Goal: Task Accomplishment & Management: Manage account settings

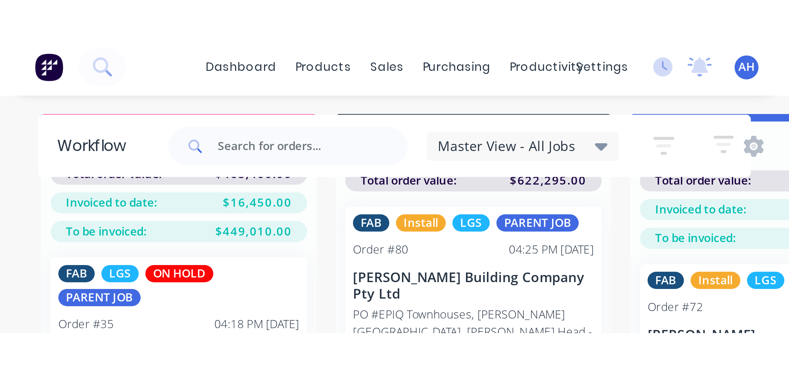
scroll to position [29, 0]
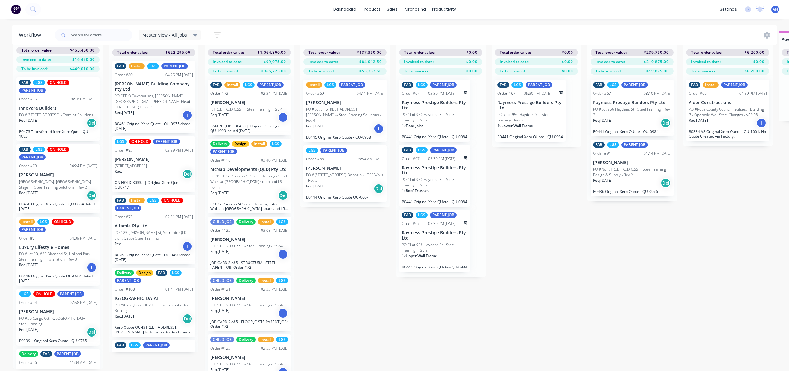
click at [352, 83] on div "Install LGS PARENT JOB Order #69 04:11 PM 05/08/25 Ramil Azate PO #Lot 3, No 6 …" at bounding box center [344, 110] width 83 height 62
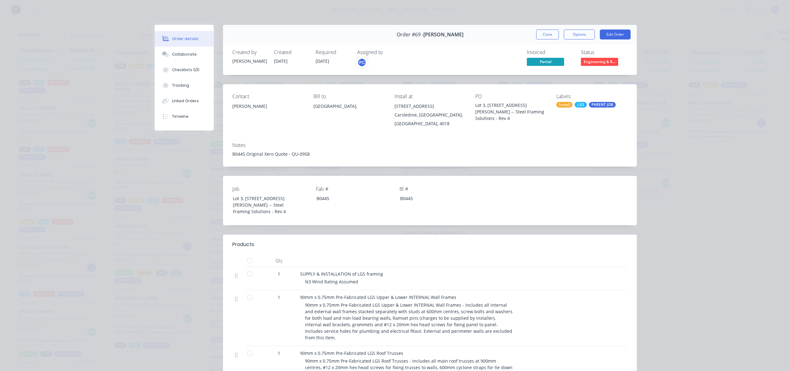
click at [601, 104] on div "PARENT JOB" at bounding box center [602, 105] width 27 height 6
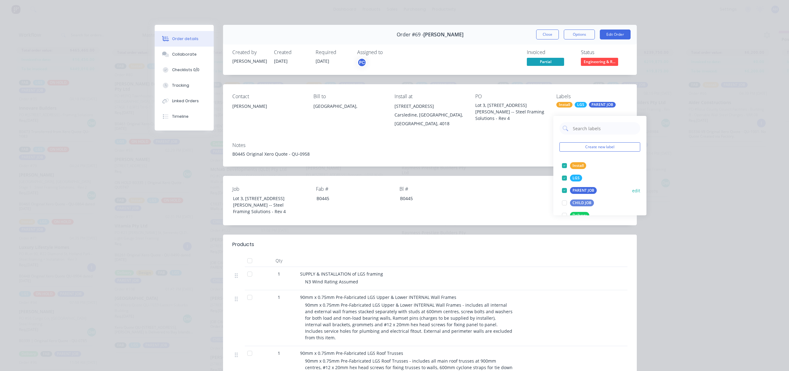
click at [632, 187] on button "edit" at bounding box center [636, 190] width 8 height 7
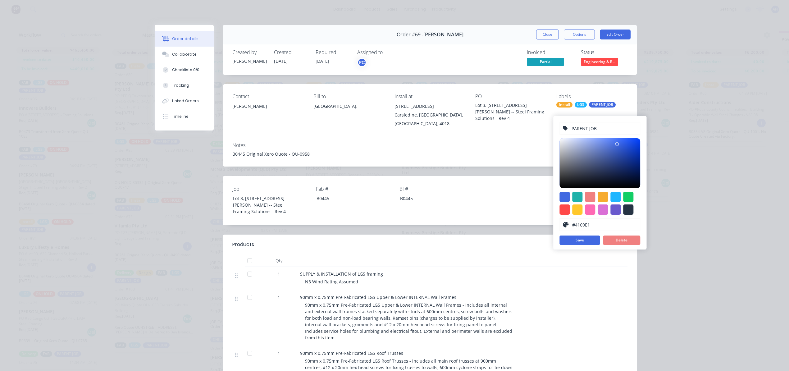
click at [572, 122] on input "PARENT JOB" at bounding box center [604, 128] width 66 height 12
type input "01 PARENT JOB"
click at [585, 235] on button "Save" at bounding box center [579, 239] width 40 height 9
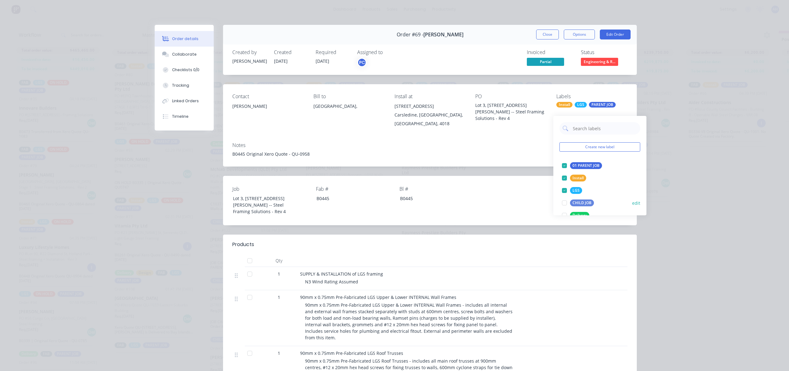
click at [632, 200] on button "edit" at bounding box center [636, 203] width 8 height 7
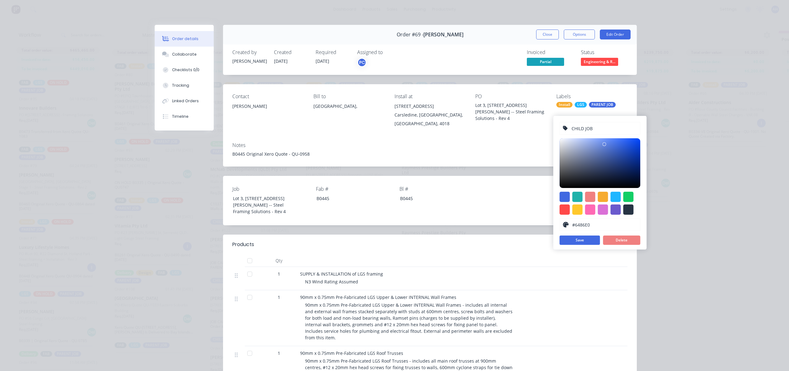
click at [570, 122] on div "CHILD JOB" at bounding box center [599, 128] width 81 height 12
click at [571, 122] on input "CHILD JOB" at bounding box center [604, 128] width 66 height 12
type input "02 CHILD JOB"
click at [592, 235] on button "Save" at bounding box center [579, 239] width 40 height 9
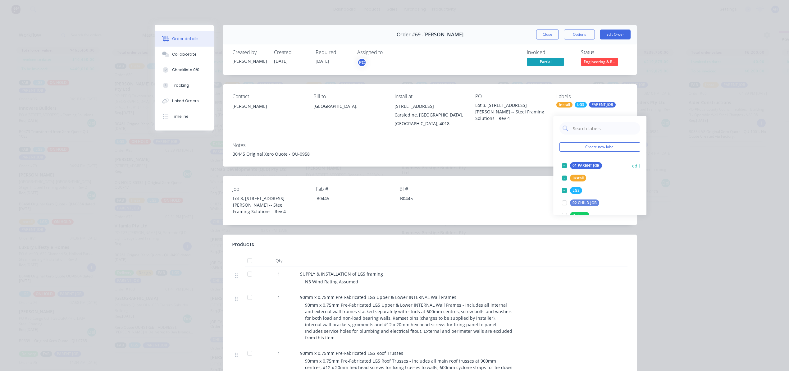
drag, startPoint x: 582, startPoint y: 195, endPoint x: 586, endPoint y: 161, distance: 34.2
click at [586, 161] on div "Create new label 01 PARENT JOB edit Install edit LGS edit 02 CHILD JOB edit Del…" at bounding box center [599, 165] width 93 height 99
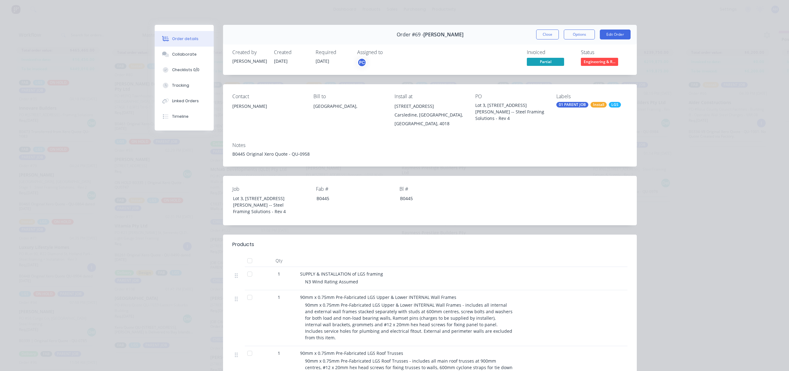
click at [682, 196] on div "Order details Collaborate Checklists 0/0 Tracking Linked Orders Timeline Order …" at bounding box center [394, 185] width 789 height 371
click at [541, 35] on button "Close" at bounding box center [547, 34] width 23 height 10
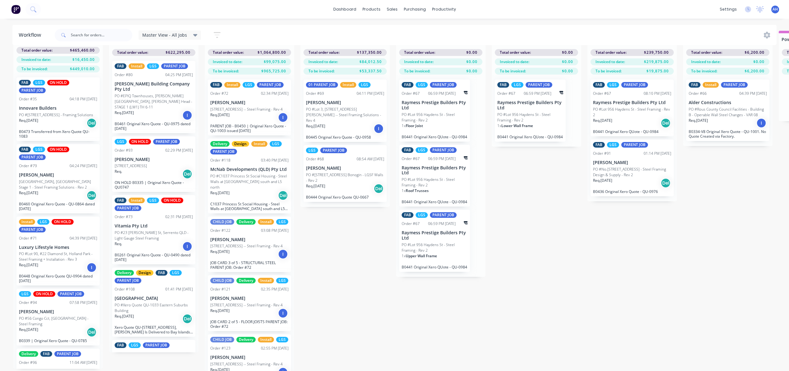
click at [267, 82] on div "PARENT JOB" at bounding box center [270, 85] width 27 height 6
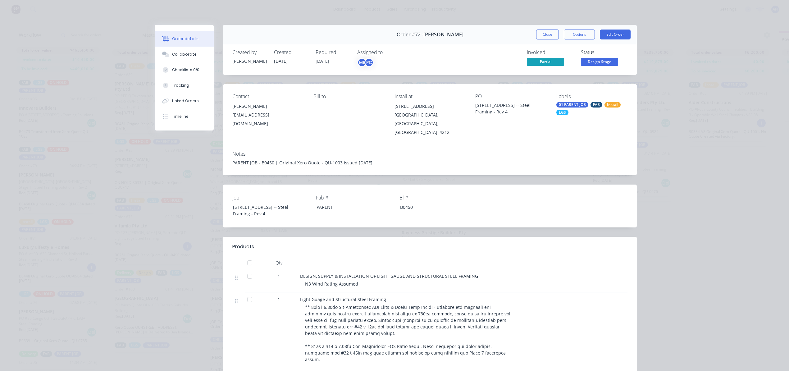
click at [677, 165] on div "Order details Collaborate Checklists 0/0 Tracking Linked Orders Timeline Order …" at bounding box center [394, 185] width 789 height 371
click at [543, 37] on button "Close" at bounding box center [547, 34] width 23 height 10
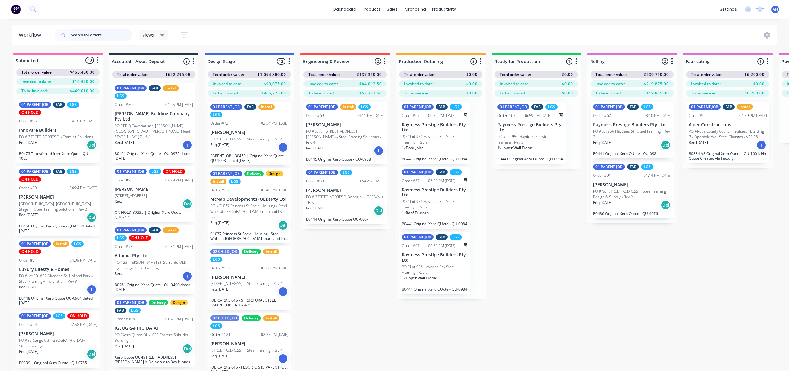
click at [112, 32] on input "text" at bounding box center [101, 35] width 61 height 12
type input "[PERSON_NAME]"
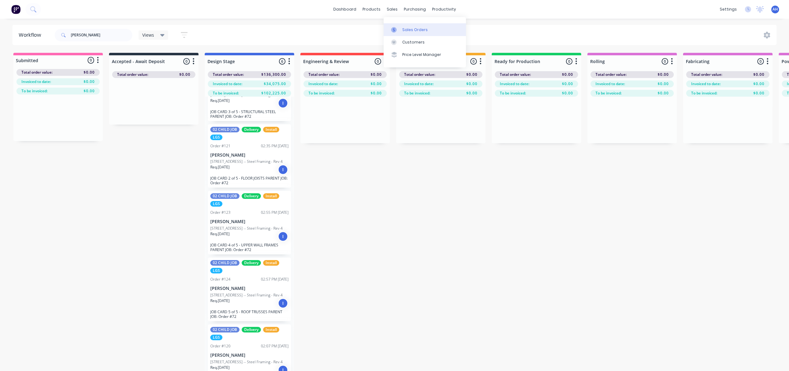
click at [413, 31] on div "Sales Orders" at bounding box center [414, 30] width 25 height 6
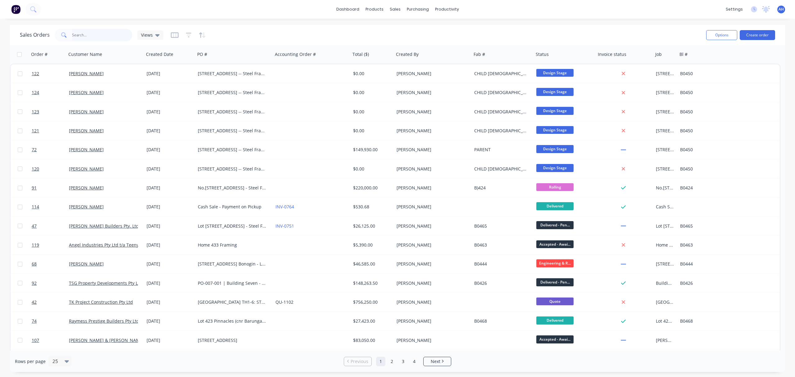
click at [118, 34] on input "text" at bounding box center [102, 35] width 61 height 12
type input "tazmen"
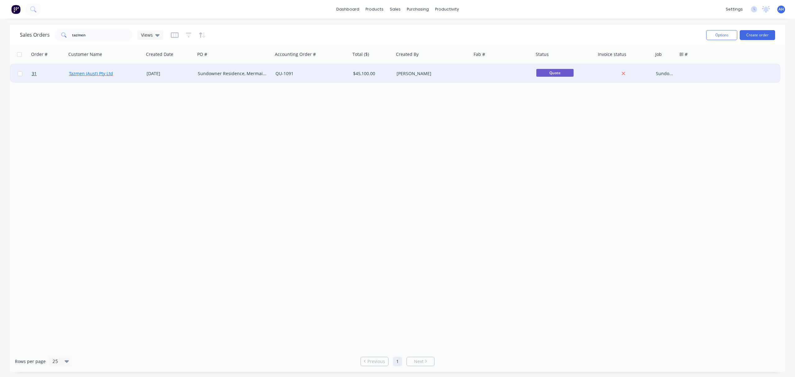
click at [94, 73] on link "Tazmen (Aust) Pty Ltd" at bounding box center [91, 73] width 44 height 6
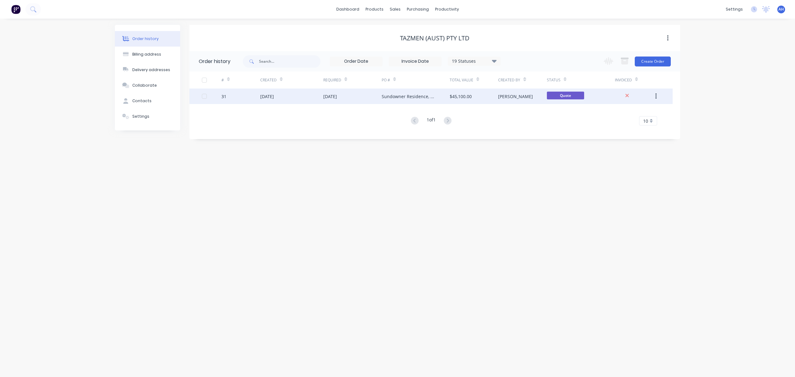
click at [405, 96] on div "Sundowner Residence, Mermaid Waters - STEEL FRAMING SOLUTIONS - Rev 3" at bounding box center [410, 96] width 56 height 7
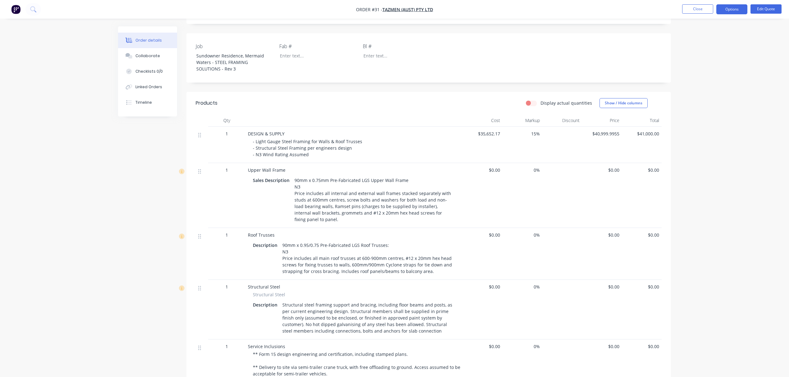
scroll to position [139, 0]
click at [725, 9] on button "Options" at bounding box center [731, 9] width 31 height 10
click at [712, 110] on div "Duplicate" at bounding box center [712, 112] width 57 height 9
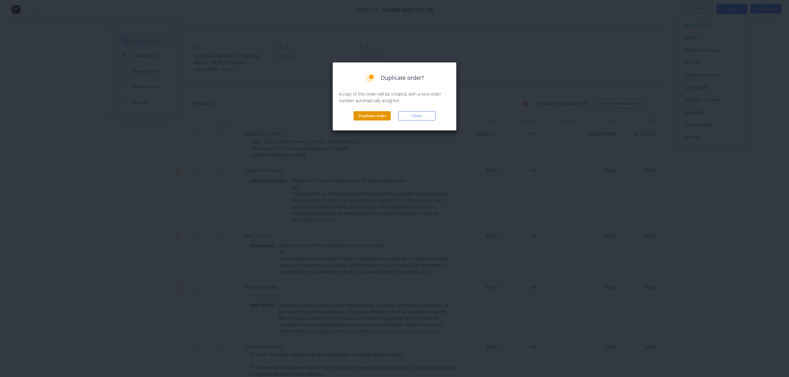
click at [386, 116] on button "Duplicate order" at bounding box center [371, 115] width 37 height 9
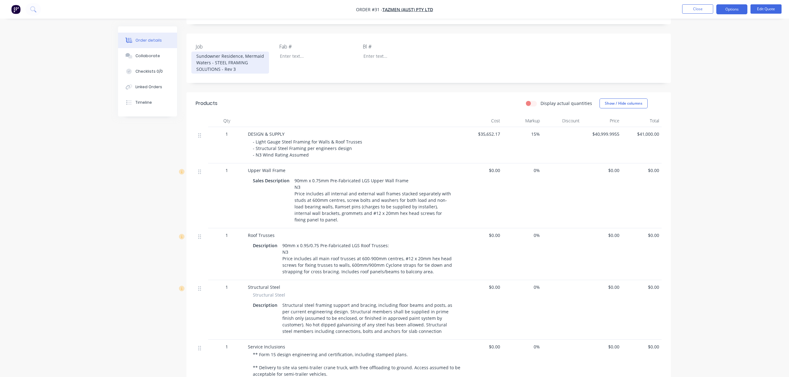
scroll to position [0, 0]
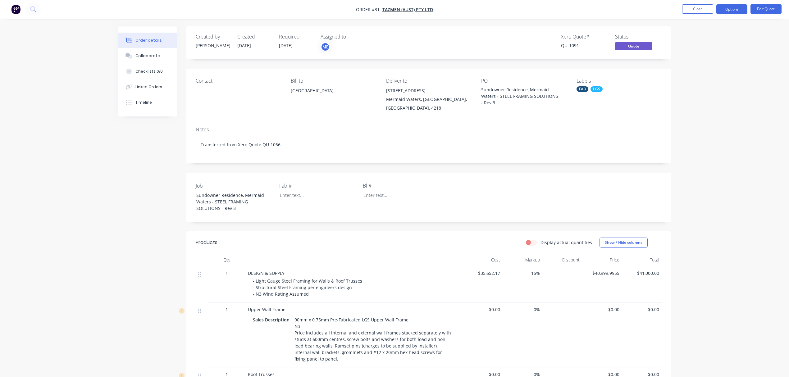
click at [594, 87] on div "LGS" at bounding box center [596, 89] width 12 height 6
click at [597, 168] on div "01 PARENT JOB" at bounding box center [609, 168] width 32 height 7
click at [697, 113] on div "Order details Collaborate Checklists 0/0 Linked Orders Timeline Order details C…" at bounding box center [394, 344] width 789 height 688
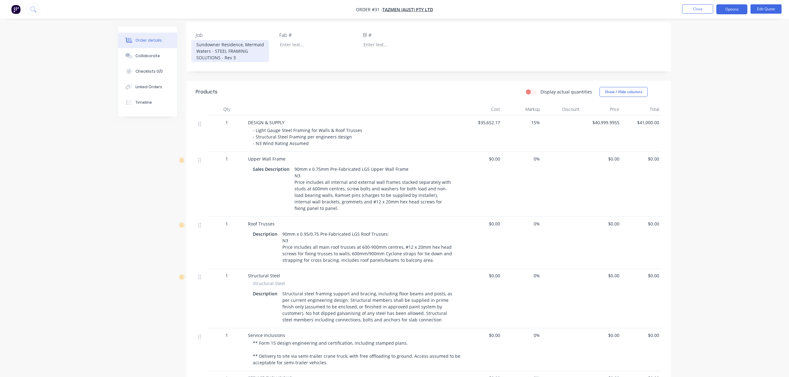
scroll to position [152, 0]
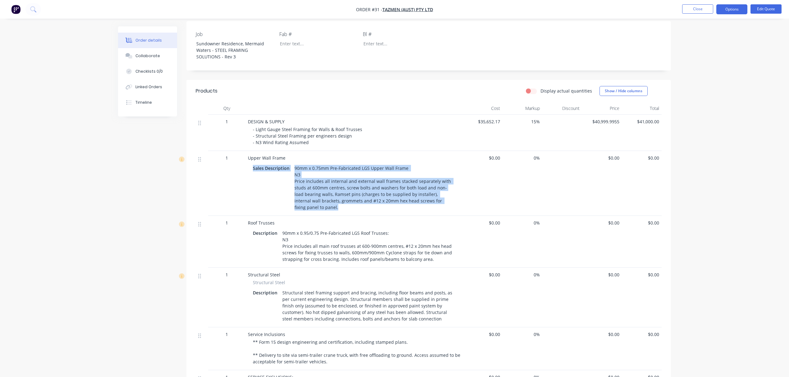
drag, startPoint x: 308, startPoint y: 209, endPoint x: 250, endPoint y: 171, distance: 69.6
click at [250, 171] on div "Sales Description 90mm x 0.75mm Pre-Fabricated LGS Upper Wall Frame N3 Price in…" at bounding box center [354, 186] width 212 height 49
copy div "Sales Description 90mm x 0.75mm Pre-Fabricated LGS Upper Wall Frame N3 Price in…"
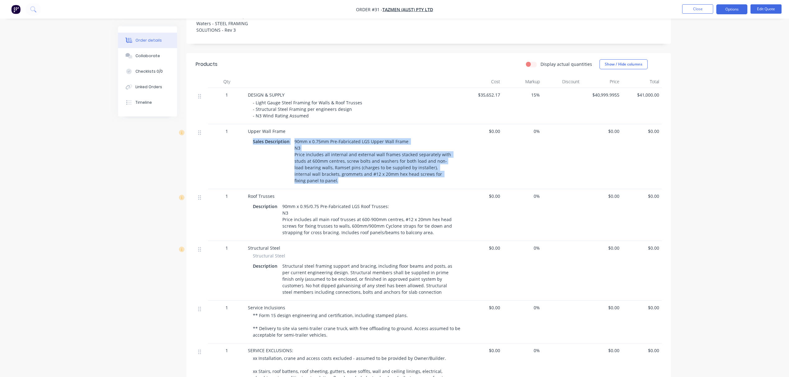
scroll to position [179, 0]
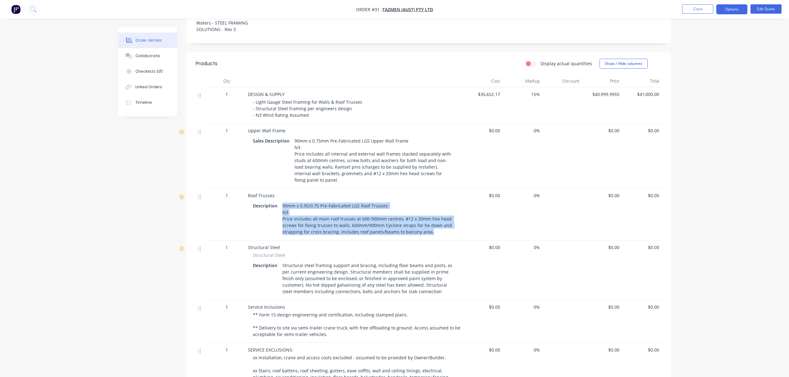
drag, startPoint x: 433, startPoint y: 231, endPoint x: 281, endPoint y: 205, distance: 153.7
click at [281, 205] on div "90mm x 0.95/0.75 Pre-Fabricated LGS Roof Trusses: N3 Price includes all main ro…" at bounding box center [367, 218] width 175 height 35
copy div "90mm x 0.95/0.75 Pre-Fabricated LGS Roof Trusses: N3 Price includes all main ro…"
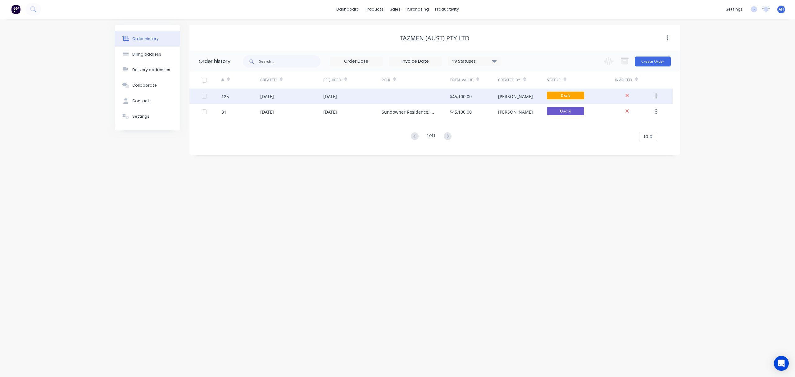
click at [312, 93] on div "[DATE]" at bounding box center [291, 96] width 63 height 16
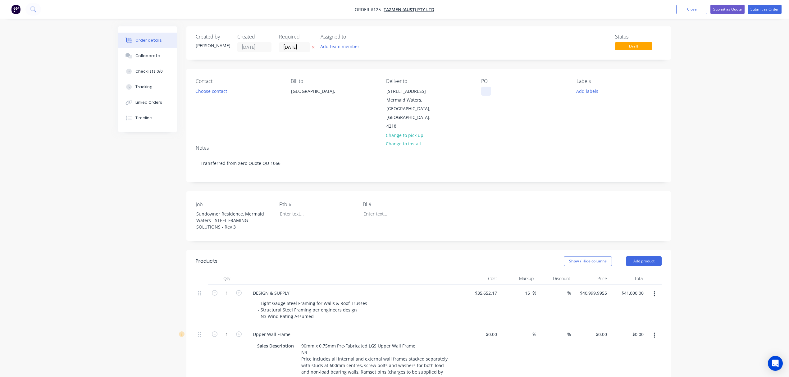
click at [488, 93] on div at bounding box center [486, 91] width 10 height 9
drag, startPoint x: 237, startPoint y: 221, endPoint x: 183, endPoint y: 199, distance: 58.9
copy div "Sundowner Residence, Mermaid Waters - STEEL FRAMING SOLUTIONS - Rev 3"
click at [486, 93] on div at bounding box center [486, 91] width 10 height 9
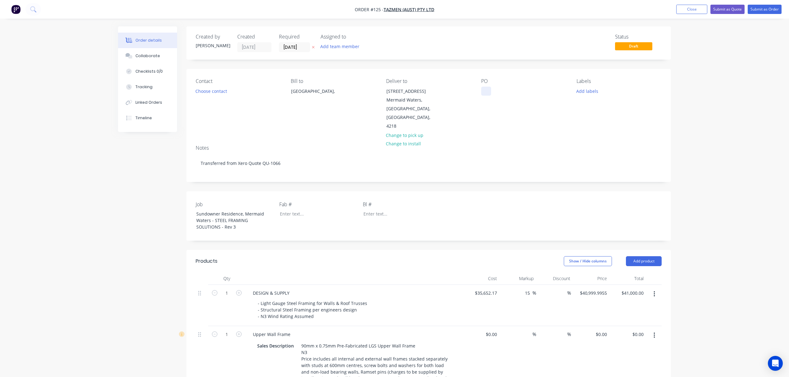
paste div
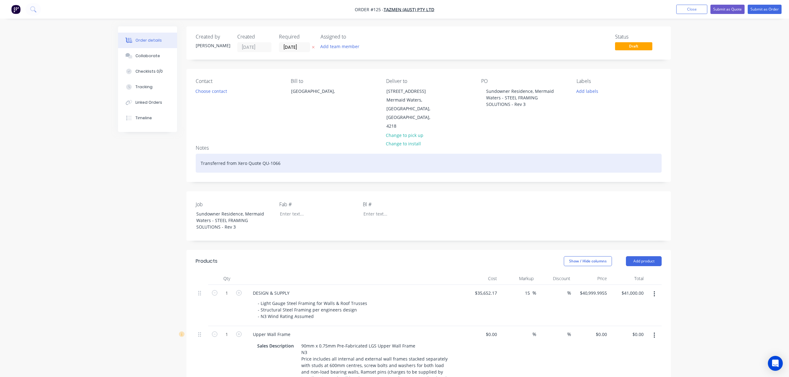
click at [206, 154] on div "Transferred from Xero Quote QU-1066" at bounding box center [429, 163] width 466 height 19
click at [199, 154] on div "Transferred from Xero Quote QU-1066" at bounding box center [429, 163] width 466 height 19
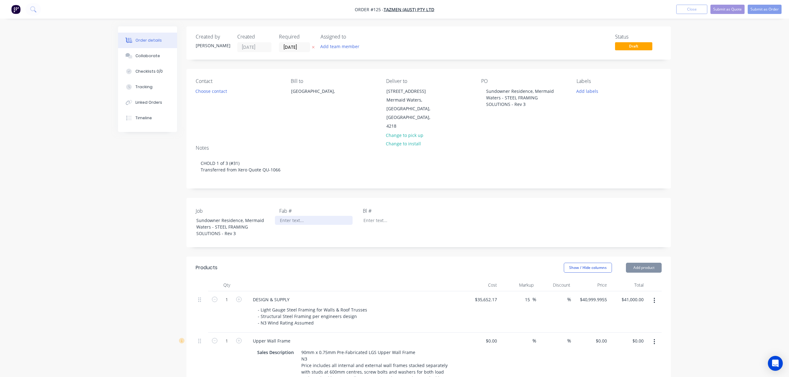
click at [286, 216] on div at bounding box center [314, 220] width 78 height 9
click at [587, 91] on button "Add labels" at bounding box center [586, 91] width 29 height 8
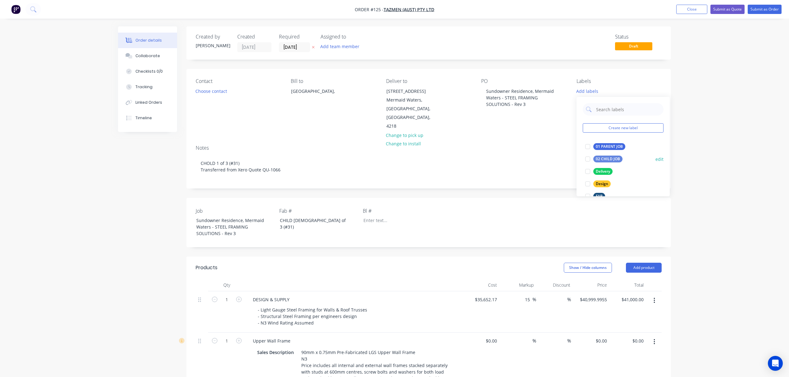
click at [588, 159] on div at bounding box center [587, 159] width 12 height 12
click at [587, 151] on div at bounding box center [587, 150] width 12 height 12
click at [587, 147] on div at bounding box center [587, 146] width 12 height 12
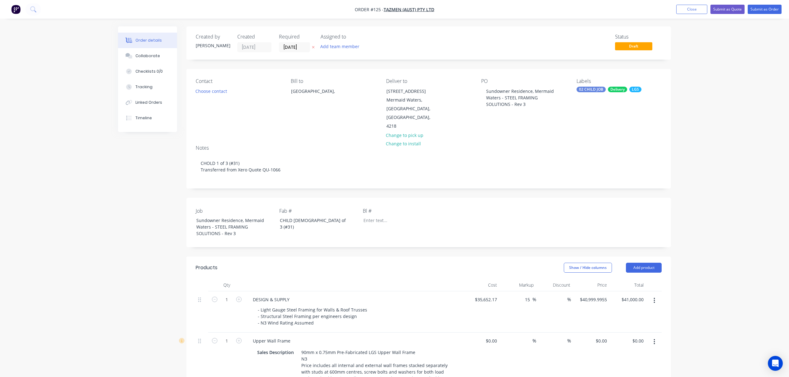
click at [314, 263] on div "Show / Hide columns Add product" at bounding box center [478, 268] width 367 height 10
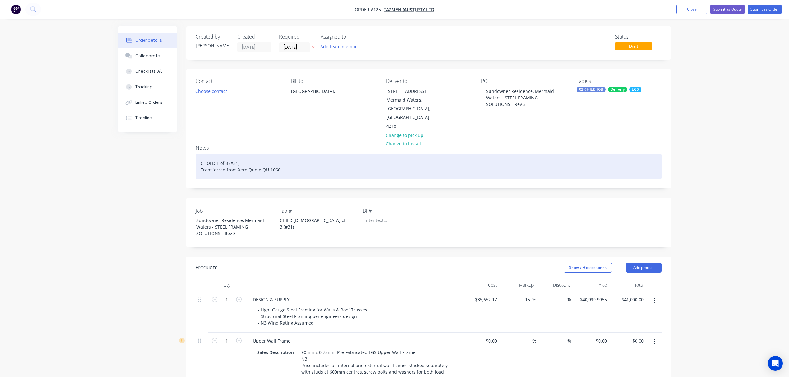
click at [229, 154] on div "CHOLD 1 of 3 (#31) Transferred from Xero Quote QU-1066" at bounding box center [429, 166] width 466 height 25
click at [209, 155] on div "CHOLD 1 of 3 - STRUCTURAL STEEL Transferred from Xero Quote QU-1066" at bounding box center [429, 166] width 466 height 25
drag, startPoint x: 281, startPoint y: 152, endPoint x: 188, endPoint y: 147, distance: 93.3
click at [188, 147] on div "Notes CHILD 1 of 3 - STRUCTURAL STEEL Transferred from Xero Quote QU-1066" at bounding box center [428, 164] width 484 height 48
copy div "CHILD 1 of 3 - STRUCTURAL STEEL"
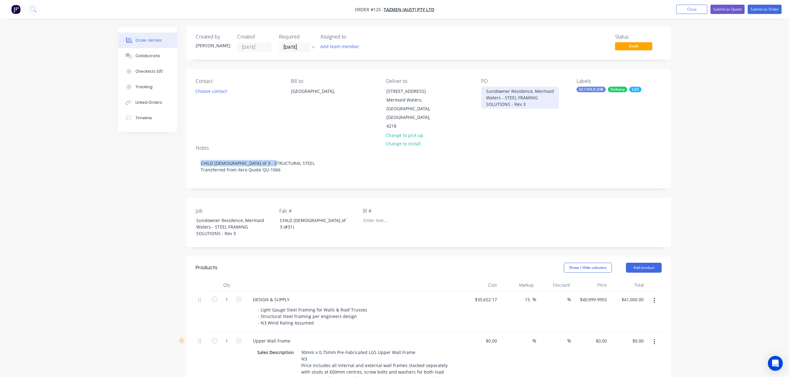
click at [482, 92] on div "Sundowner Residence, Mermaid Waters - STEEL FRAMING SOLUTIONS - Rev 3" at bounding box center [520, 98] width 78 height 22
click at [498, 97] on div "CHILD 1 of 3 - STRUCTURAL STEEL Sundowner Residence, Mermaid Waters - STEEL FRA…" at bounding box center [520, 104] width 78 height 35
click at [500, 97] on div "CHILD 1 of 3 - STRUCTURAL STEEL Sundowner Residence, Mermaid Waters - STEEL FRA…" at bounding box center [520, 104] width 78 height 35
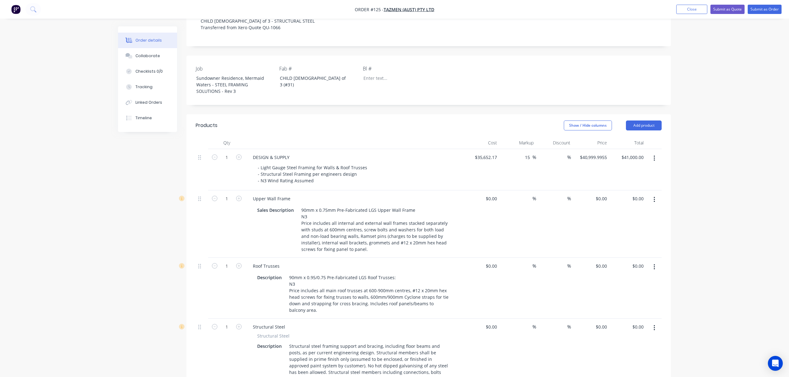
scroll to position [143, 0]
click at [639, 120] on button "Add product" at bounding box center [644, 125] width 36 height 10
click at [623, 210] on div "Notes (Internal)" at bounding box center [632, 214] width 48 height 9
click at [640, 120] on button "Add product" at bounding box center [644, 125] width 36 height 10
click at [632, 210] on div "Notes (Internal)" at bounding box center [632, 214] width 48 height 9
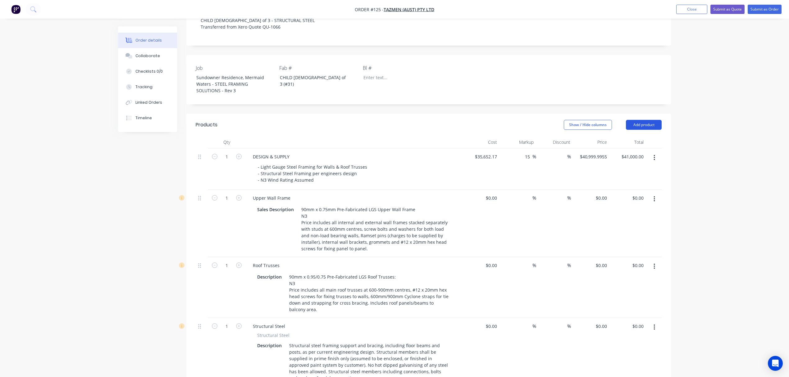
click at [636, 120] on button "Add product" at bounding box center [644, 125] width 36 height 10
click at [627, 210] on div "Notes (Internal)" at bounding box center [632, 214] width 48 height 9
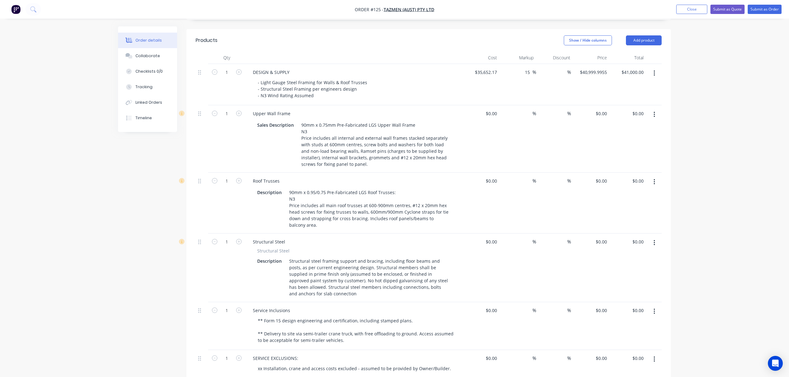
scroll to position [228, 0]
drag, startPoint x: 314, startPoint y: 88, endPoint x: 244, endPoint y: 70, distance: 72.9
click at [244, 70] on div "1 DESIGN & SUPPLY - Light Gauge Steel Framing for Walls & Roof Trusses - Struct…" at bounding box center [429, 84] width 466 height 41
copy div "- Light Gauge Steel Framing for Walls & Roof Trusses - Structural Steel Framing…"
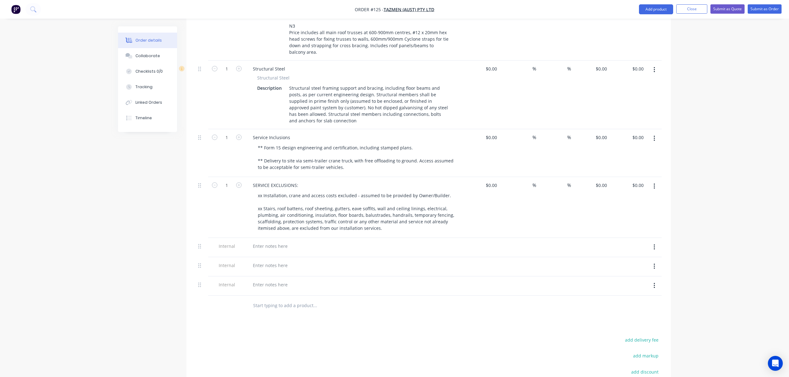
scroll to position [400, 0]
click at [275, 241] on div at bounding box center [270, 245] width 45 height 9
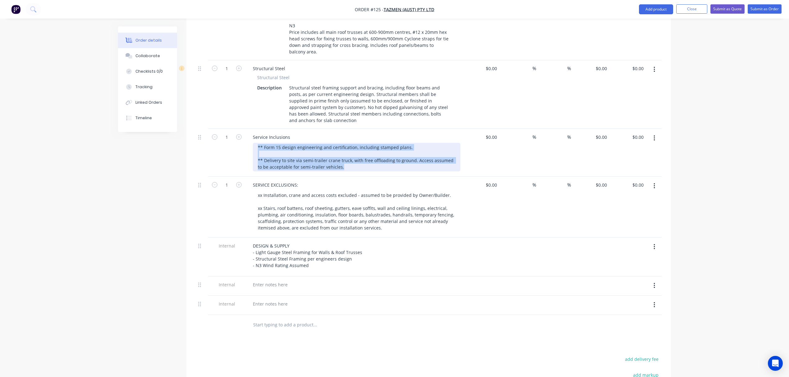
drag, startPoint x: 346, startPoint y: 160, endPoint x: 250, endPoint y: 140, distance: 97.7
click at [250, 140] on div "Service Inclusions ** Form 15 design engineering and certification, including s…" at bounding box center [353, 153] width 217 height 48
copy div "** Form 15 design engineering and certification, including stamped plans. ** De…"
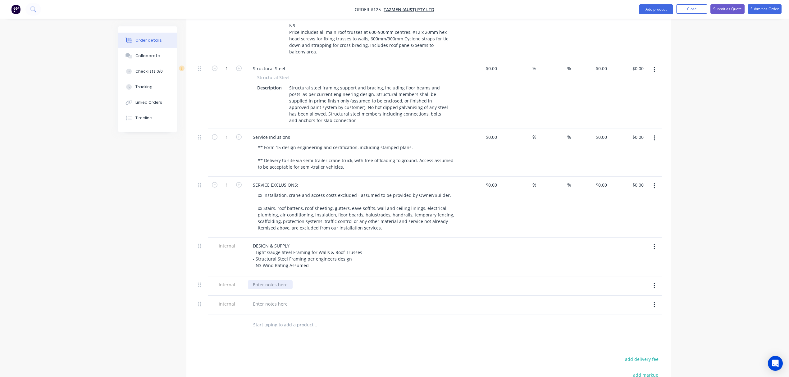
click at [275, 280] on div at bounding box center [270, 284] width 45 height 9
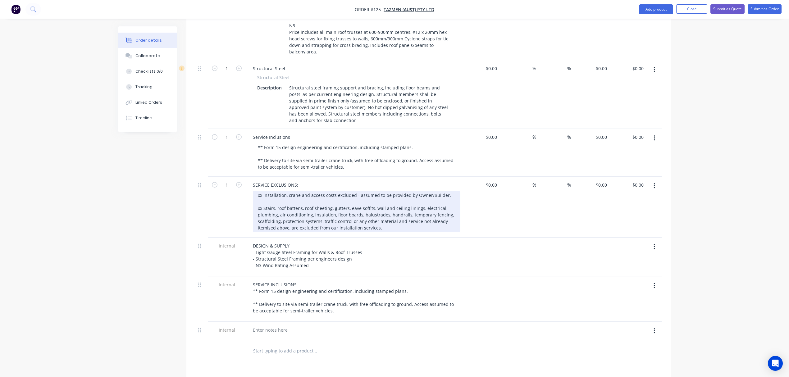
click at [341, 210] on div "xx Installation, crane and access costs excluded - assumed to be provided by Ow…" at bounding box center [356, 212] width 207 height 42
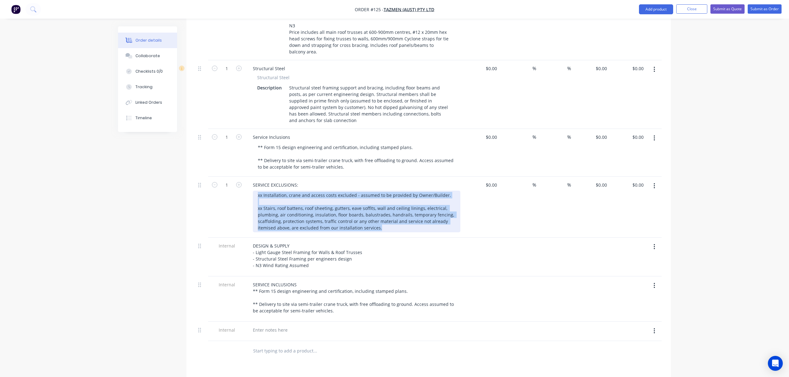
drag, startPoint x: 380, startPoint y: 221, endPoint x: 249, endPoint y: 185, distance: 136.2
click at [249, 185] on div "SERVICE EXCLUSIONS: xx Installation, crane and access costs excluded - assumed …" at bounding box center [353, 207] width 217 height 61
copy div "xx Installation, crane and access costs excluded - assumed to be provided by Ow…"
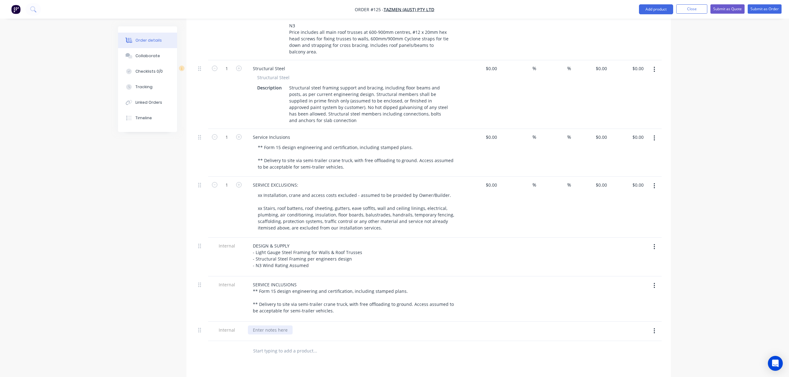
click at [278, 325] on div at bounding box center [270, 329] width 45 height 9
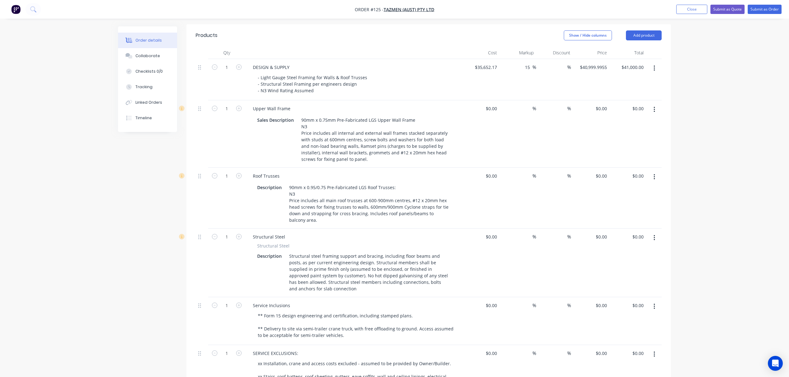
scroll to position [225, 0]
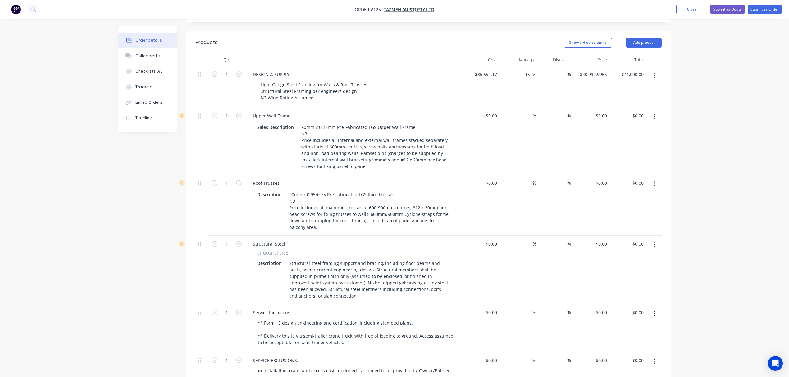
click at [652, 111] on button "button" at bounding box center [654, 116] width 15 height 11
click at [622, 166] on div "Delete" at bounding box center [632, 170] width 48 height 9
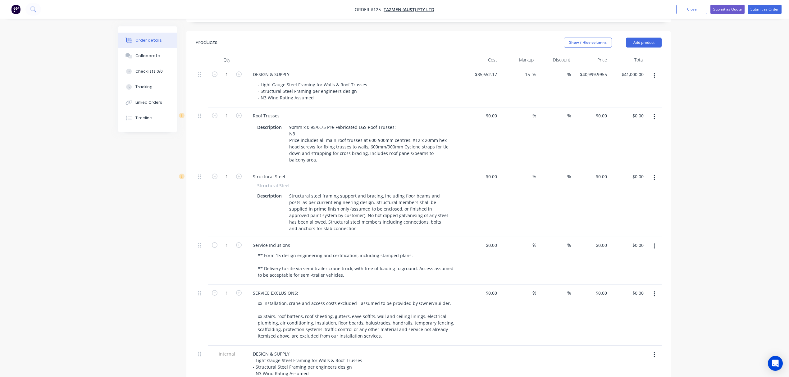
click at [653, 72] on icon "button" at bounding box center [654, 75] width 2 height 7
click at [637, 124] on div "Delete" at bounding box center [632, 128] width 48 height 9
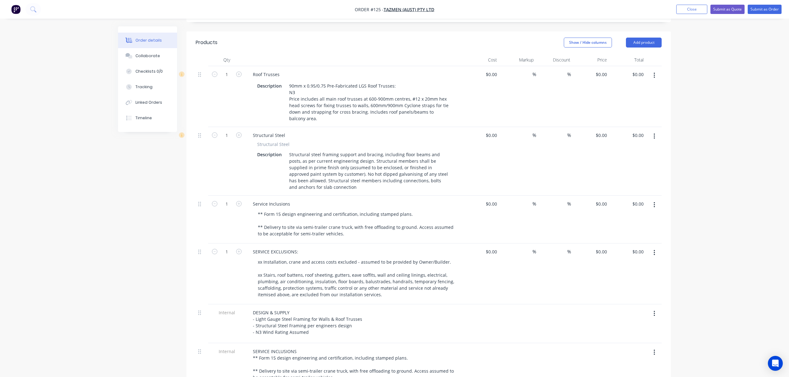
click at [654, 72] on icon "button" at bounding box center [654, 75] width 2 height 7
click at [645, 124] on div "Delete" at bounding box center [632, 128] width 48 height 9
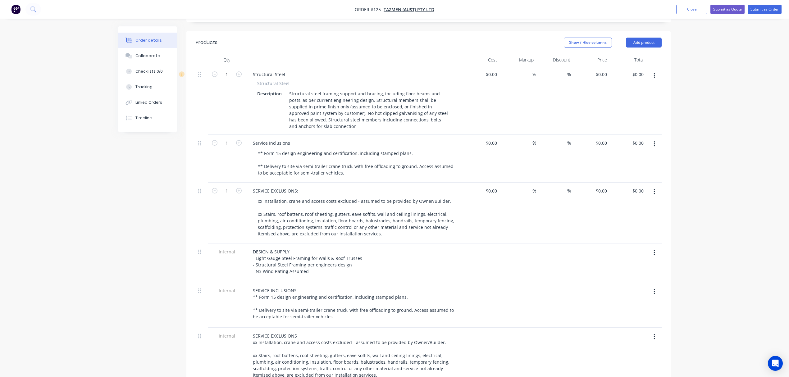
click at [654, 141] on icon "button" at bounding box center [653, 144] width 1 height 6
click at [641, 193] on div "Delete" at bounding box center [632, 197] width 48 height 9
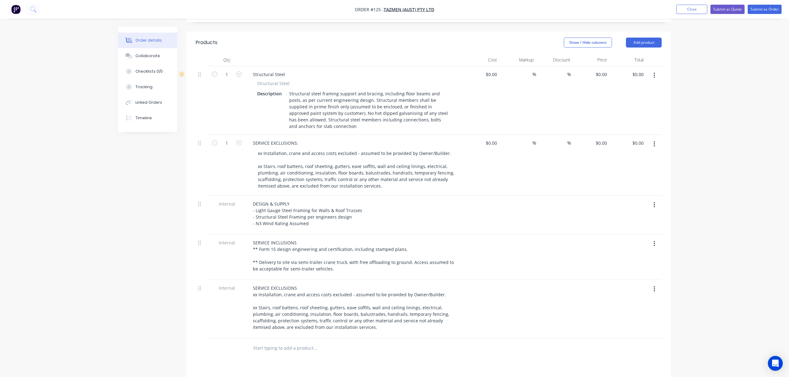
click at [654, 141] on icon "button" at bounding box center [654, 144] width 2 height 7
click at [638, 193] on div "Delete" at bounding box center [632, 197] width 48 height 9
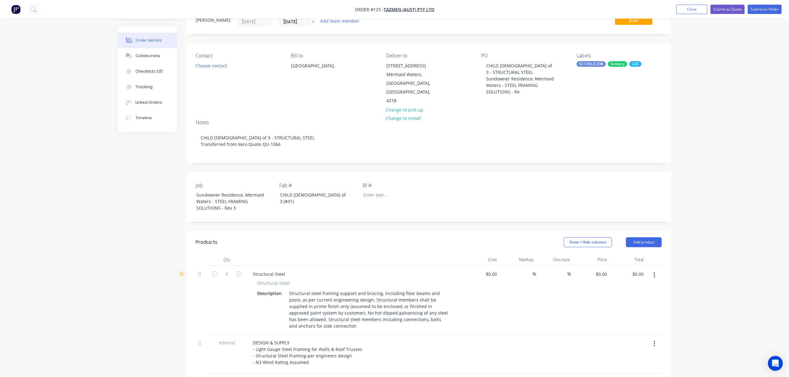
scroll to position [16, 0]
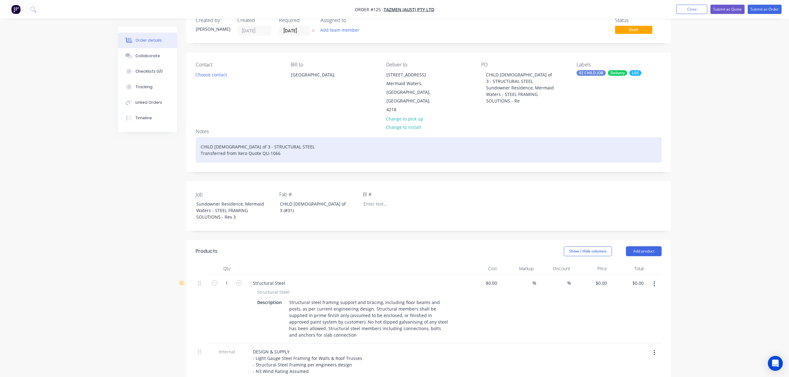
click at [209, 137] on div "CHILD 1 of 3 - STRUCTURAL STEEL Transferred from Xero Quote QU-1066" at bounding box center [429, 149] width 466 height 25
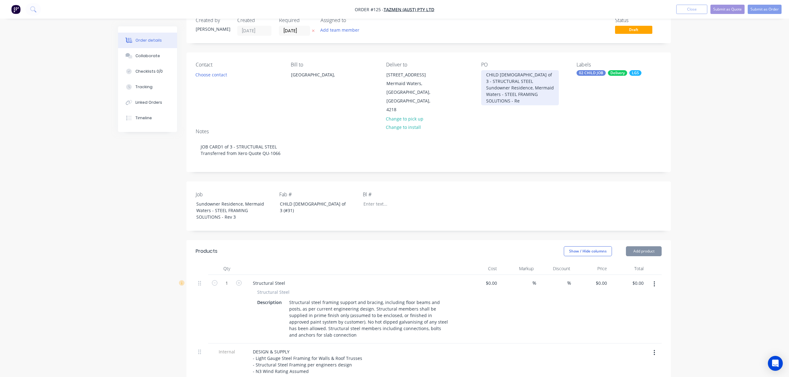
click at [491, 73] on div "CHILD 1 of 3 - STRUCTURAL STEEL Sundowner Residence, Mermaid Waters - STEEL FRA…" at bounding box center [520, 87] width 78 height 35
click at [502, 73] on div "JOB CAR1 of 3 - STRUCTURAL STEEL" at bounding box center [520, 78] width 78 height 16
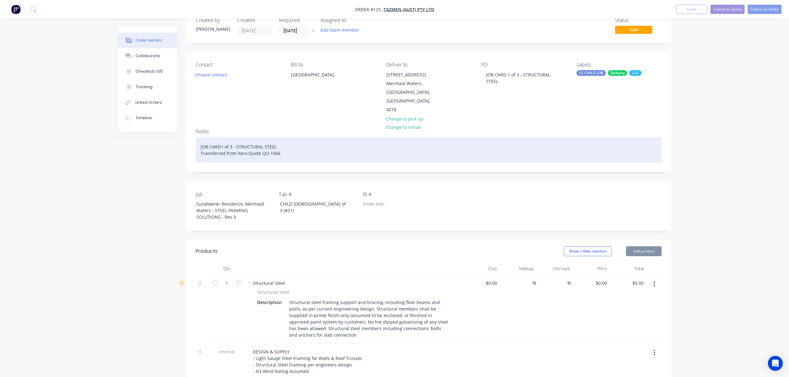
click at [220, 137] on div "JOB CARD1 of 3 - STRUCTURAL STEEL Transferred from Xero Quote QU-1066" at bounding box center [429, 149] width 466 height 25
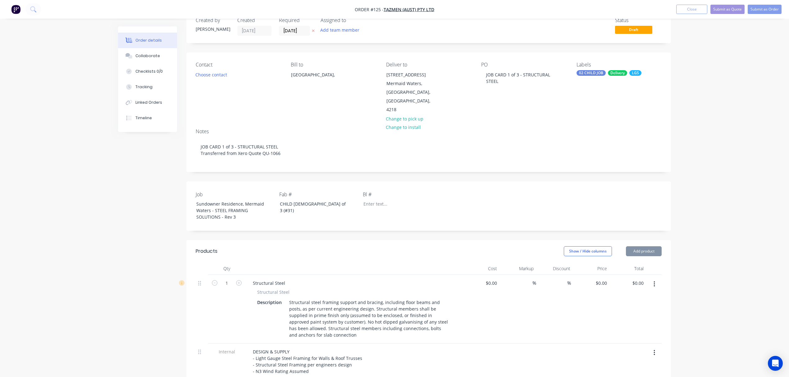
click at [708, 158] on div "Order details Collaborate Checklists 0/0 Tracking Linked Orders Timeline Order …" at bounding box center [394, 324] width 789 height 681
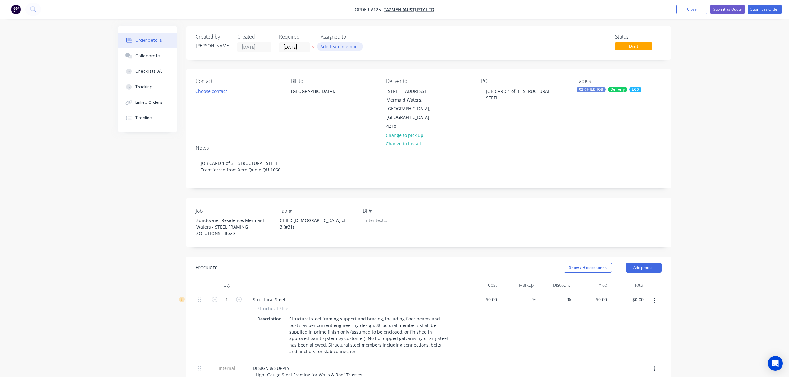
click at [339, 48] on button "Add team member" at bounding box center [340, 46] width 46 height 8
click at [330, 79] on div at bounding box center [330, 81] width 12 height 12
click at [350, 63] on input "pau" at bounding box center [371, 65] width 66 height 12
drag, startPoint x: 350, startPoint y: 63, endPoint x: 318, endPoint y: 62, distance: 32.3
click at [318, 62] on body "Order #125 - Tazmen (Aust) Pty Ltd Add product Close Submit as Quote Submit as …" at bounding box center [394, 340] width 789 height 681
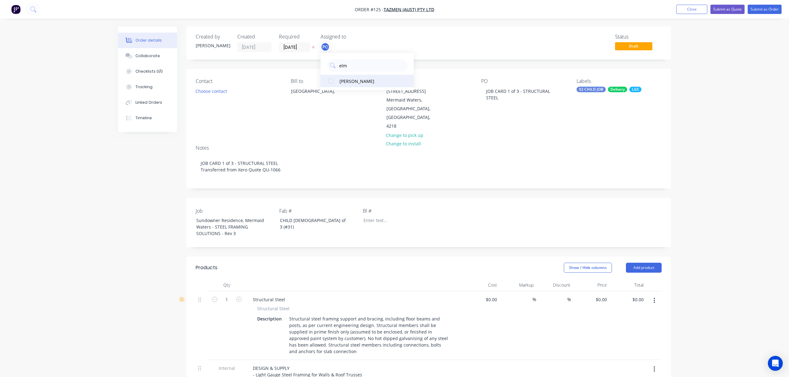
type input "elm"
click at [328, 80] on div at bounding box center [330, 81] width 12 height 12
click at [735, 223] on div "Order details Collaborate Checklists 0/0 Tracking Linked Orders Timeline Order …" at bounding box center [394, 340] width 789 height 681
click at [763, 10] on button "Submit as Order" at bounding box center [764, 9] width 34 height 9
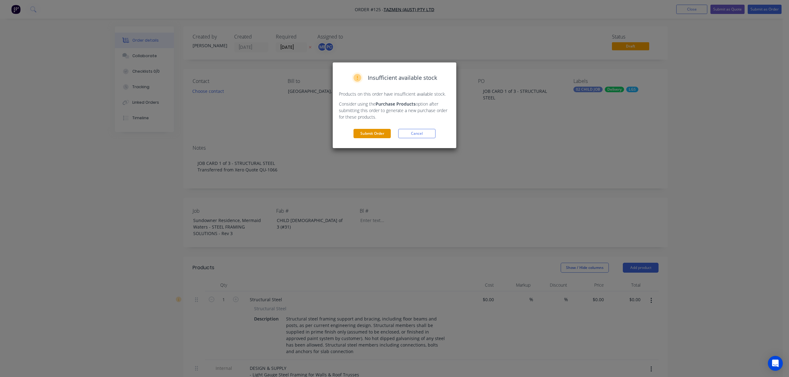
click at [374, 134] on button "Submit Order" at bounding box center [371, 133] width 37 height 9
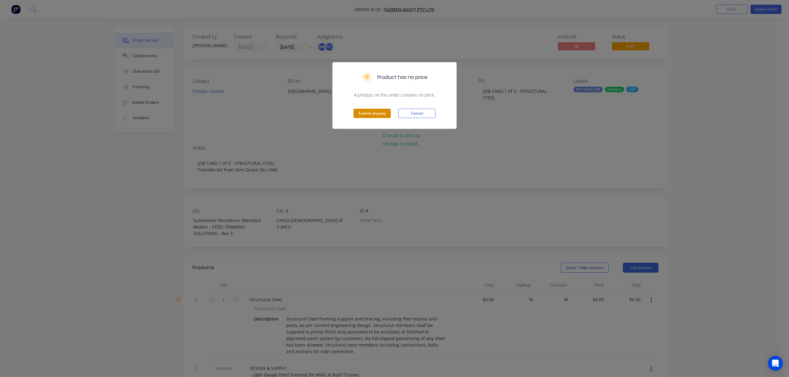
click at [377, 111] on button "Submit anyway" at bounding box center [371, 113] width 37 height 9
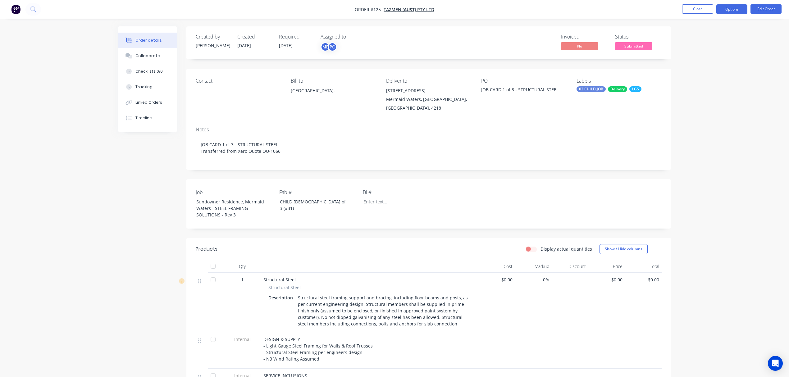
click at [726, 9] on button "Options" at bounding box center [731, 9] width 31 height 10
click at [698, 152] on div "Duplicate" at bounding box center [712, 149] width 57 height 9
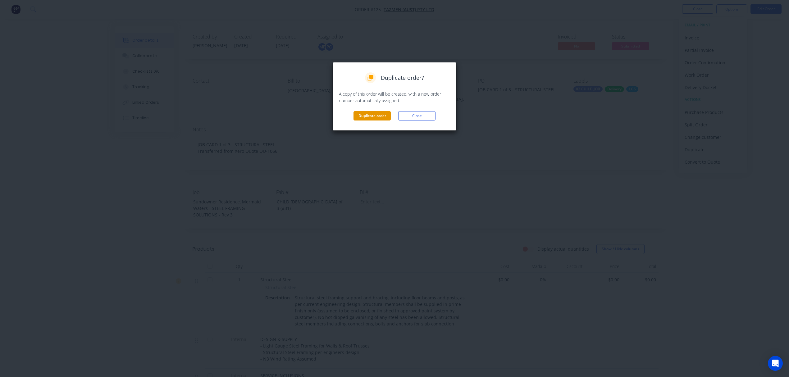
click at [366, 113] on button "Duplicate order" at bounding box center [371, 115] width 37 height 9
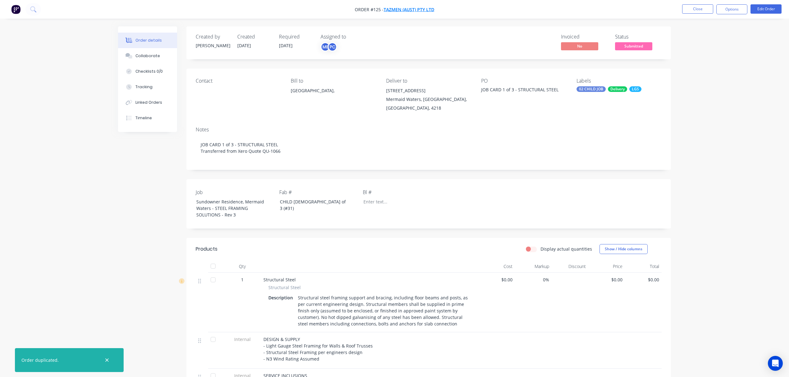
click at [405, 10] on span "Tazmen (Aust) Pty Ltd" at bounding box center [408, 10] width 51 height 6
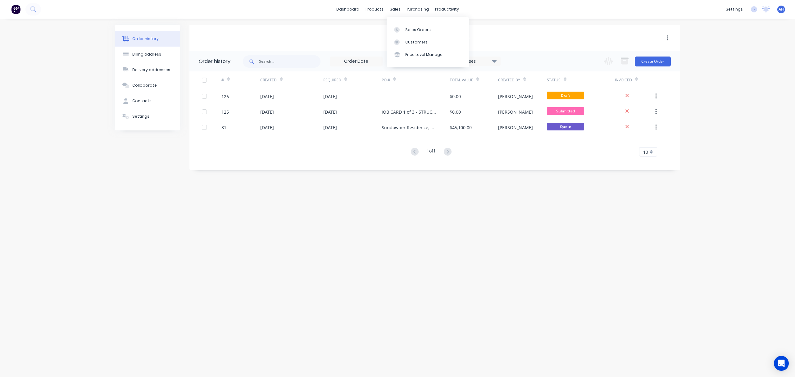
drag, startPoint x: 391, startPoint y: 8, endPoint x: 378, endPoint y: 23, distance: 19.8
click at [378, 23] on div "Order history Billing address Delivery addresses Collaborate Contacts Settings …" at bounding box center [397, 198] width 795 height 358
click at [408, 27] on div "Sales Orders" at bounding box center [417, 30] width 25 height 6
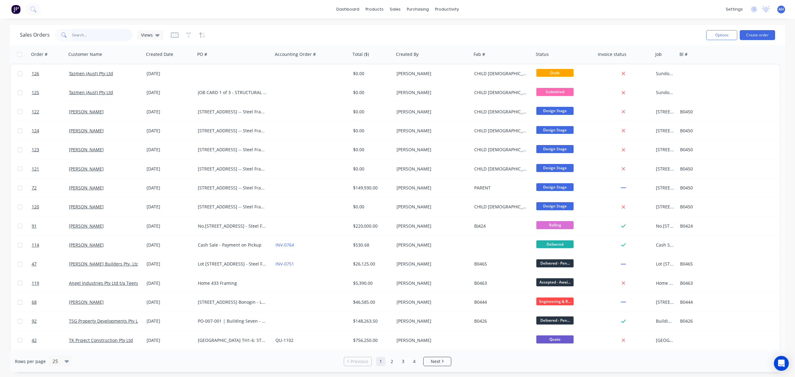
click at [106, 35] on input "text" at bounding box center [102, 35] width 61 height 12
type input "fleming"
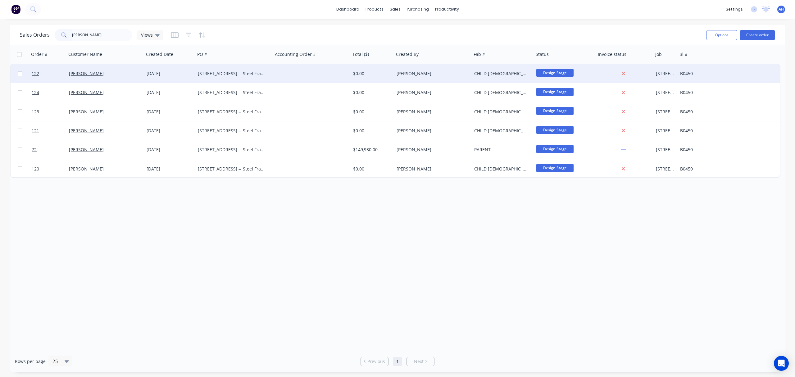
click at [481, 72] on div "CHILD 3 of 5 (#72)" at bounding box center [501, 73] width 54 height 6
click at [480, 67] on div "CHILD 3 of 5 (#72)" at bounding box center [502, 75] width 61 height 21
drag, startPoint x: 521, startPoint y: 68, endPoint x: 466, endPoint y: 70, distance: 54.4
click at [466, 70] on div "122 Lee Fleming 26 Aug 2025 Lot 10, No 5010 Harbourview Drive, Hope Island -- S…" at bounding box center [395, 73] width 769 height 19
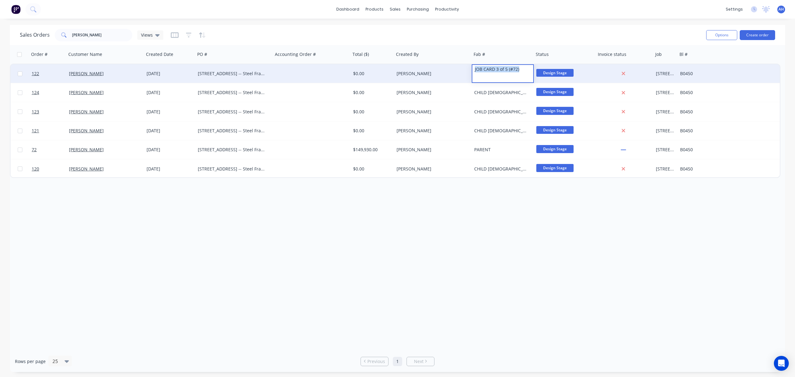
copy div "JOB CARD 3 of 5 (#72)"
click at [226, 75] on div "[STREET_ADDRESS] -- Steel Framing - Rev 4" at bounding box center [232, 73] width 69 height 6
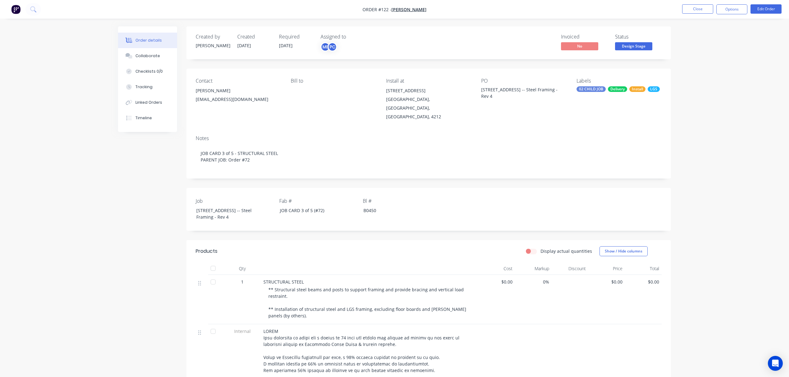
click at [508, 94] on div "[STREET_ADDRESS] -- Steel Framing - Rev 4" at bounding box center [520, 92] width 78 height 13
click at [761, 8] on button "Edit Order" at bounding box center [765, 8] width 31 height 9
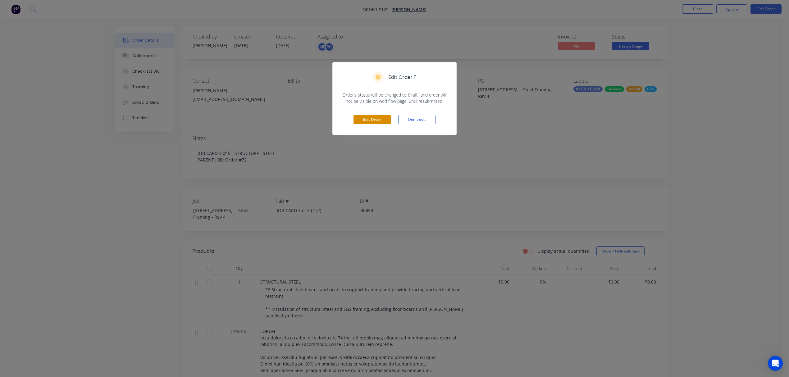
click at [379, 118] on button "Edit Order" at bounding box center [371, 119] width 37 height 9
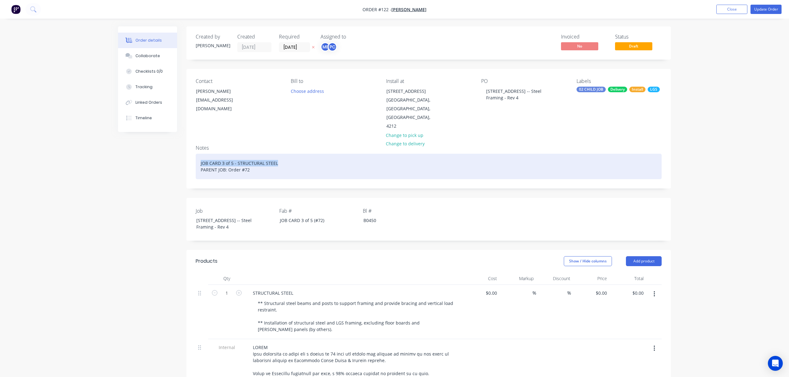
drag, startPoint x: 284, startPoint y: 163, endPoint x: 199, endPoint y: 162, distance: 84.5
click at [199, 162] on div "JOB CARD 3 of 5 - STRUCTURAL STEEL PARENT JOB: Order #72" at bounding box center [429, 166] width 466 height 25
copy div "JOB CARD 3 of 5 - STRUCTURAL STEEL"
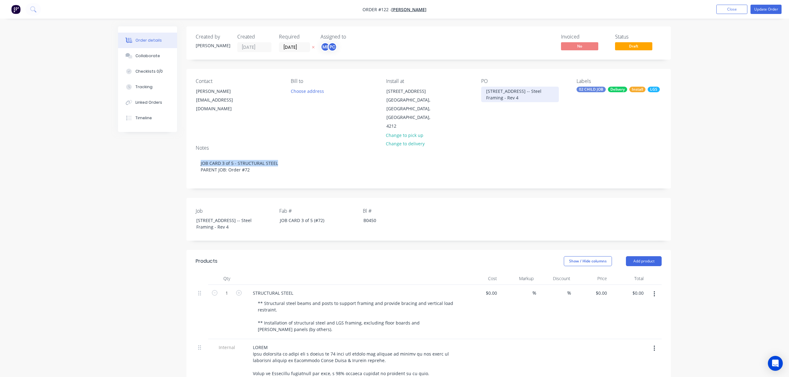
drag, startPoint x: 523, startPoint y: 106, endPoint x: 477, endPoint y: 87, distance: 49.9
click at [477, 87] on div "Contact Lee Fleming leefleming417@gmail.com Bill to Choose address Install at L…" at bounding box center [428, 104] width 484 height 71
paste div
click at [406, 9] on span "[PERSON_NAME]" at bounding box center [408, 10] width 35 height 6
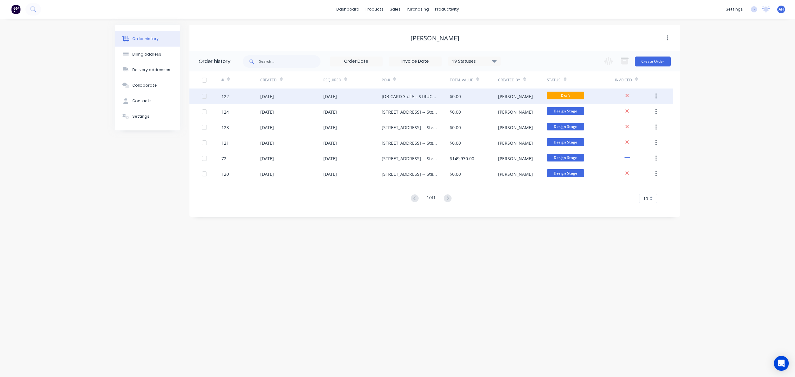
click at [409, 94] on div "JOB CARD 3 of 5 - STRUCTURAL STEEL" at bounding box center [410, 96] width 56 height 7
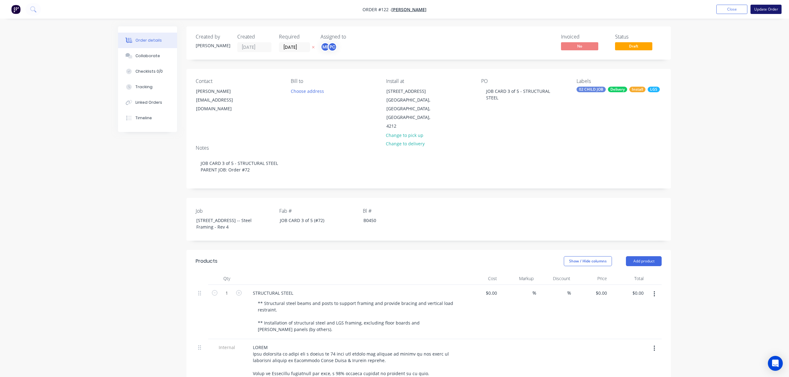
click at [764, 8] on button "Update Order" at bounding box center [765, 9] width 31 height 9
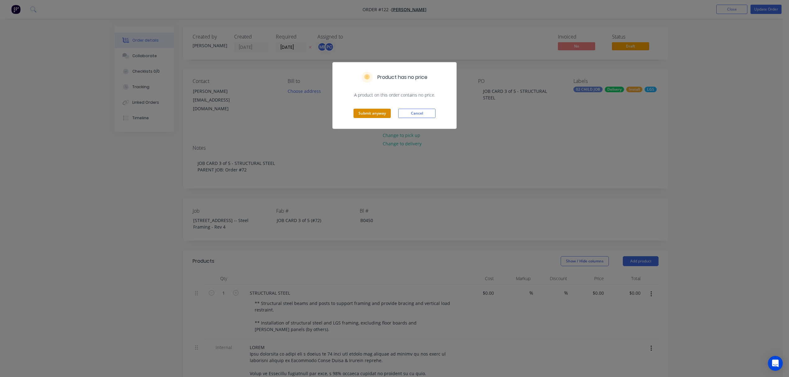
click at [363, 115] on button "Submit anyway" at bounding box center [371, 113] width 37 height 9
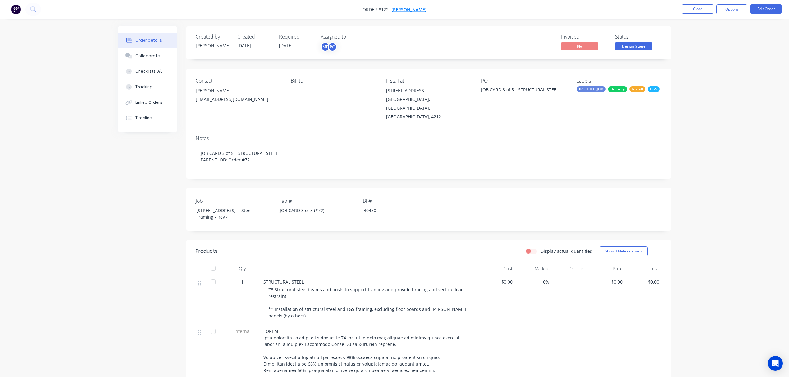
click at [405, 10] on span "[PERSON_NAME]" at bounding box center [408, 10] width 35 height 6
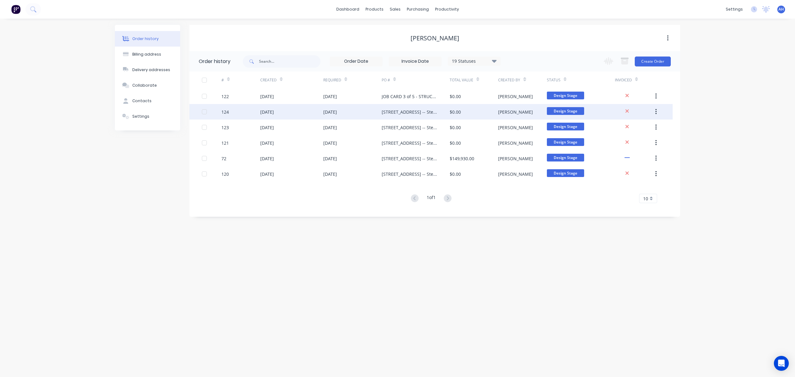
click at [337, 110] on div "[DATE]" at bounding box center [330, 112] width 14 height 7
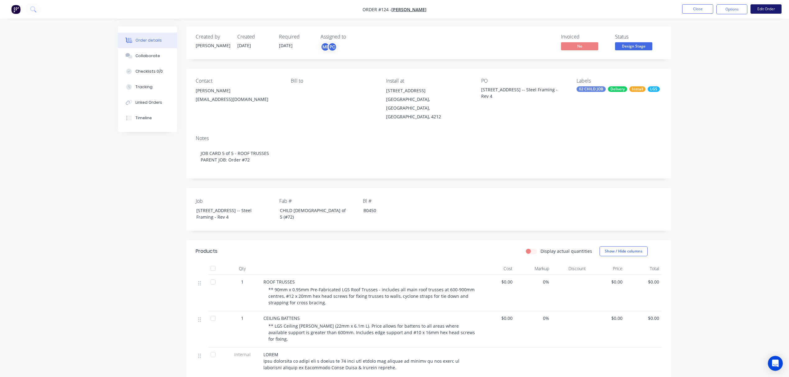
click at [756, 6] on button "Edit Order" at bounding box center [765, 8] width 31 height 9
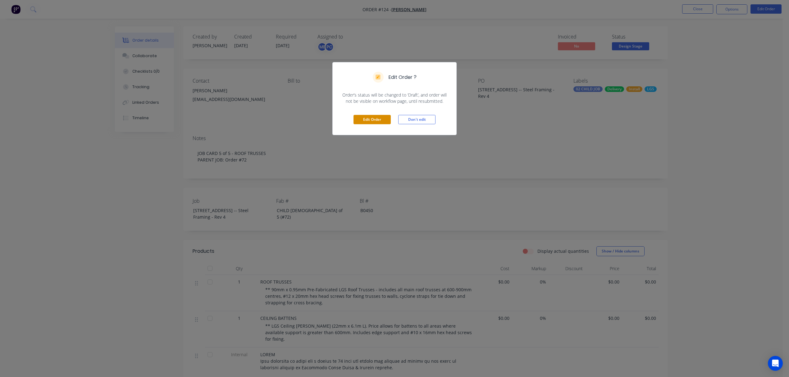
click at [374, 122] on button "Edit Order" at bounding box center [371, 119] width 37 height 9
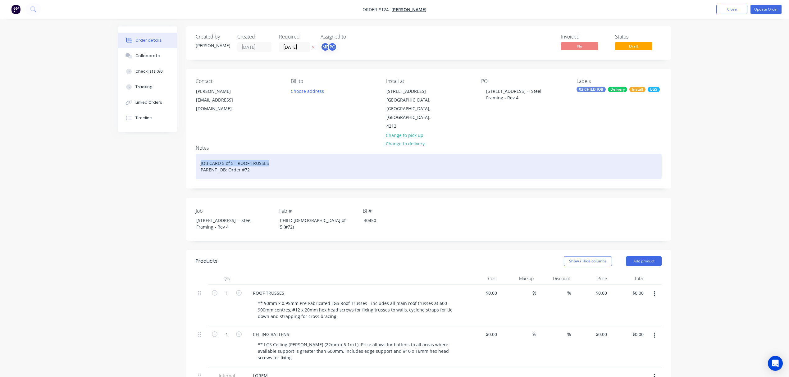
drag, startPoint x: 270, startPoint y: 165, endPoint x: 199, endPoint y: 164, distance: 70.8
click at [199, 164] on div "JOB CARD 5 of 5 - ROOF TRUSSES PARENT JOB: Order #72" at bounding box center [429, 166] width 466 height 25
copy div "JOB CARD 5 of 5 - ROOF TRUSSES"
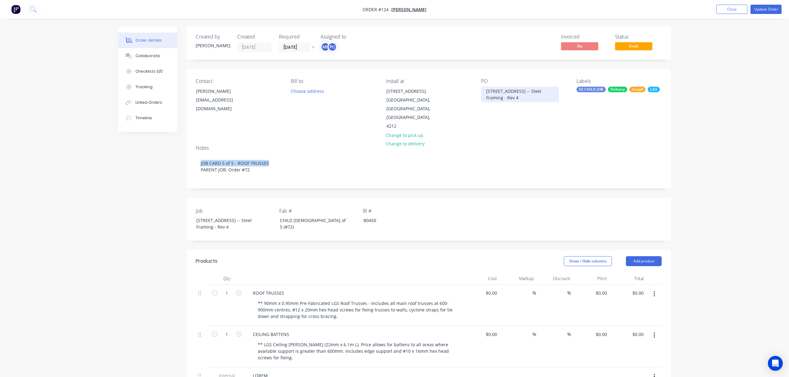
click at [502, 96] on div "[STREET_ADDRESS] -- Steel Framing - Rev 4" at bounding box center [520, 95] width 78 height 16
drag, startPoint x: 517, startPoint y: 106, endPoint x: 462, endPoint y: 88, distance: 57.0
click at [462, 88] on div "Contact Lee Fleming leefleming417@gmail.com Bill to Choose address Install at L…" at bounding box center [428, 104] width 484 height 71
paste div
click at [767, 7] on button "Update Order" at bounding box center [765, 9] width 31 height 9
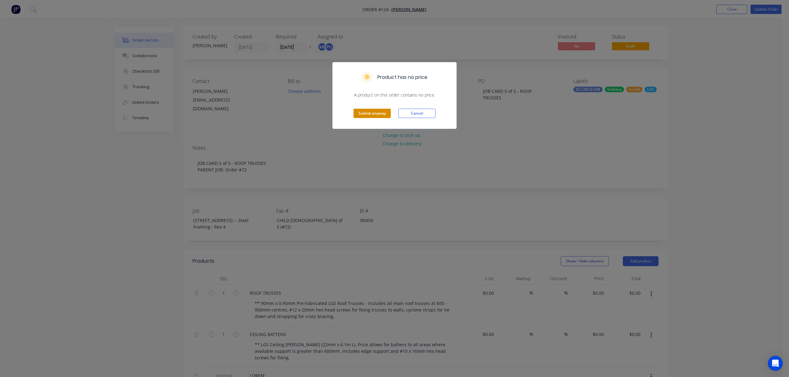
click at [372, 112] on button "Submit anyway" at bounding box center [371, 113] width 37 height 9
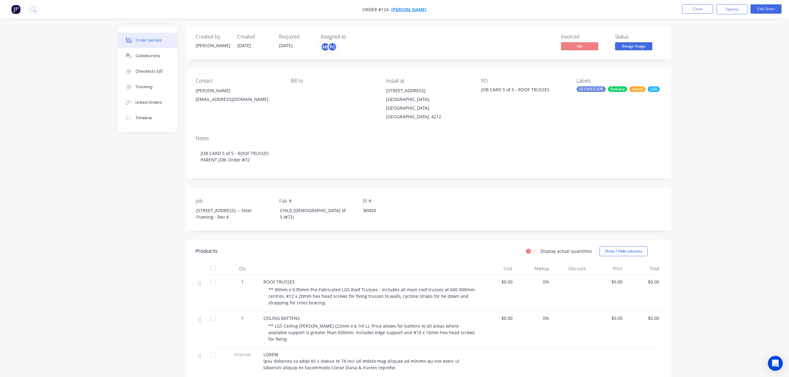
click at [408, 10] on span "[PERSON_NAME]" at bounding box center [408, 10] width 35 height 6
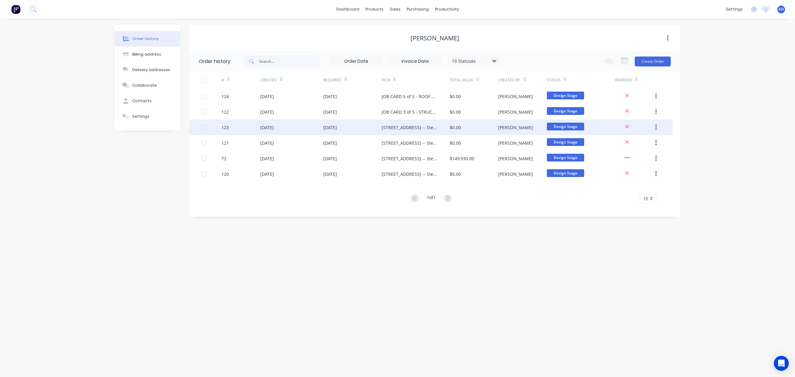
click at [390, 122] on div "[STREET_ADDRESS] -- Steel Framing - Rev 4" at bounding box center [416, 128] width 68 height 16
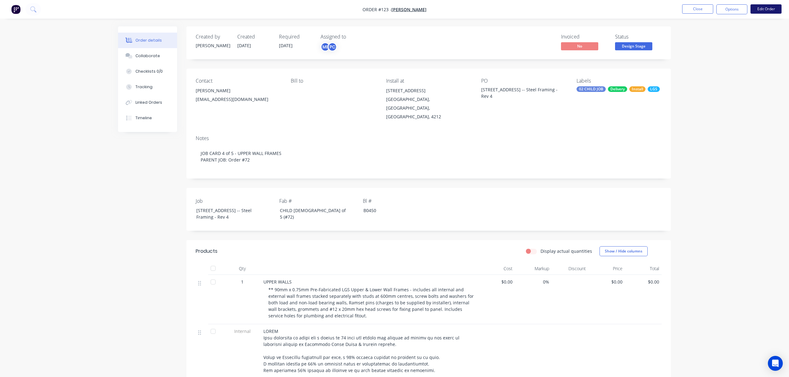
click at [758, 8] on button "Edit Order" at bounding box center [765, 8] width 31 height 9
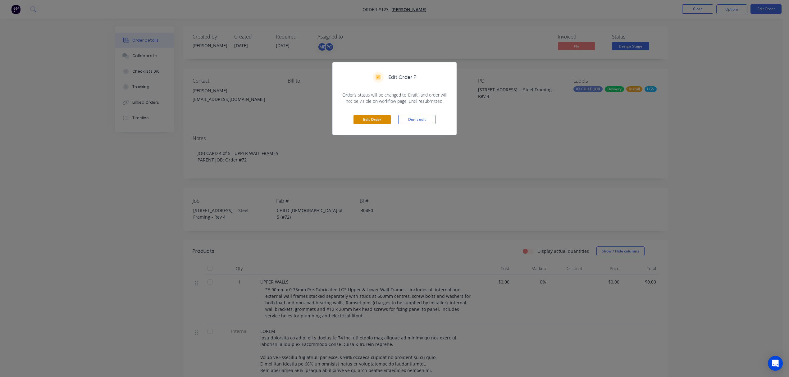
click at [373, 122] on button "Edit Order" at bounding box center [371, 119] width 37 height 9
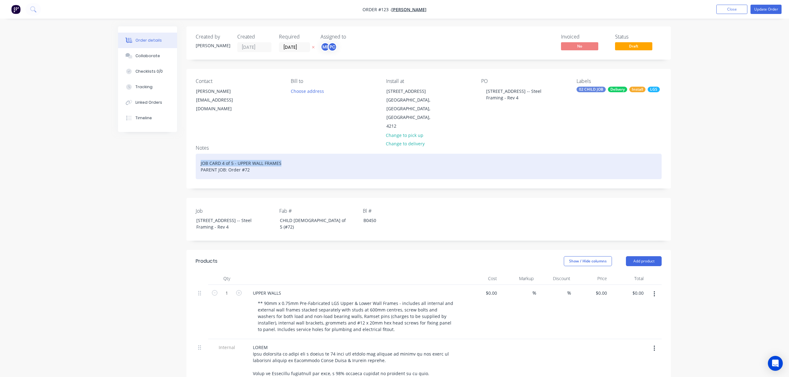
drag, startPoint x: 286, startPoint y: 165, endPoint x: 188, endPoint y: 162, distance: 97.8
click at [188, 162] on div "Notes JOB CARD 4 of 5 - UPPER WALL FRAMES PARENT JOB: Order #72" at bounding box center [428, 164] width 484 height 48
copy div "JOB CARD 4 of 5 - UPPER WALL FRAMES"
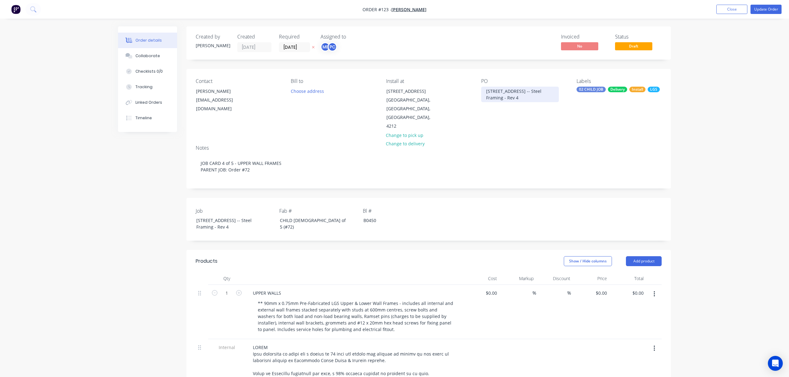
click at [488, 96] on div "[STREET_ADDRESS] -- Steel Framing - Rev 4" at bounding box center [520, 95] width 78 height 16
drag, startPoint x: 517, startPoint y: 103, endPoint x: 466, endPoint y: 82, distance: 55.1
click at [466, 82] on div "Contact Lee Fleming leefleming417@gmail.com Bill to Choose address Install at L…" at bounding box center [428, 104] width 484 height 71
paste div
click at [759, 8] on button "Update Order" at bounding box center [765, 9] width 31 height 9
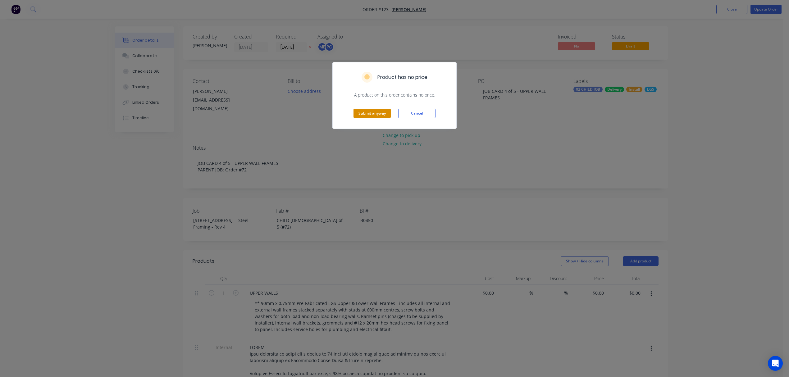
click at [363, 112] on button "Submit anyway" at bounding box center [371, 113] width 37 height 9
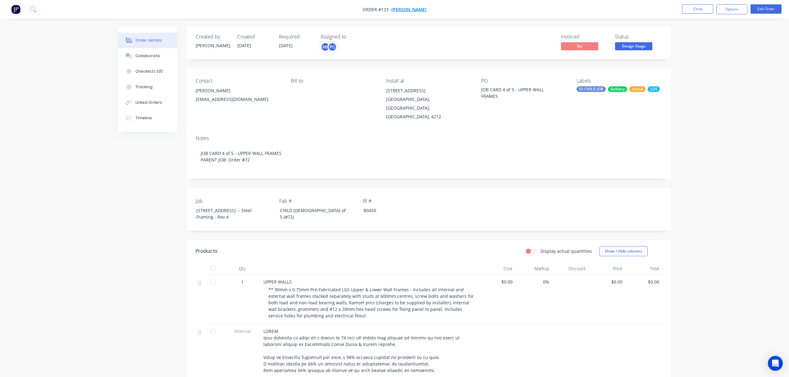
click at [417, 11] on span "[PERSON_NAME]" at bounding box center [408, 10] width 35 height 6
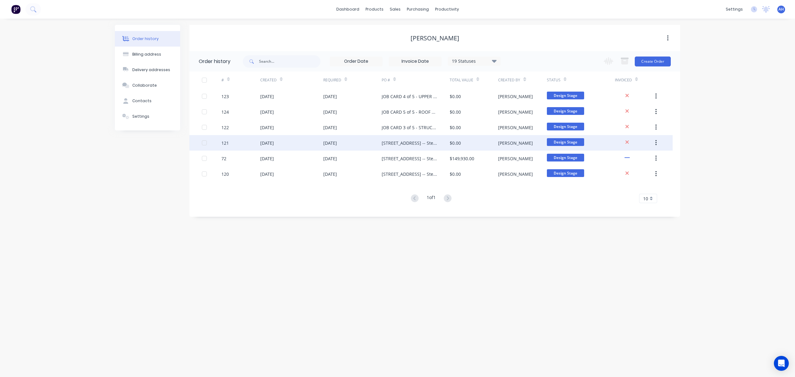
click at [274, 142] on div "[DATE]" at bounding box center [267, 143] width 14 height 7
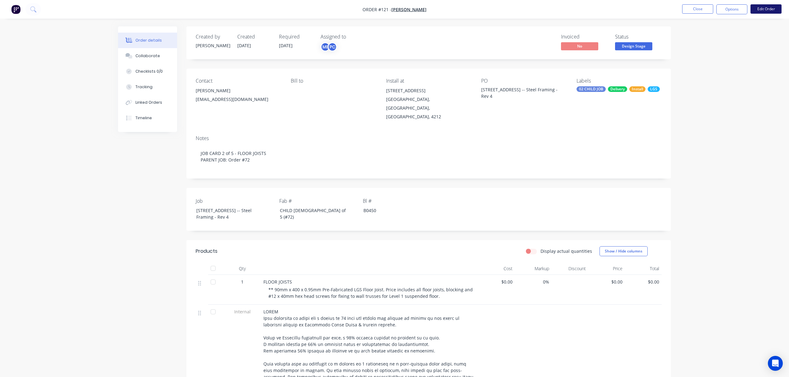
click at [770, 6] on button "Edit Order" at bounding box center [765, 8] width 31 height 9
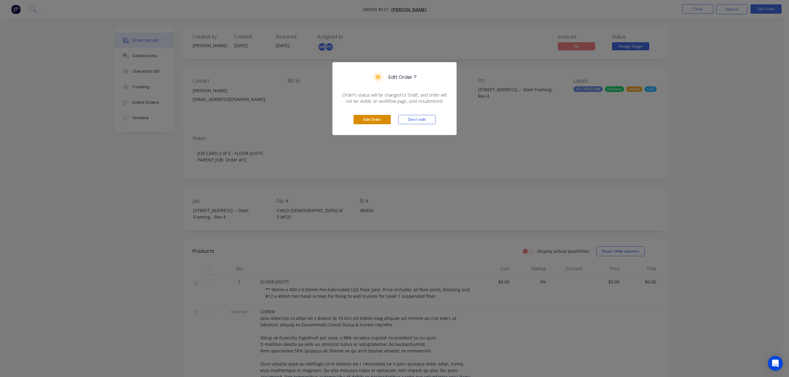
click at [372, 118] on button "Edit Order" at bounding box center [371, 119] width 37 height 9
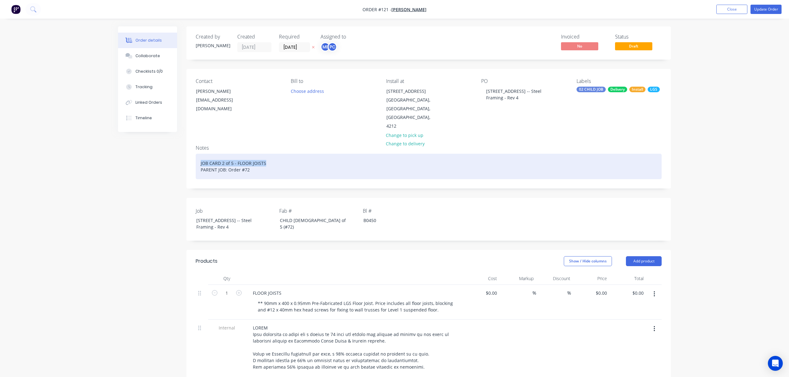
drag, startPoint x: 269, startPoint y: 164, endPoint x: 196, endPoint y: 163, distance: 73.3
click at [196, 163] on div "JOB CARD 2 of 5 - FLOOR JOISTS PARENT JOB: Order #72" at bounding box center [429, 166] width 466 height 25
copy div "JOB CARD 2 of 5 - FLOOR JOISTS"
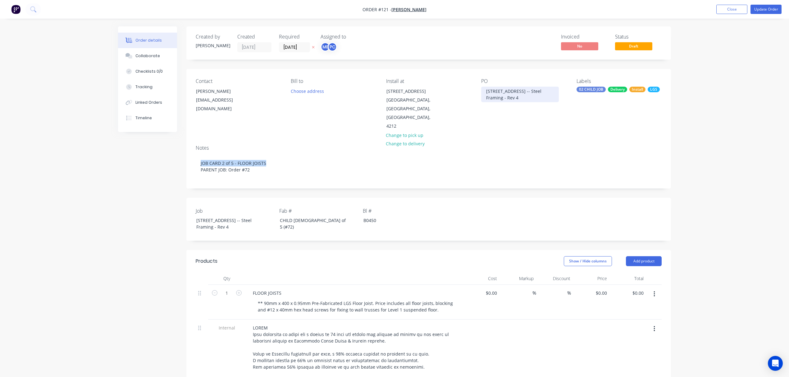
click at [504, 102] on div "[STREET_ADDRESS] -- Steel Framing - Rev 4" at bounding box center [520, 95] width 78 height 16
drag, startPoint x: 528, startPoint y: 103, endPoint x: 468, endPoint y: 86, distance: 62.2
click at [468, 86] on div "Contact Lee Fleming leefleming417@gmail.com Bill to Choose address Install at L…" at bounding box center [428, 104] width 484 height 71
paste div
click at [764, 6] on button "Update Order" at bounding box center [765, 9] width 31 height 9
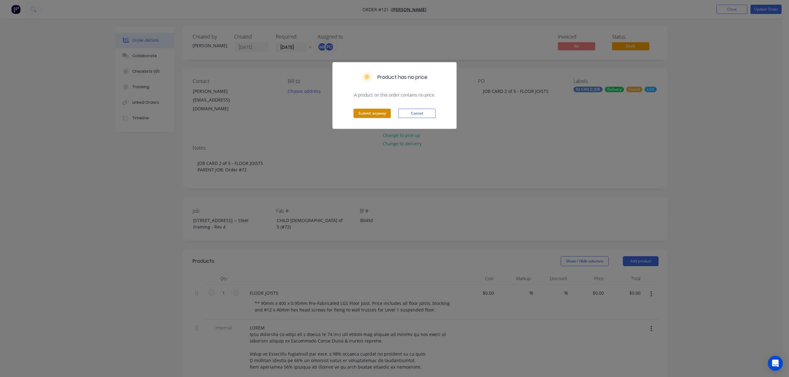
click at [385, 113] on button "Submit anyway" at bounding box center [371, 113] width 37 height 9
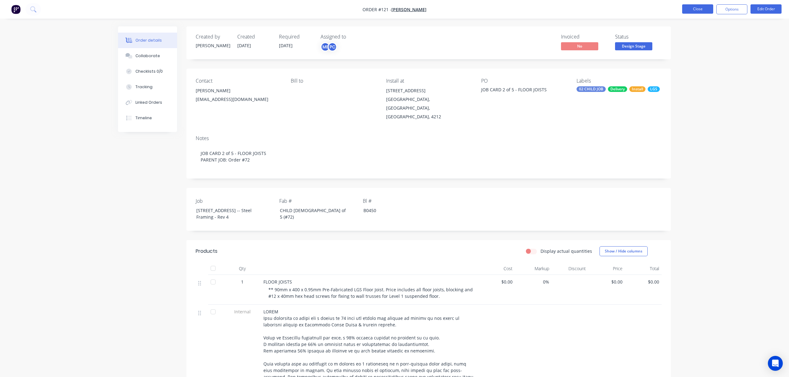
click at [694, 11] on button "Close" at bounding box center [697, 8] width 31 height 9
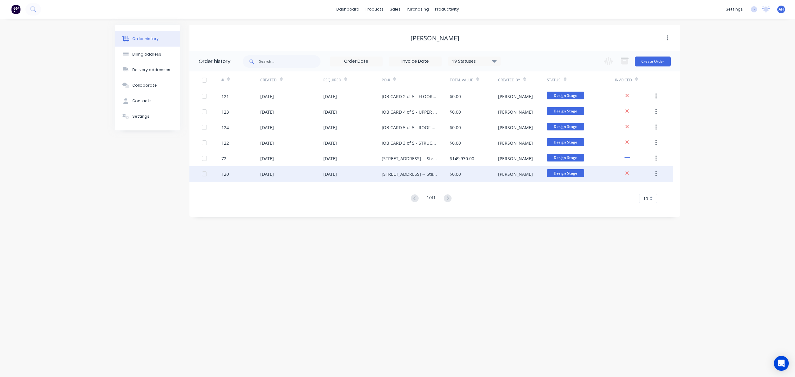
click at [392, 170] on div "[STREET_ADDRESS] -- Steel Framing - Rev 4" at bounding box center [416, 174] width 68 height 16
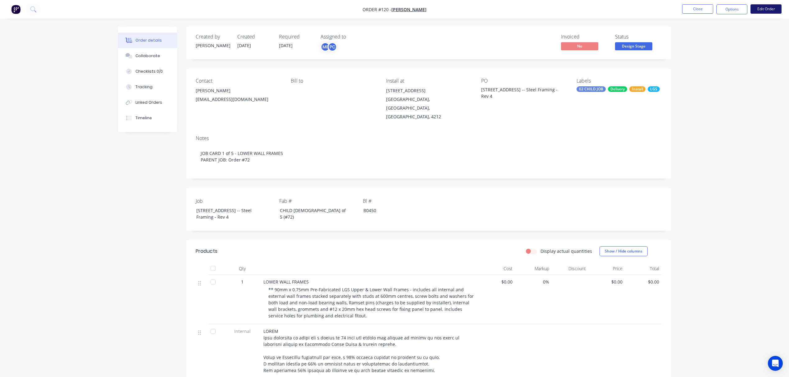
click at [760, 8] on button "Edit Order" at bounding box center [765, 8] width 31 height 9
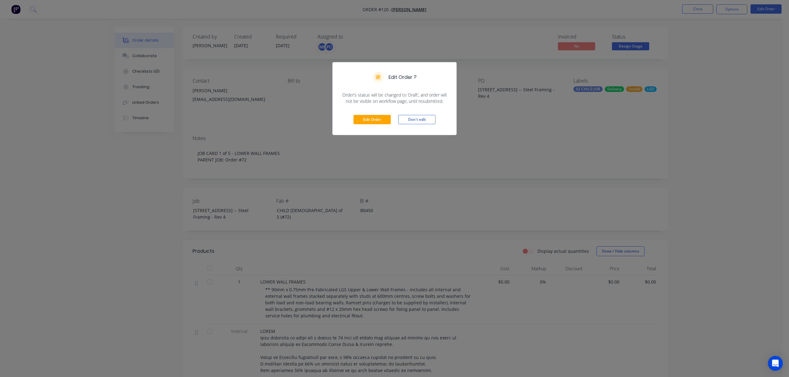
click at [367, 113] on div "Edit Order Don't edit" at bounding box center [395, 119] width 124 height 30
click at [364, 117] on button "Edit Order" at bounding box center [371, 119] width 37 height 9
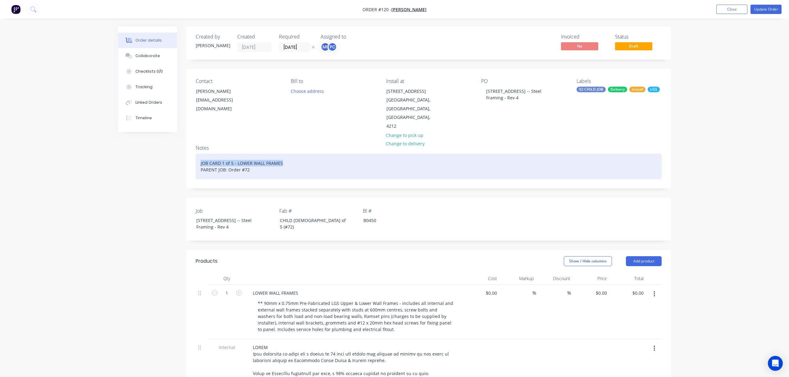
drag, startPoint x: 283, startPoint y: 161, endPoint x: 194, endPoint y: 165, distance: 89.8
click at [194, 165] on div "Notes JOB CARD 1 of 5 - LOWER WALL FRAMES PARENT JOB: Order #72" at bounding box center [428, 164] width 484 height 48
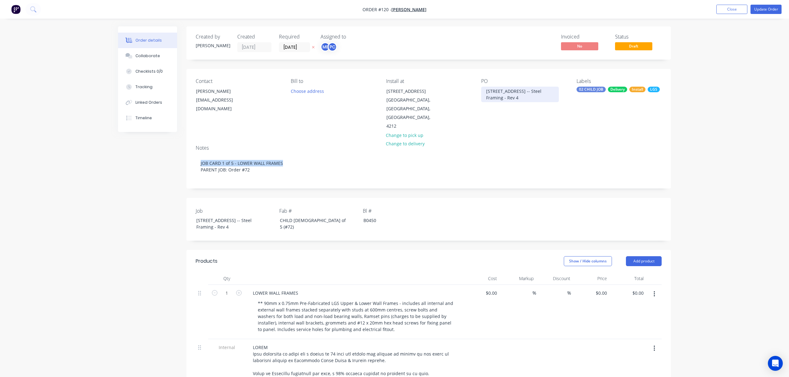
click at [497, 98] on div "[STREET_ADDRESS] -- Steel Framing - Rev 4" at bounding box center [520, 95] width 78 height 16
drag, startPoint x: 527, startPoint y: 105, endPoint x: 463, endPoint y: 85, distance: 67.1
click at [463, 85] on div "Contact Lee Fleming leefleming417@gmail.com Bill to Choose address Install at L…" at bounding box center [428, 104] width 484 height 71
paste div
click at [754, 9] on button "Update Order" at bounding box center [765, 9] width 31 height 9
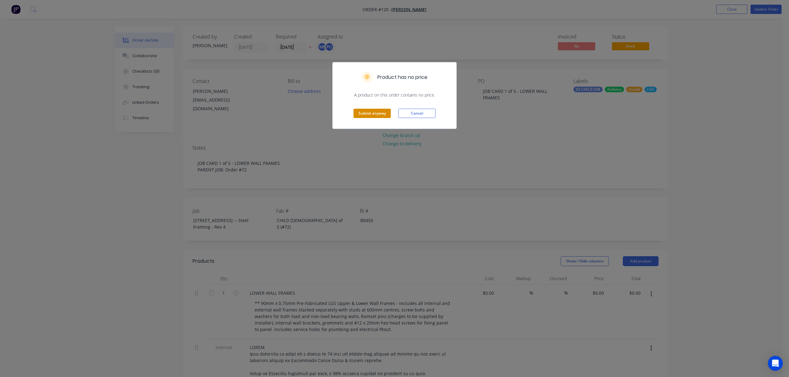
click at [379, 111] on button "Submit anyway" at bounding box center [371, 113] width 37 height 9
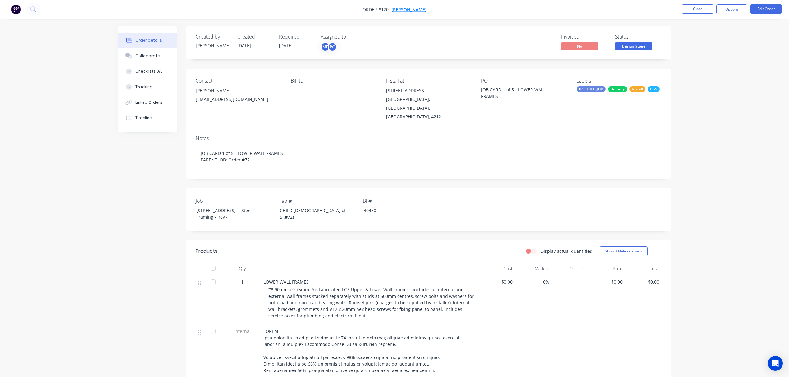
click at [414, 8] on span "[PERSON_NAME]" at bounding box center [408, 10] width 35 height 6
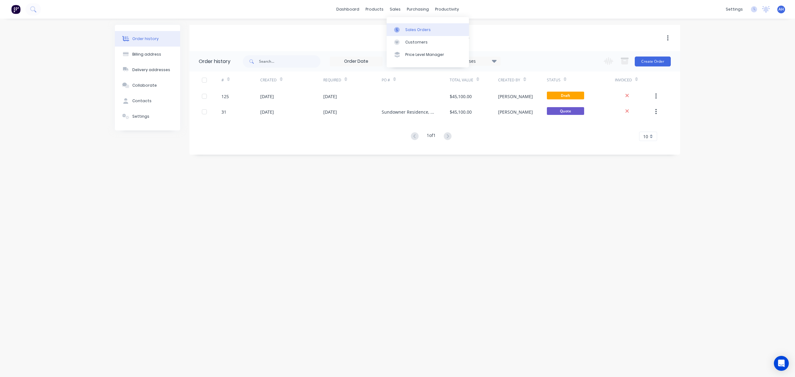
click at [406, 25] on link "Sales Orders" at bounding box center [428, 29] width 82 height 12
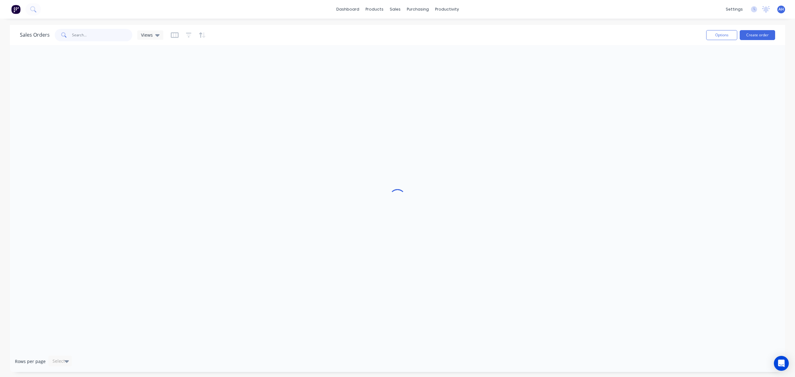
click at [93, 35] on input "text" at bounding box center [102, 35] width 61 height 12
type input "fleming"
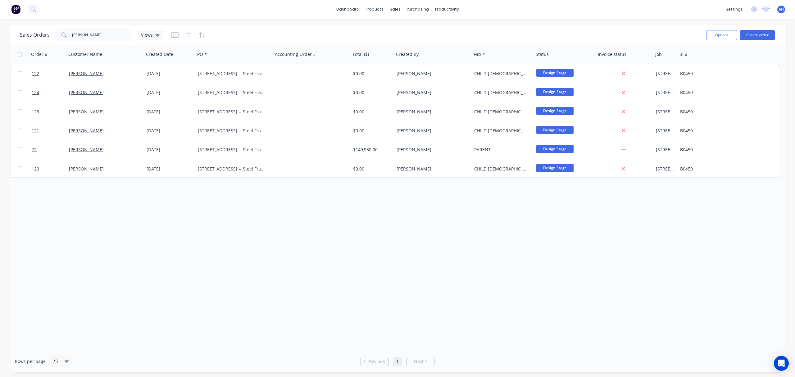
click at [371, 188] on div "Order # Customer Name Created Date PO # Accounting Order # Total ($) Created By…" at bounding box center [397, 197] width 775 height 305
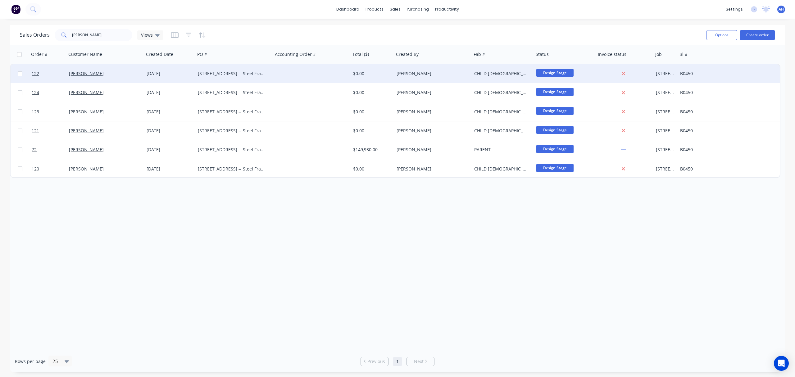
click at [233, 72] on div "[STREET_ADDRESS] -- Steel Framing - Rev 4" at bounding box center [232, 73] width 69 height 6
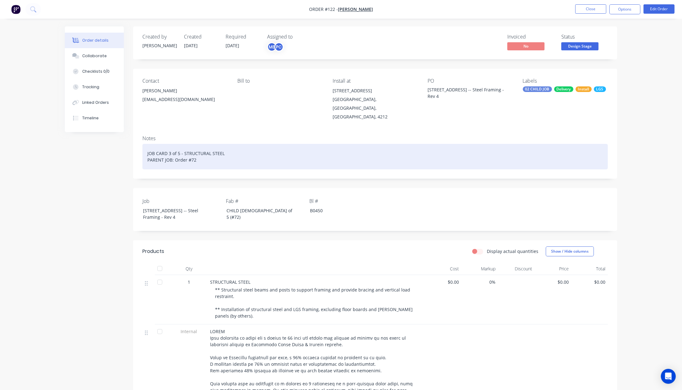
click at [225, 144] on div "JOB CARD 3 of 5 - STRUCTURAL STEEL PARENT JOB: Order #72" at bounding box center [376, 156] width 466 height 25
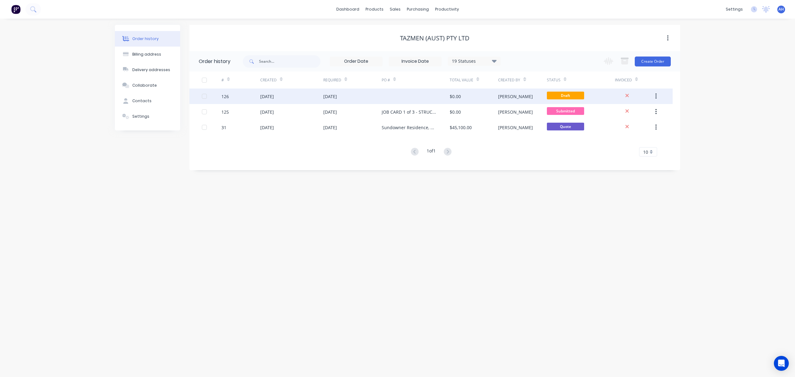
click at [337, 96] on div "[DATE]" at bounding box center [330, 96] width 14 height 7
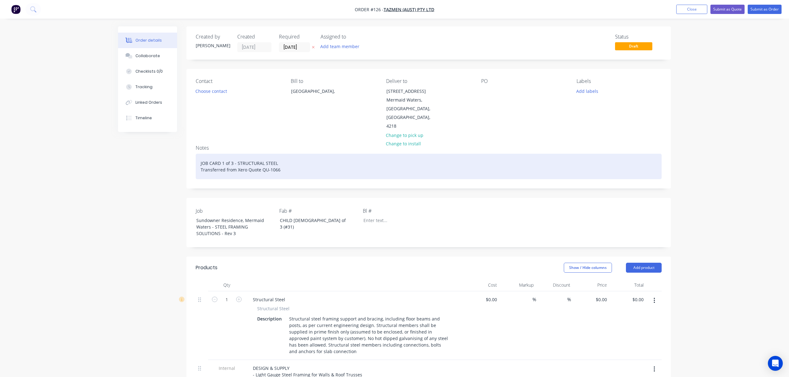
click at [222, 155] on div "JOB CARD 1 of 3 - STRUCTURAL STEEL Transferred from Xero Quote QU-1066" at bounding box center [429, 166] width 466 height 25
drag, startPoint x: 278, startPoint y: 152, endPoint x: 236, endPoint y: 156, distance: 42.5
click at [236, 156] on div "JOB CARD 2 of 3 - STRUCTURAL STEEL Transferred from Xero Quote QU-1066" at bounding box center [429, 166] width 466 height 25
drag, startPoint x: 287, startPoint y: 153, endPoint x: 197, endPoint y: 156, distance: 90.1
click at [197, 156] on div "JOB CARD 2 of 3 - UPPER WALL FRAMES Transferred from Xero Quote QU-1066" at bounding box center [429, 166] width 466 height 25
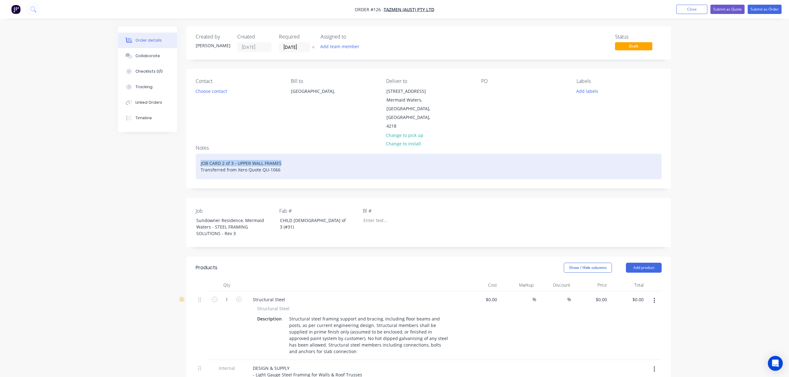
copy div "JOB CARD 2 of 3 - UPPER WALL FRAMES"
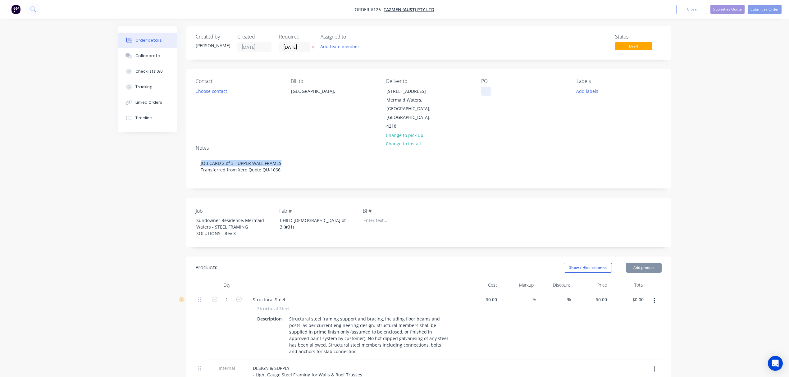
click at [487, 91] on div at bounding box center [486, 91] width 10 height 9
paste div
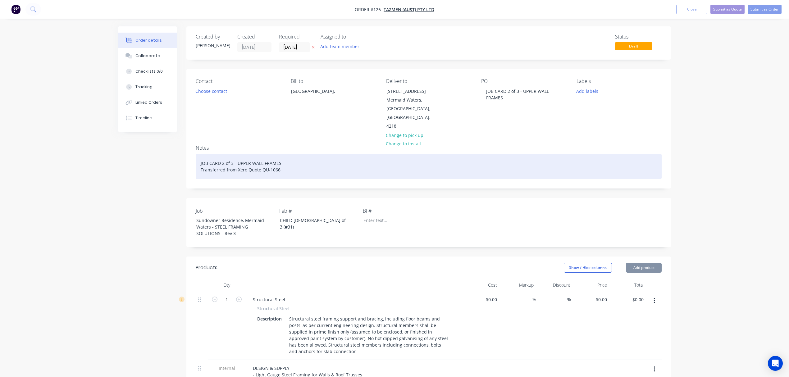
click at [198, 161] on div "JOB CARD 2 of 3 - UPPER WALL FRAMES Transferred from Xero Quote QU-1066" at bounding box center [429, 166] width 466 height 25
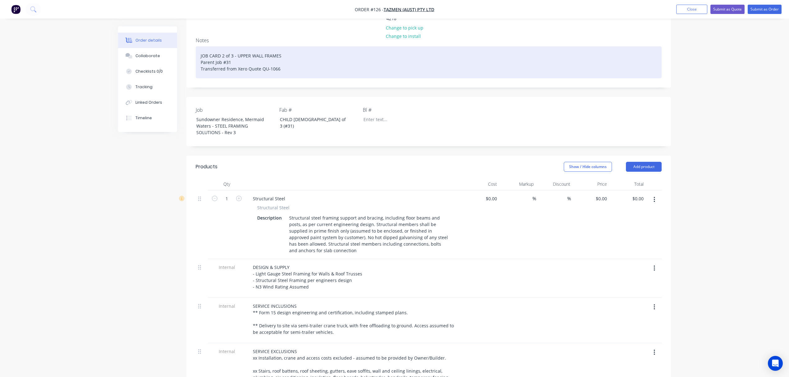
scroll to position [108, 0]
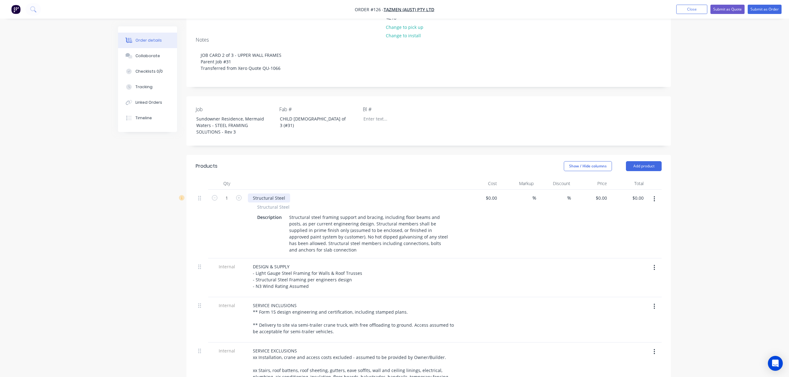
click at [269, 193] on div "Structural Steel" at bounding box center [269, 197] width 42 height 9
drag, startPoint x: 284, startPoint y: 189, endPoint x: 229, endPoint y: 193, distance: 55.7
click at [229, 193] on div "1 Structural Steel Structural Steel Description Structural steel framing suppor…" at bounding box center [429, 224] width 466 height 69
click at [636, 161] on button "Add product" at bounding box center [644, 166] width 36 height 10
click at [629, 190] on div "Basic product" at bounding box center [632, 194] width 48 height 9
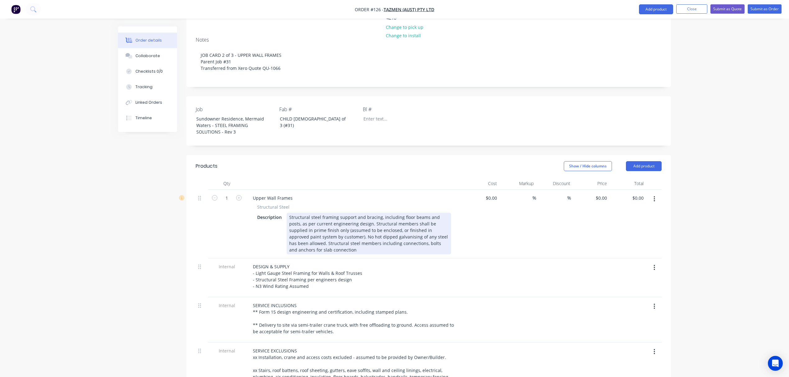
scroll to position [331, 0]
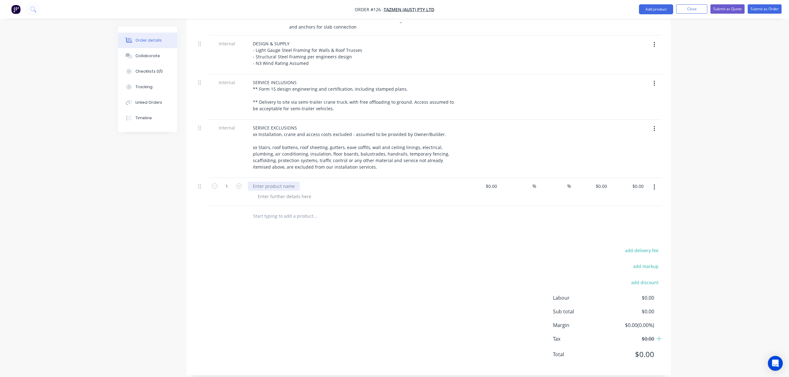
click at [267, 182] on div at bounding box center [274, 186] width 52 height 9
click at [267, 192] on div at bounding box center [284, 196] width 63 height 9
paste div
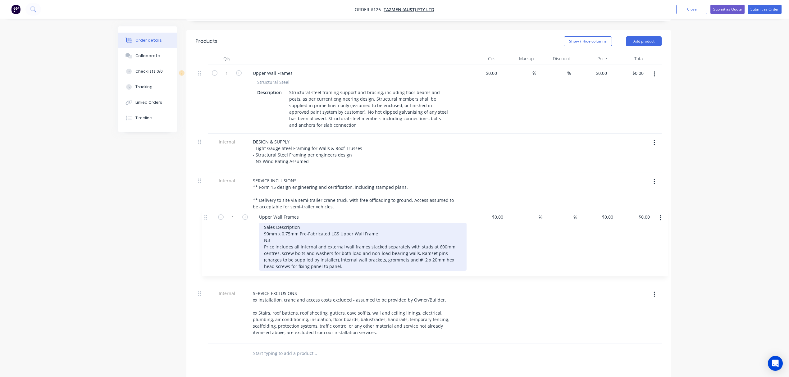
scroll to position [234, 0]
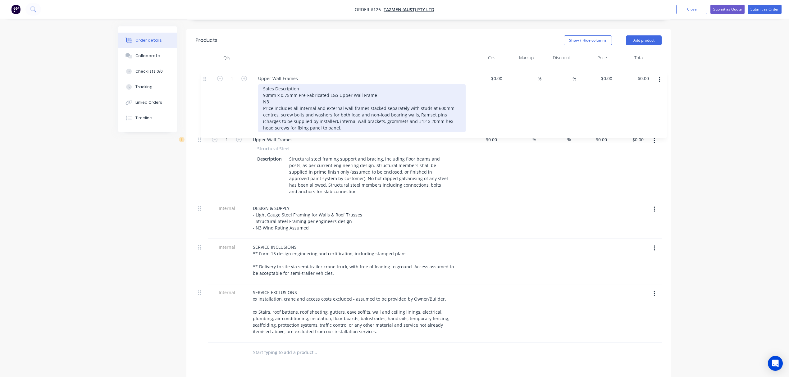
drag, startPoint x: 199, startPoint y: 277, endPoint x: 206, endPoint y: 77, distance: 200.1
click at [206, 77] on div "1 Upper Wall Frames Structural Steel Description Structural steel framing suppo…" at bounding box center [429, 203] width 466 height 278
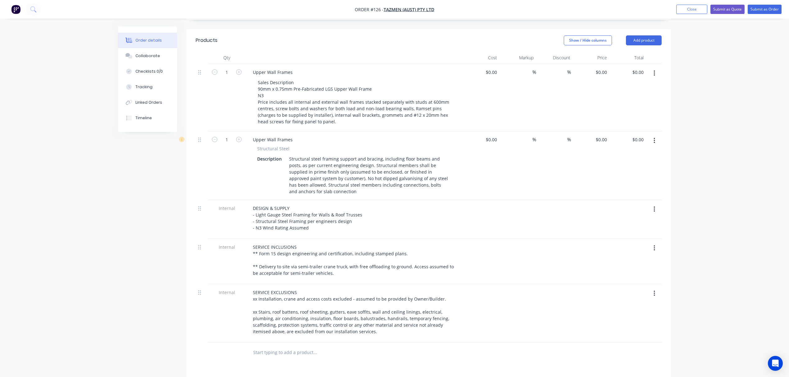
click at [654, 138] on icon "button" at bounding box center [653, 141] width 1 height 6
click at [625, 190] on div "Delete" at bounding box center [632, 194] width 48 height 9
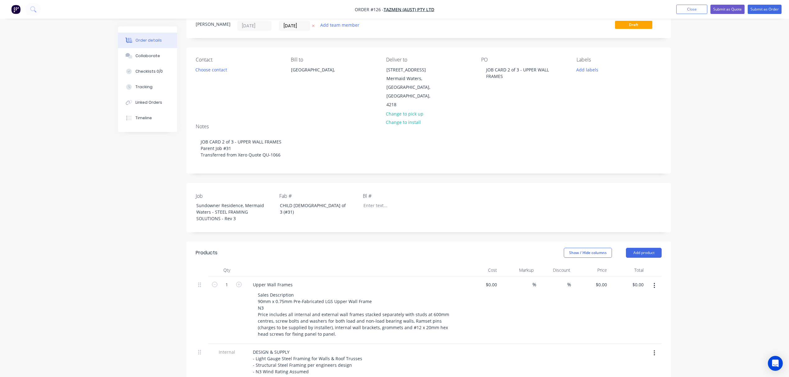
scroll to position [19, 0]
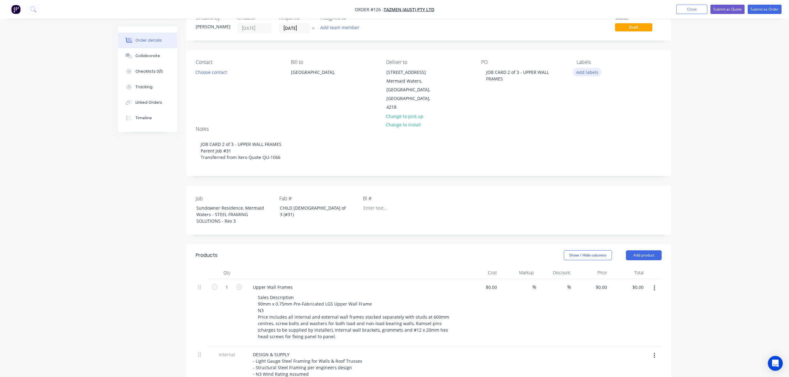
click at [586, 74] on button "Add labels" at bounding box center [586, 72] width 29 height 8
click at [587, 139] on div at bounding box center [587, 140] width 12 height 12
click at [587, 148] on div at bounding box center [587, 149] width 12 height 12
click at [589, 169] on div at bounding box center [587, 168] width 12 height 12
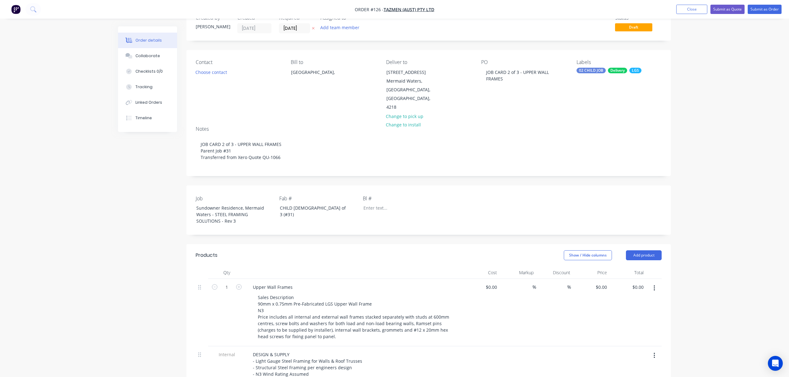
click at [688, 150] on div "Order details Collaborate Checklists 0/0 Tracking Linked Orders Timeline Order …" at bounding box center [394, 324] width 789 height 686
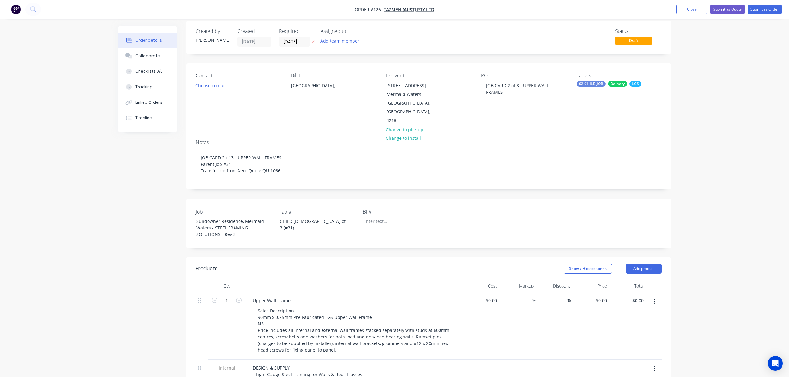
scroll to position [5, 0]
click at [338, 43] on button "Add team member" at bounding box center [340, 41] width 46 height 8
click at [348, 73] on div "[PERSON_NAME]" at bounding box center [370, 76] width 62 height 7
drag, startPoint x: 349, startPoint y: 62, endPoint x: 311, endPoint y: 69, distance: 38.7
click at [311, 69] on body "Order #126 - Tazmen (Aust) Pty Ltd Add product Close Submit as Quote Submit as …" at bounding box center [394, 338] width 789 height 686
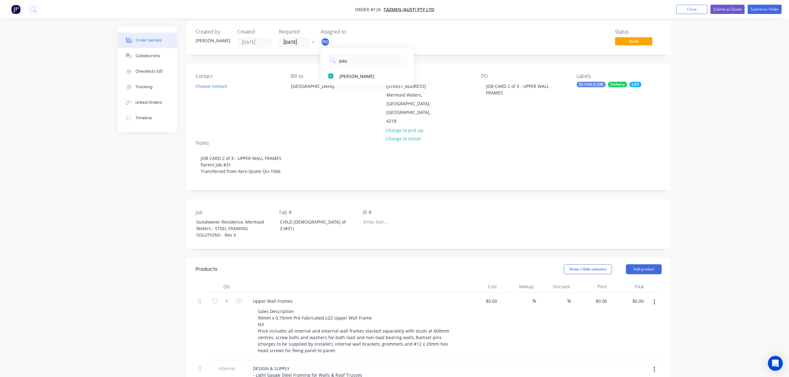
drag, startPoint x: 358, startPoint y: 61, endPoint x: 321, endPoint y: 61, distance: 36.6
click at [321, 61] on div "pau" at bounding box center [366, 59] width 93 height 16
type input "elm"
click at [347, 76] on div "[PERSON_NAME]" at bounding box center [370, 76] width 62 height 7
click at [303, 40] on input "[DATE]" at bounding box center [294, 42] width 30 height 9
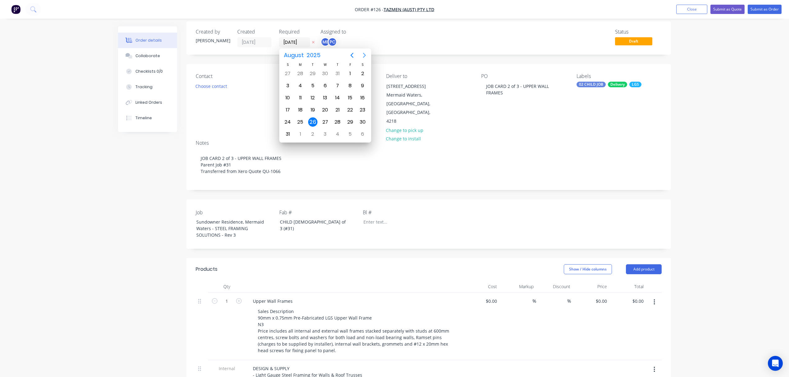
click at [362, 55] on icon "Next page" at bounding box center [363, 55] width 7 height 7
click at [351, 85] on div "12" at bounding box center [349, 85] width 9 height 9
type input "12/09/25"
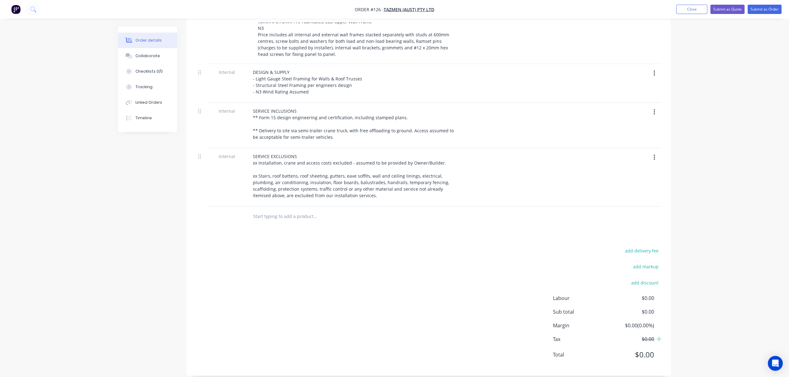
scroll to position [0, 0]
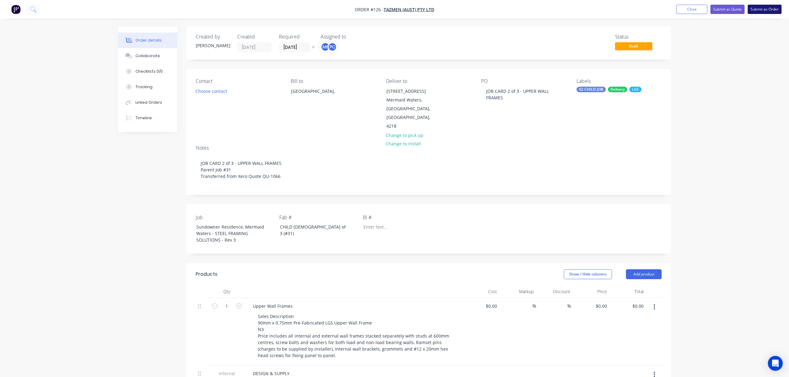
click at [764, 9] on button "Submit as Order" at bounding box center [764, 9] width 34 height 9
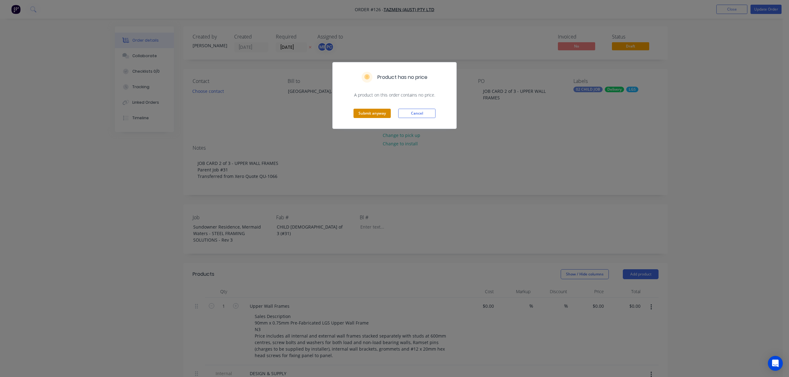
click at [361, 111] on button "Submit anyway" at bounding box center [371, 113] width 37 height 9
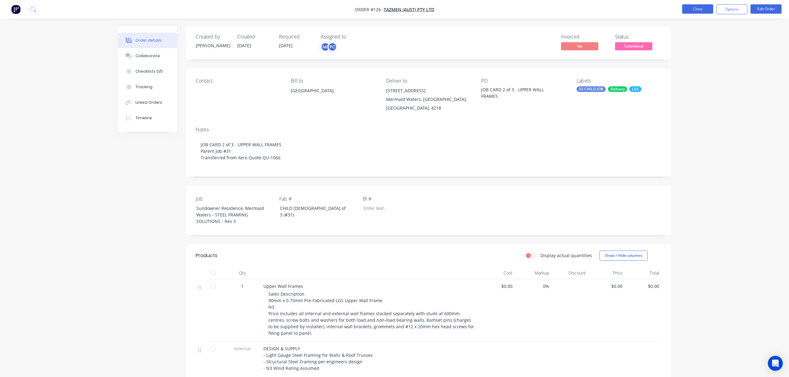
click at [691, 10] on button "Close" at bounding box center [697, 8] width 31 height 9
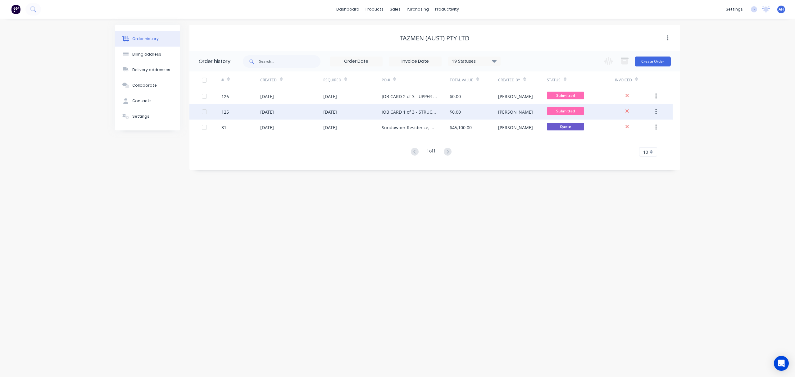
click at [329, 112] on div "[DATE]" at bounding box center [330, 112] width 14 height 7
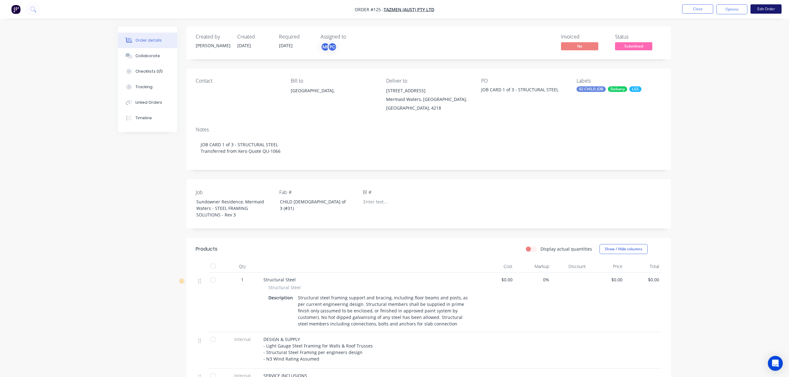
click at [767, 7] on button "Edit Order" at bounding box center [765, 8] width 31 height 9
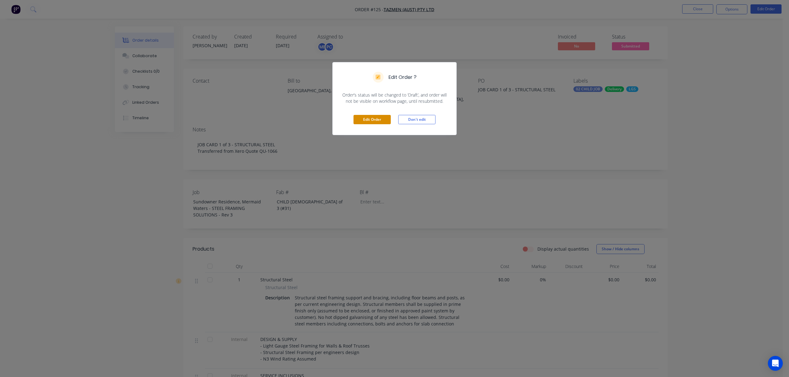
click at [379, 118] on button "Edit Order" at bounding box center [371, 119] width 37 height 9
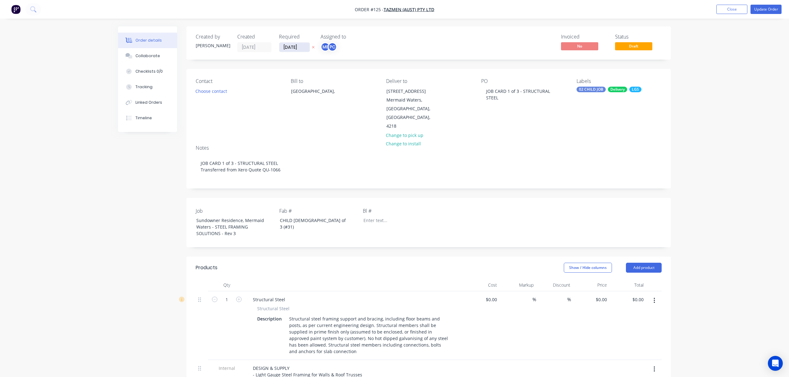
click at [292, 47] on input "[DATE]" at bounding box center [294, 47] width 30 height 9
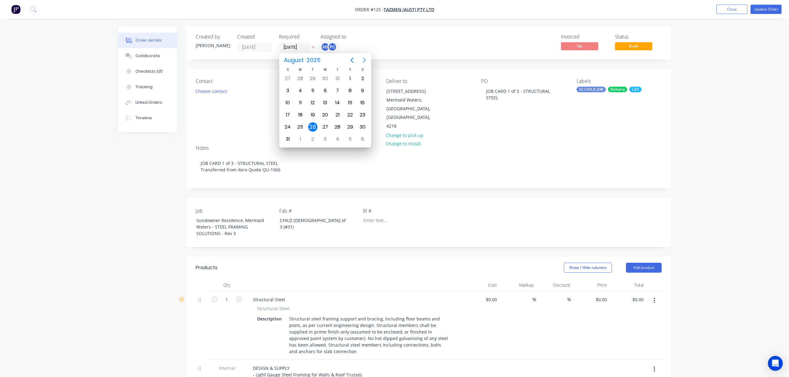
click at [363, 60] on icon "Next page" at bounding box center [363, 60] width 7 height 7
click at [352, 91] on div "12" at bounding box center [349, 90] width 9 height 9
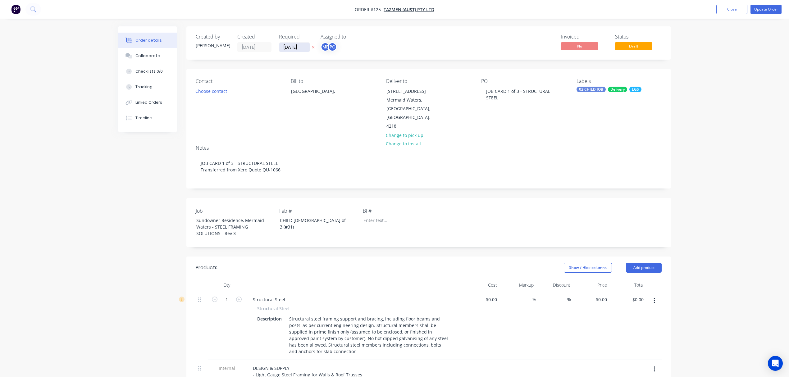
click at [302, 46] on input "12/09/25" at bounding box center [294, 47] width 30 height 9
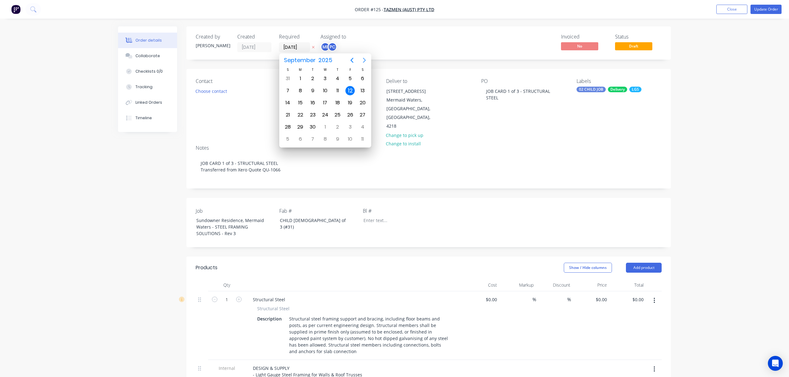
click at [365, 59] on icon "Next page" at bounding box center [363, 60] width 7 height 7
click at [303, 106] on div "13" at bounding box center [300, 103] width 12 height 12
type input "[DATE]"
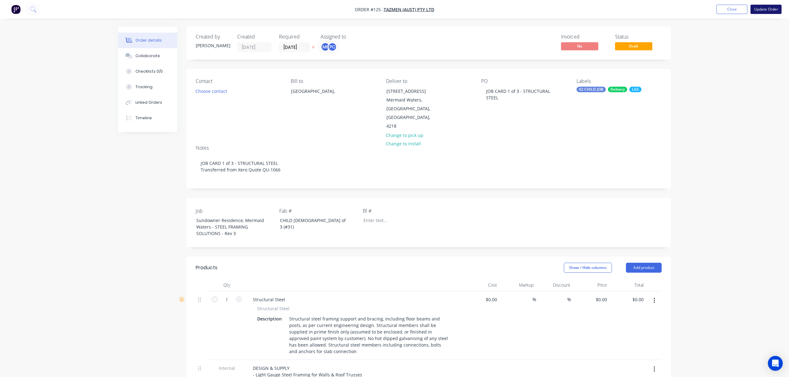
click at [767, 9] on button "Update Order" at bounding box center [765, 9] width 31 height 9
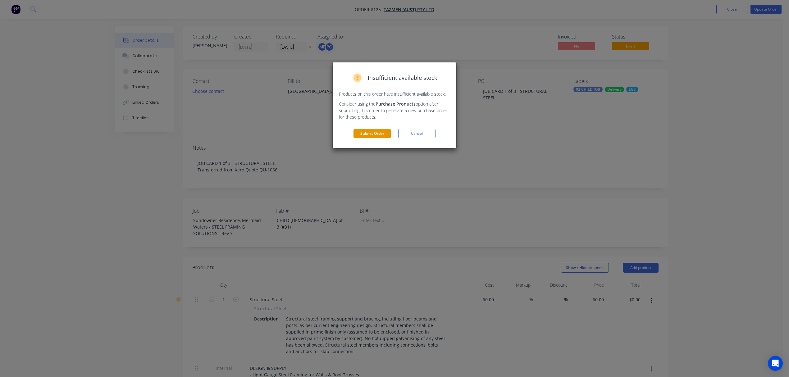
click at [359, 132] on button "Submit Order" at bounding box center [371, 133] width 37 height 9
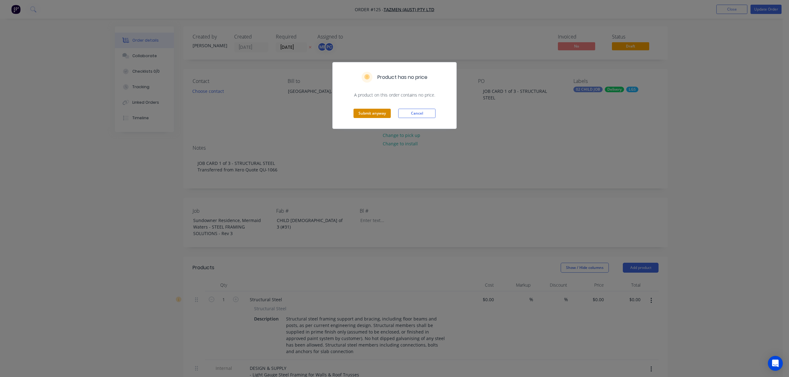
click at [371, 115] on button "Submit anyway" at bounding box center [371, 113] width 37 height 9
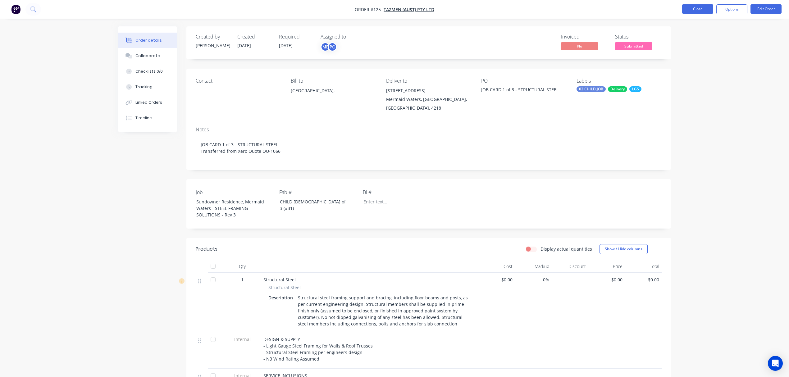
click at [707, 9] on button "Close" at bounding box center [697, 8] width 31 height 9
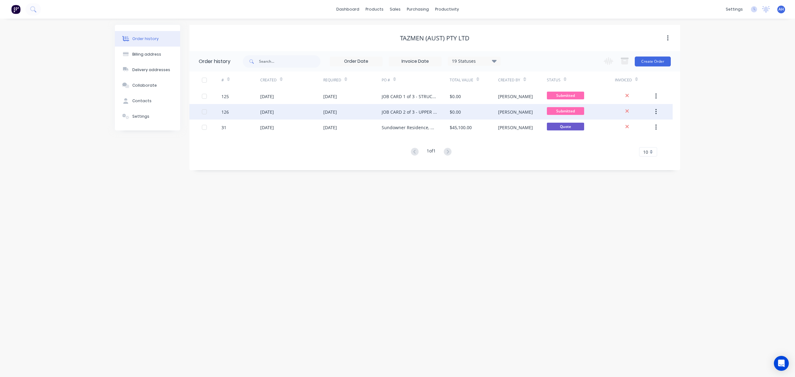
click at [337, 111] on div "12 Sep 2025" at bounding box center [330, 112] width 14 height 7
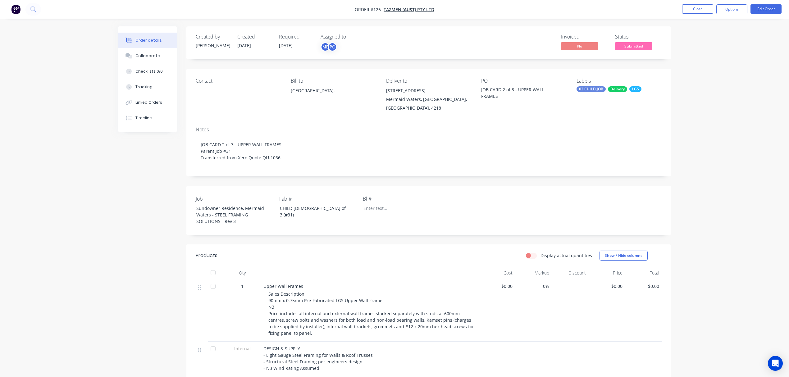
click at [290, 46] on span "12/09/25" at bounding box center [286, 46] width 14 height 6
click at [292, 43] on span "12/09/25" at bounding box center [286, 46] width 14 height 6
click at [762, 6] on button "Edit Order" at bounding box center [765, 8] width 31 height 9
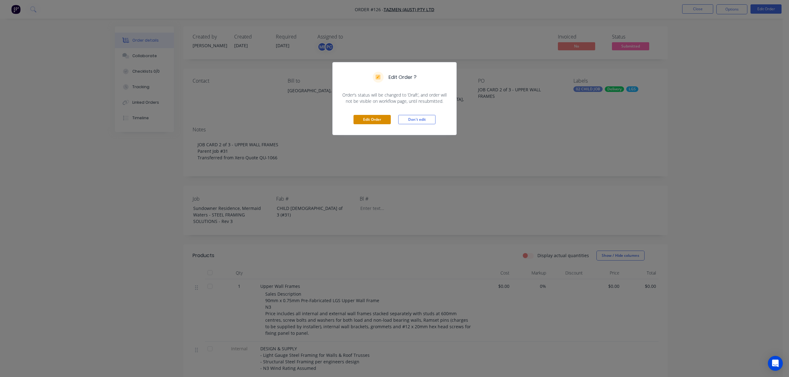
click at [370, 119] on button "Edit Order" at bounding box center [371, 119] width 37 height 9
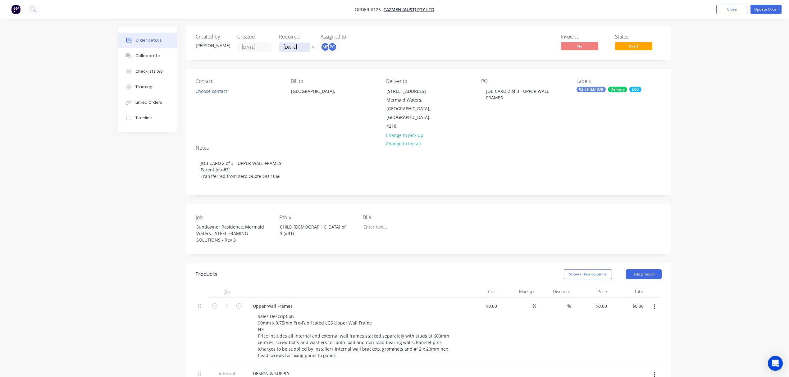
click at [302, 45] on input "12/09/25" at bounding box center [294, 47] width 30 height 9
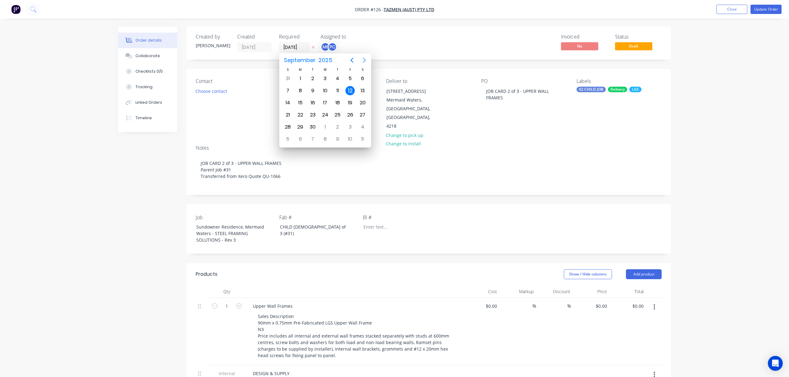
click at [361, 60] on icon "Next page" at bounding box center [363, 60] width 7 height 7
click at [291, 103] on div "12" at bounding box center [287, 102] width 9 height 9
type input "[DATE]"
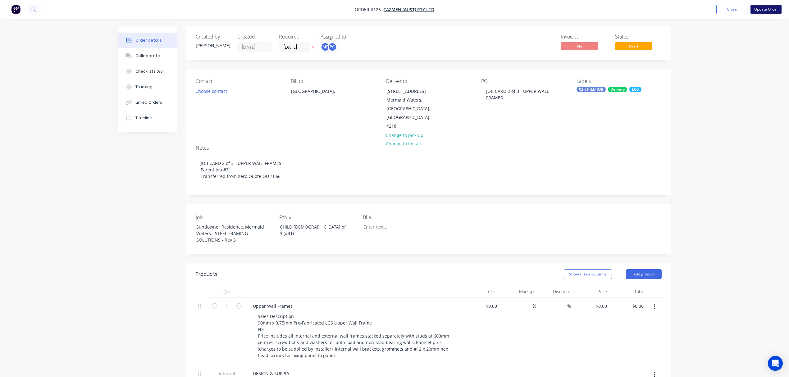
click at [765, 9] on button "Update Order" at bounding box center [765, 9] width 31 height 9
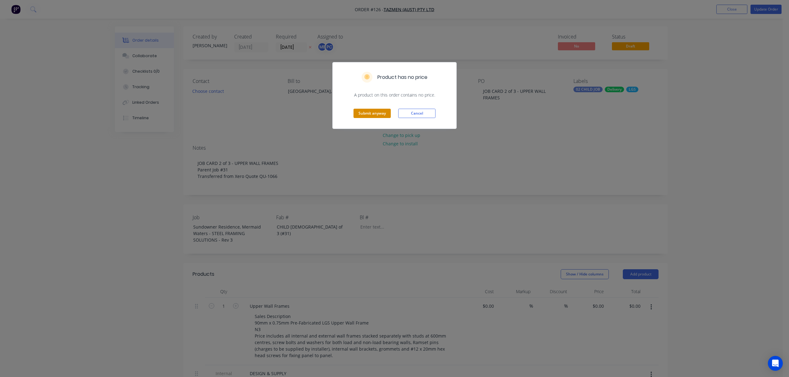
click at [366, 114] on button "Submit anyway" at bounding box center [371, 113] width 37 height 9
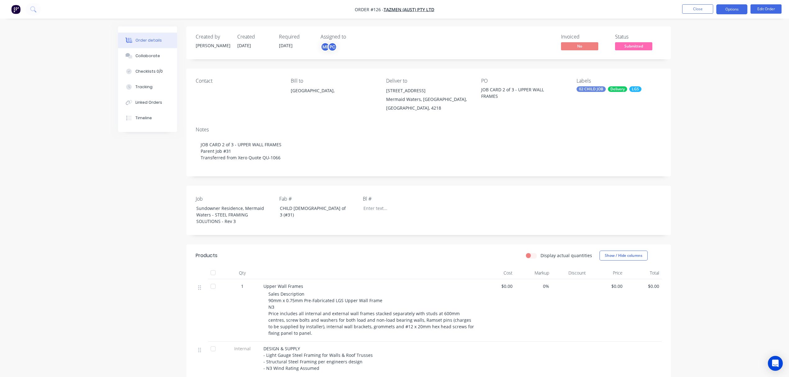
click at [726, 12] on button "Options" at bounding box center [731, 9] width 31 height 10
click at [704, 151] on div "Duplicate" at bounding box center [712, 149] width 57 height 9
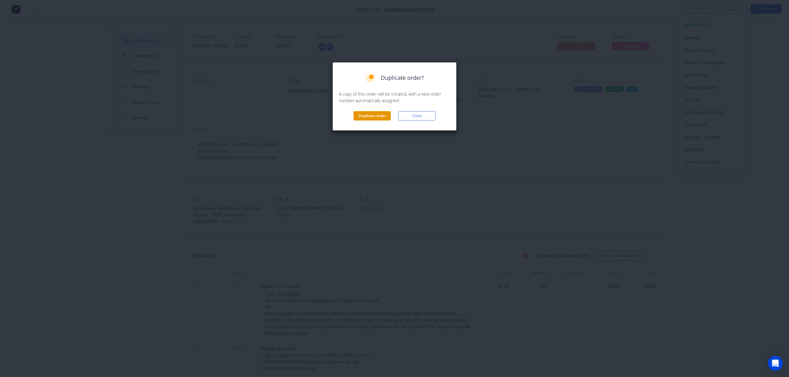
click at [375, 114] on button "Duplicate order" at bounding box center [371, 115] width 37 height 9
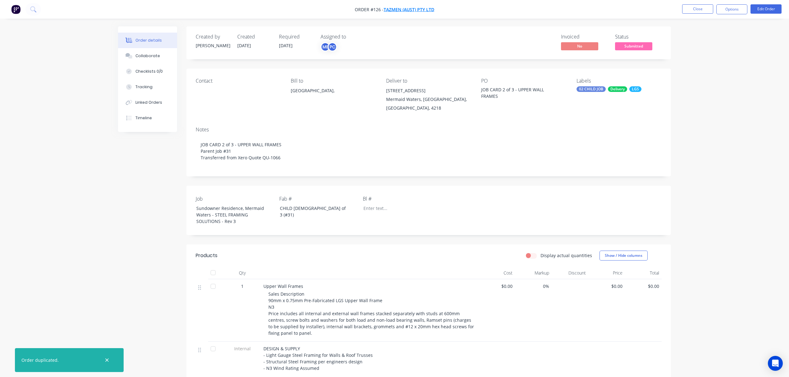
click at [398, 9] on span "Tazmen (Aust) Pty Ltd" at bounding box center [408, 10] width 51 height 6
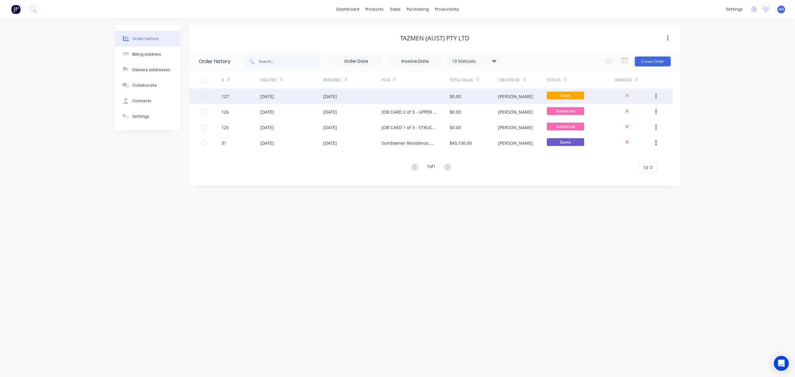
click at [349, 94] on div "[DATE]" at bounding box center [352, 96] width 58 height 16
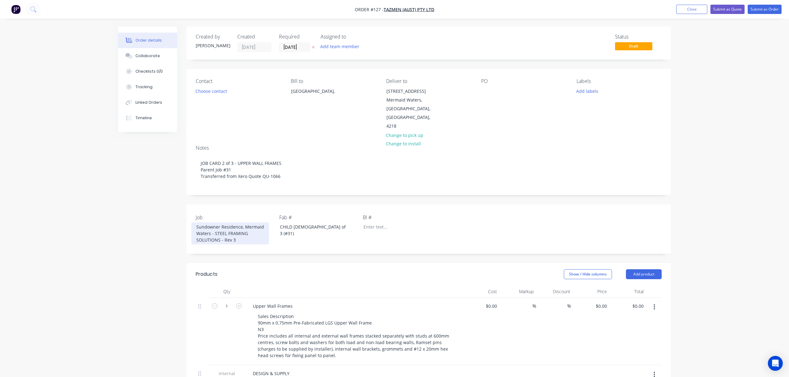
scroll to position [76, 0]
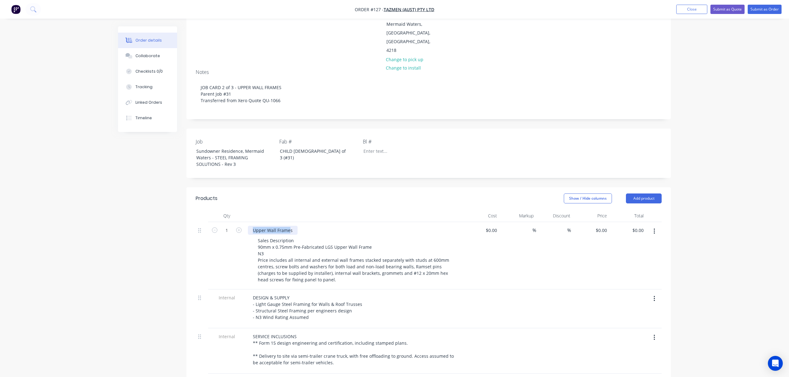
drag, startPoint x: 290, startPoint y: 221, endPoint x: 218, endPoint y: 219, distance: 72.1
click at [218, 222] on div "1 Upper Wall Frames Sales Description 90mm x 0.75mm Pre-Fabricated LGS Upper Wa…" at bounding box center [429, 255] width 466 height 67
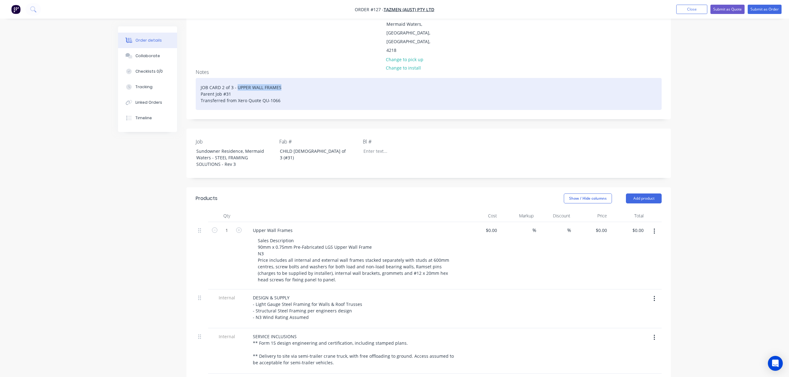
drag, startPoint x: 280, startPoint y: 80, endPoint x: 237, endPoint y: 79, distance: 42.9
click at [237, 79] on div "JOB CARD 2 of 3 - UPPER WALL FRAMES Parent Job #31 Transferred from Xero Quote …" at bounding box center [429, 94] width 466 height 32
click at [224, 79] on div "JOB CARD 2 of 3 - ROOF TRUSSES Parent Job #31 Transferred from Xero Quote QU-10…" at bounding box center [429, 94] width 466 height 32
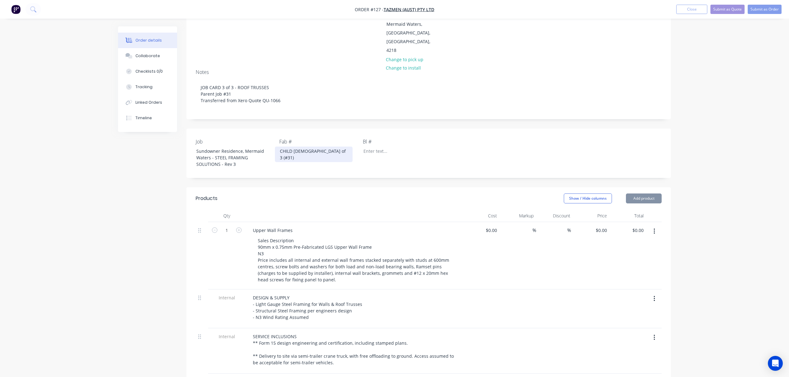
click at [295, 147] on div "CHILD [DEMOGRAPHIC_DATA] of 3 (#31)" at bounding box center [314, 155] width 78 height 16
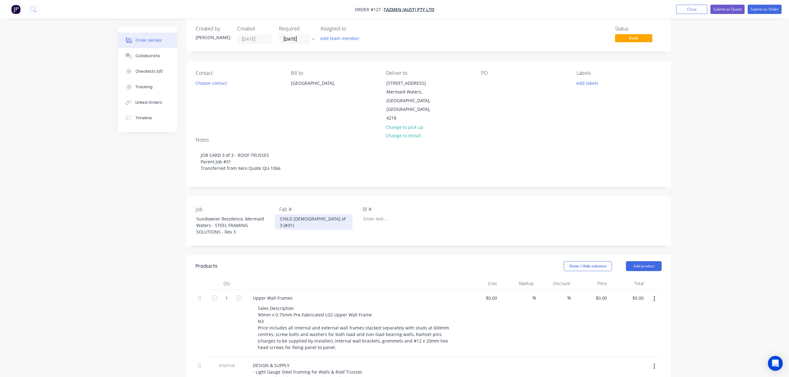
scroll to position [8, 0]
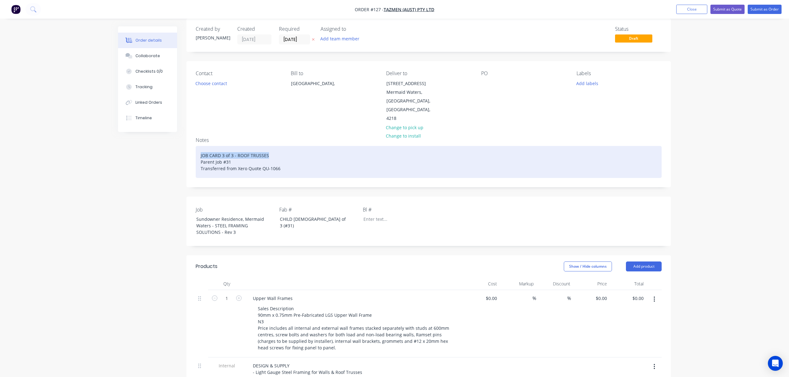
drag, startPoint x: 271, startPoint y: 145, endPoint x: 198, endPoint y: 148, distance: 73.1
click at [198, 148] on div "JOB CARD 3 of 3 - ROOF TRUSSES Parent Job #31 Transferred from Xero Quote QU-10…" at bounding box center [429, 162] width 466 height 32
copy div "JOB CARD 3 of 3 - ROOF TRUSSES"
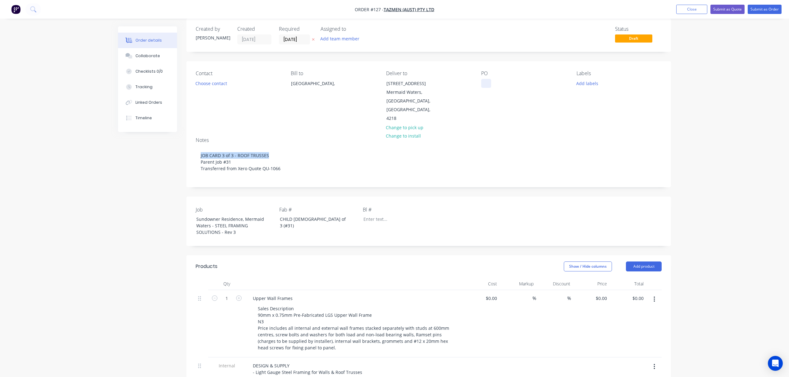
click at [487, 86] on div at bounding box center [486, 83] width 10 height 9
paste div
click at [588, 83] on button "Add labels" at bounding box center [586, 83] width 29 height 8
click at [589, 149] on div at bounding box center [587, 151] width 12 height 12
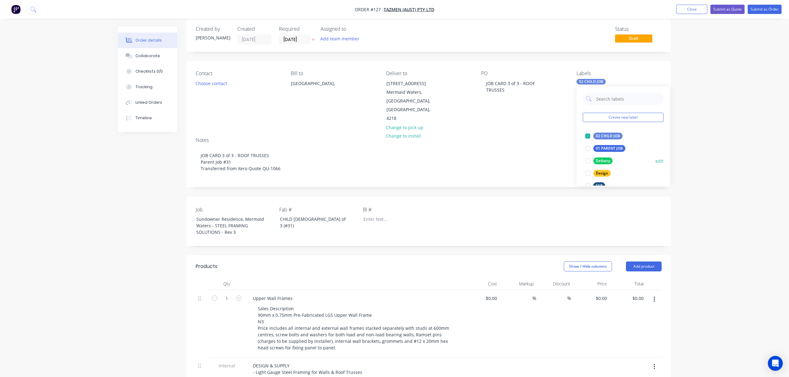
click at [589, 159] on div at bounding box center [587, 161] width 12 height 12
click at [587, 165] on div at bounding box center [587, 164] width 12 height 12
click at [423, 220] on div "Bl #" at bounding box center [402, 221] width 78 height 31
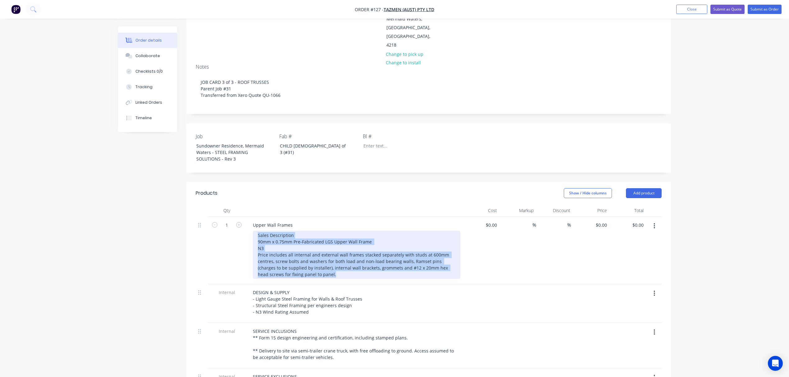
drag, startPoint x: 310, startPoint y: 269, endPoint x: 252, endPoint y: 226, distance: 71.2
click at [253, 231] on div "Sales Description 90mm x 0.75mm Pre-Fabricated LGS Upper Wall Frame N3 Price in…" at bounding box center [356, 255] width 207 height 48
paste div
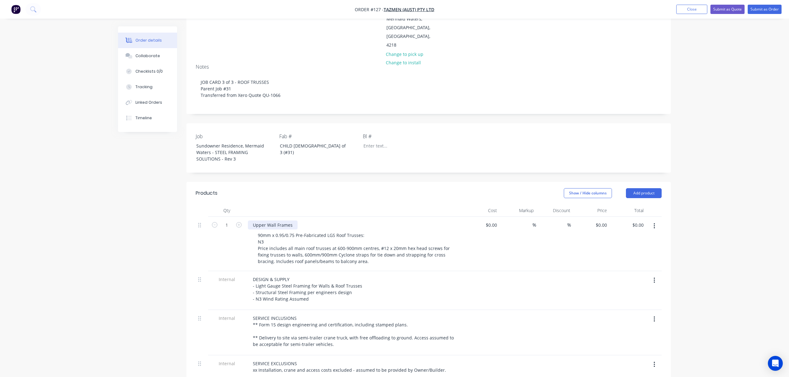
click at [263, 220] on div "Upper Wall Frames" at bounding box center [273, 224] width 50 height 9
drag, startPoint x: 294, startPoint y: 215, endPoint x: 232, endPoint y: 214, distance: 62.1
click at [232, 217] on div "1 Upper Wall Frames 90mm x 0.95/0.75 Pre-Fabricated LGS Roof Trusses: N3 Price …" at bounding box center [429, 244] width 466 height 54
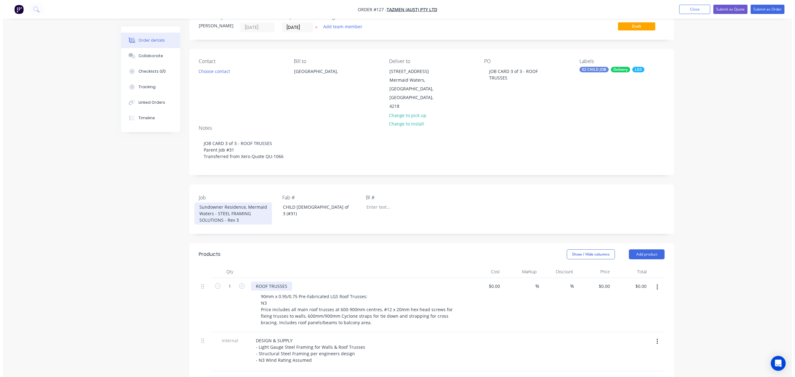
scroll to position [0, 0]
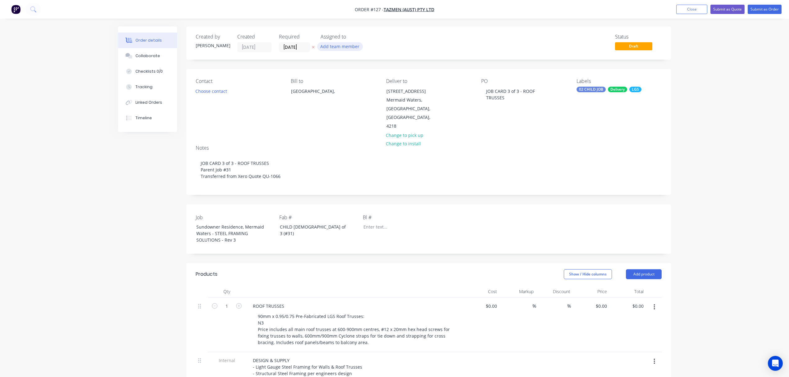
click at [337, 45] on button "Add team member" at bounding box center [340, 46] width 46 height 8
click at [347, 80] on div "[PERSON_NAME]" at bounding box center [370, 81] width 62 height 7
drag, startPoint x: 349, startPoint y: 69, endPoint x: 309, endPoint y: 75, distance: 41.1
click at [309, 75] on body "Order #127 - Tazmen (Aust) Pty Ltd Add product Close Submit as Quote Submit as …" at bounding box center [394, 336] width 789 height 673
drag, startPoint x: 360, startPoint y: 64, endPoint x: 297, endPoint y: 70, distance: 62.4
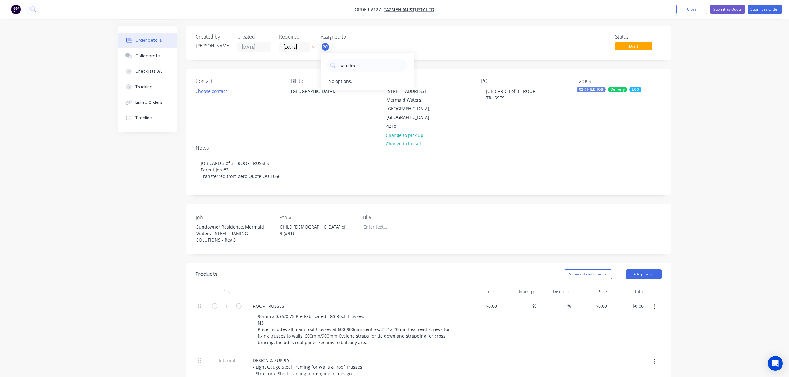
click at [297, 70] on body "Order #127 - Tazmen (Aust) Pty Ltd Add product Close Submit as Quote Submit as …" at bounding box center [394, 336] width 789 height 673
drag, startPoint x: 353, startPoint y: 66, endPoint x: 322, endPoint y: 64, distance: 31.1
click at [322, 64] on div "pauelm" at bounding box center [366, 64] width 93 height 16
type input "elms"
click at [346, 80] on div "[PERSON_NAME]" at bounding box center [370, 81] width 62 height 7
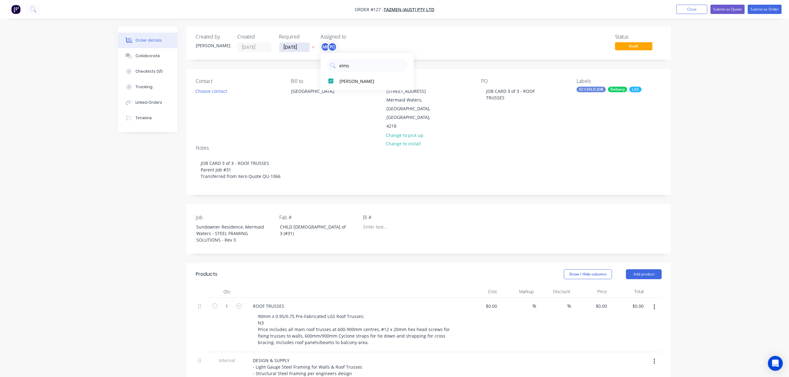
click at [302, 49] on input "[DATE]" at bounding box center [294, 47] width 30 height 9
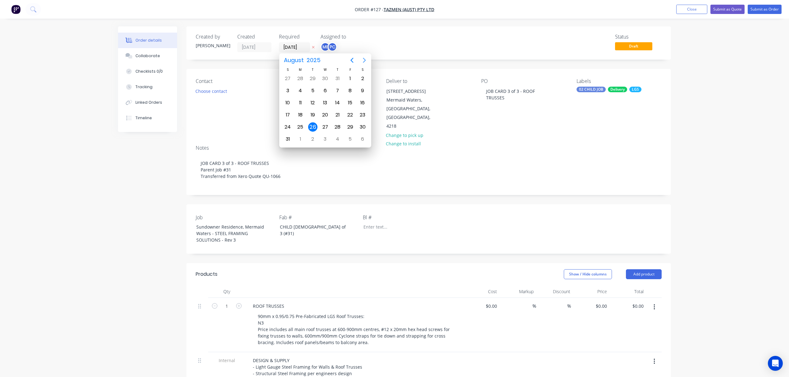
click at [363, 59] on icon "Next page" at bounding box center [363, 60] width 7 height 7
click at [351, 102] on div "17" at bounding box center [349, 102] width 9 height 9
type input "[DATE]"
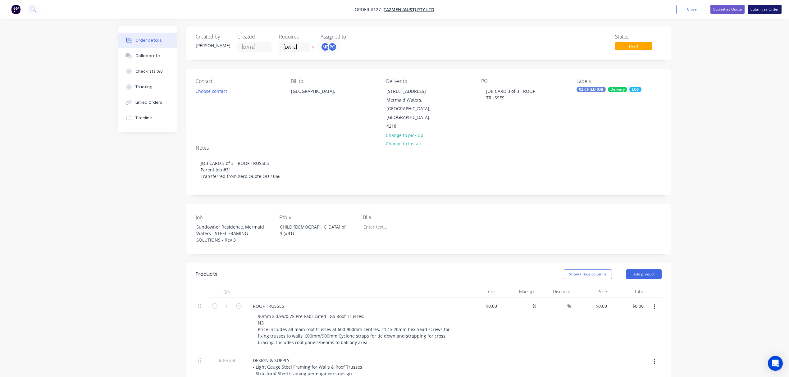
click at [759, 8] on button "Submit as Order" at bounding box center [764, 9] width 34 height 9
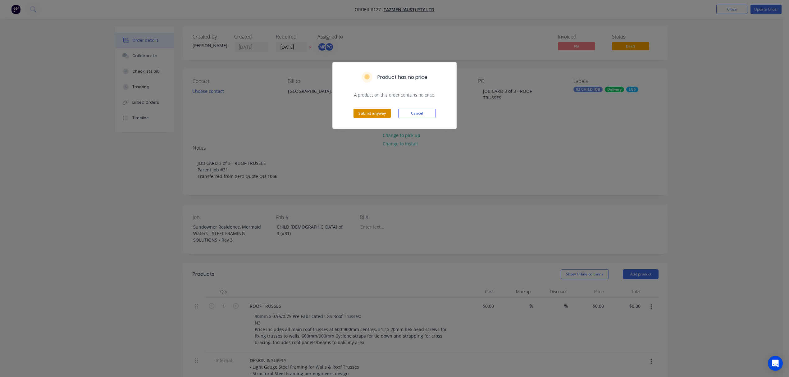
click at [379, 111] on button "Submit anyway" at bounding box center [371, 113] width 37 height 9
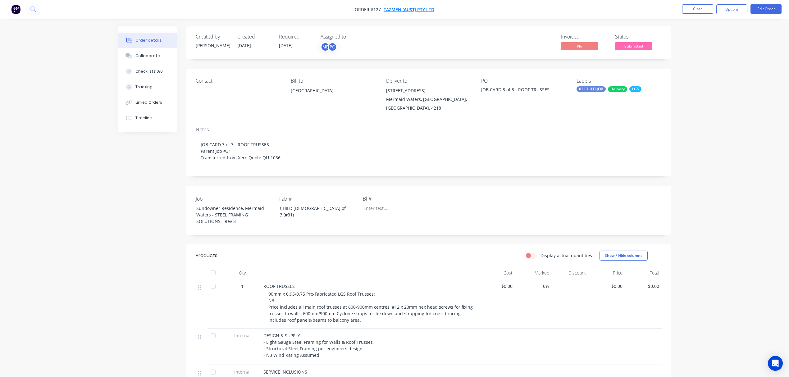
click at [409, 9] on span "Tazmen (Aust) Pty Ltd" at bounding box center [408, 10] width 51 height 6
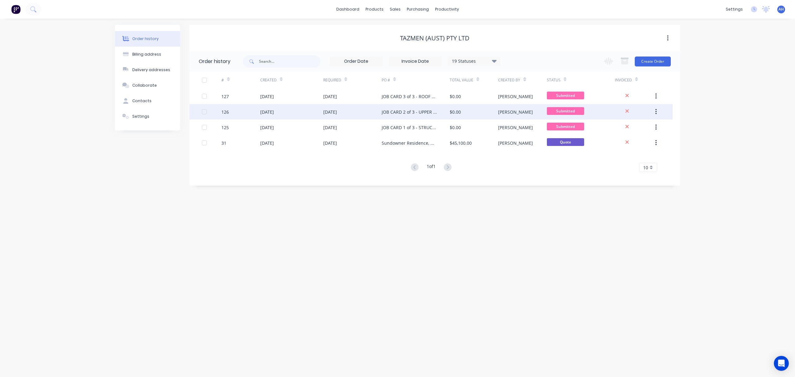
click at [334, 111] on div "[DATE]" at bounding box center [330, 112] width 14 height 7
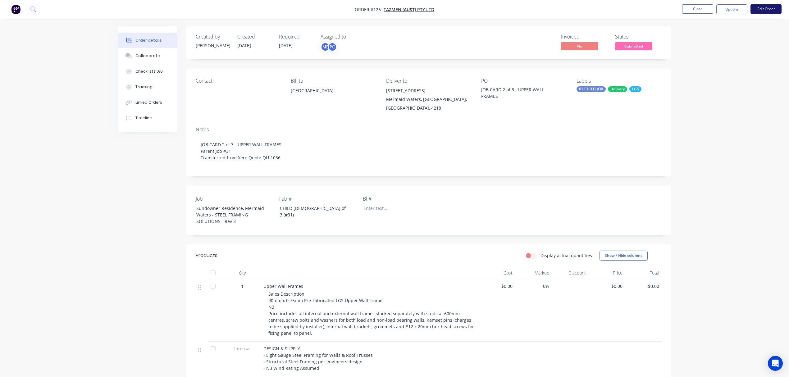
click at [765, 8] on button "Edit Order" at bounding box center [765, 8] width 31 height 9
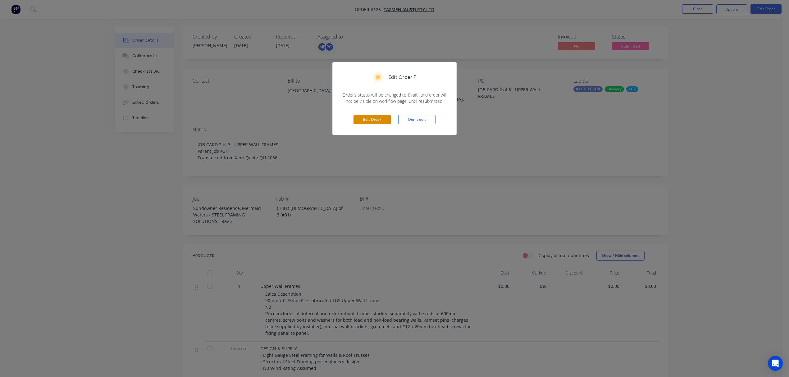
click at [385, 119] on button "Edit Order" at bounding box center [371, 119] width 37 height 9
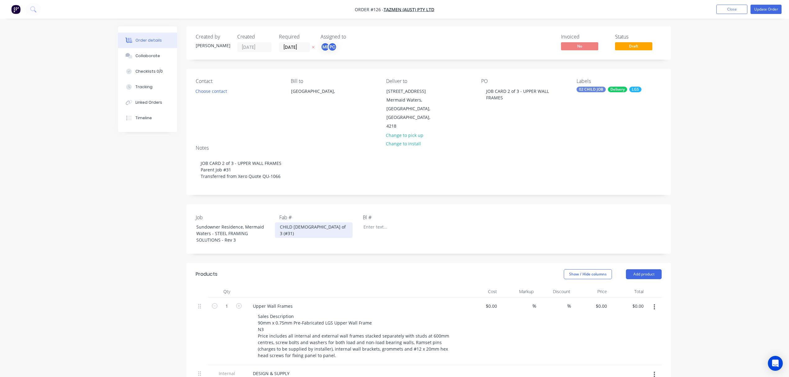
click at [293, 222] on div "CHILD [DEMOGRAPHIC_DATA] of 3 (#31)" at bounding box center [314, 230] width 78 height 16
click at [766, 8] on button "Update Order" at bounding box center [765, 9] width 31 height 9
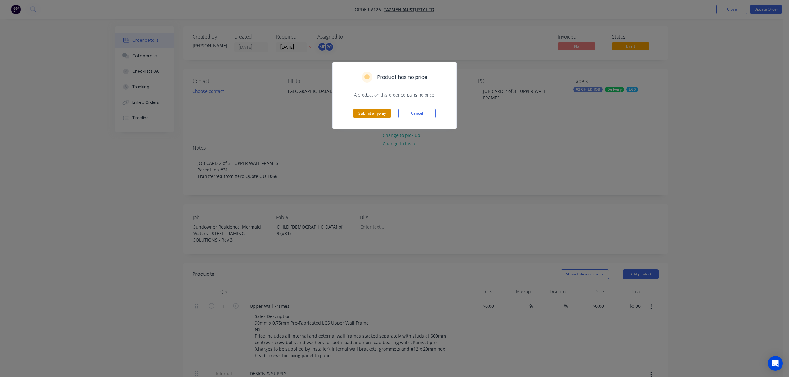
click at [366, 110] on button "Submit anyway" at bounding box center [371, 113] width 37 height 9
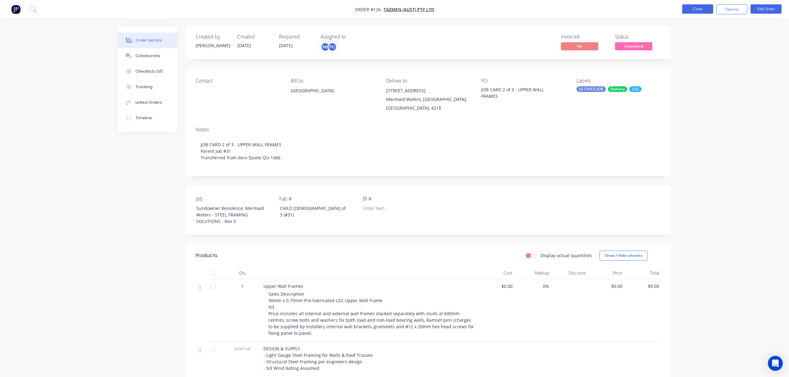
click at [695, 10] on button "Close" at bounding box center [697, 8] width 31 height 9
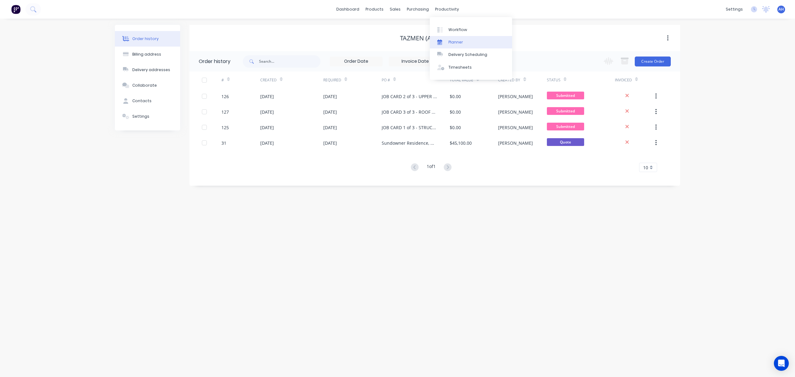
click at [457, 40] on div "Planner" at bounding box center [455, 42] width 15 height 6
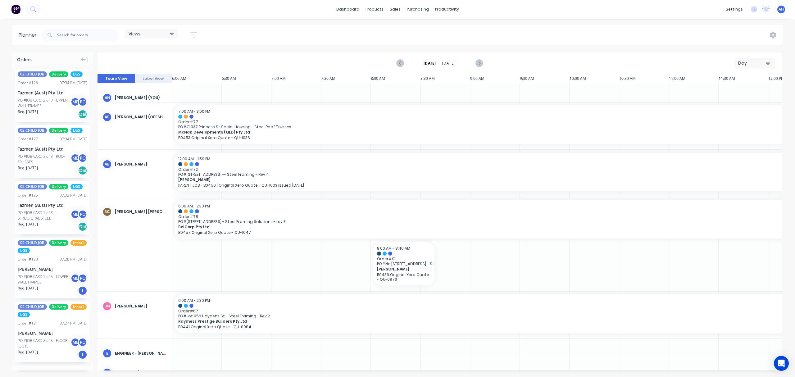
scroll to position [0, 237]
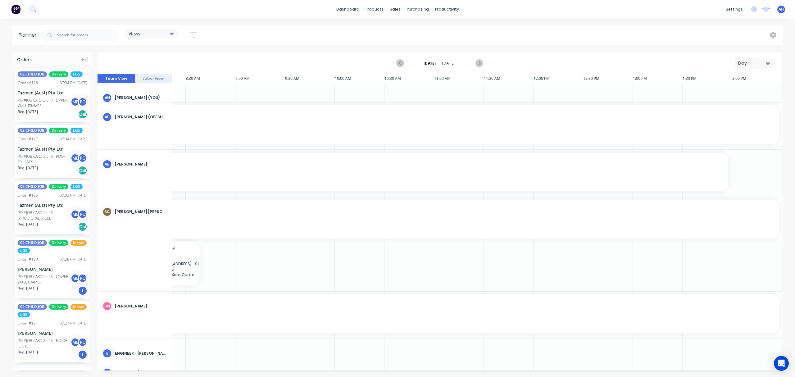
click at [150, 34] on div "Views" at bounding box center [151, 34] width 45 height 6
click at [157, 115] on button "FACTORY PRODUCTION" at bounding box center [162, 116] width 66 height 7
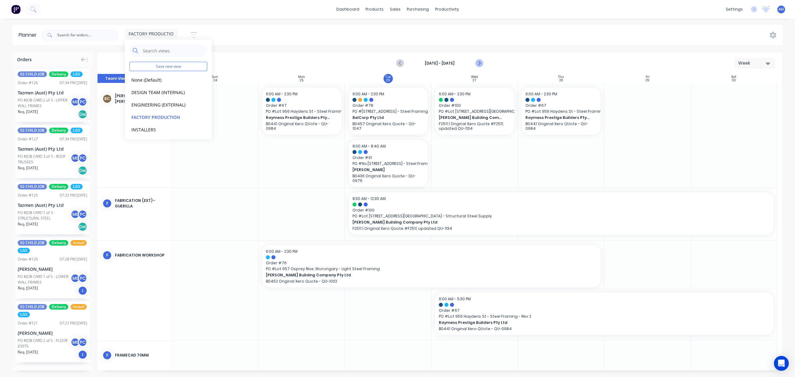
click at [480, 64] on icon "Next page" at bounding box center [478, 63] width 3 height 5
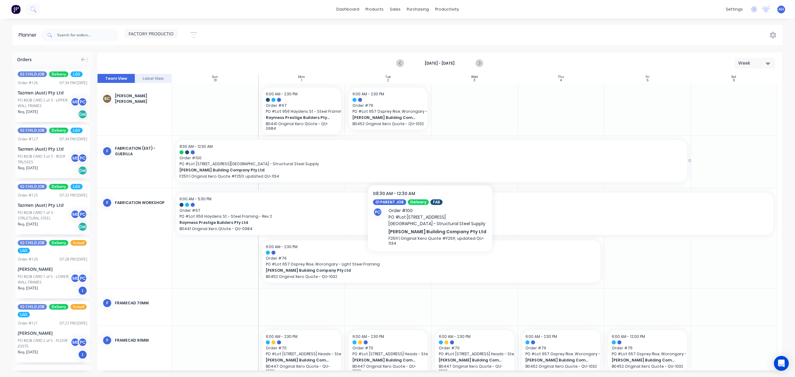
scroll to position [12, 0]
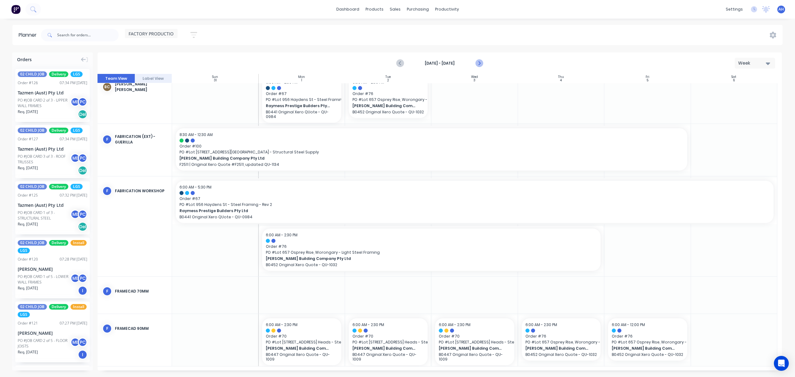
click at [482, 62] on icon "Next page" at bounding box center [478, 63] width 7 height 7
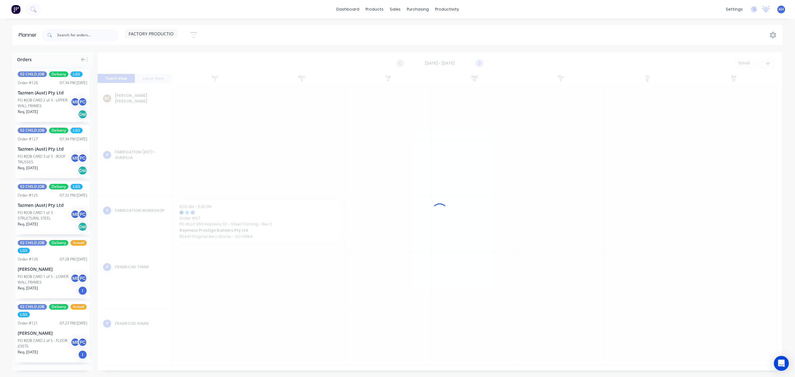
scroll to position [0, 0]
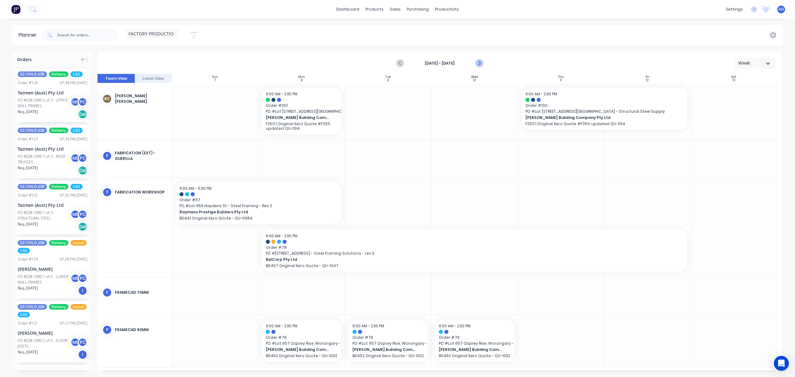
click at [482, 62] on icon "Next page" at bounding box center [478, 63] width 7 height 7
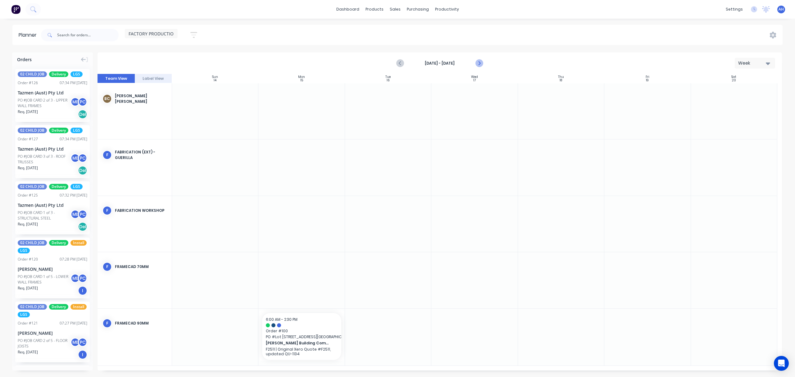
click at [482, 62] on icon "Next page" at bounding box center [478, 63] width 7 height 7
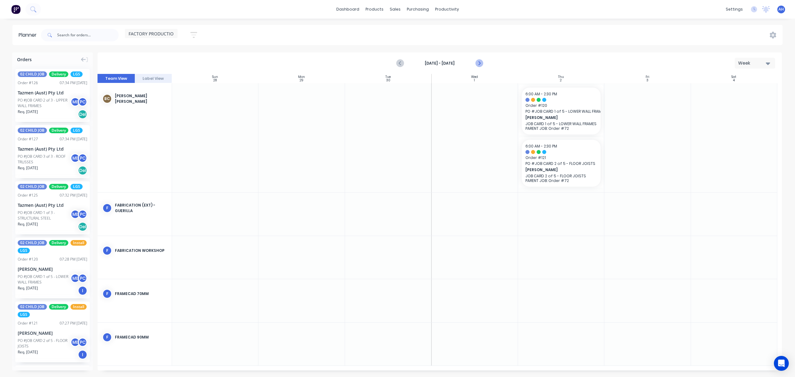
click at [482, 62] on icon "Next page" at bounding box center [478, 63] width 7 height 7
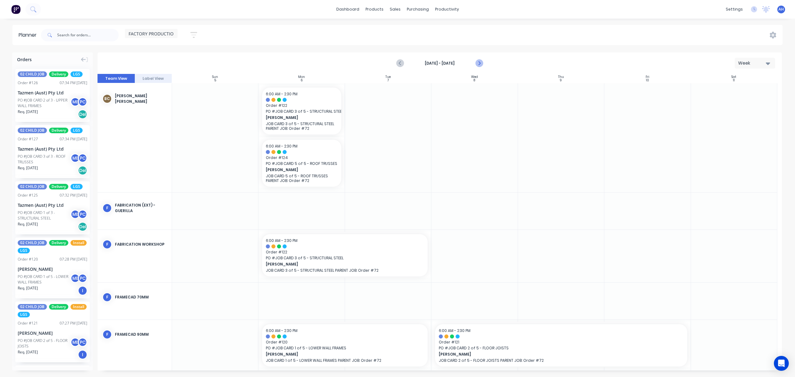
click at [482, 62] on icon "Next page" at bounding box center [478, 63] width 7 height 7
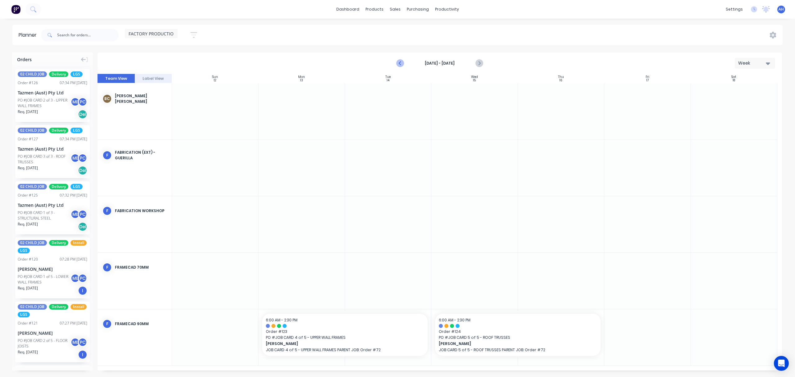
click at [398, 60] on icon "Previous page" at bounding box center [400, 63] width 7 height 7
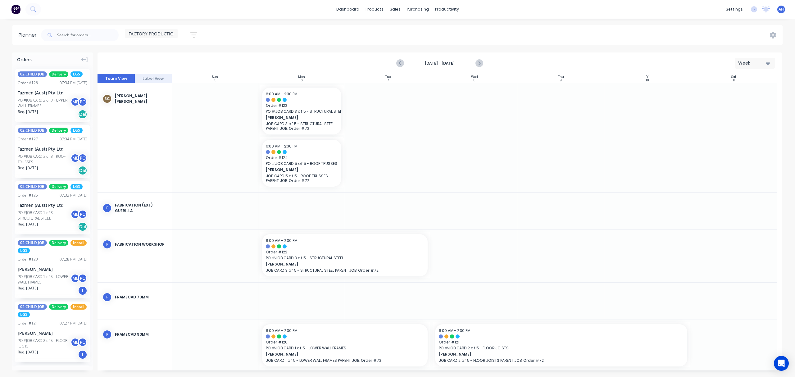
scroll to position [6, 0]
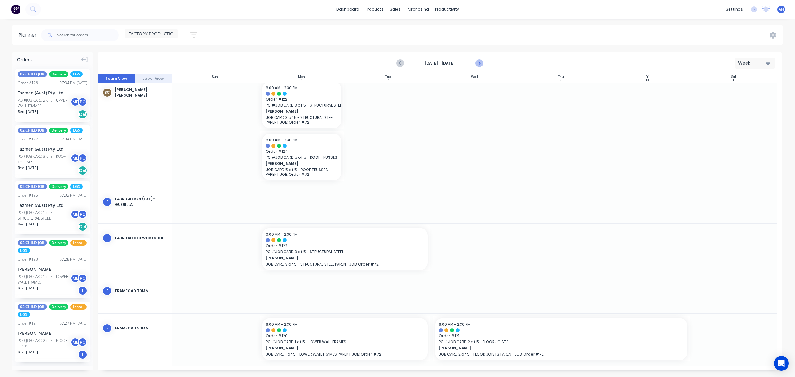
click at [476, 65] on icon "Next page" at bounding box center [478, 63] width 7 height 7
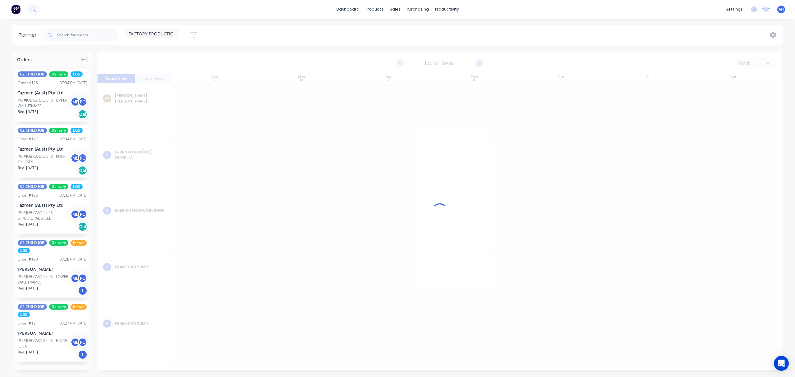
scroll to position [0, 0]
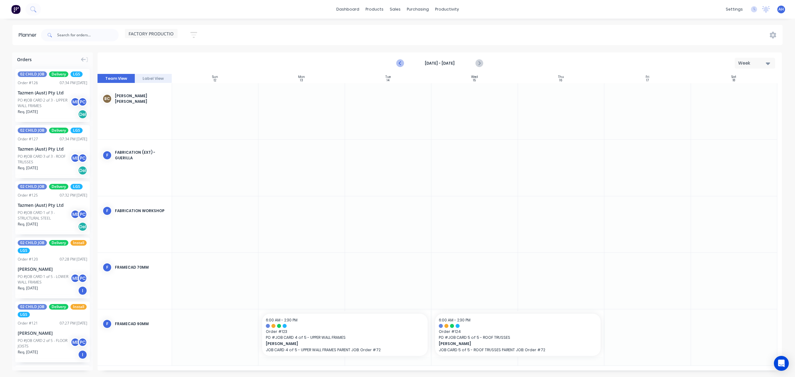
click at [400, 65] on icon "Previous page" at bounding box center [400, 63] width 7 height 7
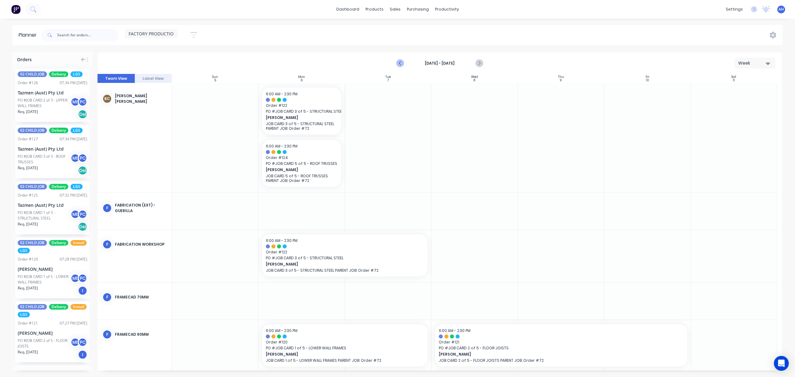
click at [400, 65] on icon "Previous page" at bounding box center [400, 63] width 7 height 7
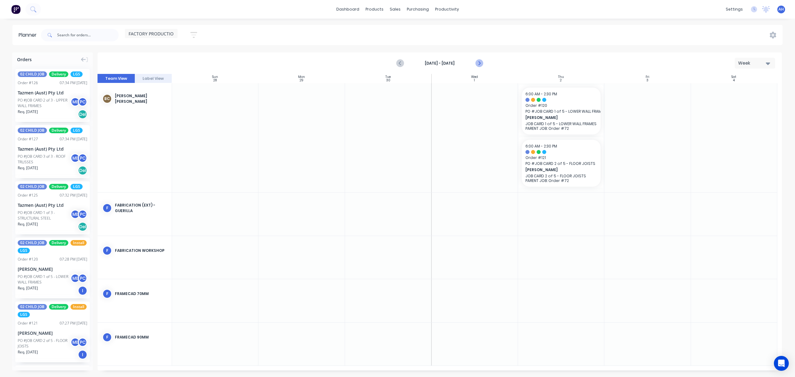
click at [480, 64] on icon "Next page" at bounding box center [478, 63] width 7 height 7
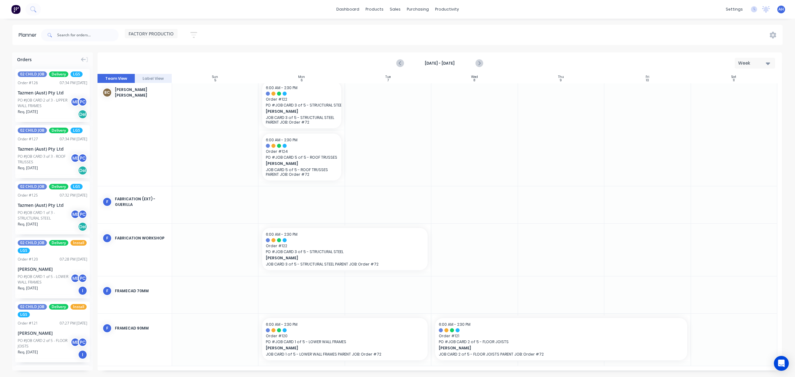
scroll to position [6, 0]
click at [482, 64] on button "Next page" at bounding box center [479, 63] width 12 height 12
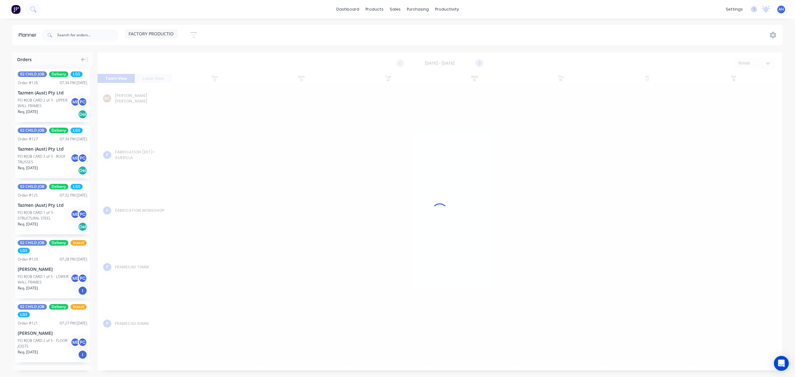
scroll to position [0, 0]
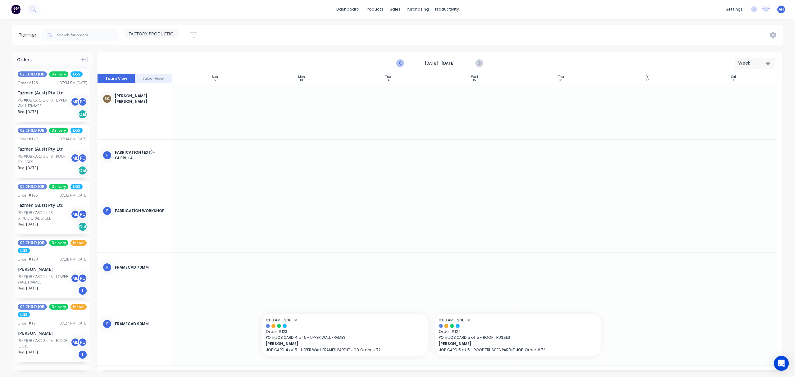
click at [398, 61] on icon "Previous page" at bounding box center [400, 63] width 7 height 7
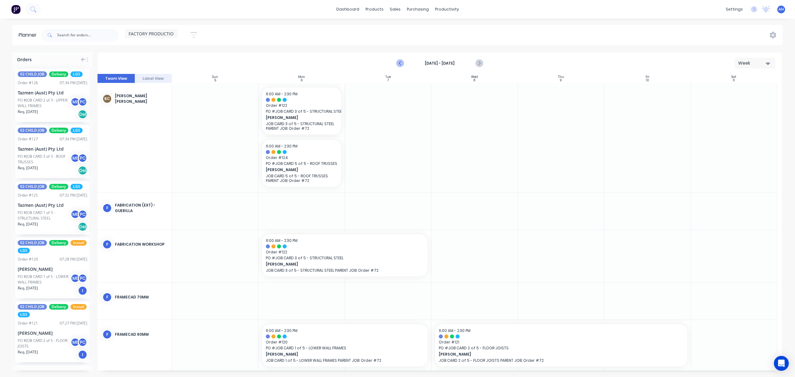
click at [398, 61] on icon "Previous page" at bounding box center [400, 63] width 7 height 7
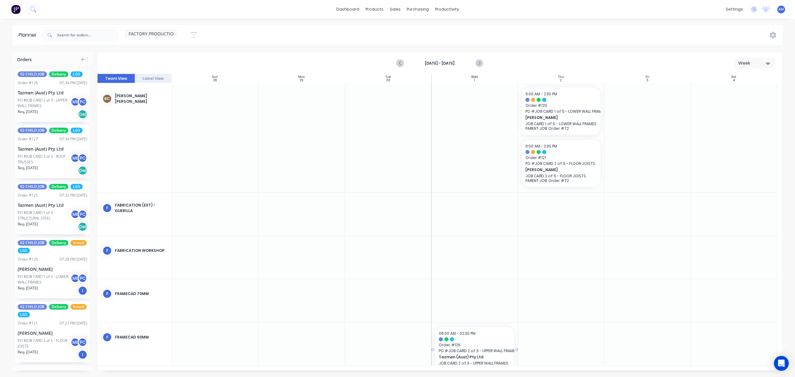
drag, startPoint x: 48, startPoint y: 95, endPoint x: 472, endPoint y: 336, distance: 488.2
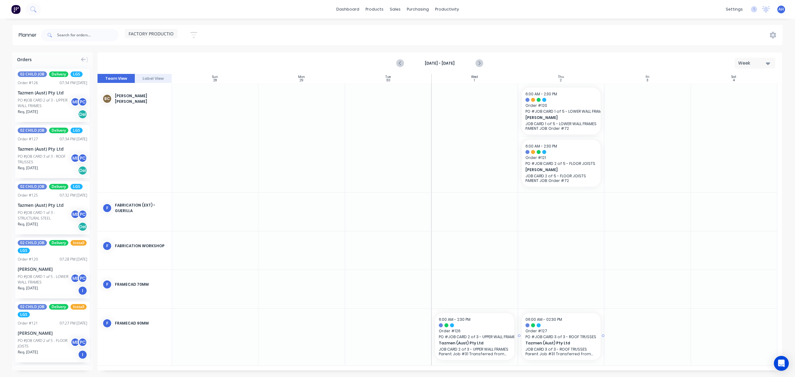
drag, startPoint x: 36, startPoint y: 149, endPoint x: 574, endPoint y: 342, distance: 571.5
drag, startPoint x: 604, startPoint y: 336, endPoint x: 633, endPoint y: 332, distance: 30.0
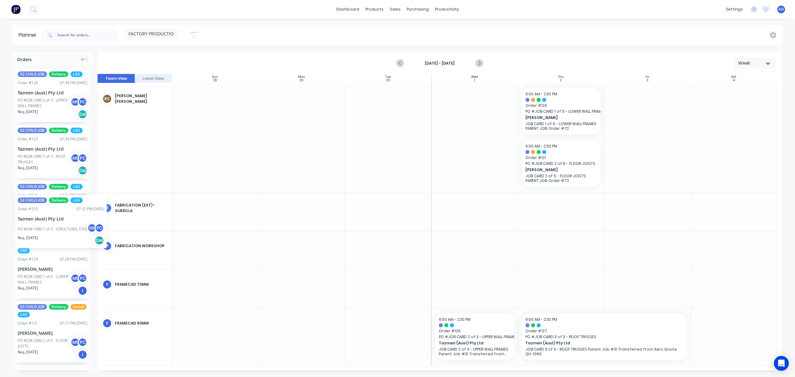
drag, startPoint x: 45, startPoint y: 215, endPoint x: 14, endPoint y: 189, distance: 39.9
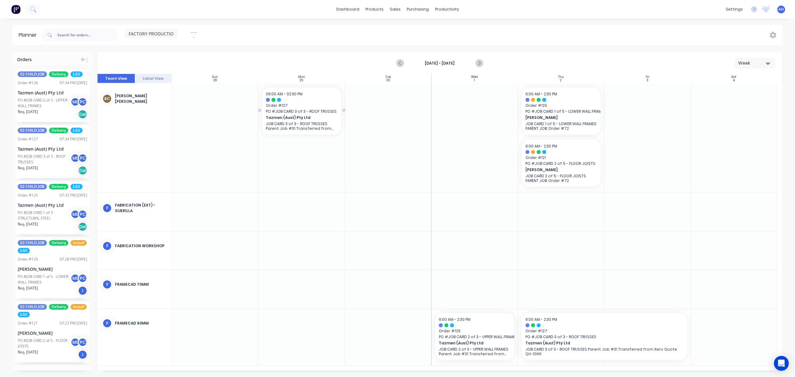
drag, startPoint x: 52, startPoint y: 149, endPoint x: 302, endPoint y: 133, distance: 251.0
drag, startPoint x: 44, startPoint y: 90, endPoint x: 293, endPoint y: 97, distance: 249.1
click at [468, 53] on div "Delivery Scheduling" at bounding box center [467, 55] width 39 height 6
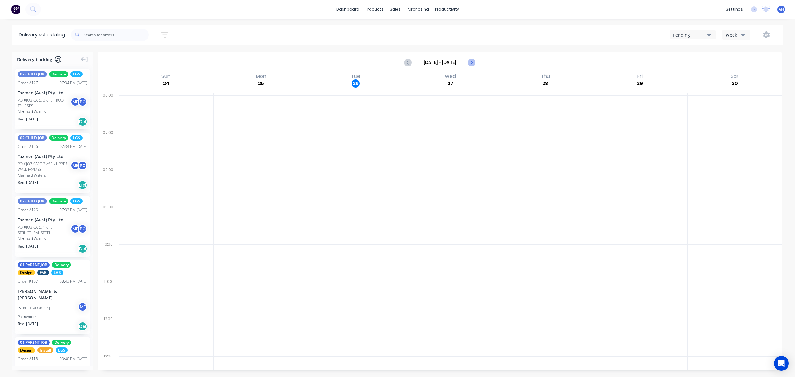
click at [471, 62] on icon "Next page" at bounding box center [471, 62] width 7 height 7
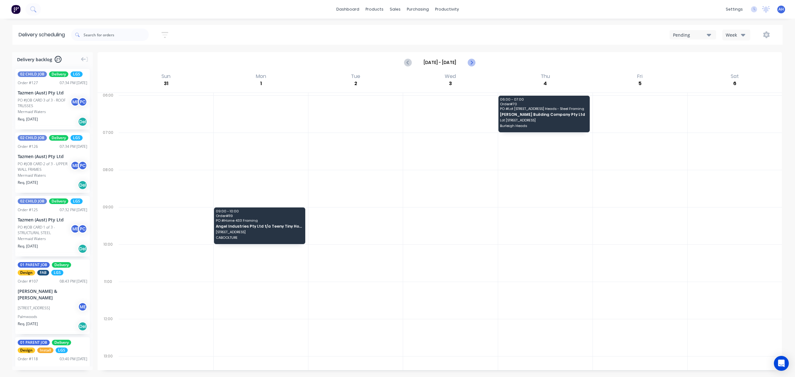
click at [471, 62] on icon "Next page" at bounding box center [471, 62] width 7 height 7
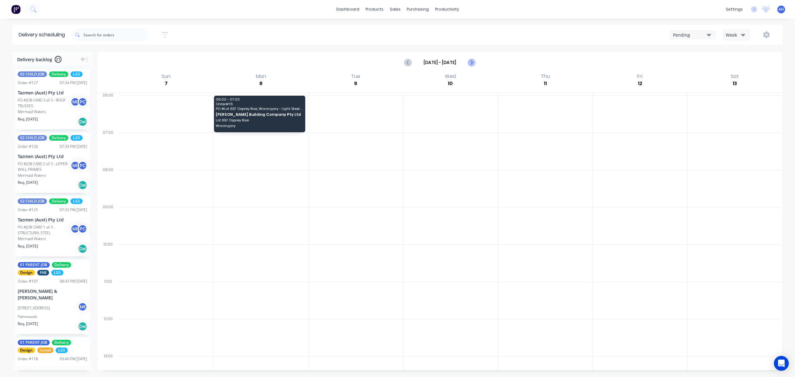
click at [471, 62] on icon "Next page" at bounding box center [471, 62] width 7 height 7
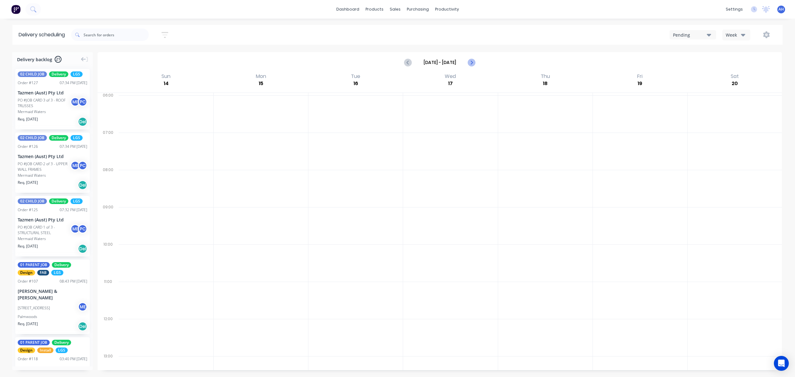
click at [471, 62] on icon "Next page" at bounding box center [471, 62] width 7 height 7
type input "Oct 12 - Oct 18"
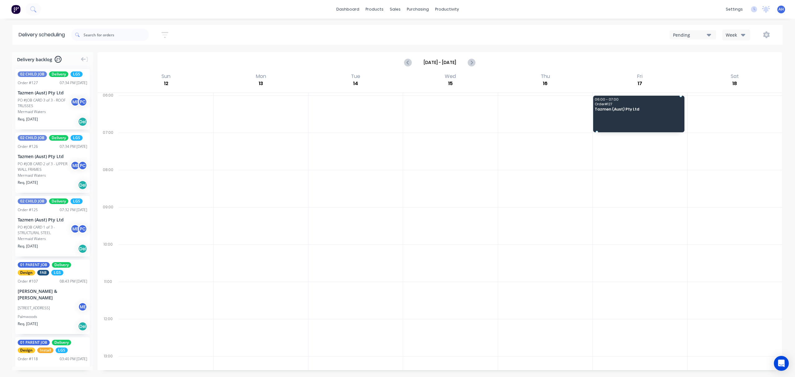
drag, startPoint x: 38, startPoint y: 90, endPoint x: 616, endPoint y: 113, distance: 578.6
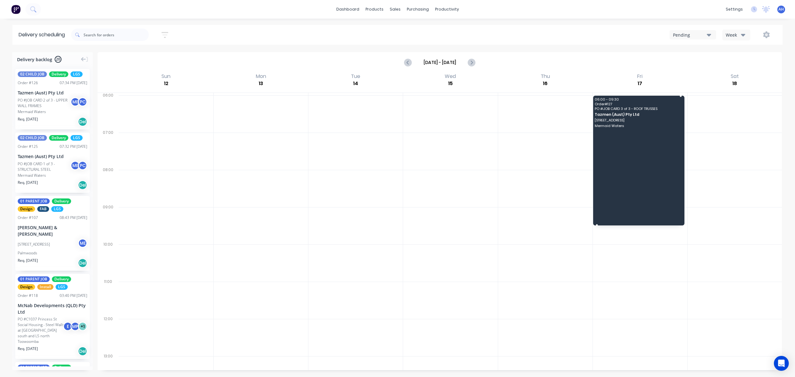
drag, startPoint x: 594, startPoint y: 132, endPoint x: 599, endPoint y: 217, distance: 84.9
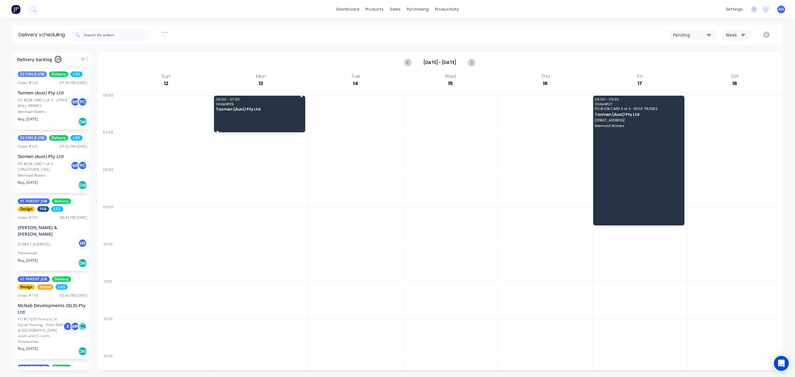
drag, startPoint x: 38, startPoint y: 158, endPoint x: 234, endPoint y: 111, distance: 202.1
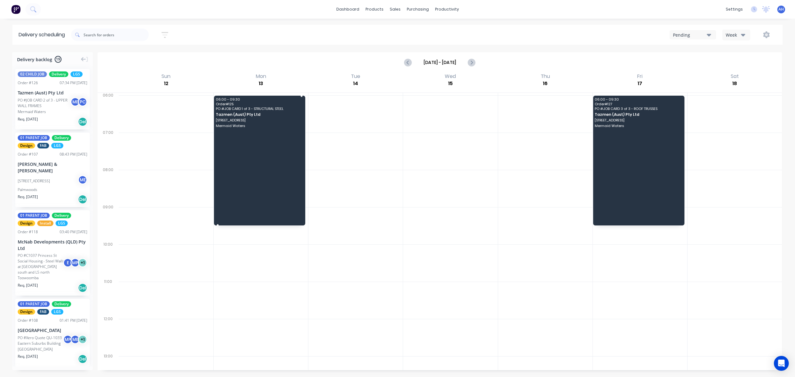
drag, startPoint x: 218, startPoint y: 132, endPoint x: 218, endPoint y: 220, distance: 88.5
drag, startPoint x: 39, startPoint y: 102, endPoint x: 287, endPoint y: 101, distance: 247.8
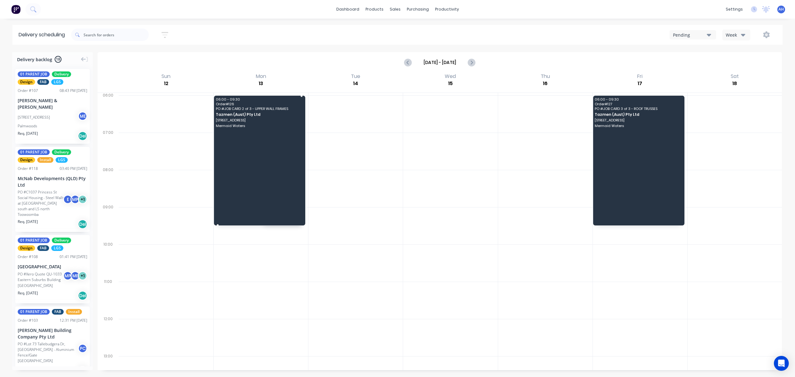
drag, startPoint x: 217, startPoint y: 131, endPoint x: 221, endPoint y: 219, distance: 88.0
click at [405, 31] on div "Sales Orders" at bounding box center [417, 30] width 25 height 6
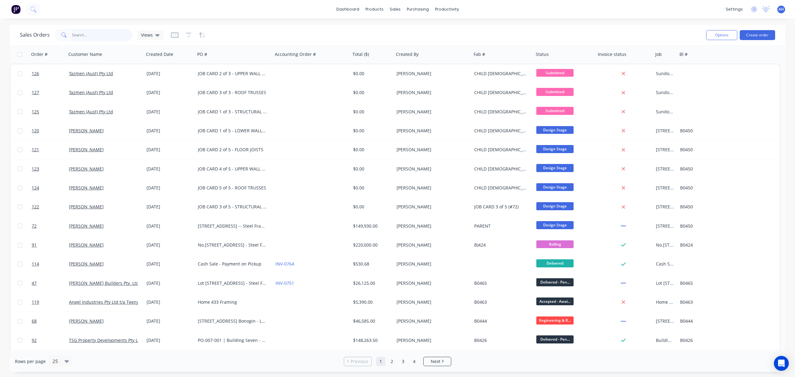
click at [95, 32] on input "text" at bounding box center [102, 35] width 61 height 12
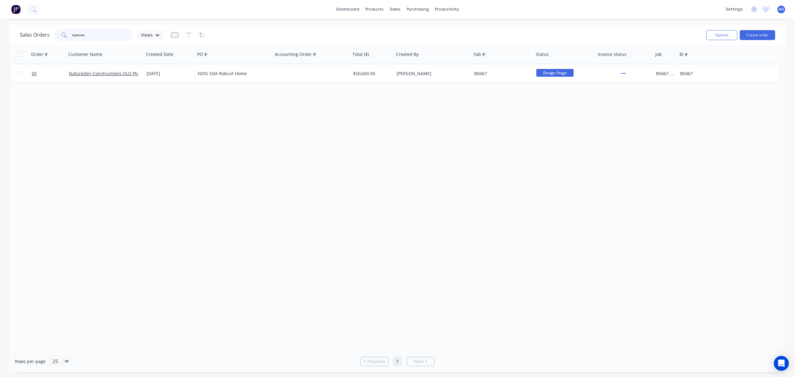
drag, startPoint x: 88, startPoint y: 34, endPoint x: 52, endPoint y: 39, distance: 36.4
click at [52, 39] on div "Sales Orders nature Views" at bounding box center [91, 35] width 143 height 12
type input "tazmen"
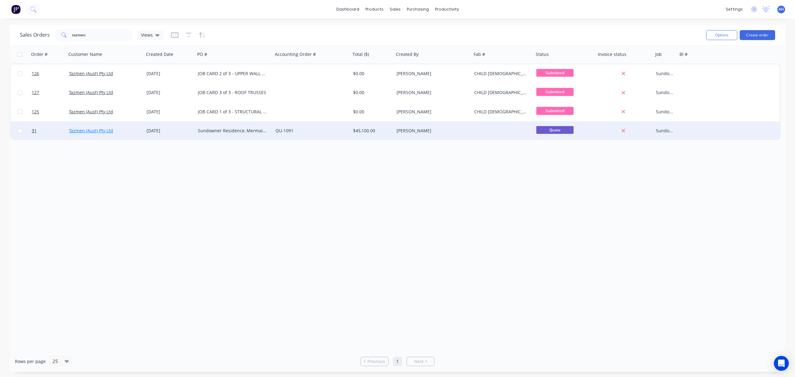
click at [102, 130] on link "Tazmen (Aust) Pty Ltd" at bounding box center [91, 131] width 44 height 6
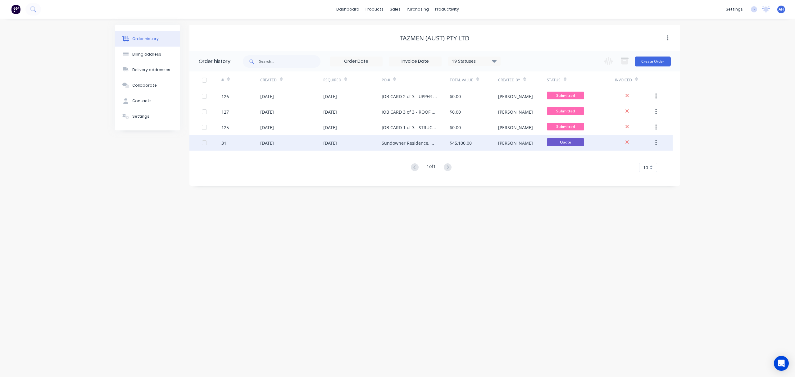
click at [337, 143] on div "[DATE]" at bounding box center [330, 143] width 14 height 7
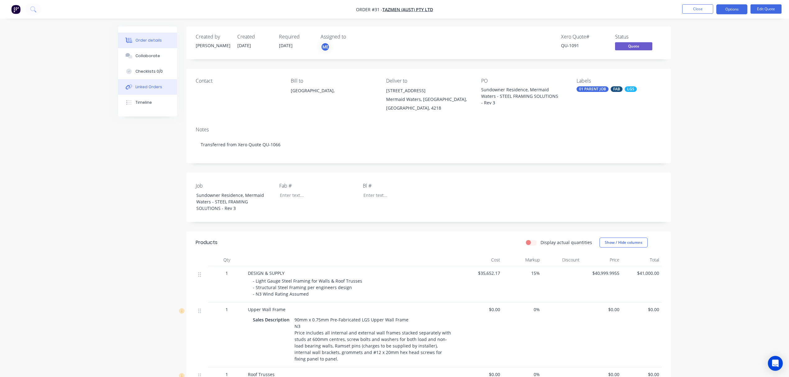
click at [149, 86] on div "Linked Orders" at bounding box center [148, 87] width 27 height 6
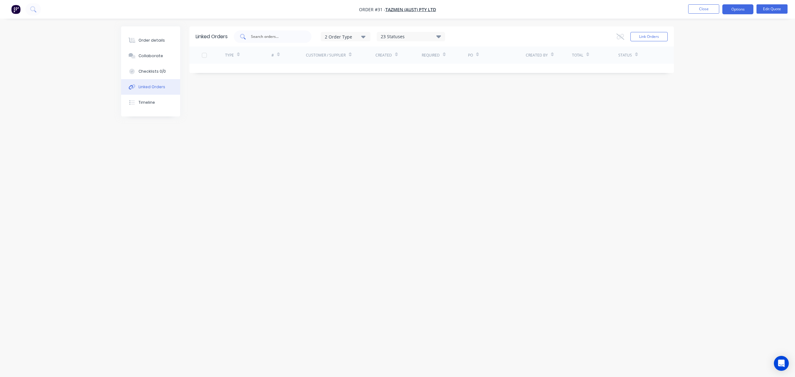
click at [278, 36] on input "text" at bounding box center [276, 37] width 52 height 6
type input "taz"
click at [648, 35] on button "Link Orders" at bounding box center [648, 36] width 37 height 9
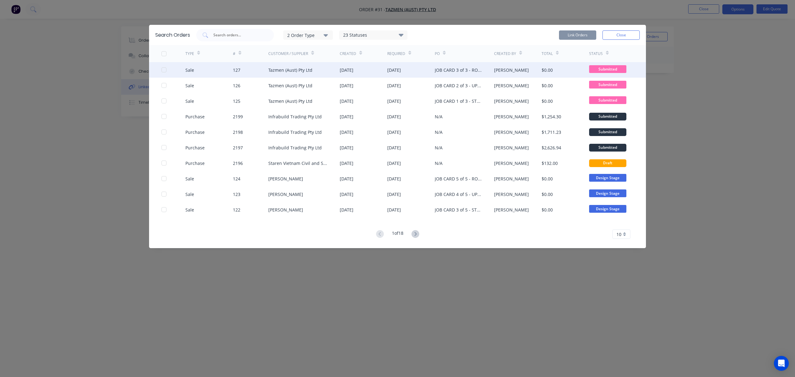
click at [163, 70] on div at bounding box center [164, 70] width 12 height 12
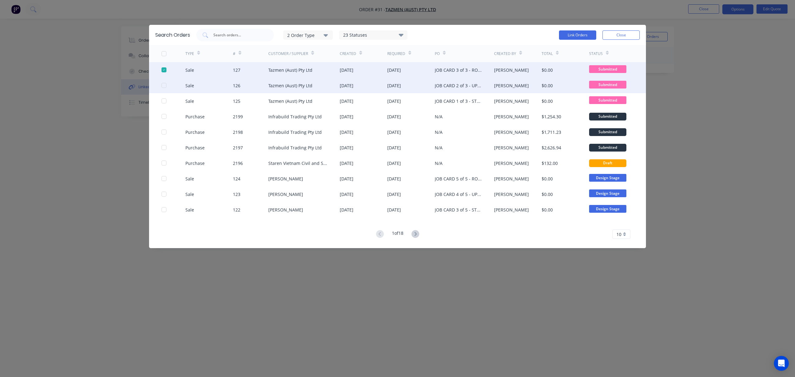
click at [165, 86] on div at bounding box center [164, 85] width 12 height 12
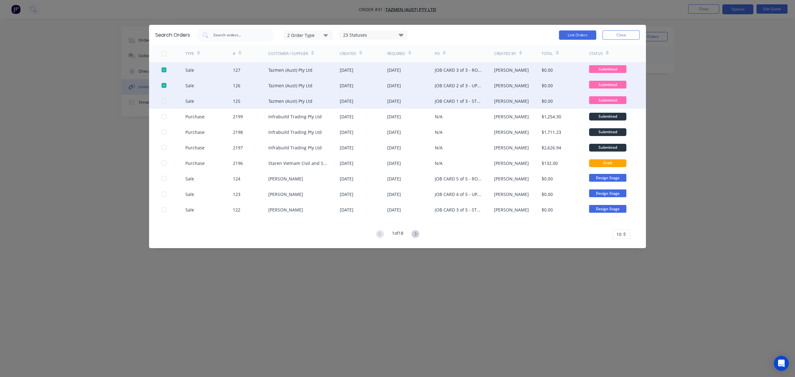
click at [166, 99] on div at bounding box center [164, 101] width 12 height 12
click at [573, 34] on button "Link Orders" at bounding box center [577, 34] width 37 height 9
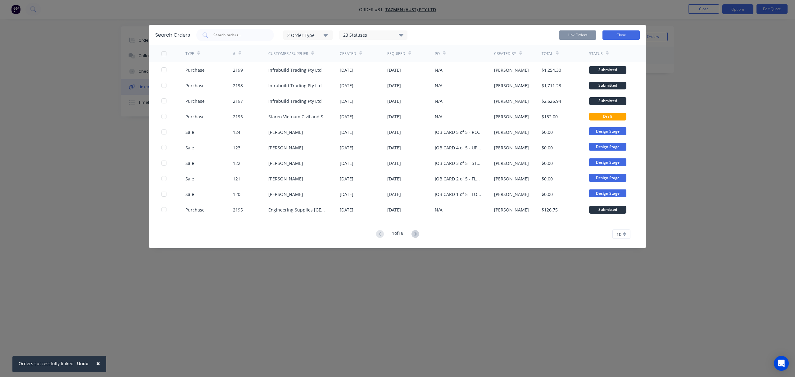
click at [620, 34] on button "Close" at bounding box center [620, 34] width 37 height 9
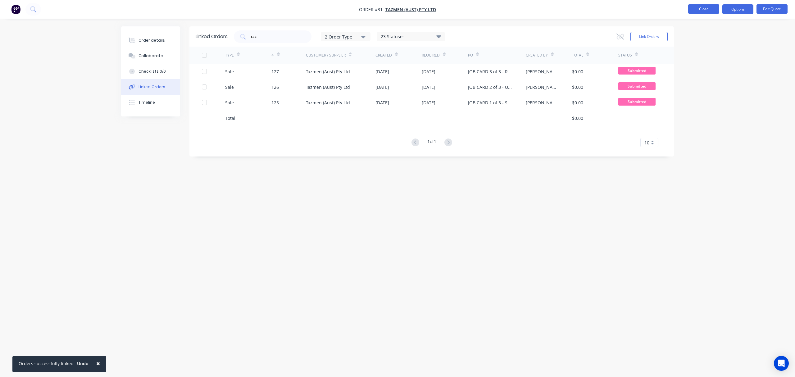
click at [706, 9] on button "Close" at bounding box center [703, 8] width 31 height 9
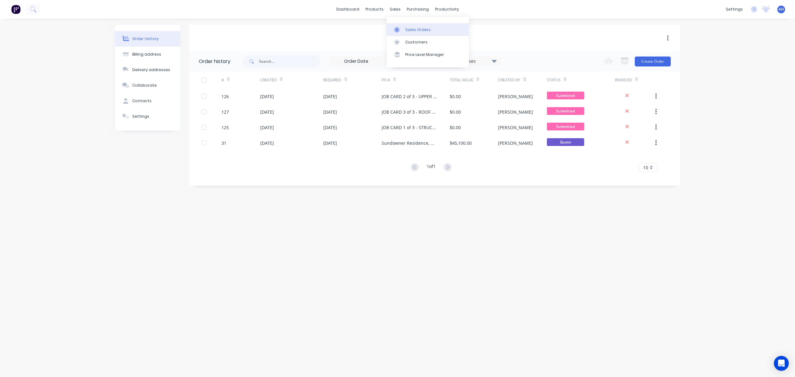
click at [407, 29] on div "Sales Orders" at bounding box center [417, 30] width 25 height 6
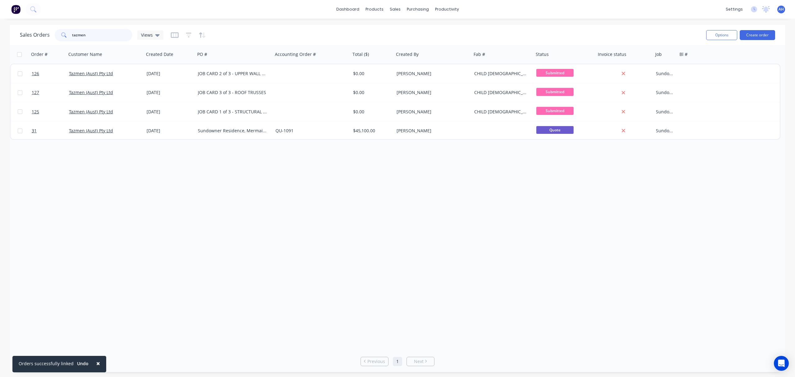
drag, startPoint x: 97, startPoint y: 35, endPoint x: 29, endPoint y: 39, distance: 68.7
click at [29, 39] on div "Sales Orders tazmen Views" at bounding box center [91, 35] width 143 height 12
type input "nature"
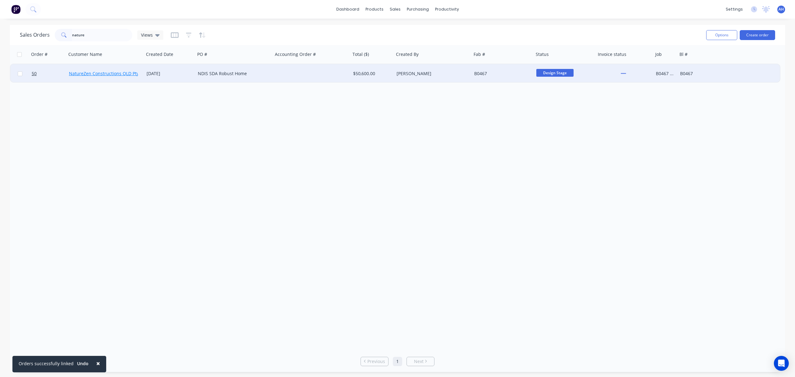
click at [103, 71] on link "NatureZen Constructions QLD Pty Ltd" at bounding box center [108, 73] width 78 height 6
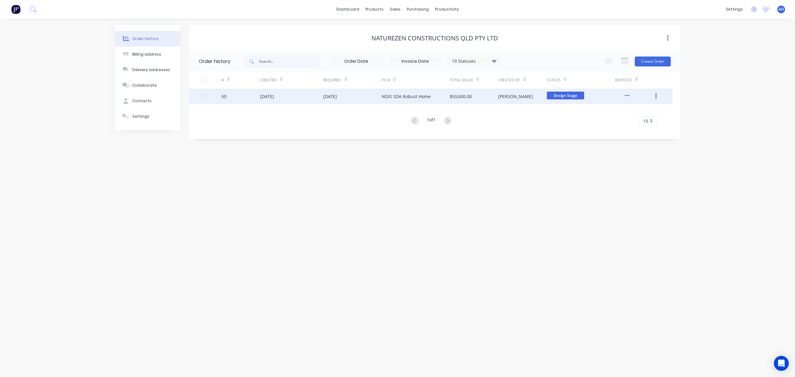
drag, startPoint x: 383, startPoint y: 97, endPoint x: 363, endPoint y: 97, distance: 20.2
click at [363, 97] on div "10 Oct 2025" at bounding box center [352, 96] width 58 height 16
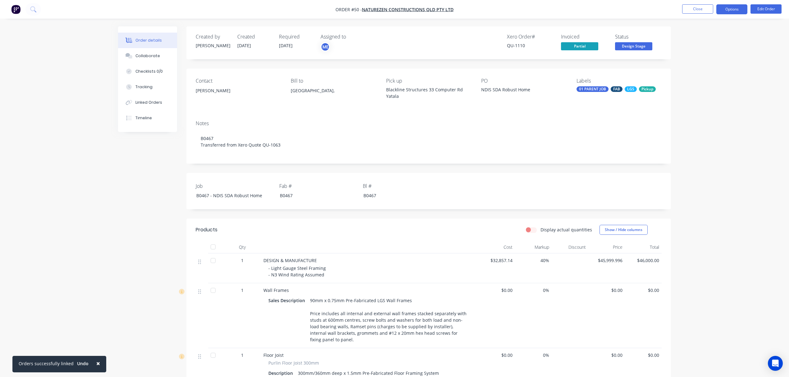
click at [742, 7] on button "Options" at bounding box center [731, 9] width 31 height 10
click at [694, 149] on div "Duplicate" at bounding box center [712, 149] width 57 height 9
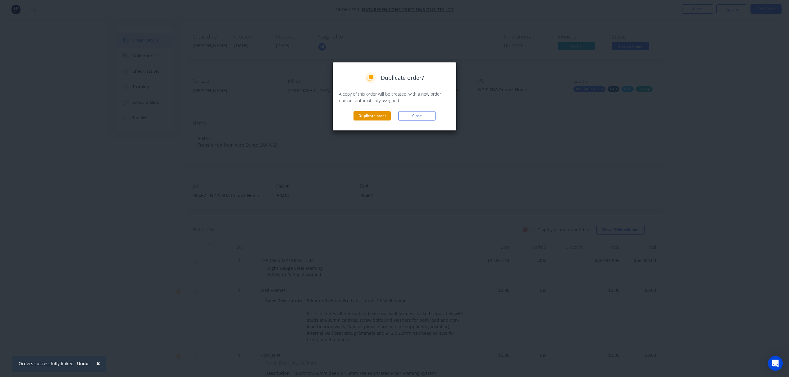
click at [381, 117] on button "Duplicate order" at bounding box center [371, 115] width 37 height 9
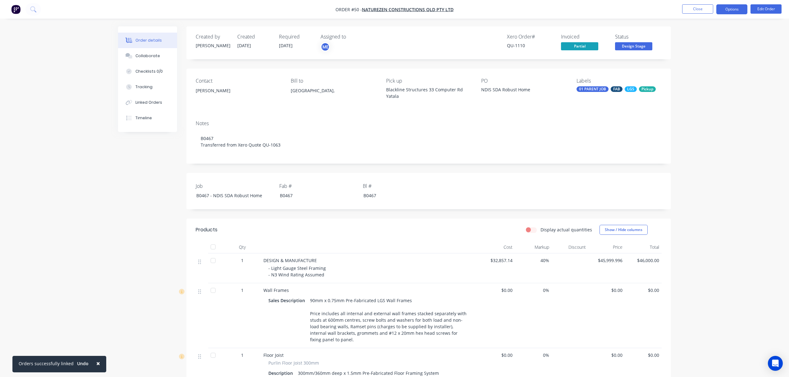
click at [731, 9] on button "Options" at bounding box center [731, 9] width 31 height 10
click at [697, 148] on div "Duplicate" at bounding box center [712, 149] width 57 height 9
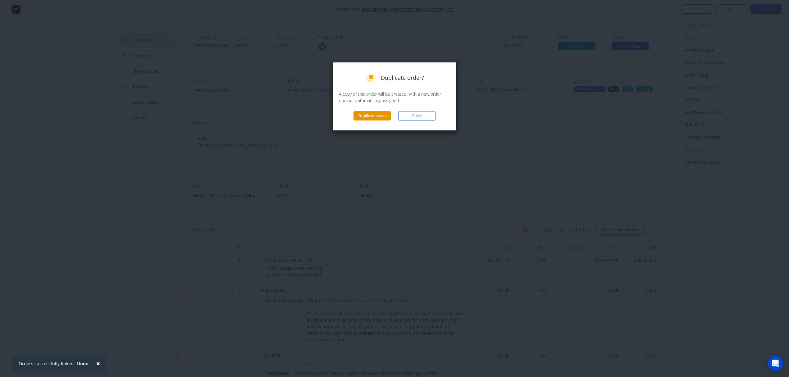
click at [375, 111] on button "Duplicate order" at bounding box center [371, 115] width 37 height 9
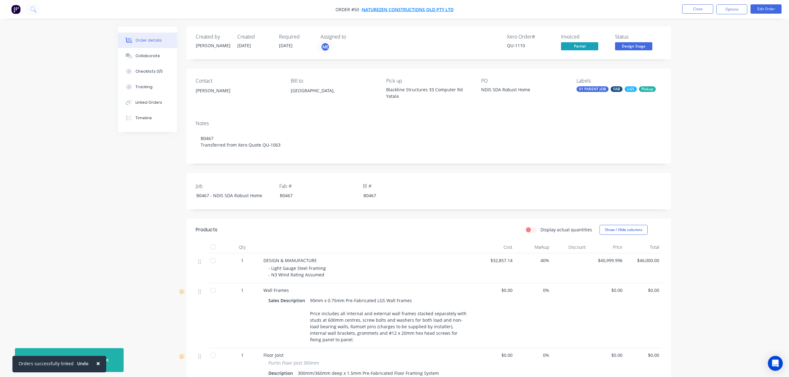
click at [394, 8] on span "NatureZen Constructions QLD Pty Ltd" at bounding box center [408, 10] width 92 height 6
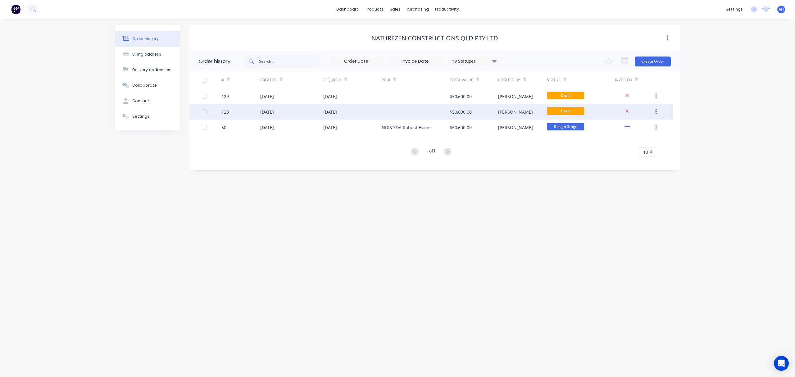
click at [262, 109] on div "26 Aug 2025" at bounding box center [267, 112] width 14 height 7
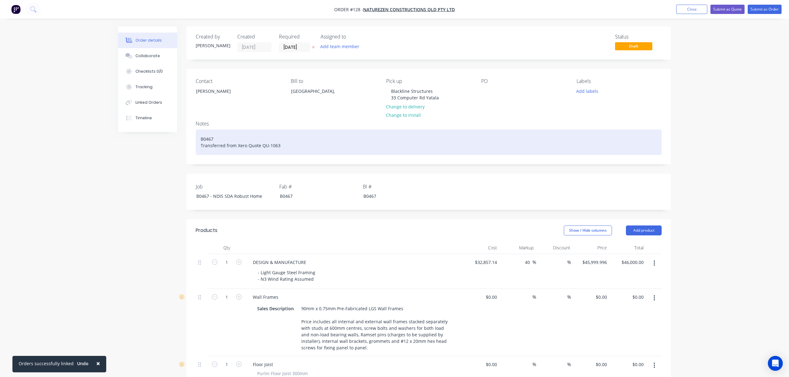
click at [201, 138] on div "B0467 Transferred from Xero Quote QU-1063" at bounding box center [429, 141] width 466 height 25
click at [201, 146] on div "JOB CARD 1 of 2 - WALL FRAMES B0467 Transferred from Xero Quote QU-1063" at bounding box center [429, 141] width 466 height 25
click at [226, 144] on div "JOB CARD 1 of 2 - WALL FRAMES Parent Job #B0467 Transferred from Xero Quote QU-…" at bounding box center [429, 141] width 466 height 25
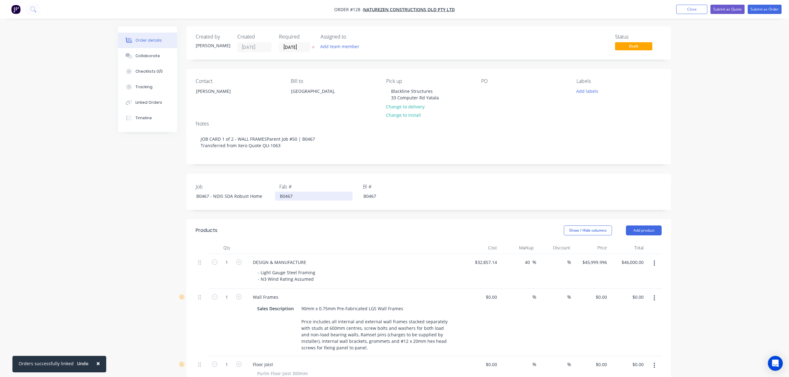
click at [297, 201] on div "B0467" at bounding box center [314, 196] width 78 height 9
drag, startPoint x: 297, startPoint y: 203, endPoint x: 271, endPoint y: 205, distance: 26.8
click at [271, 205] on div "Job B0467 - NDIS SDA Robust Home Fab # B0467 Bl # B0467" at bounding box center [428, 192] width 484 height 36
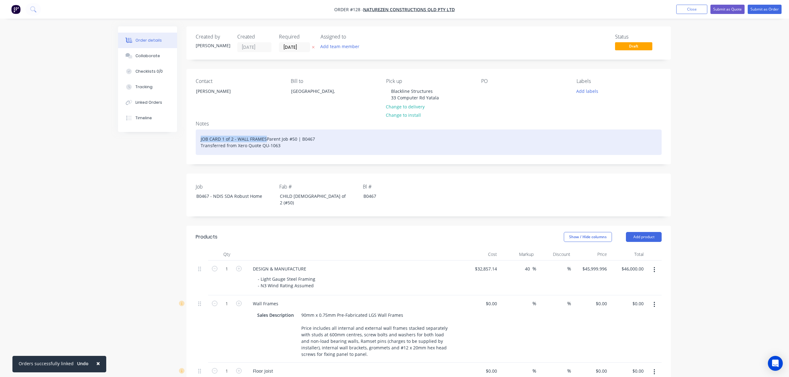
drag, startPoint x: 271, startPoint y: 139, endPoint x: 197, endPoint y: 135, distance: 73.7
click at [197, 135] on div "JOB CARD 1 of 2 - WALL FRAMES Parent Job #50 | B0467 Transferred from Xero Quot…" at bounding box center [429, 141] width 466 height 25
copy div "JOB CARD 1 of 2 - WALL FRAMES"
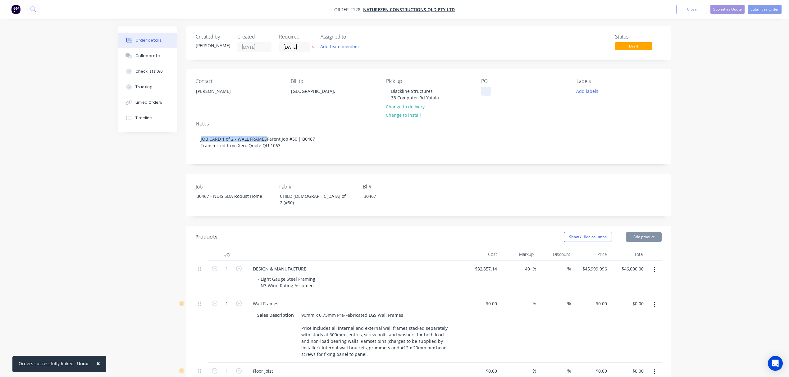
click at [486, 91] on div at bounding box center [486, 91] width 10 height 9
paste div
click at [332, 48] on button "Add team member" at bounding box center [340, 46] width 46 height 8
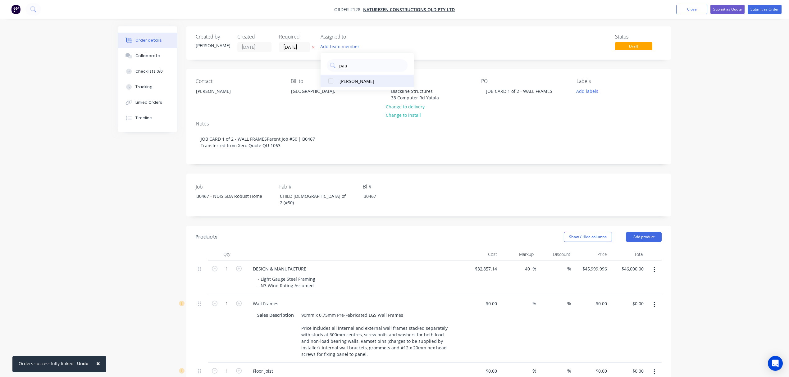
click at [348, 83] on div "Paul Coureas" at bounding box center [370, 81] width 62 height 7
drag, startPoint x: 355, startPoint y: 61, endPoint x: 314, endPoint y: 66, distance: 41.0
click at [314, 66] on body "Order #128 - NatureZen Constructions QLD Pty Ltd Add product Close Submit as Qu…" at bounding box center [394, 377] width 789 height 754
drag, startPoint x: 350, startPoint y: 68, endPoint x: 315, endPoint y: 65, distance: 34.9
click at [315, 65] on body "Order #128 - NatureZen Constructions QLD Pty Ltd Add product Close Submit as Qu…" at bounding box center [394, 377] width 789 height 754
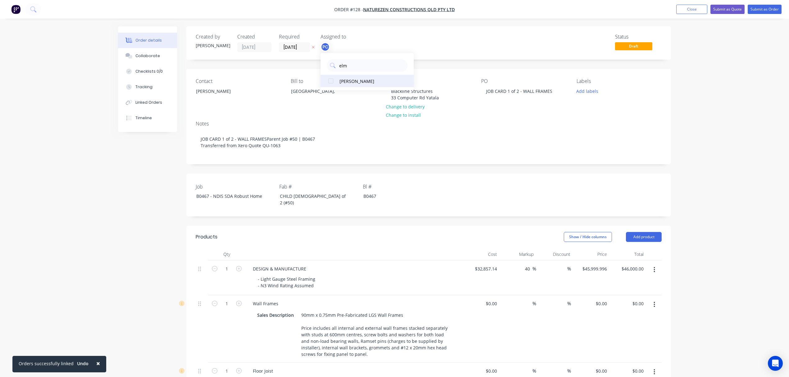
type input "elm"
click at [346, 78] on div "Michael Elms" at bounding box center [370, 81] width 62 height 7
click at [656, 100] on div "Labels Add labels" at bounding box center [618, 92] width 85 height 28
click at [587, 91] on button "Add labels" at bounding box center [586, 91] width 29 height 8
click at [597, 158] on div "02 CHILD JOB" at bounding box center [607, 159] width 29 height 7
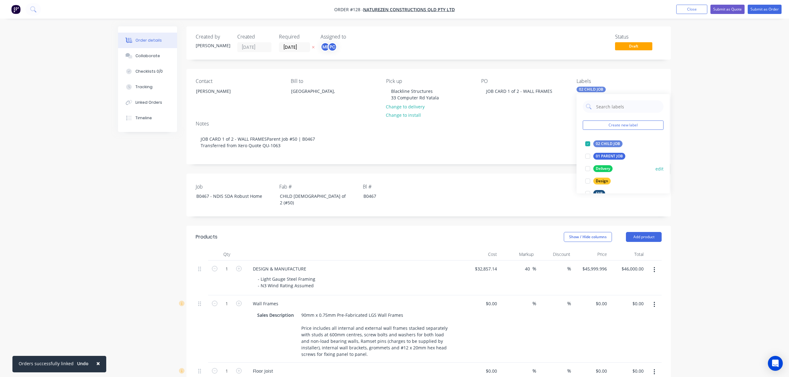
click at [597, 168] on div "Delivery" at bounding box center [602, 168] width 19 height 7
click at [598, 158] on div "LGS" at bounding box center [599, 159] width 12 height 7
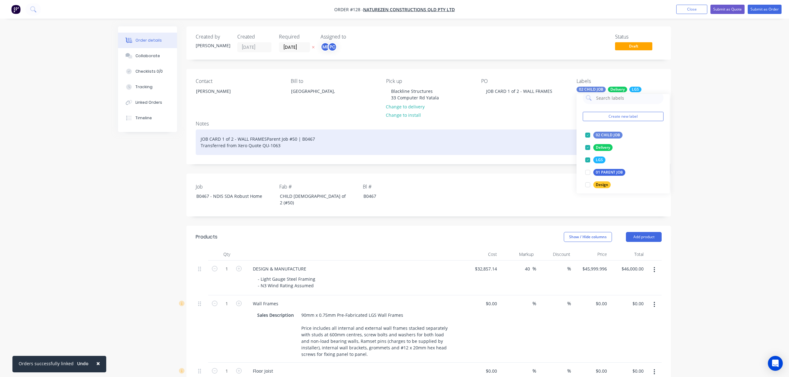
click at [536, 150] on div "JOB CARD 1 of 2 - WALL FRAMES Parent Job #50 | B0467 Transferred from Xero Quot…" at bounding box center [429, 141] width 466 height 25
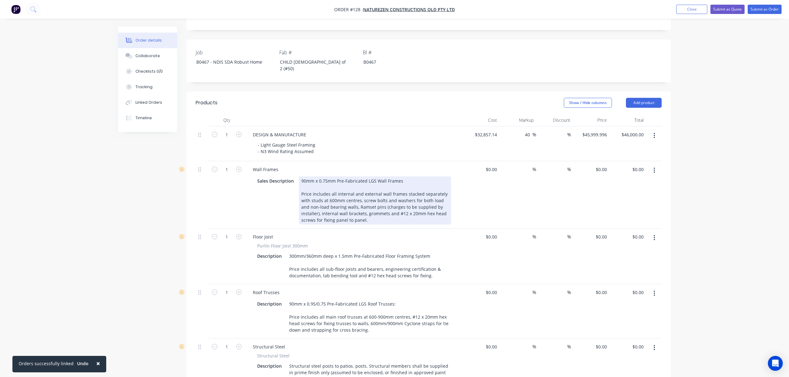
scroll to position [133, 0]
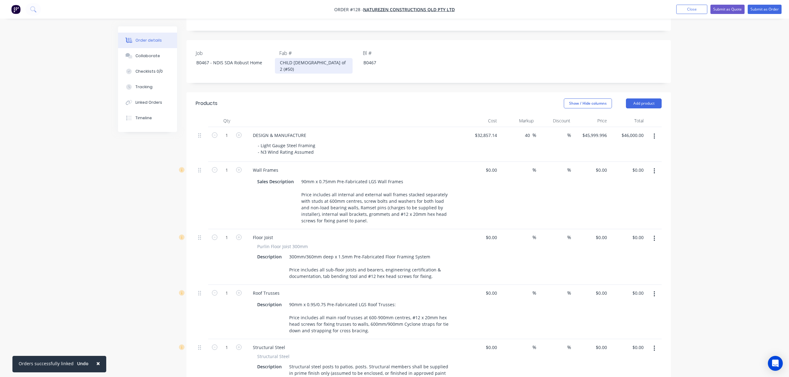
click at [303, 70] on div "CHILD 1 of 2 (#50)" at bounding box center [314, 66] width 78 height 16
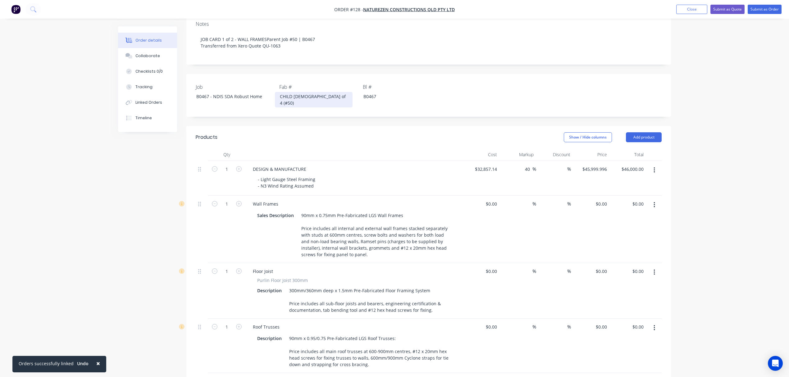
scroll to position [99, 0]
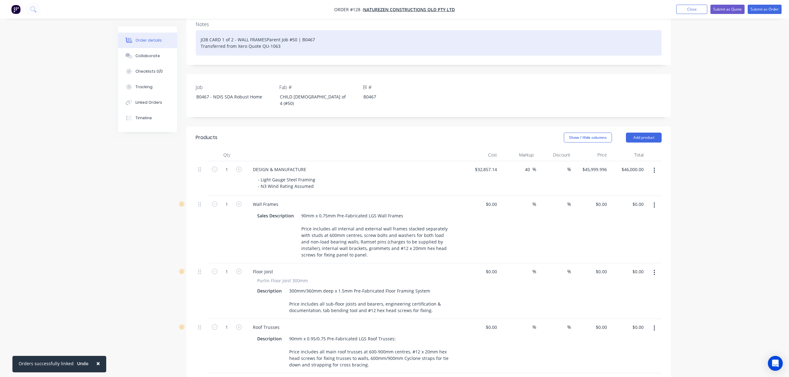
click at [232, 40] on div "JOB CARD 1 of 2 - WALL FRAMES Parent Job #50 | B0467 Transferred from Xero Quot…" at bounding box center [429, 42] width 466 height 25
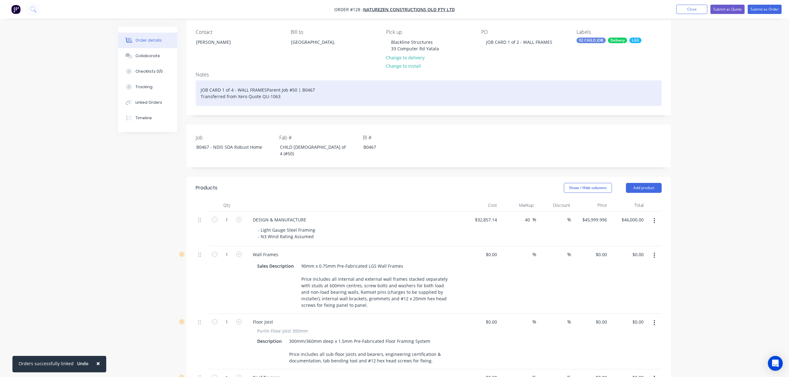
scroll to position [49, 0]
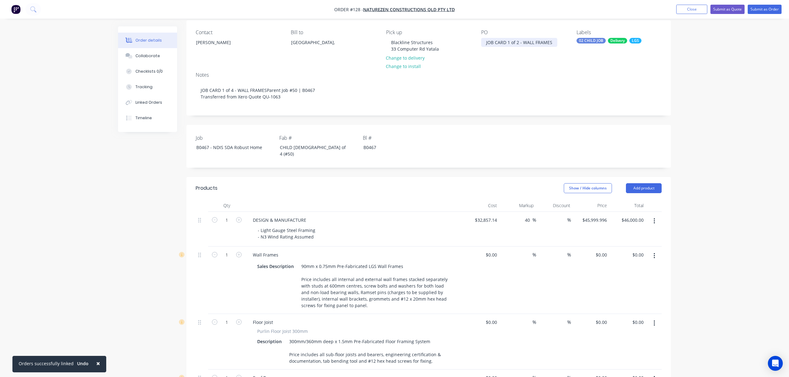
click at [517, 43] on div "JOB CARD 1 of 2 - WALL FRAMES" at bounding box center [519, 42] width 76 height 9
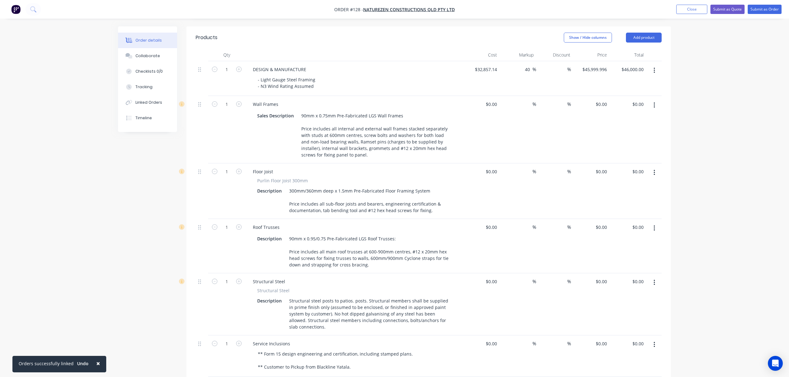
scroll to position [199, 0]
drag, startPoint x: 317, startPoint y: 88, endPoint x: 268, endPoint y: 84, distance: 49.8
click at [268, 84] on div "- Light Gauge Steel Framing - N3 Wind Rating Assumed" at bounding box center [286, 84] width 67 height 16
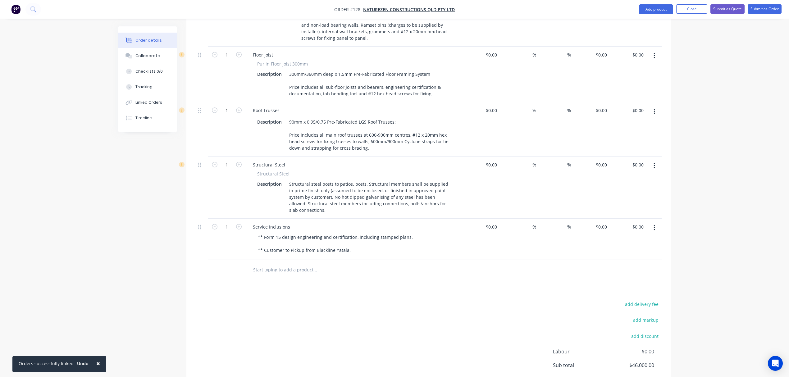
scroll to position [317, 0]
click at [278, 271] on input "text" at bounding box center [315, 269] width 124 height 12
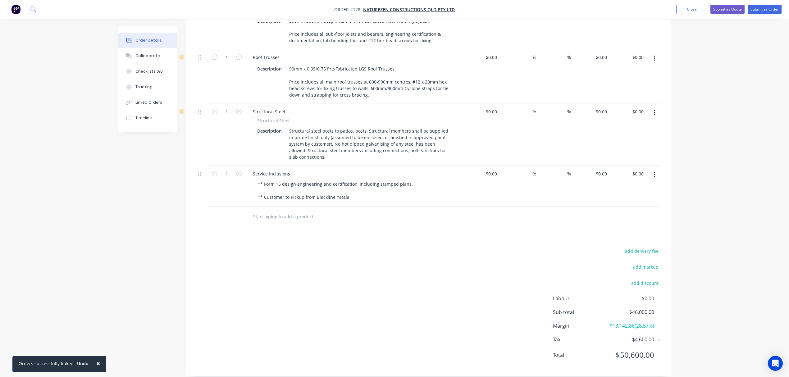
scroll to position [386, 0]
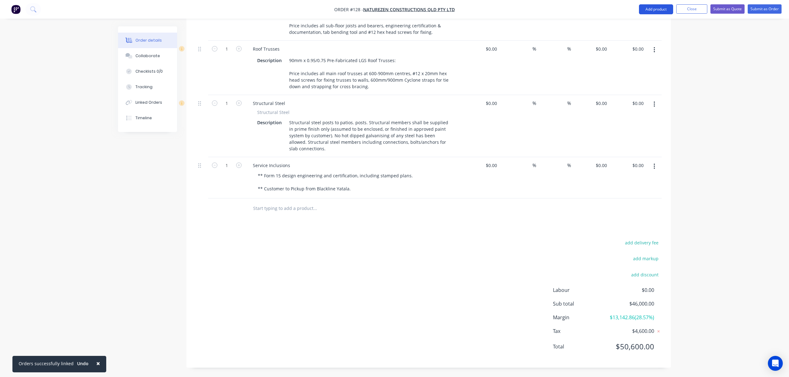
click at [658, 8] on button "Add product" at bounding box center [656, 9] width 34 height 10
click at [636, 102] on div "Notes (Internal)" at bounding box center [643, 99] width 48 height 9
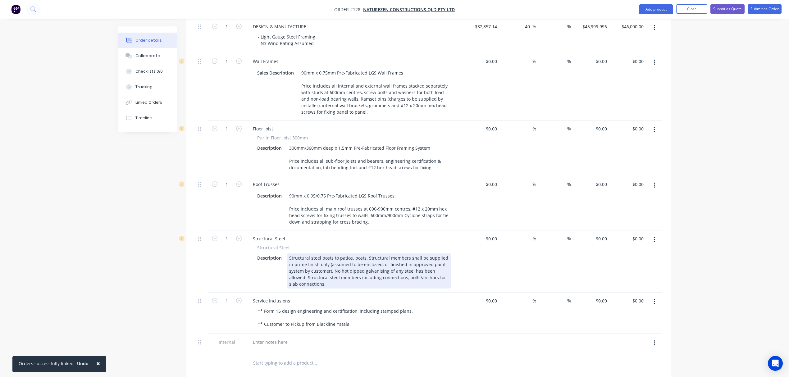
scroll to position [240, 0]
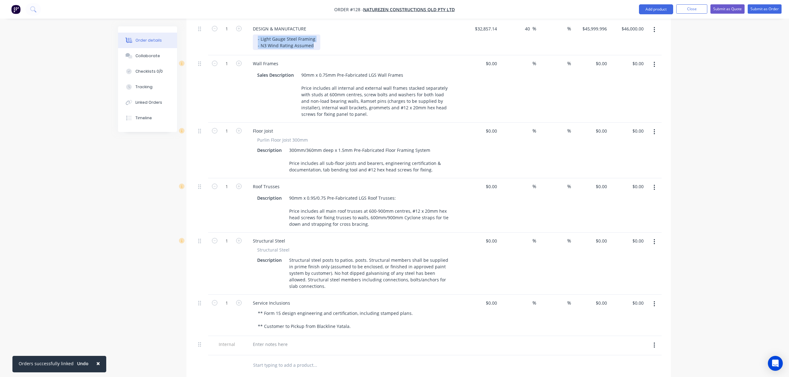
drag, startPoint x: 311, startPoint y: 50, endPoint x: 250, endPoint y: 36, distance: 62.7
click at [250, 36] on div "DESIGN & MANUFACTURE - Light Gauge Steel Framing - N3 Wind Rating Assumed" at bounding box center [353, 37] width 217 height 35
copy div "- Light Gauge Steel Framing - N3 Wind Rating Assumed"
click at [275, 342] on div at bounding box center [270, 344] width 45 height 9
paste div
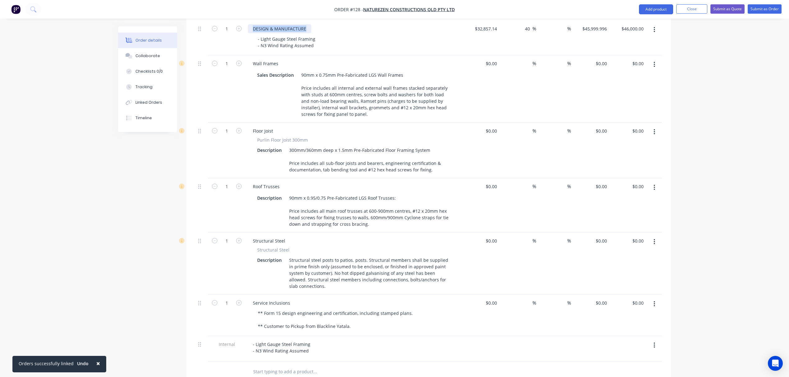
drag, startPoint x: 307, startPoint y: 27, endPoint x: 250, endPoint y: 27, distance: 57.1
click at [250, 27] on div "DESIGN & MANUFACTURE" at bounding box center [279, 28] width 63 height 9
copy div "DESIGN & MANUFACTURE"
click at [253, 344] on div "- Light Gauge Steel Framing - N3 Wind Rating Assumed" at bounding box center [281, 348] width 67 height 16
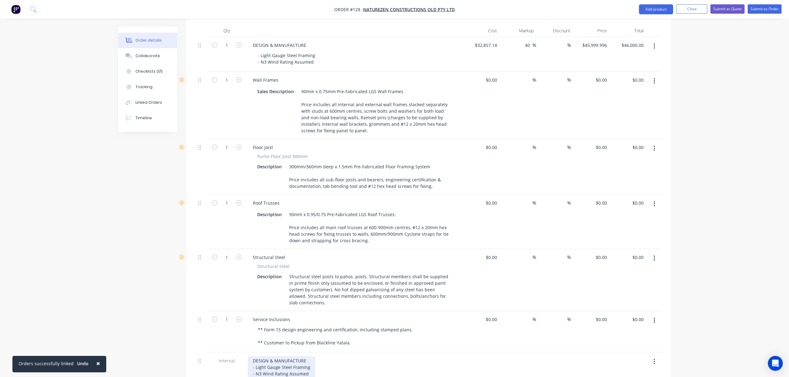
scroll to position [223, 0]
click at [651, 46] on button "button" at bounding box center [654, 46] width 15 height 11
click at [615, 97] on div "Delete" at bounding box center [632, 100] width 48 height 9
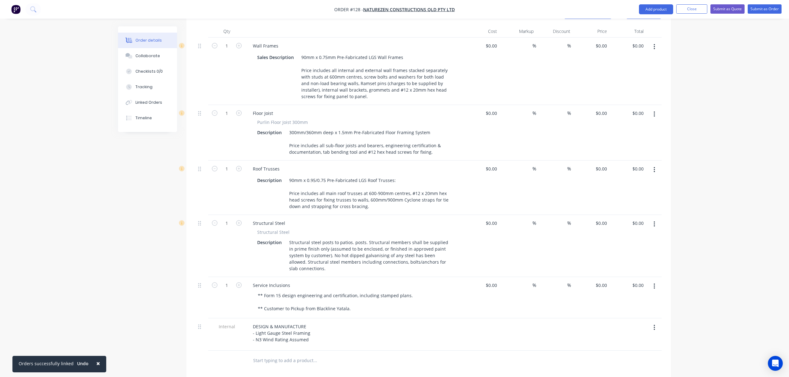
click at [654, 114] on icon "button" at bounding box center [653, 114] width 1 height 6
click at [635, 166] on div "Delete" at bounding box center [632, 167] width 48 height 9
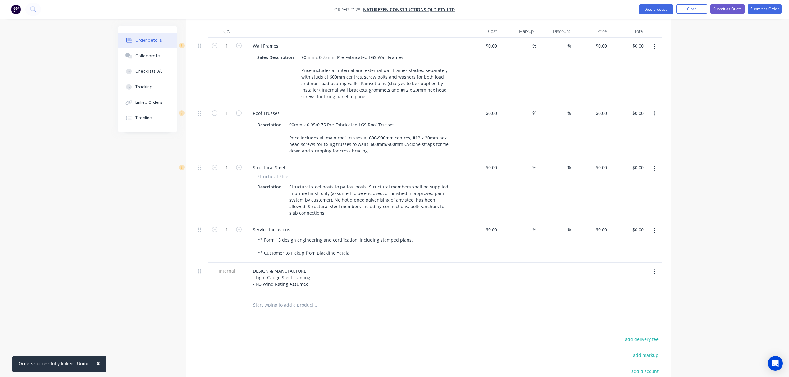
click at [654, 115] on icon "button" at bounding box center [654, 114] width 2 height 7
click at [646, 170] on div "Delete" at bounding box center [632, 167] width 48 height 9
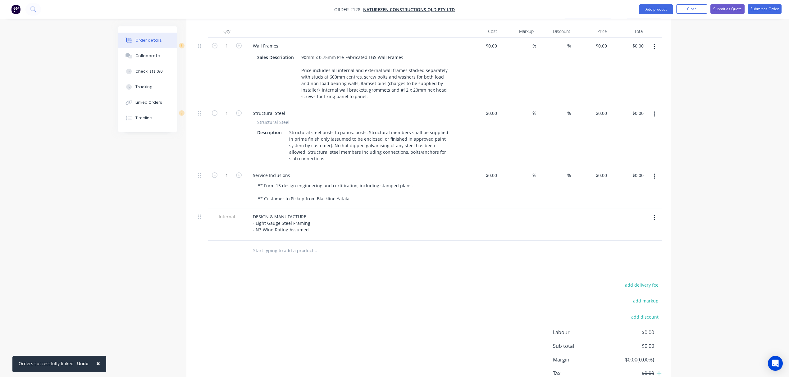
click at [652, 117] on button "button" at bounding box center [654, 114] width 15 height 11
click at [636, 167] on div "Delete" at bounding box center [632, 167] width 48 height 9
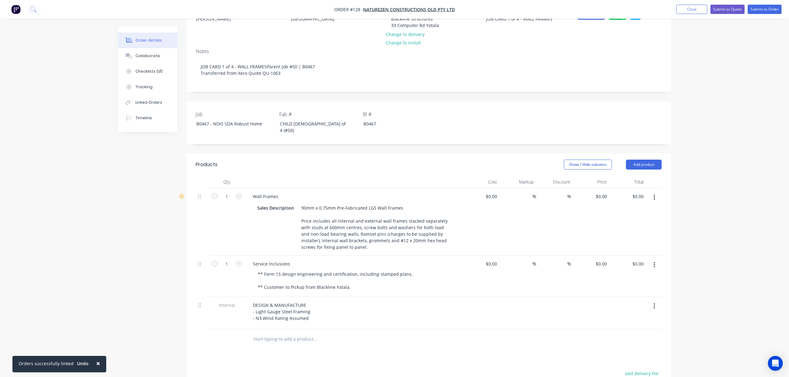
scroll to position [63, 0]
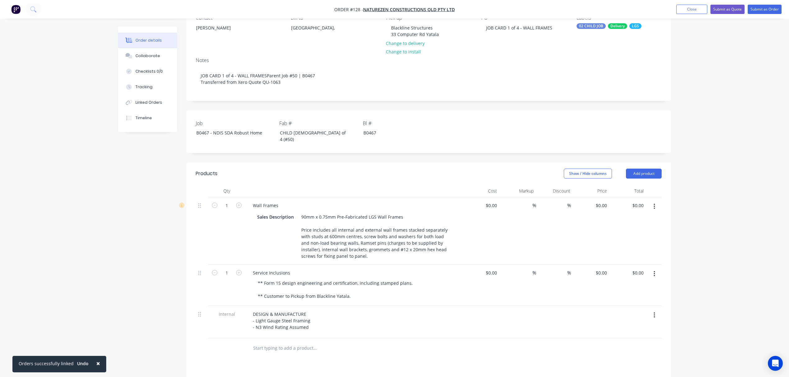
click at [620, 26] on div "Delivery" at bounding box center [617, 26] width 19 height 6
click at [589, 92] on div at bounding box center [587, 93] width 12 height 12
click at [594, 109] on button "01 PARENT JOB" at bounding box center [604, 105] width 45 height 9
click at [588, 79] on div at bounding box center [587, 80] width 12 height 12
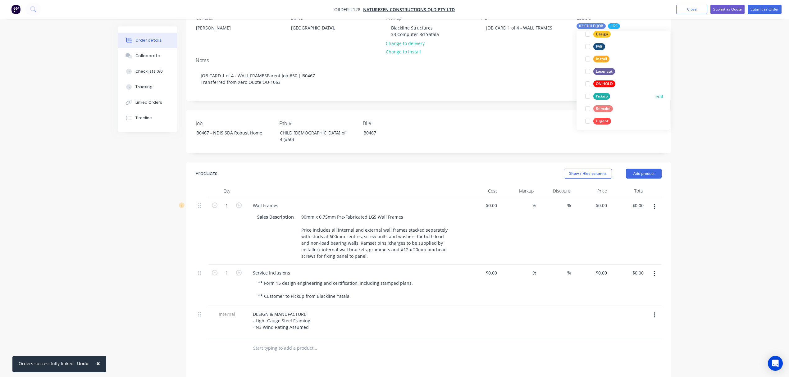
click at [587, 97] on div at bounding box center [587, 96] width 12 height 12
click at [735, 152] on div "Order details Collaborate Checklists 0/0 Tracking Linked Orders Timeline Order …" at bounding box center [394, 227] width 789 height 580
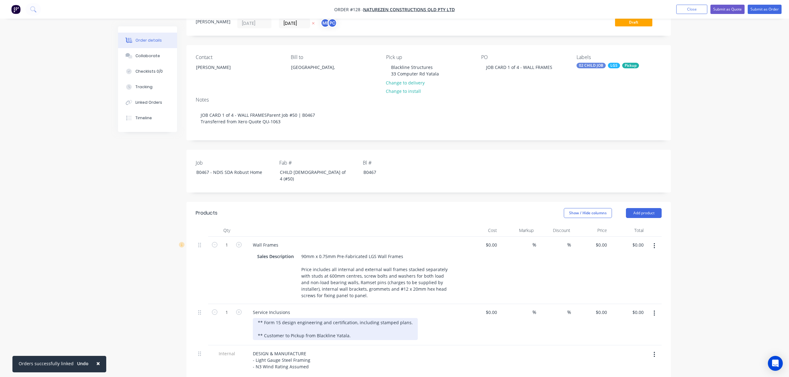
scroll to position [0, 0]
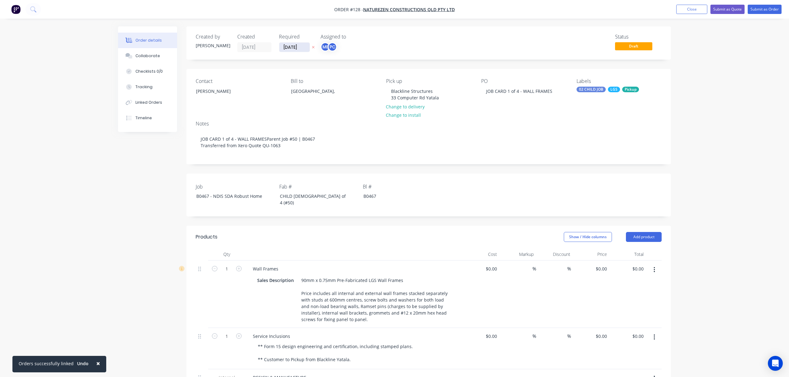
click at [303, 46] on input "[DATE]" at bounding box center [294, 47] width 30 height 9
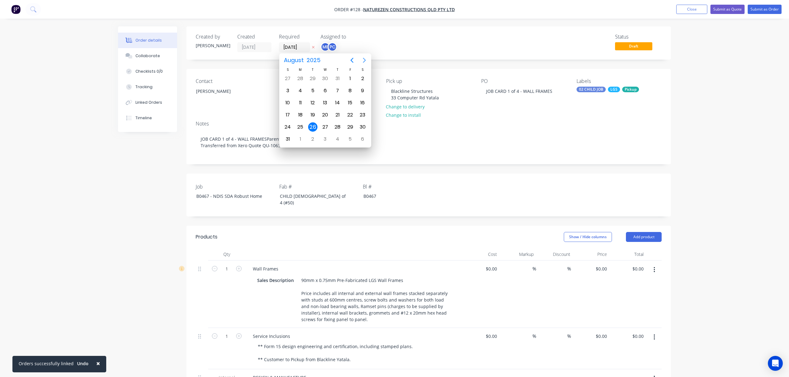
click at [364, 60] on icon "Next page" at bounding box center [363, 60] width 7 height 7
click at [362, 60] on icon "Next page" at bounding box center [363, 60] width 7 height 7
click at [353, 88] on div "10" at bounding box center [349, 90] width 9 height 9
type input "10/10/25"
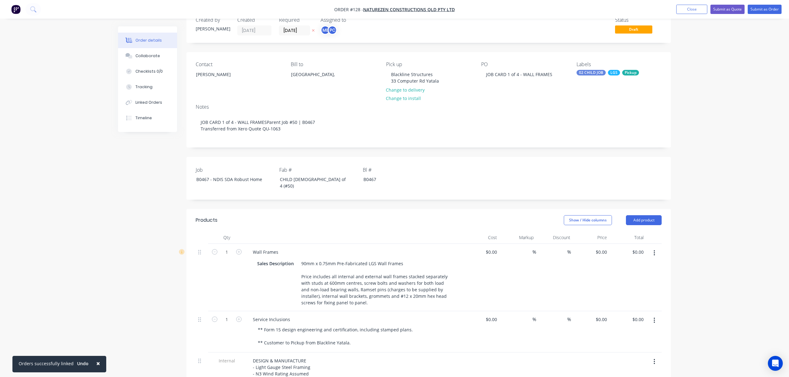
scroll to position [17, 0]
click at [763, 9] on button "Submit as Order" at bounding box center [764, 9] width 34 height 9
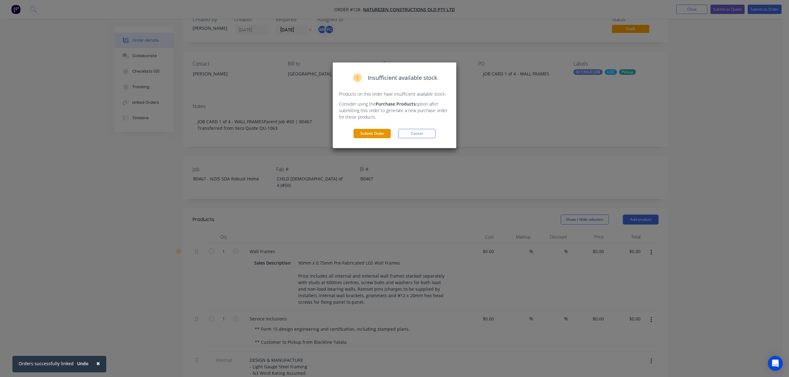
click at [378, 134] on button "Submit Order" at bounding box center [371, 133] width 37 height 9
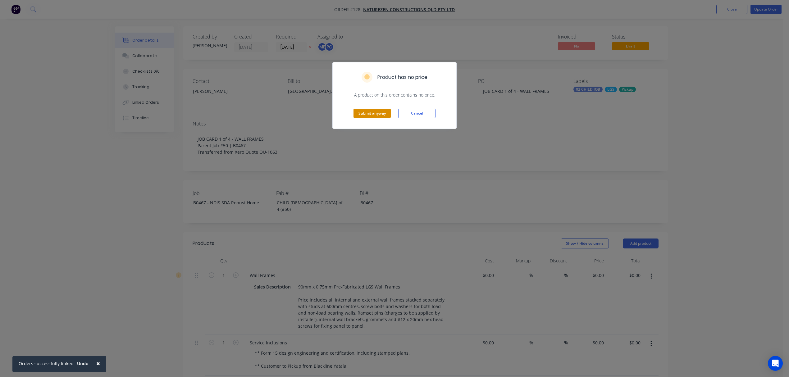
click at [374, 113] on button "Submit anyway" at bounding box center [371, 113] width 37 height 9
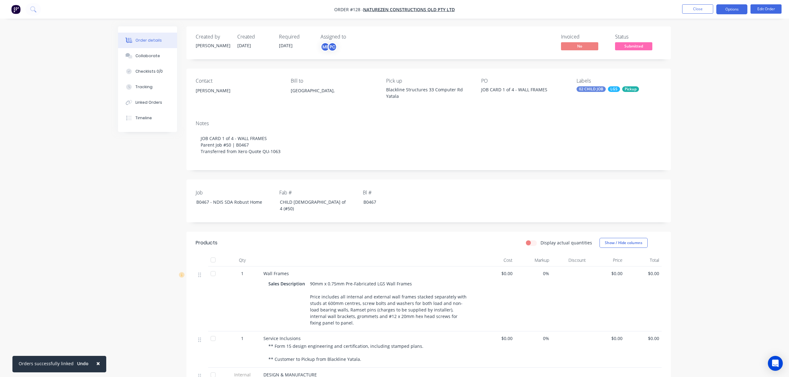
click at [723, 9] on button "Options" at bounding box center [731, 9] width 31 height 10
click at [701, 149] on div "Duplicate" at bounding box center [712, 149] width 57 height 9
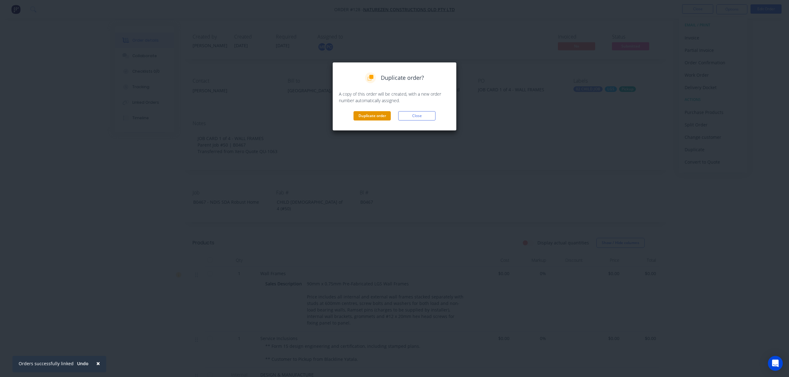
click at [384, 113] on button "Duplicate order" at bounding box center [371, 115] width 37 height 9
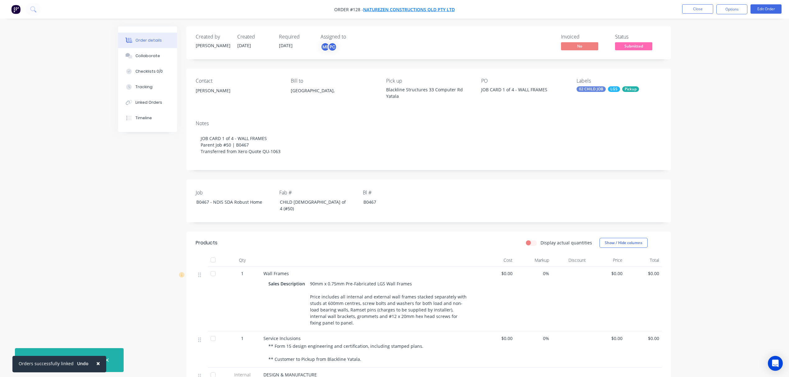
click at [390, 10] on span "NatureZen Constructions QLD Pty Ltd" at bounding box center [409, 10] width 92 height 6
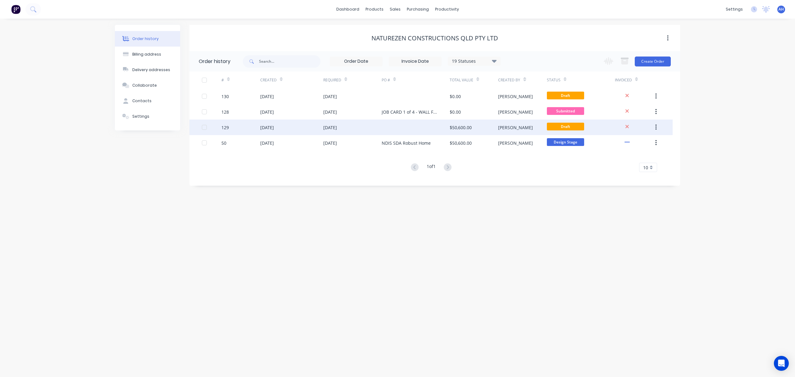
click at [332, 126] on div "26 Aug 2025" at bounding box center [330, 127] width 14 height 7
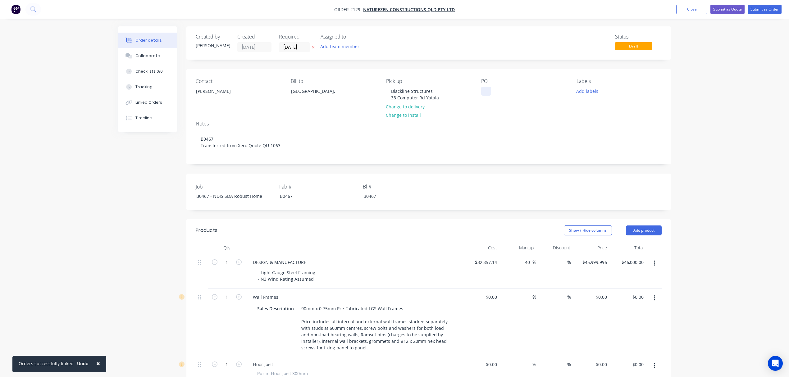
click at [485, 94] on div at bounding box center [486, 91] width 10 height 9
paste div
click at [517, 91] on div "JOB CARD 1 of 4 - WALL FRAMES" at bounding box center [519, 91] width 76 height 9
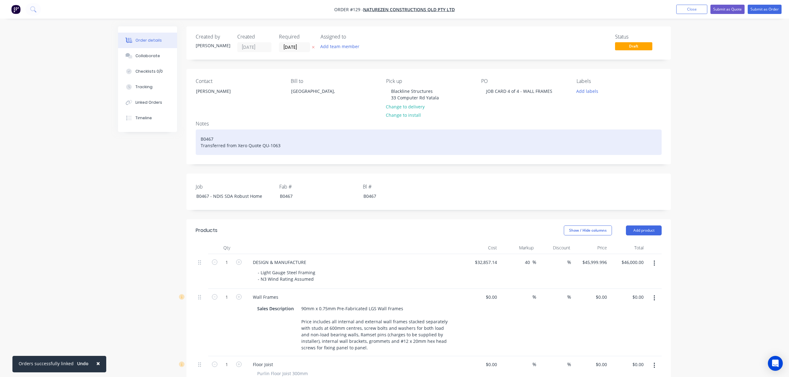
click at [197, 135] on div "B0467 Transferred from Xero Quote QU-1063" at bounding box center [429, 141] width 466 height 25
paste div
click at [265, 136] on div "JOB CARD 1 of 4 - WALL FRAMESParent Job #50 | B0467B0467 Transferred from Xero …" at bounding box center [429, 141] width 466 height 25
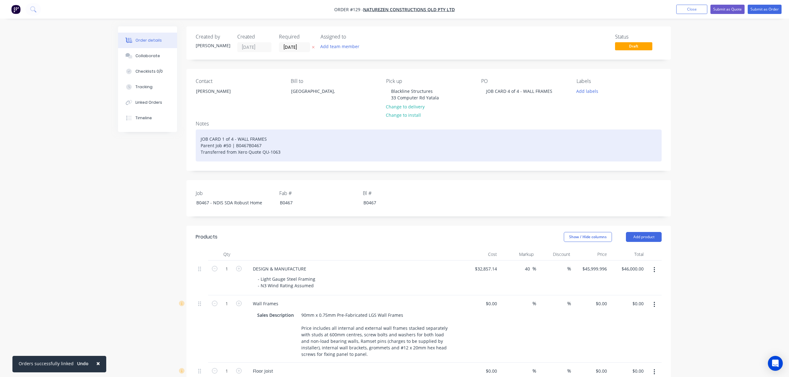
click at [256, 145] on div "JOB CARD 1 of 4 - WALL FRAMES Parent Job #50 | B0467B0467 Transferred from Xero…" at bounding box center [429, 145] width 466 height 32
click at [264, 146] on div "JOB CARD 1 of 4 - WALL FRAMES Parent Job #50 | B0467B0467 Transferred from Xero…" at bounding box center [429, 145] width 466 height 32
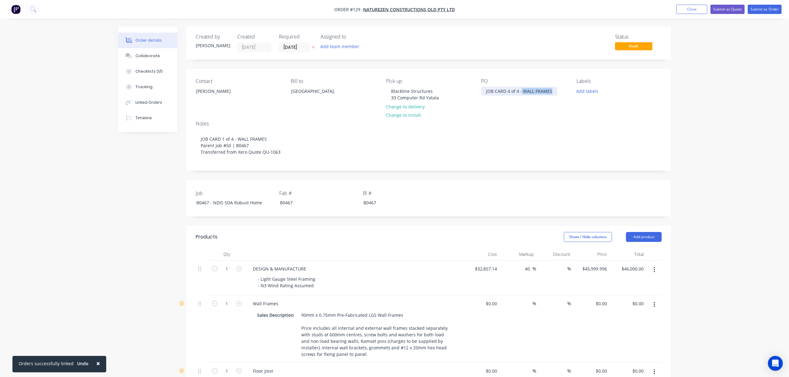
drag, startPoint x: 521, startPoint y: 91, endPoint x: 554, endPoint y: 97, distance: 33.5
click at [554, 97] on div "PO JOB CARD 4 of 4 - WALL FRAMES" at bounding box center [523, 92] width 85 height 28
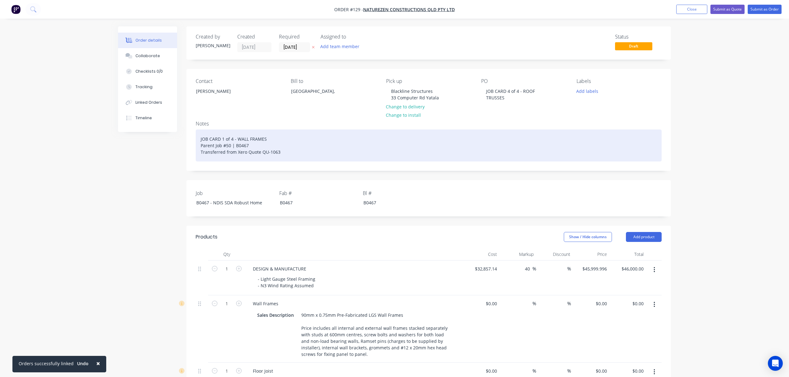
drag, startPoint x: 273, startPoint y: 139, endPoint x: 235, endPoint y: 141, distance: 37.6
click at [235, 141] on div "JOB CARD 1 of 4 - WALL FRAMES Parent Job #50 | B0467 Transferred from Xero Quot…" at bounding box center [429, 145] width 466 height 32
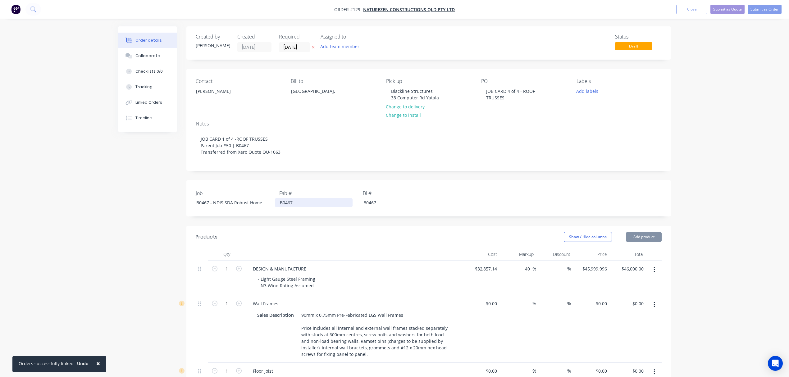
click at [285, 201] on div "B0467" at bounding box center [314, 202] width 78 height 9
drag, startPoint x: 303, startPoint y: 201, endPoint x: 268, endPoint y: 203, distance: 34.8
click at [268, 203] on div "Job B0467 - NDIS SDA Robust Home Fab # B0467 Bl # B0467" at bounding box center [428, 198] width 484 height 36
paste div
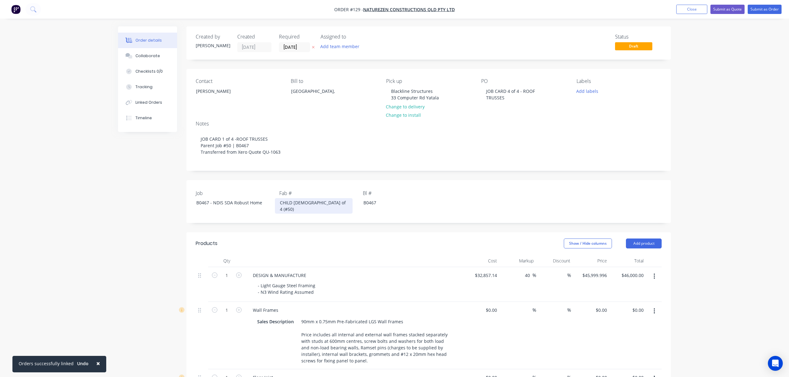
click at [294, 203] on div "CHILD 1 of 4 (#50)" at bounding box center [314, 206] width 78 height 16
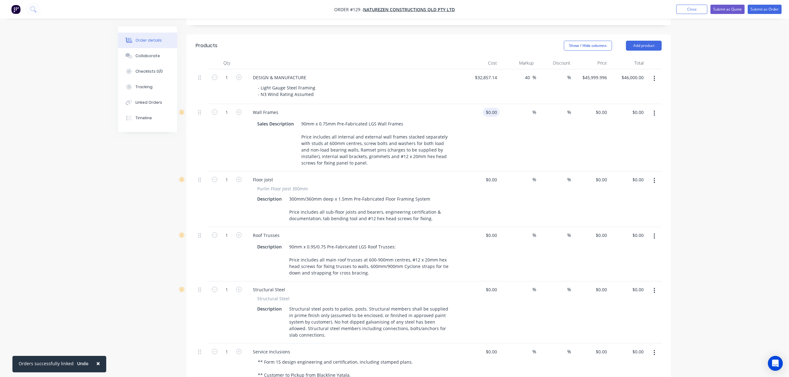
scroll to position [201, 0]
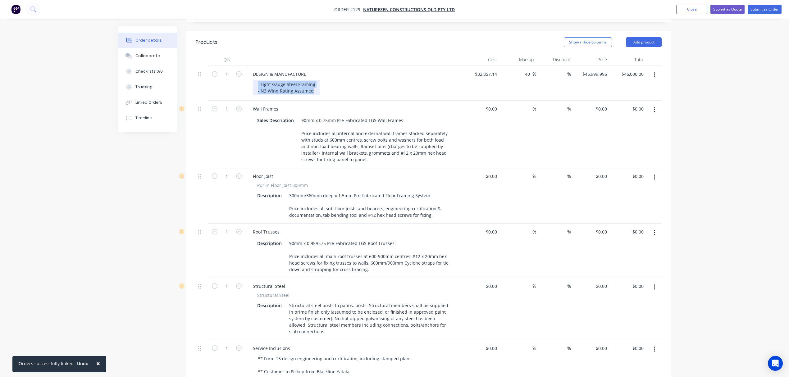
drag, startPoint x: 314, startPoint y: 84, endPoint x: 246, endPoint y: 78, distance: 67.6
click at [246, 78] on div "DESIGN & MANUFACTURE - Light Gauge Steel Framing - N3 Wind Rating Assumed" at bounding box center [353, 83] width 217 height 35
copy div "- Light Gauge Steel Framing - N3 Wind Rating Assumed"
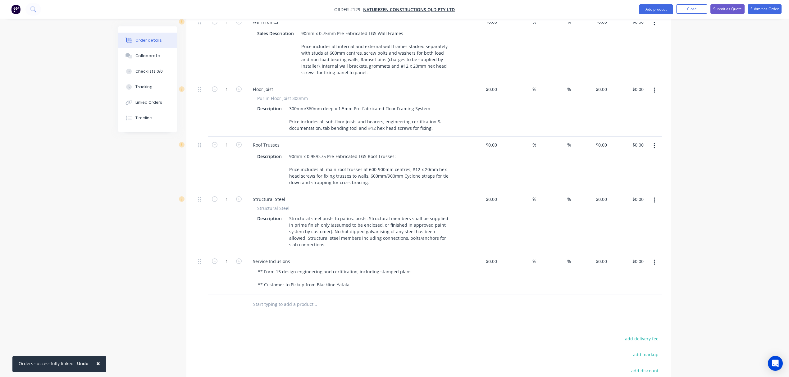
scroll to position [288, 0]
click at [655, 11] on button "Add product" at bounding box center [656, 9] width 34 height 10
click at [629, 96] on div "Notes (Internal)" at bounding box center [643, 99] width 48 height 9
click at [271, 298] on div at bounding box center [270, 302] width 45 height 9
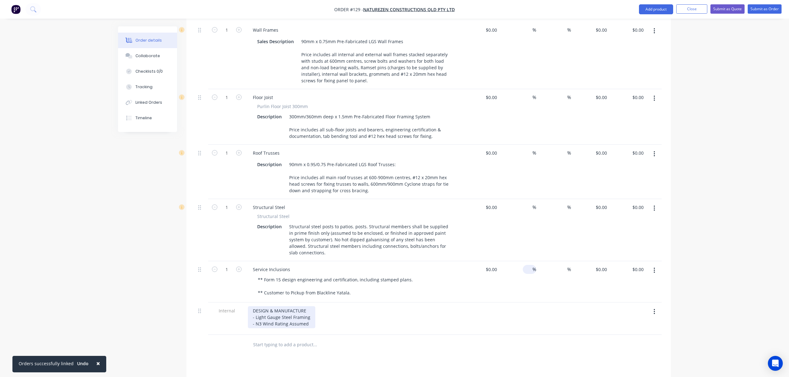
scroll to position [274, 0]
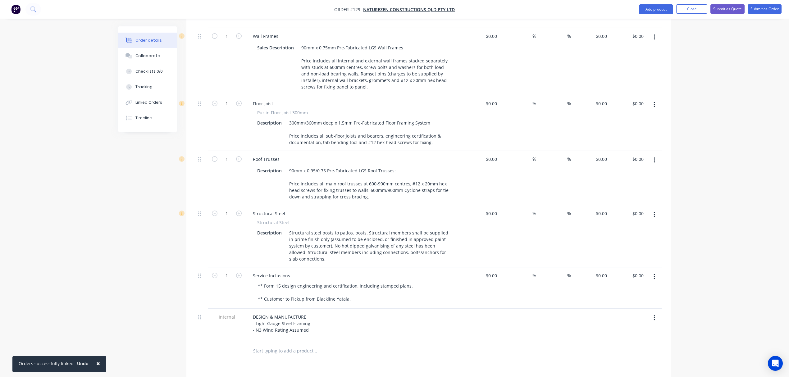
click at [653, 101] on icon "button" at bounding box center [654, 104] width 2 height 7
click at [624, 154] on div "Delete" at bounding box center [632, 158] width 48 height 9
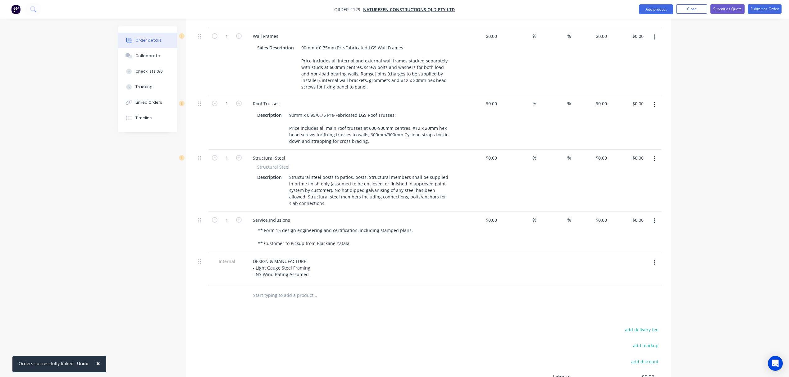
click at [657, 32] on button "button" at bounding box center [654, 37] width 15 height 11
click at [636, 86] on div "Delete" at bounding box center [632, 90] width 48 height 9
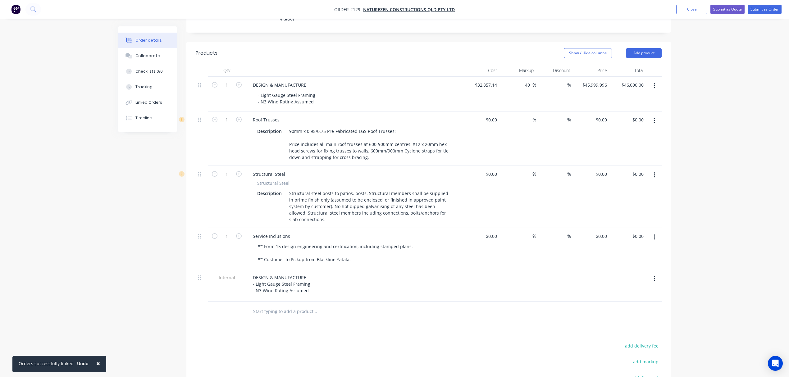
scroll to position [190, 0]
click at [653, 83] on icon "button" at bounding box center [654, 86] width 2 height 7
click at [631, 135] on div "Delete" at bounding box center [632, 139] width 48 height 9
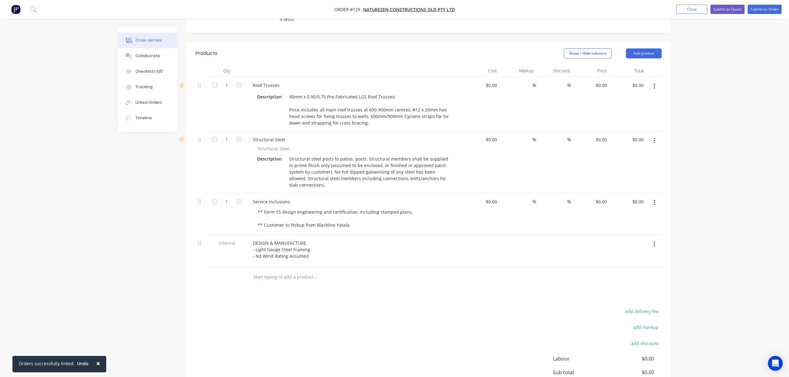
click at [655, 136] on button "button" at bounding box center [654, 140] width 15 height 11
click at [638, 190] on div "Delete" at bounding box center [632, 194] width 48 height 9
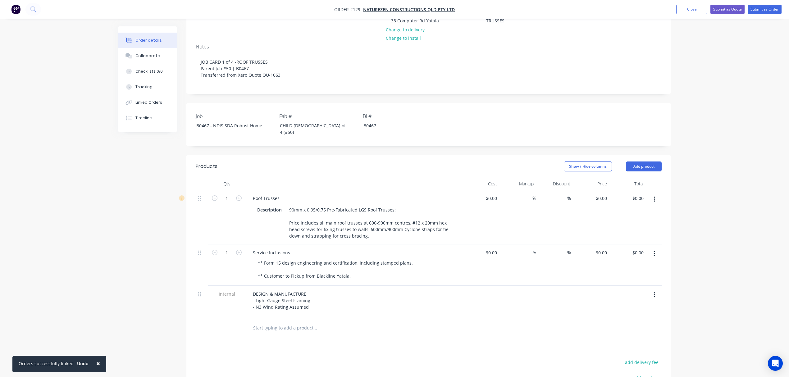
scroll to position [0, 0]
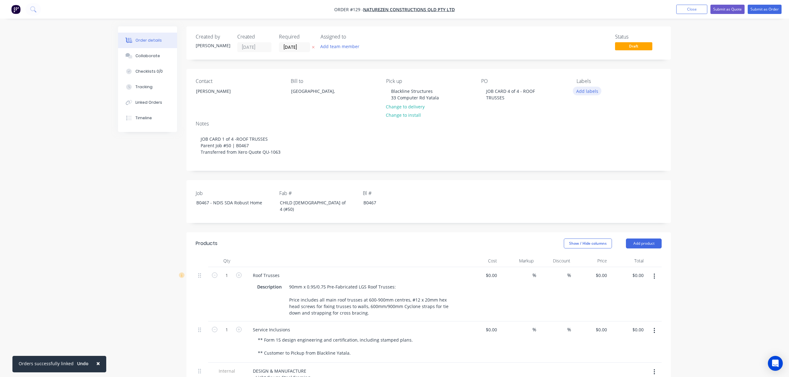
click at [583, 88] on button "Add labels" at bounding box center [586, 91] width 29 height 8
click at [586, 161] on div at bounding box center [587, 159] width 12 height 12
click at [589, 173] on div at bounding box center [587, 172] width 12 height 12
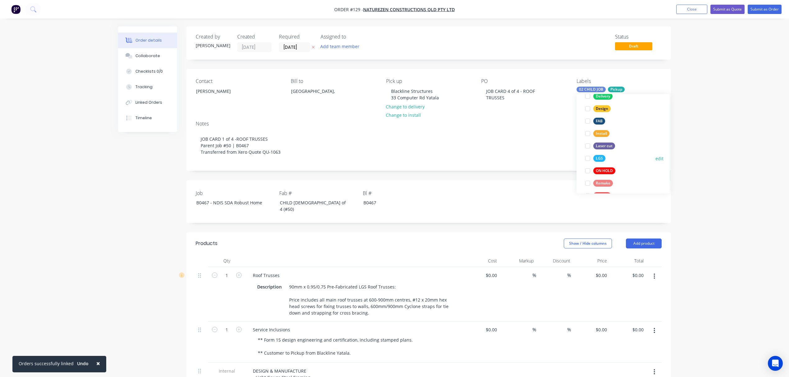
click at [588, 159] on div at bounding box center [587, 158] width 12 height 12
click at [706, 135] on div "Order details Collaborate Checklists 0/0 Tracking Linked Orders Timeline Order …" at bounding box center [394, 286] width 789 height 573
click at [345, 47] on button "Add team member" at bounding box center [340, 46] width 46 height 8
click at [349, 80] on div "Paul Coureas" at bounding box center [370, 81] width 62 height 7
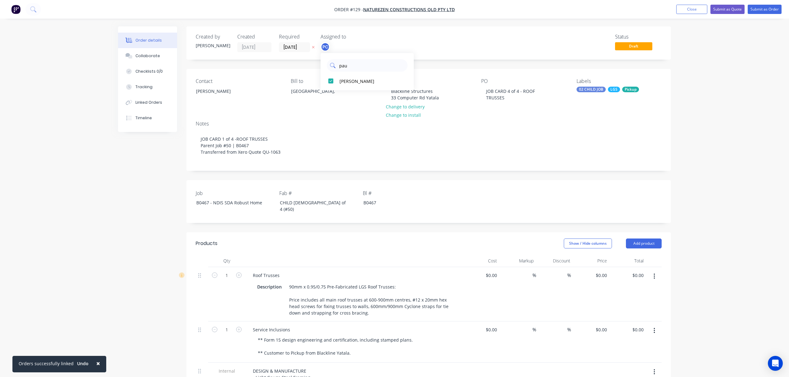
drag, startPoint x: 353, startPoint y: 66, endPoint x: 332, endPoint y: 68, distance: 21.3
click at [332, 68] on div "pau" at bounding box center [367, 65] width 81 height 12
type input "elm"
click at [342, 81] on div "Michael Elms" at bounding box center [370, 81] width 62 height 7
click at [503, 51] on div "Status Draft" at bounding box center [521, 43] width 279 height 18
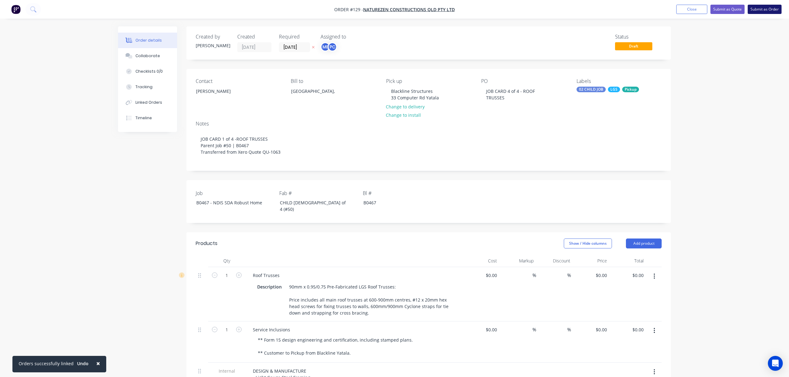
click at [762, 11] on button "Submit as Order" at bounding box center [764, 9] width 34 height 9
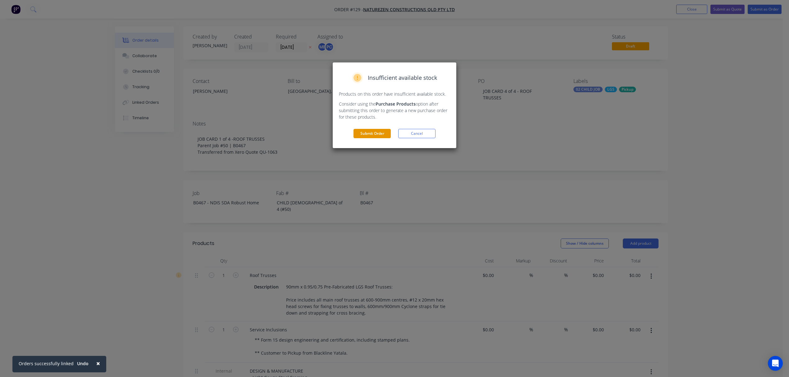
click at [365, 137] on button "Submit Order" at bounding box center [371, 133] width 37 height 9
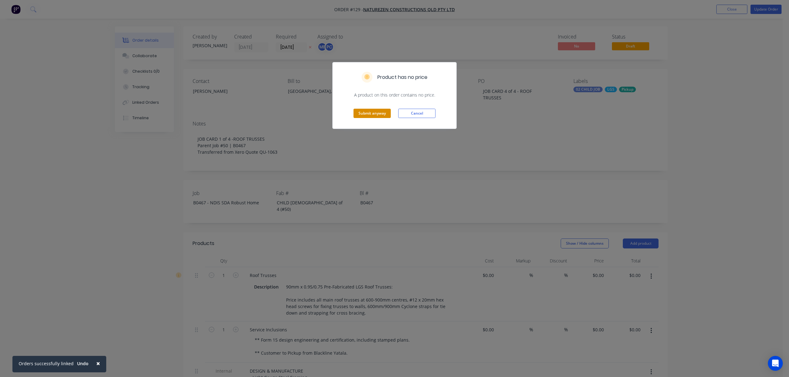
click at [364, 115] on button "Submit anyway" at bounding box center [371, 113] width 37 height 9
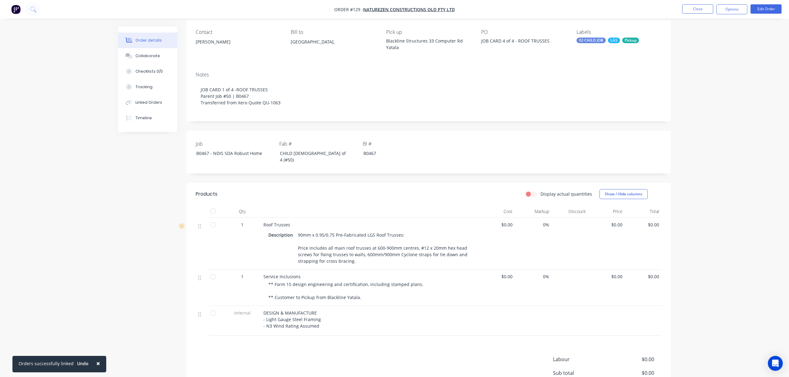
scroll to position [48, 0]
click at [385, 7] on span "NatureZen Constructions QLD Pty Ltd" at bounding box center [409, 10] width 92 height 6
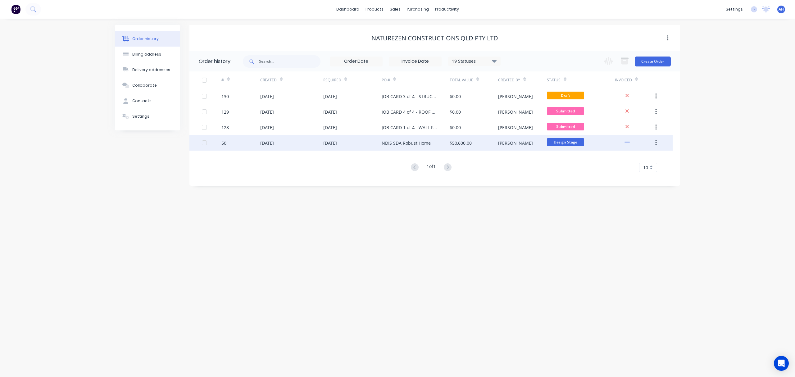
click at [337, 143] on div "10 Oct 2025" at bounding box center [330, 143] width 14 height 7
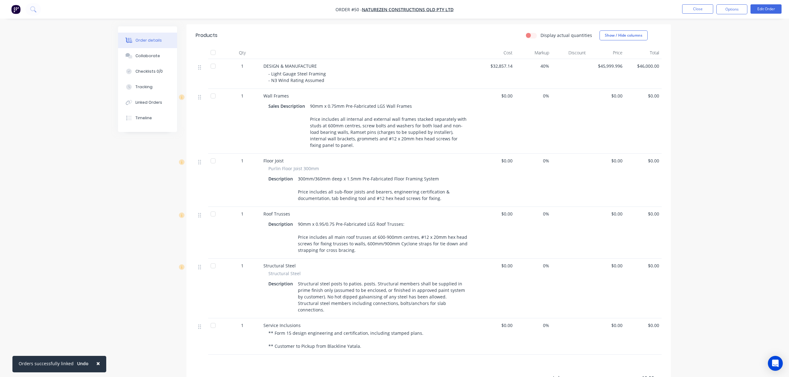
scroll to position [198, 0]
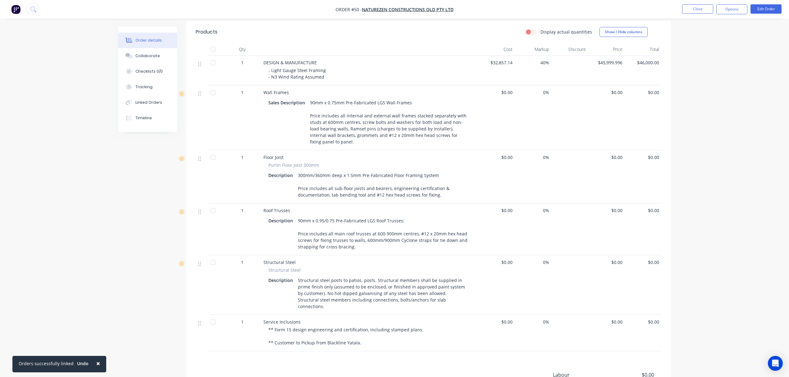
drag, startPoint x: 443, startPoint y: 302, endPoint x: 266, endPoint y: 284, distance: 178.2
click at [266, 284] on div "Structural Steel Description Structural steel posts to patios. posts. Structura…" at bounding box center [369, 289] width 212 height 44
copy div "Description Structural steel posts to patios. posts. Structural members shall b…"
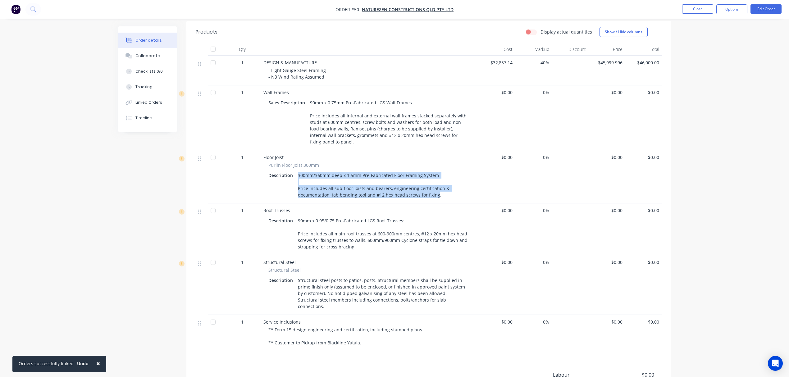
drag, startPoint x: 435, startPoint y: 195, endPoint x: 296, endPoint y: 175, distance: 139.9
click at [296, 175] on div "300mm/360mm deep x 1.5mm Pre-Fabricated Floor Framing System Price includes all…" at bounding box center [382, 185] width 175 height 29
copy div "300mm/360mm deep x 1.5mm Pre-Fabricated Floor Framing System Price includes all…"
click at [698, 9] on button "Close" at bounding box center [697, 8] width 31 height 9
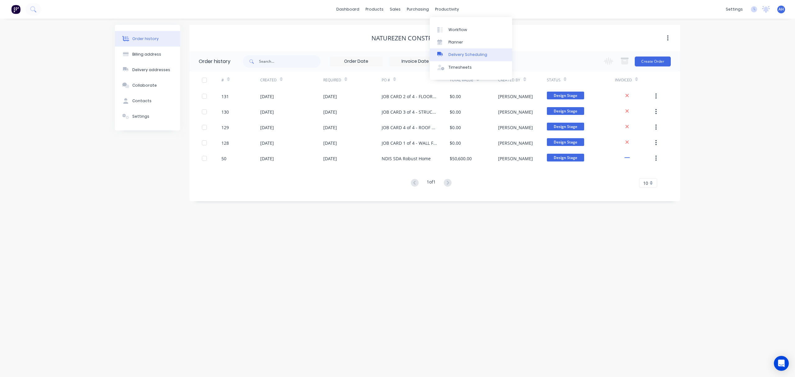
click at [453, 56] on div "Delivery Scheduling" at bounding box center [467, 55] width 39 height 6
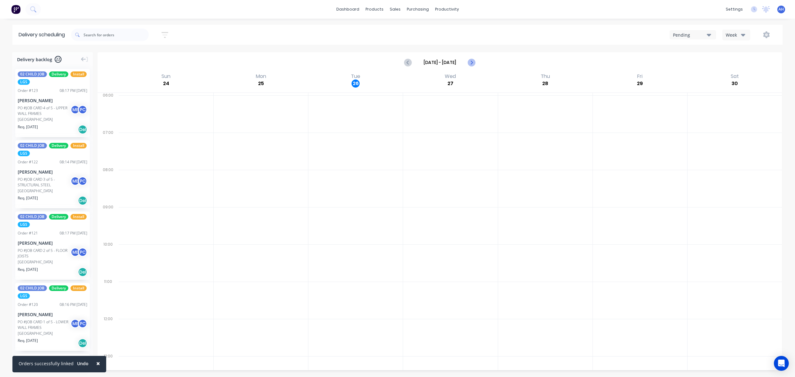
click at [473, 62] on icon "Next page" at bounding box center [471, 62] width 7 height 7
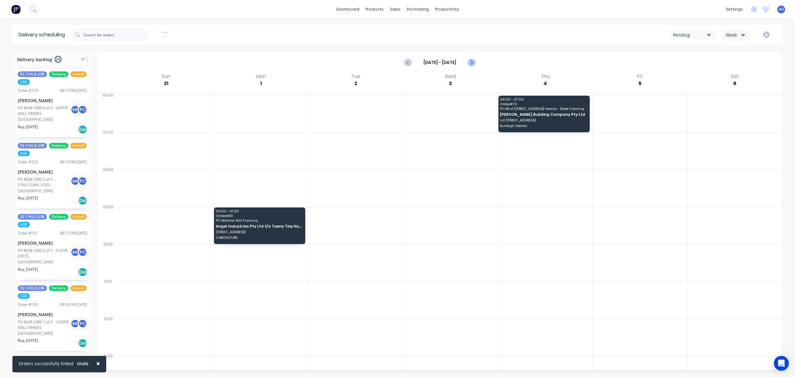
click at [473, 62] on icon "Next page" at bounding box center [471, 62] width 7 height 7
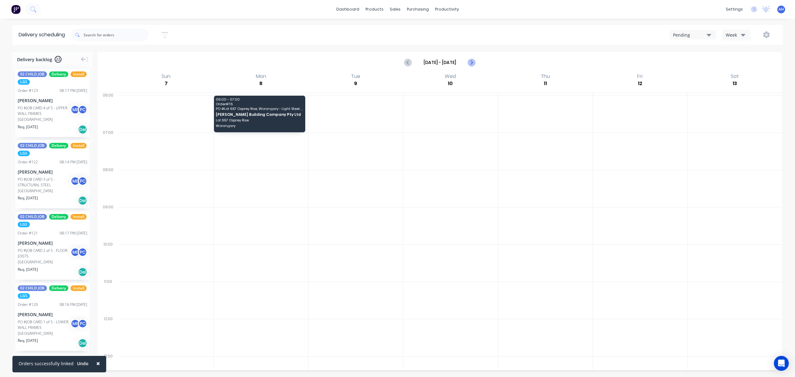
click at [473, 62] on icon "Next page" at bounding box center [471, 62] width 7 height 7
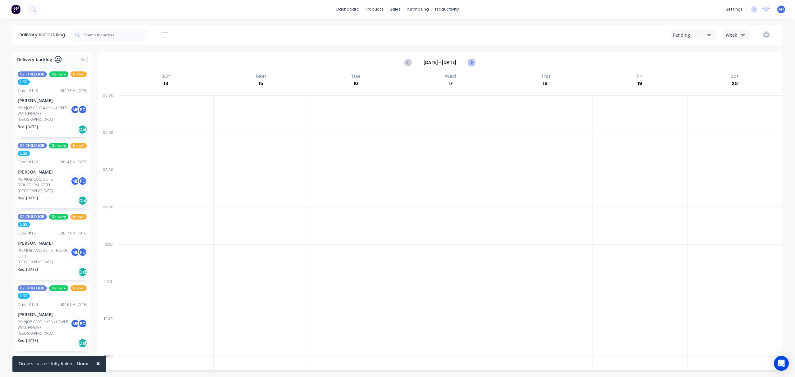
click at [473, 62] on icon "Next page" at bounding box center [471, 62] width 7 height 7
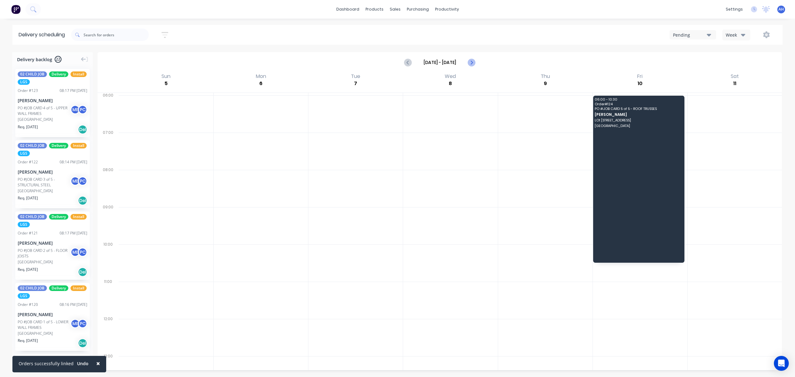
click at [473, 62] on icon "Next page" at bounding box center [471, 62] width 7 height 7
type input "Oct 12 - Oct 18"
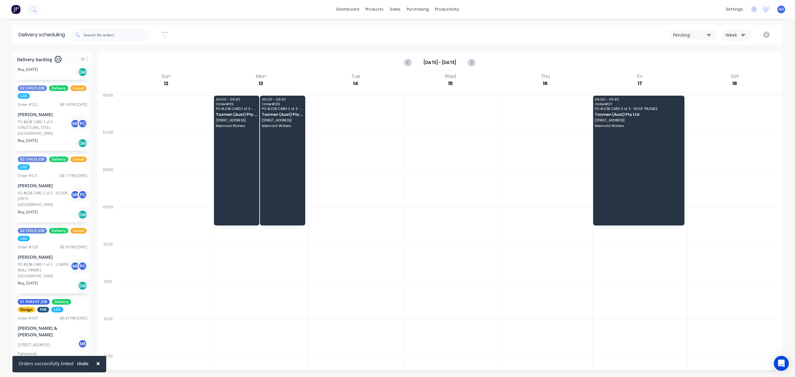
scroll to position [58, 0]
drag, startPoint x: 36, startPoint y: 261, endPoint x: 302, endPoint y: 111, distance: 305.7
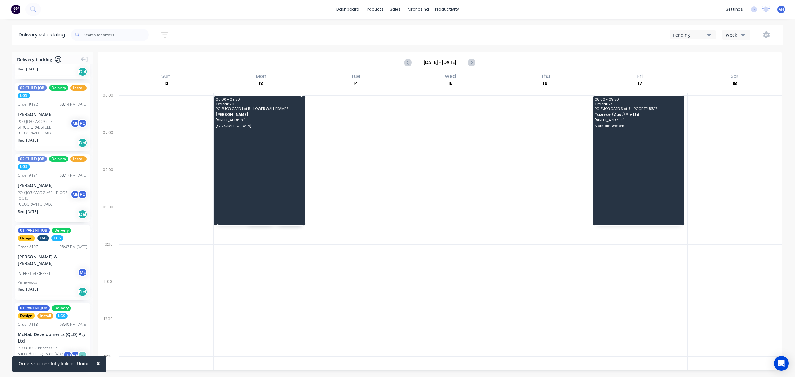
drag, startPoint x: 218, startPoint y: 132, endPoint x: 220, endPoint y: 222, distance: 90.7
drag, startPoint x: 48, startPoint y: 197, endPoint x: 231, endPoint y: 118, distance: 199.8
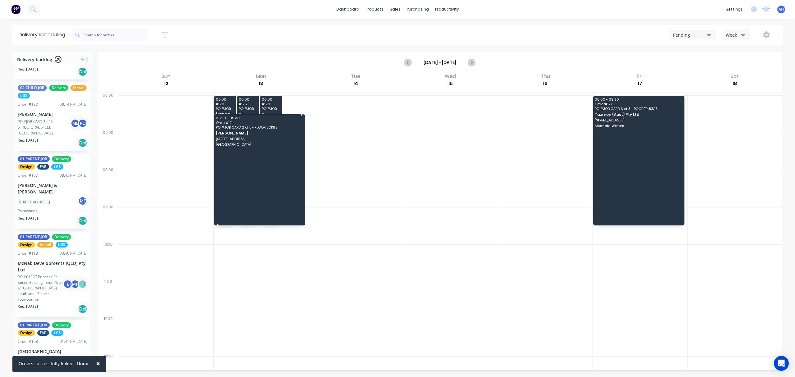
drag, startPoint x: 286, startPoint y: 150, endPoint x: 284, endPoint y: 224, distance: 74.2
drag, startPoint x: 300, startPoint y: 115, endPoint x: 299, endPoint y: 99, distance: 16.2
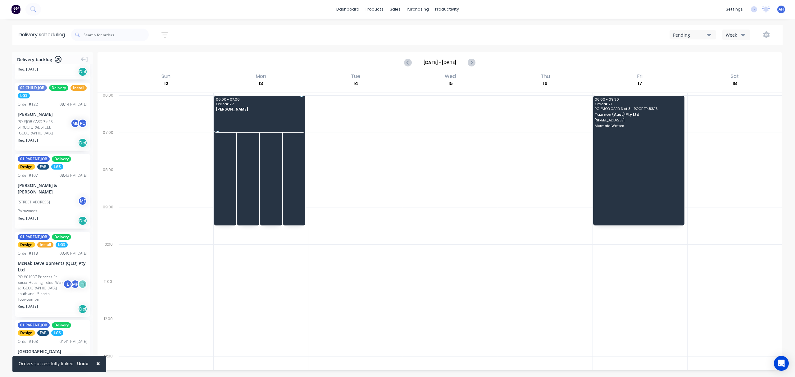
drag, startPoint x: 45, startPoint y: 119, endPoint x: 242, endPoint y: 106, distance: 197.3
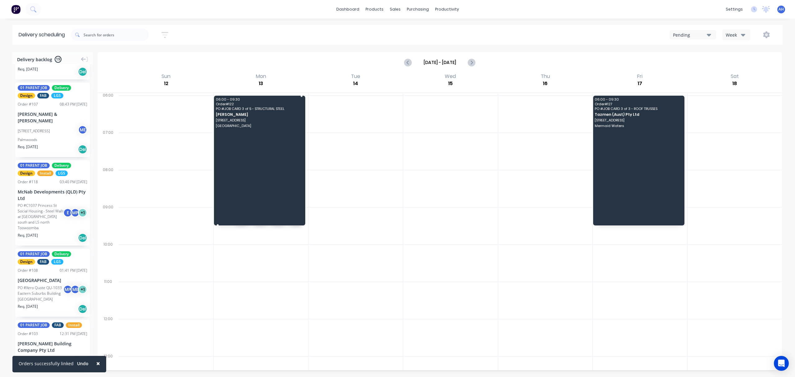
drag, startPoint x: 215, startPoint y: 132, endPoint x: 212, endPoint y: 220, distance: 88.6
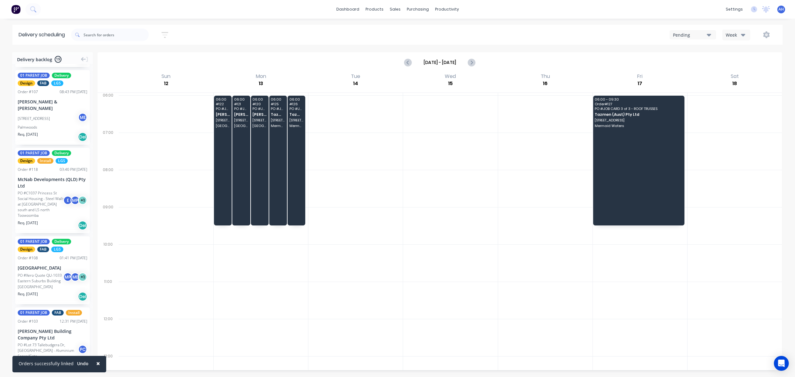
scroll to position [0, 0]
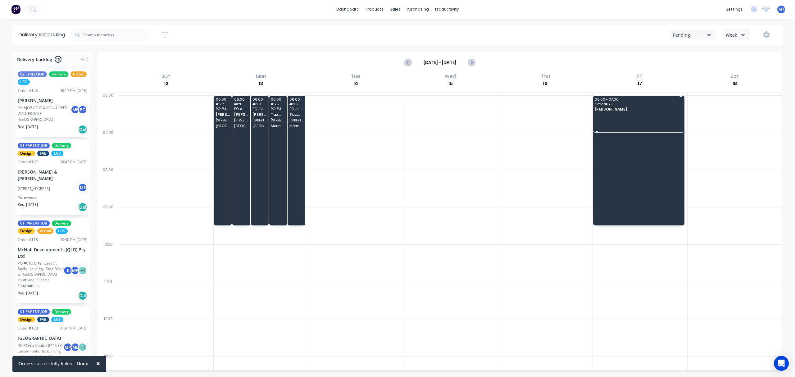
drag, startPoint x: 45, startPoint y: 112, endPoint x: 598, endPoint y: 97, distance: 553.1
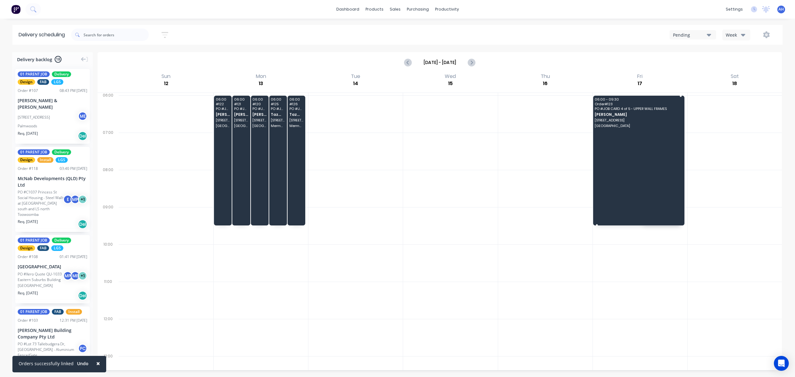
drag, startPoint x: 592, startPoint y: 132, endPoint x: 608, endPoint y: 226, distance: 95.6
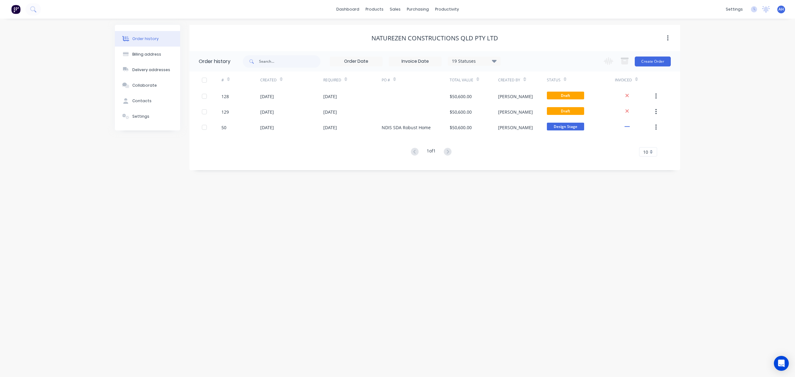
drag, startPoint x: 268, startPoint y: 94, endPoint x: 484, endPoint y: 207, distance: 243.6
click at [484, 207] on div "Order history Billing address Delivery addresses Collaborate Contacts Settings …" at bounding box center [397, 198] width 795 height 358
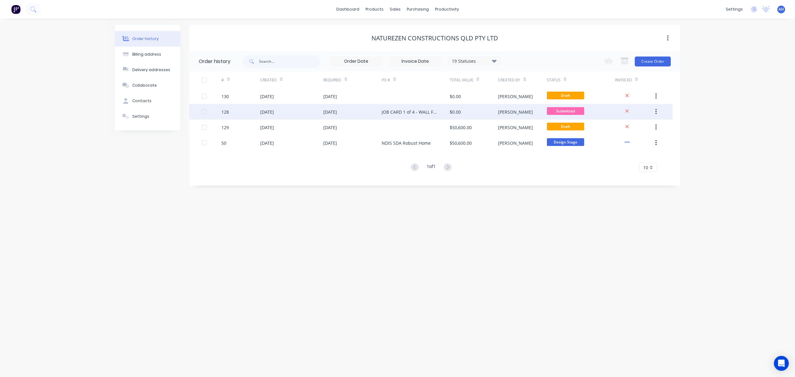
drag, startPoint x: 341, startPoint y: 113, endPoint x: 508, endPoint y: 110, distance: 167.4
click at [508, 110] on div "[PERSON_NAME]" at bounding box center [515, 112] width 35 height 7
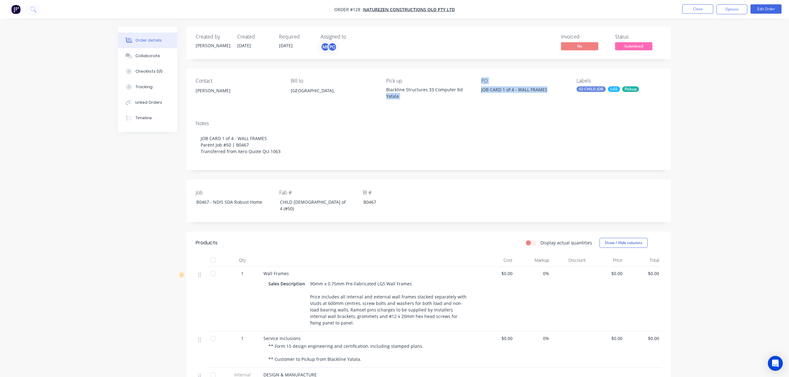
drag, startPoint x: 546, startPoint y: 90, endPoint x: 475, endPoint y: 91, distance: 71.4
click at [475, 91] on div "Contact [PERSON_NAME] [PERSON_NAME] to [GEOGRAPHIC_DATA], Pick up Blackline Str…" at bounding box center [428, 92] width 484 height 47
click at [510, 91] on div "JOB CARD 1 of 4 - WALL FRAMES" at bounding box center [520, 90] width 78 height 9
drag, startPoint x: 549, startPoint y: 89, endPoint x: 480, endPoint y: 91, distance: 68.9
click at [480, 91] on div "Contact [PERSON_NAME] [PERSON_NAME] to [GEOGRAPHIC_DATA], Pick up Blackline Str…" at bounding box center [428, 92] width 484 height 47
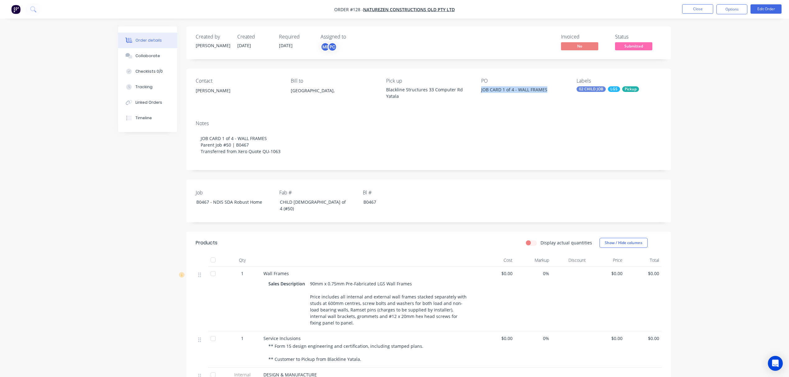
copy div "JOB CARD 1 of 4 - WALL FRAMES"
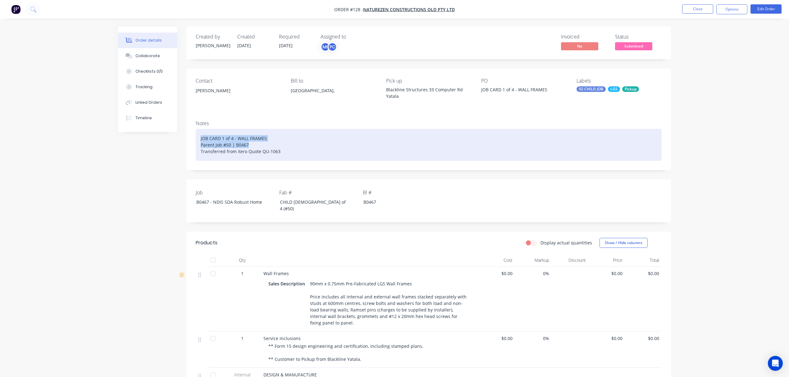
drag, startPoint x: 250, startPoint y: 142, endPoint x: 191, endPoint y: 133, distance: 60.3
click at [191, 133] on div "Notes JOB CARD 1 of 4 - WALL FRAMES Parent Job #50 | B0467 Transferred from Xer…" at bounding box center [428, 142] width 484 height 55
copy div "JOB CARD 1 of 4 - WALL FRAMES Parent Job #50 | B0467"
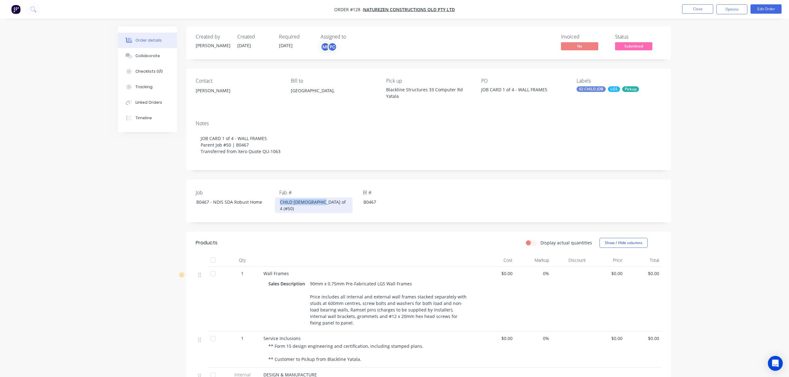
drag, startPoint x: 319, startPoint y: 201, endPoint x: 272, endPoint y: 201, distance: 46.9
click at [272, 201] on div "Job B0467 - NDIS SDA Robust Home Fab # CHILD [DEMOGRAPHIC_DATA] of 4 (#50) Bl #…" at bounding box center [428, 200] width 484 height 43
copy div "CHILD [DEMOGRAPHIC_DATA] of 4 (#50)"
click at [391, 8] on span "NatureZen Constructions QLD Pty Ltd" at bounding box center [409, 10] width 92 height 6
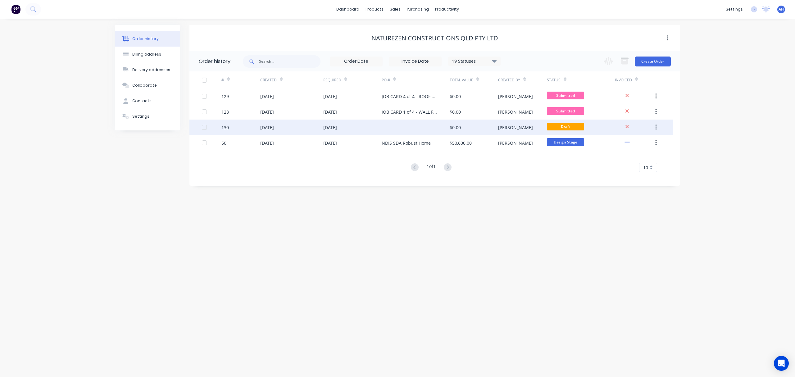
click at [326, 124] on div "[DATE]" at bounding box center [330, 127] width 14 height 7
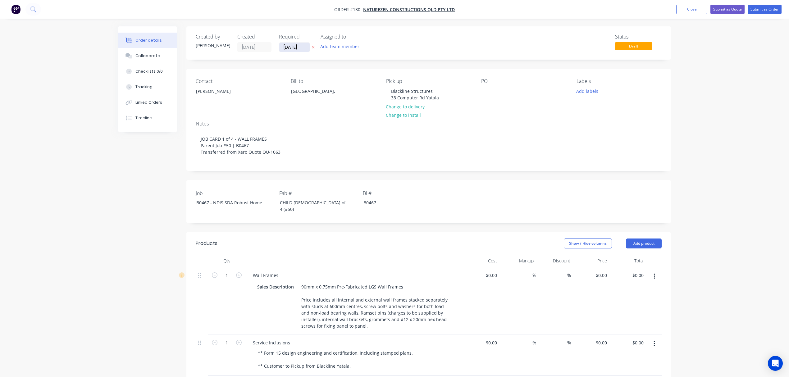
click at [303, 47] on input "[DATE]" at bounding box center [294, 47] width 30 height 9
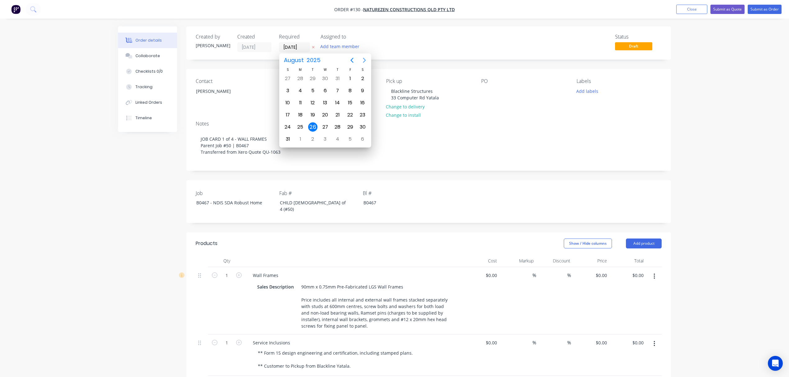
click at [363, 57] on icon "Next page" at bounding box center [363, 60] width 7 height 7
click at [328, 90] on div "10" at bounding box center [324, 90] width 9 height 9
type input "[DATE]"
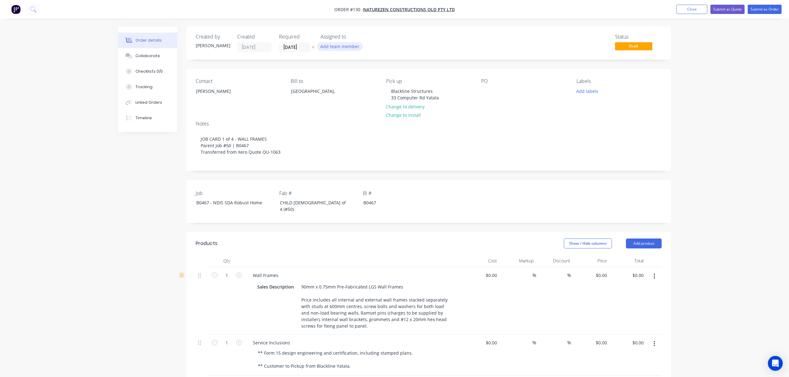
click at [338, 46] on button "Add team member" at bounding box center [340, 46] width 46 height 8
click at [340, 79] on div "[PERSON_NAME]" at bounding box center [370, 81] width 62 height 7
drag, startPoint x: 351, startPoint y: 67, endPoint x: 328, endPoint y: 67, distance: 23.0
click at [328, 67] on div "elm" at bounding box center [367, 65] width 81 height 12
type input "cou"
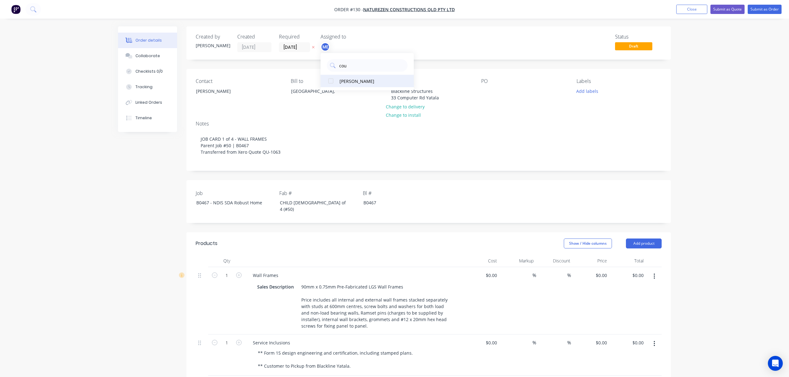
click at [341, 79] on div "[PERSON_NAME]" at bounding box center [370, 81] width 62 height 7
click at [505, 119] on div "Notes JOB CARD 1 of 4 - WALL FRAMES Parent Job #50 | B0467 Transferred from Xer…" at bounding box center [428, 143] width 484 height 55
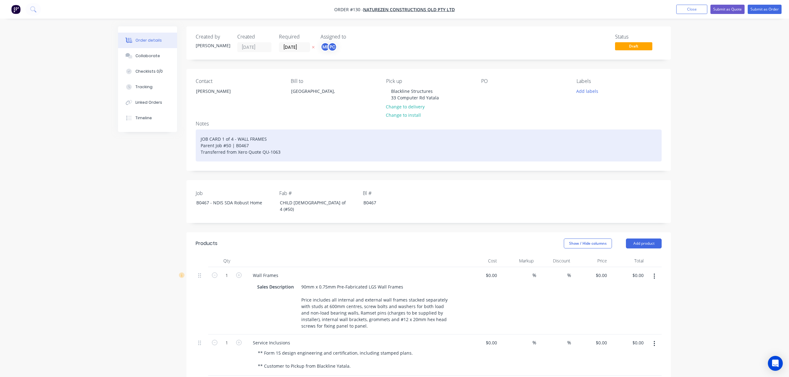
click at [276, 136] on div "JOB CARD 1 of 4 - WALL FRAMES Parent Job #50 | B0467 Transferred from Xero Quot…" at bounding box center [429, 145] width 466 height 32
click at [223, 138] on div "JOB CARD 1 of 4 - WALL FRAMES Parent Job #50 | B0467 Transferred from Xero Quot…" at bounding box center [429, 145] width 466 height 32
drag, startPoint x: 265, startPoint y: 137, endPoint x: 237, endPoint y: 137, distance: 28.3
click at [237, 137] on div "JOB CARD 3 of 4 - WALL FRAMES Parent Job #50 | B0467 Transferred from Xero Quot…" at bounding box center [429, 145] width 466 height 32
drag, startPoint x: 304, startPoint y: 138, endPoint x: 199, endPoint y: 137, distance: 104.6
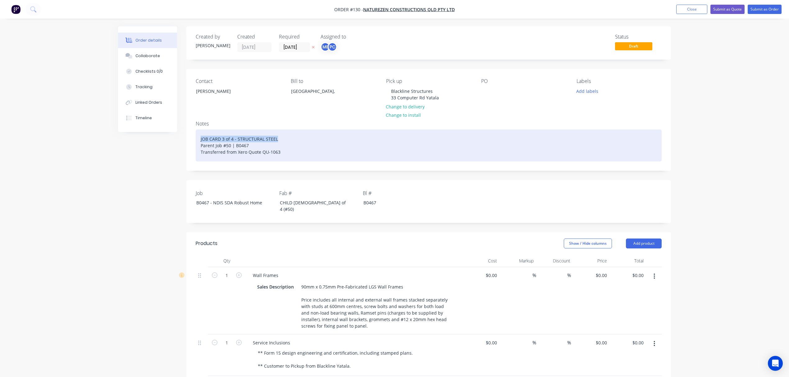
click at [199, 137] on div "JOB CARD 3 of 4 - STRUCTURAL STEEL Parent Job #50 | B0467 Transferred from Xero…" at bounding box center [429, 145] width 466 height 32
copy div "JOB CARD 3 of 4 - STRUCTURAL STEEL"
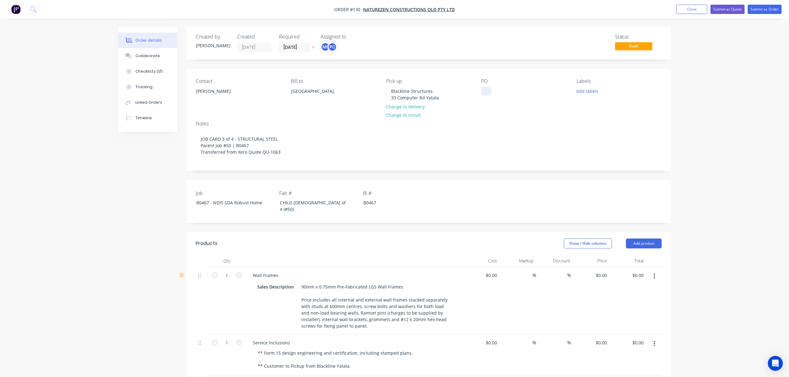
click at [484, 91] on div at bounding box center [486, 91] width 10 height 9
paste div
click at [296, 201] on div "CHILD [DEMOGRAPHIC_DATA] of 4 (#50)" at bounding box center [314, 206] width 78 height 16
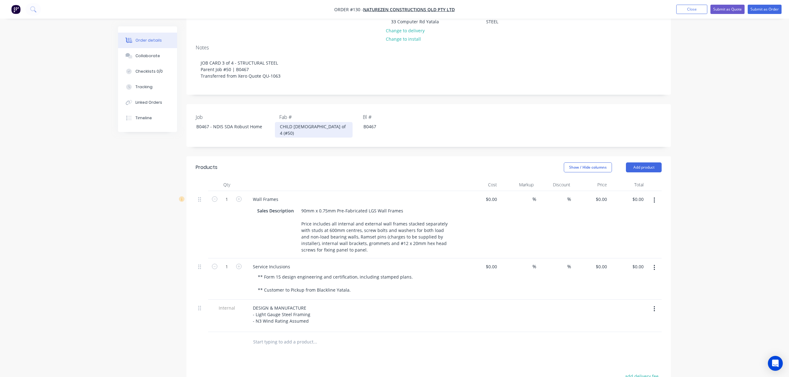
scroll to position [76, 0]
click at [271, 194] on div "Wall Frames" at bounding box center [265, 198] width 35 height 9
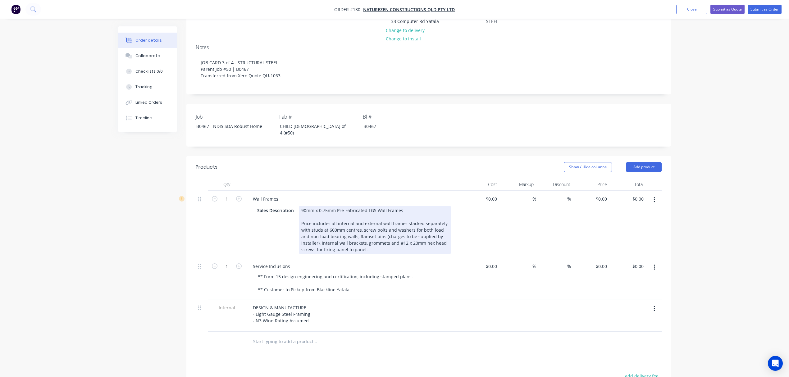
click at [315, 206] on div "90mm x 0.75mm Pre-Fabricated LGS Wall Frames Price includes all internal and ex…" at bounding box center [375, 230] width 152 height 48
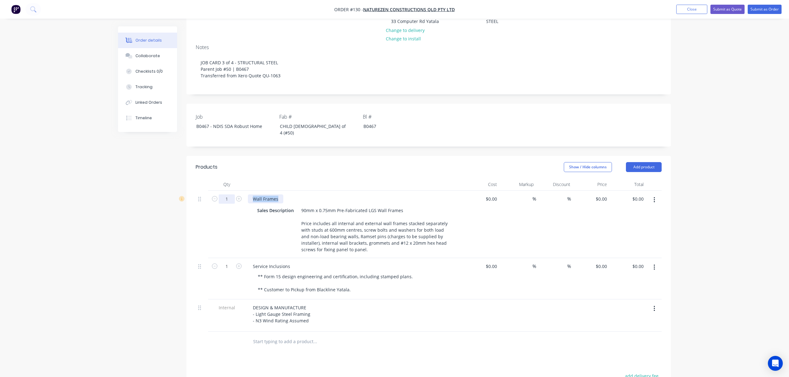
drag, startPoint x: 281, startPoint y: 190, endPoint x: 227, endPoint y: 194, distance: 54.1
click at [227, 194] on div "1 Wall Frames Sales Description 90mm x 0.75mm Pre-Fabricated LGS Wall Frames Pr…" at bounding box center [429, 224] width 466 height 67
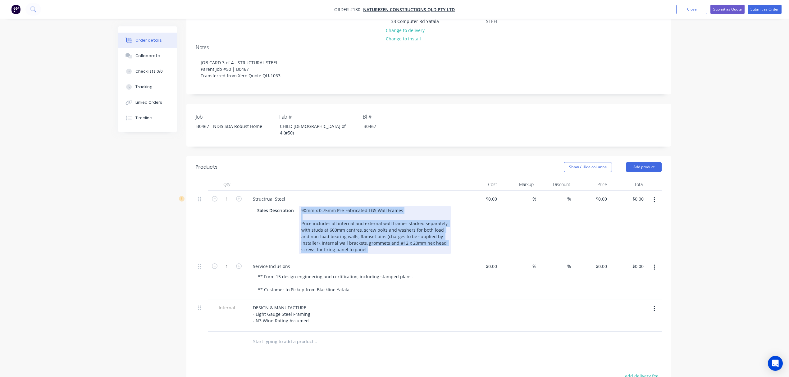
drag, startPoint x: 301, startPoint y: 203, endPoint x: 358, endPoint y: 259, distance: 79.9
click at [358, 259] on div "1 Structrual Steel Sales Description 90mm x 0.75mm Pre-Fabricated LGS Wall Fram…" at bounding box center [429, 261] width 466 height 141
paste div
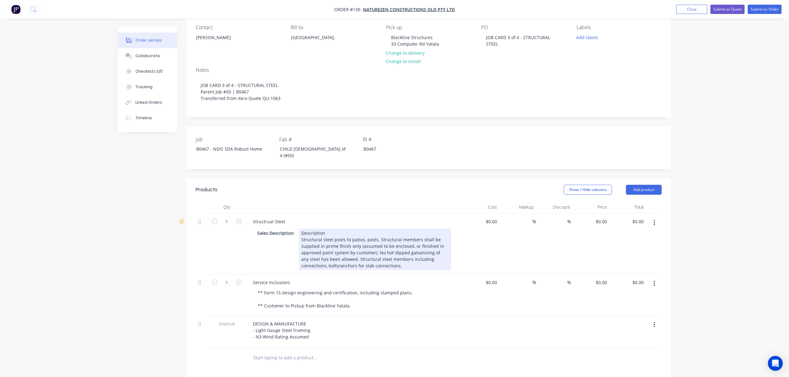
scroll to position [52, 0]
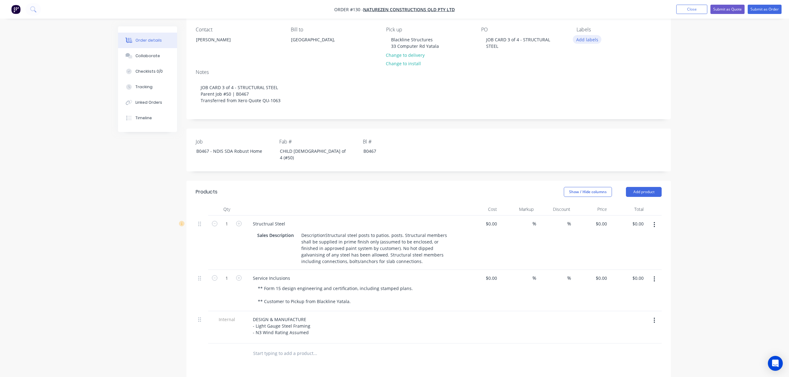
click at [587, 40] on button "Add labels" at bounding box center [586, 39] width 29 height 8
click at [586, 108] on div at bounding box center [587, 107] width 12 height 12
click at [585, 103] on div at bounding box center [587, 103] width 12 height 12
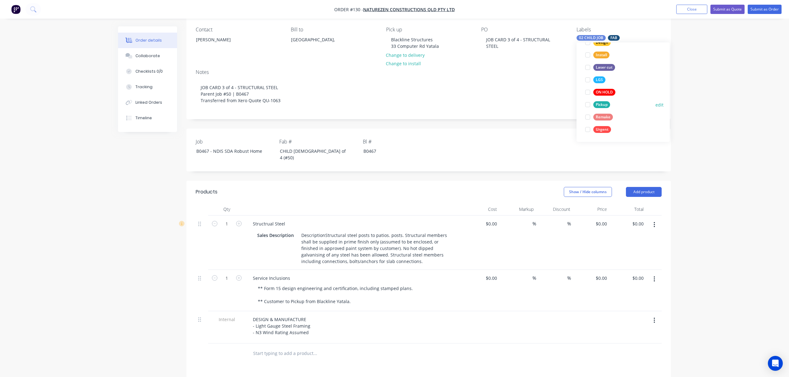
click at [587, 103] on div at bounding box center [587, 104] width 12 height 12
click at [697, 164] on div "Order details Collaborate Checklists 0/0 Tracking Linked Orders Timeline Order …" at bounding box center [394, 234] width 789 height 573
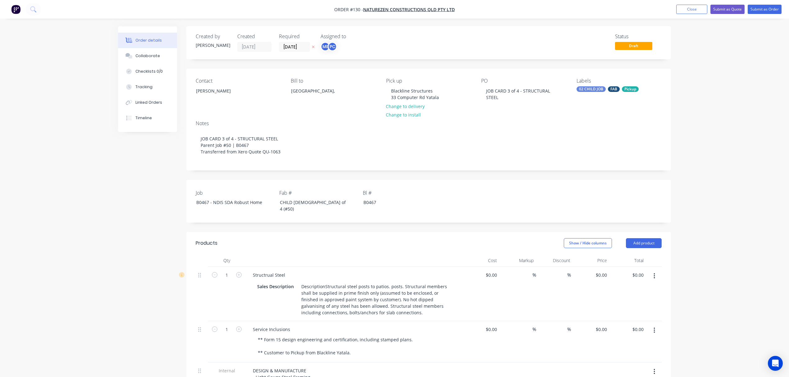
scroll to position [0, 0]
click at [765, 8] on button "Submit as Order" at bounding box center [764, 9] width 34 height 9
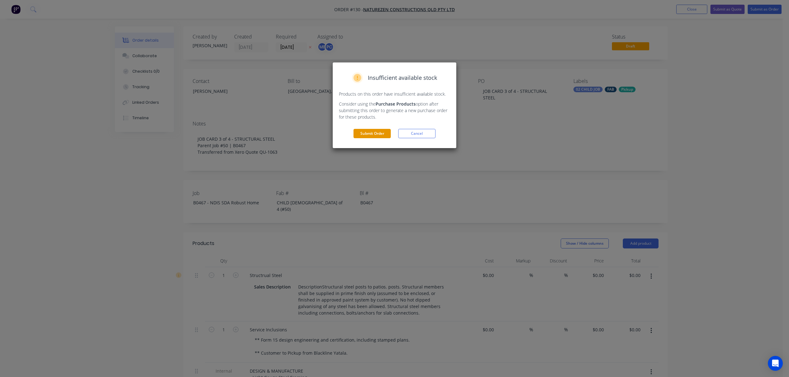
click at [367, 133] on button "Submit Order" at bounding box center [371, 133] width 37 height 9
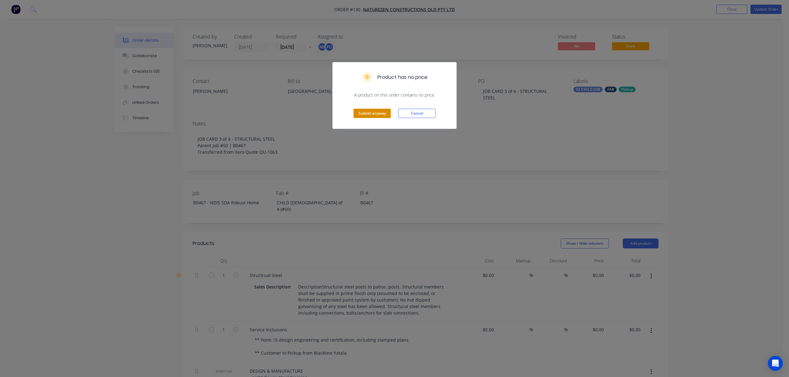
click at [368, 112] on button "Submit anyway" at bounding box center [371, 113] width 37 height 9
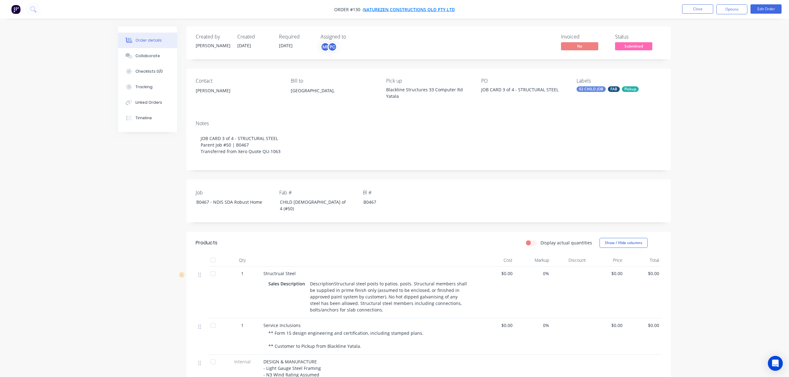
click at [391, 7] on span "NatureZen Constructions QLD Pty Ltd" at bounding box center [409, 10] width 92 height 6
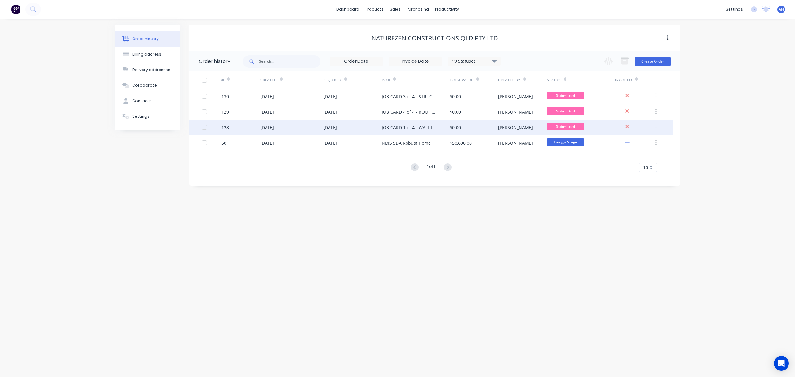
click at [654, 129] on button "button" at bounding box center [656, 127] width 15 height 11
click at [627, 159] on div "Duplicate" at bounding box center [634, 156] width 48 height 9
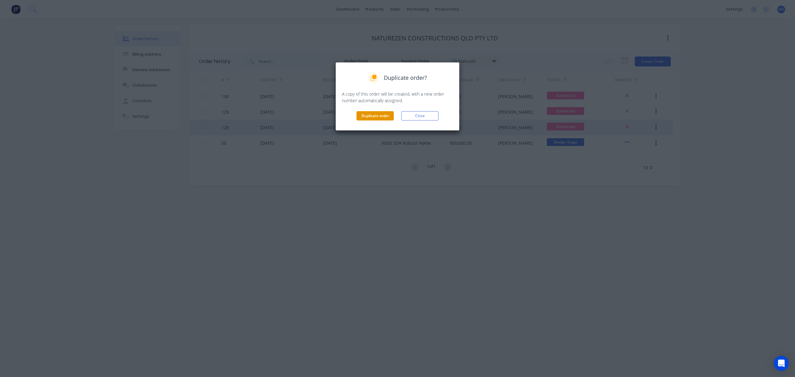
click at [371, 115] on button "Duplicate order" at bounding box center [374, 115] width 37 height 9
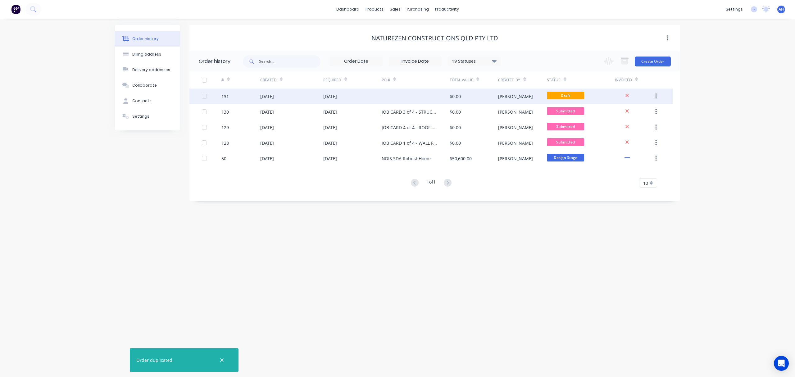
click at [330, 95] on div "[DATE]" at bounding box center [330, 96] width 14 height 7
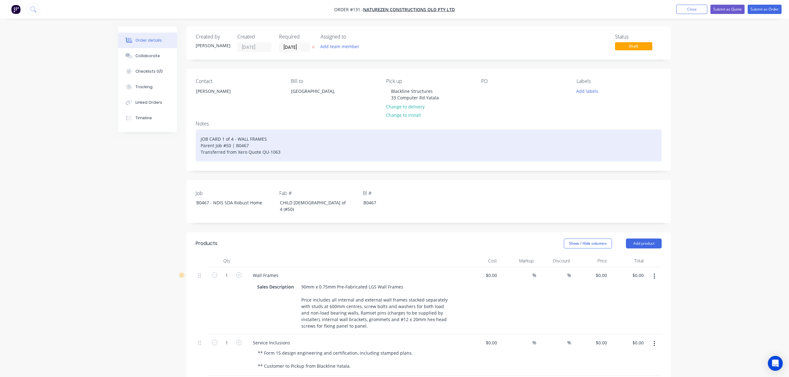
click at [224, 137] on div "JOB CARD 1 of 4 - WALL FRAMES Parent Job #50 | B0467 Transferred from Xero Quot…" at bounding box center [429, 145] width 466 height 32
drag, startPoint x: 269, startPoint y: 138, endPoint x: 237, endPoint y: 136, distance: 31.7
click at [237, 136] on div "JOB CARD 2 of 4 - WALL FRAMES Parent Job #50 | B0467 Transferred from Xero Quot…" at bounding box center [429, 145] width 466 height 32
drag, startPoint x: 270, startPoint y: 137, endPoint x: 197, endPoint y: 137, distance: 73.6
click at [197, 137] on div "JOB CARD 2 of 4 - FLOOR JOISTS Parent Job #50 | B0467 Transferred from Xero Quo…" at bounding box center [429, 145] width 466 height 32
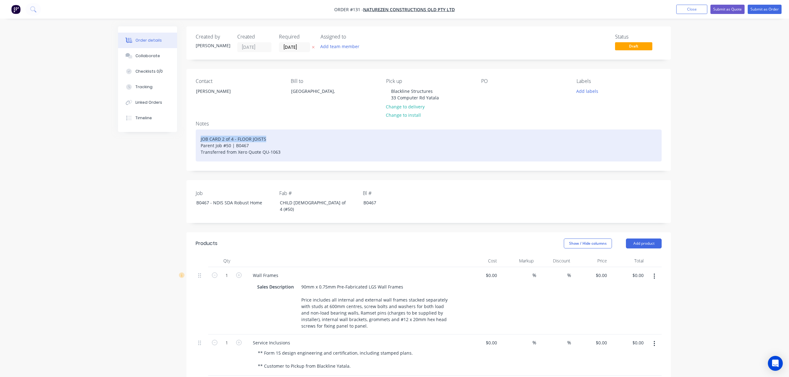
copy div "JOB CARD 2 of 4 - FLOOR JOISTS"
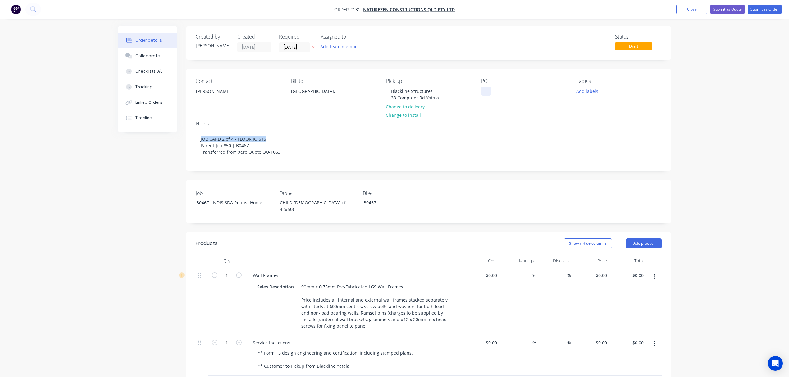
click at [486, 93] on div at bounding box center [486, 91] width 10 height 9
paste div
click at [292, 201] on div "CHILD [DEMOGRAPHIC_DATA] of 4 (#50)" at bounding box center [314, 206] width 78 height 16
click at [349, 48] on button "Add team member" at bounding box center [340, 46] width 46 height 8
click at [345, 81] on div "[PERSON_NAME]" at bounding box center [370, 81] width 62 height 7
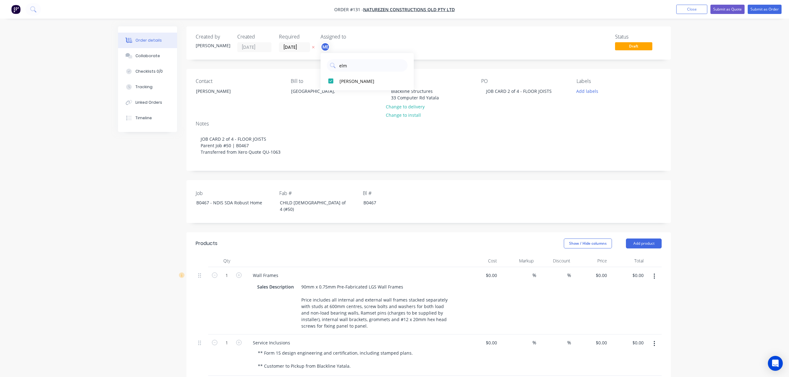
drag, startPoint x: 353, startPoint y: 63, endPoint x: 326, endPoint y: 63, distance: 27.3
click at [326, 63] on div "elm" at bounding box center [366, 64] width 93 height 16
type input "cour"
click at [343, 79] on div "[PERSON_NAME]" at bounding box center [370, 81] width 62 height 7
click at [582, 90] on button "Add labels" at bounding box center [586, 91] width 29 height 8
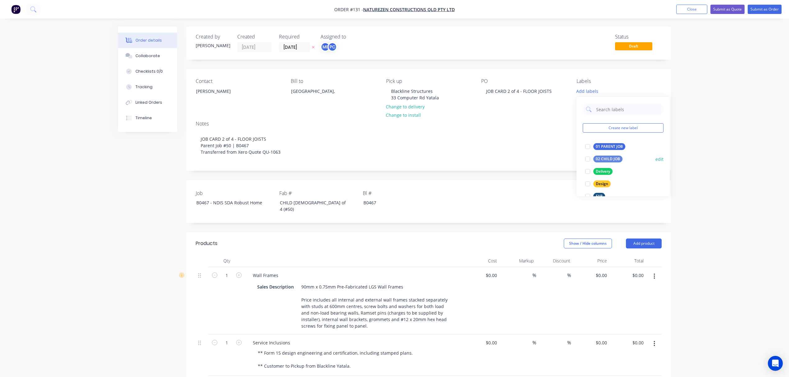
click at [599, 156] on div "02 CHILD JOB" at bounding box center [607, 159] width 29 height 7
click at [595, 169] on div "LGS" at bounding box center [599, 171] width 12 height 7
click at [595, 156] on div "Pickup" at bounding box center [601, 158] width 17 height 7
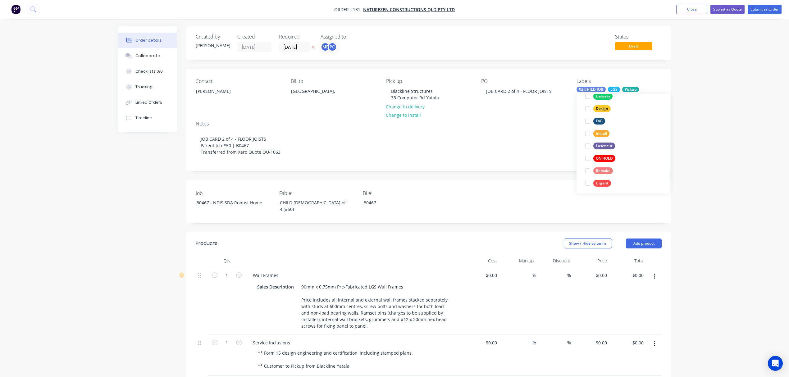
scroll to position [10, 0]
click at [700, 162] on div "Order details Collaborate Checklists 0/0 Tracking Linked Orders Timeline Order …" at bounding box center [394, 293] width 789 height 586
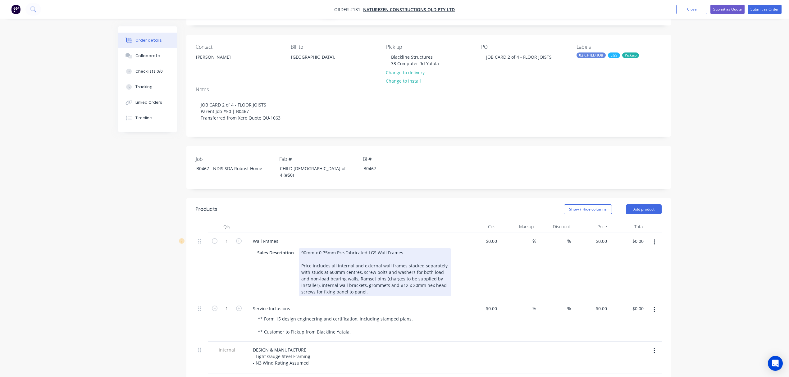
scroll to position [58, 0]
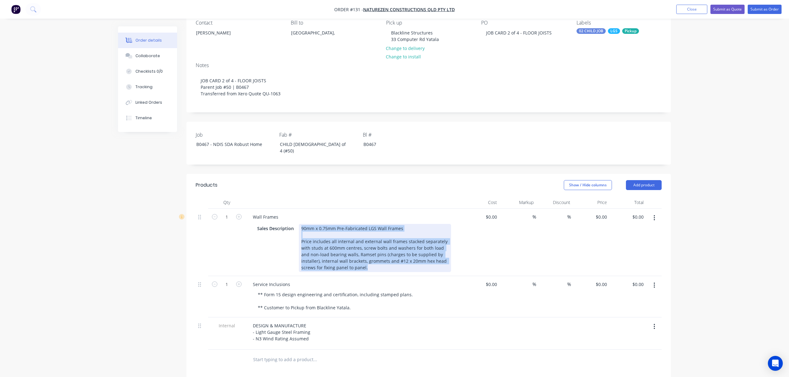
drag, startPoint x: 351, startPoint y: 261, endPoint x: 296, endPoint y: 223, distance: 66.9
click at [296, 224] on div "Sales Description 90mm x 0.75mm Pre-Fabricated LGS Wall Frames Price includes a…" at bounding box center [353, 248] width 196 height 48
paste div
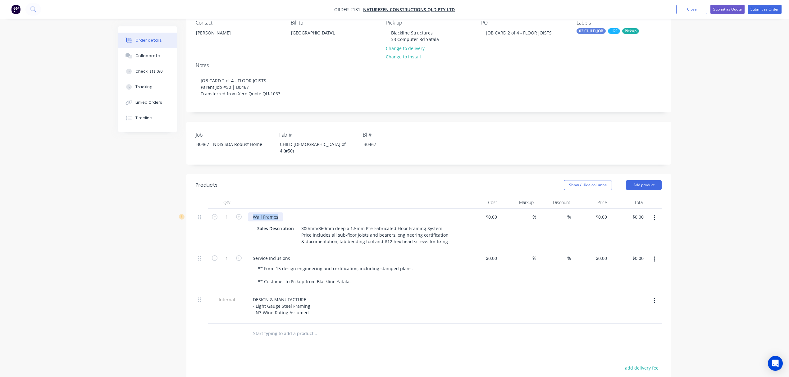
drag, startPoint x: 251, startPoint y: 211, endPoint x: 291, endPoint y: 211, distance: 40.1
click at [291, 212] on div "Wall Frames" at bounding box center [354, 216] width 212 height 9
click at [738, 260] on div "Order details Collaborate Checklists 0/0 Tracking Linked Orders Timeline Order …" at bounding box center [394, 222] width 789 height 560
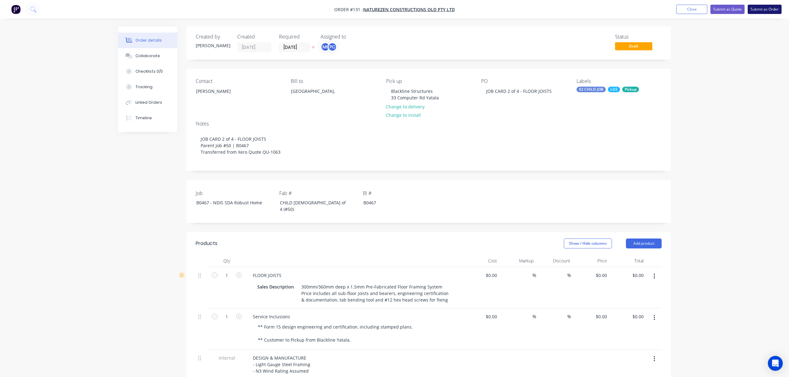
click at [759, 9] on button "Submit as Order" at bounding box center [764, 9] width 34 height 9
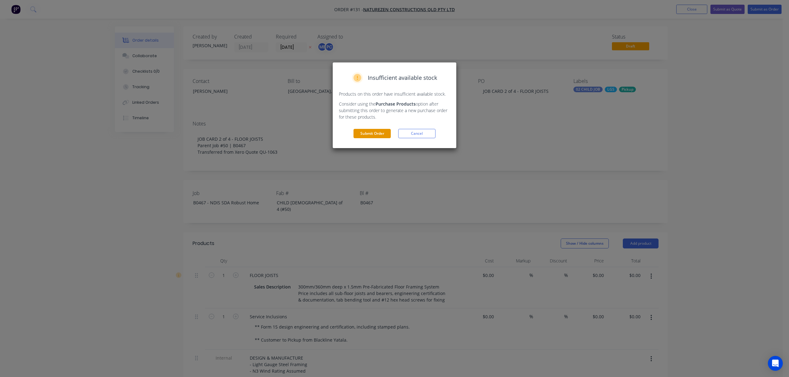
click at [384, 133] on button "Submit Order" at bounding box center [371, 133] width 37 height 9
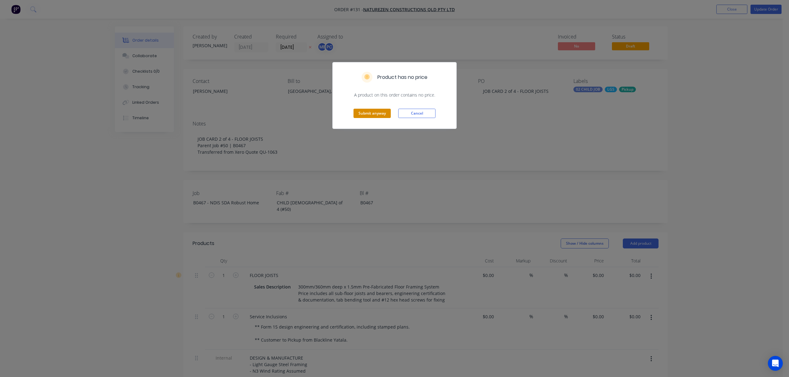
click at [374, 115] on button "Submit anyway" at bounding box center [371, 113] width 37 height 9
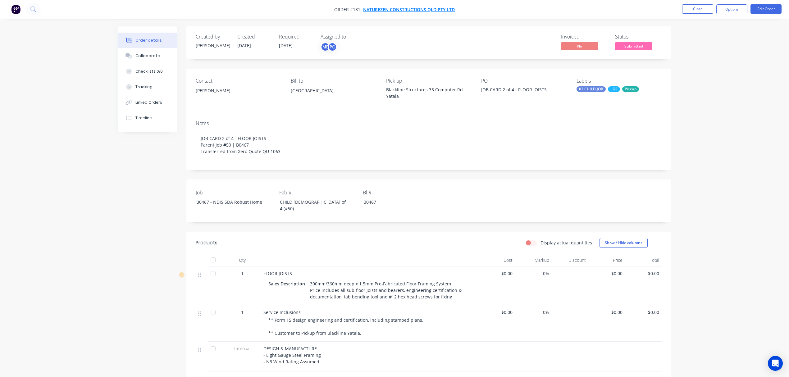
click at [399, 9] on span "NatureZen Constructions QLD Pty Ltd" at bounding box center [409, 10] width 92 height 6
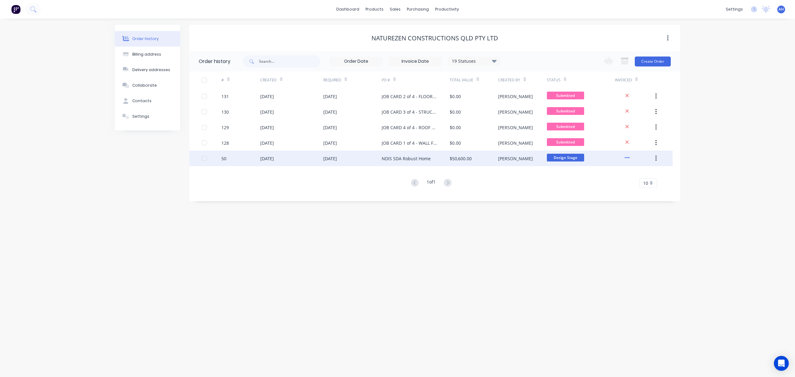
click at [322, 154] on div "[DATE]" at bounding box center [291, 159] width 63 height 16
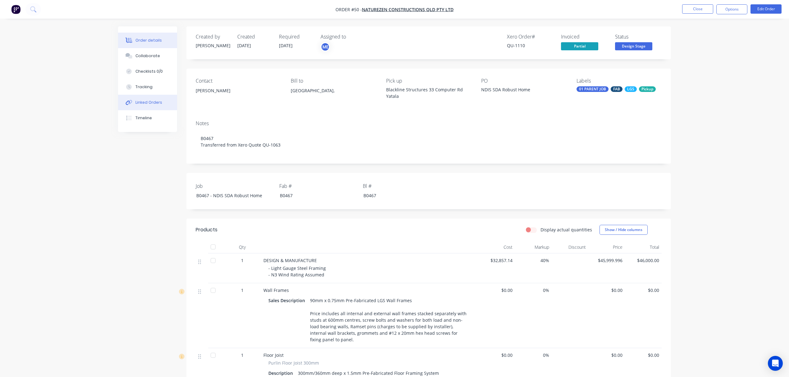
click at [138, 103] on div "Linked Orders" at bounding box center [148, 103] width 27 height 6
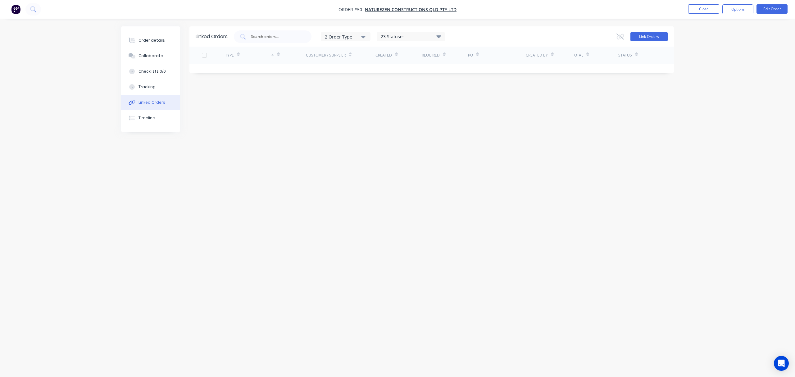
drag, startPoint x: 654, startPoint y: 37, endPoint x: 647, endPoint y: 34, distance: 7.9
click at [647, 34] on button "Link Orders" at bounding box center [648, 36] width 37 height 9
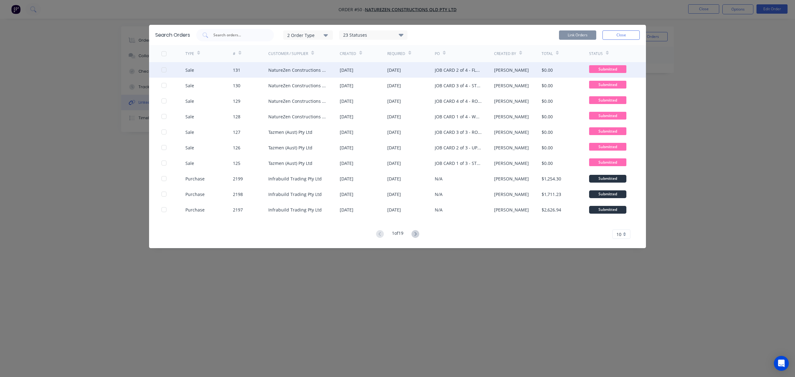
click at [165, 70] on div at bounding box center [164, 70] width 12 height 12
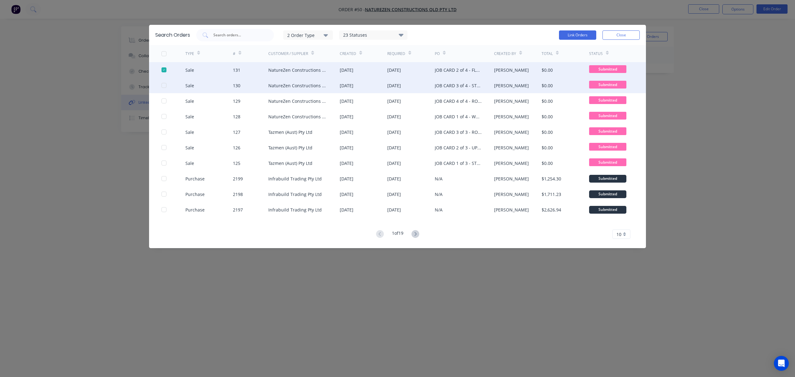
click at [164, 82] on div at bounding box center [173, 86] width 24 height 16
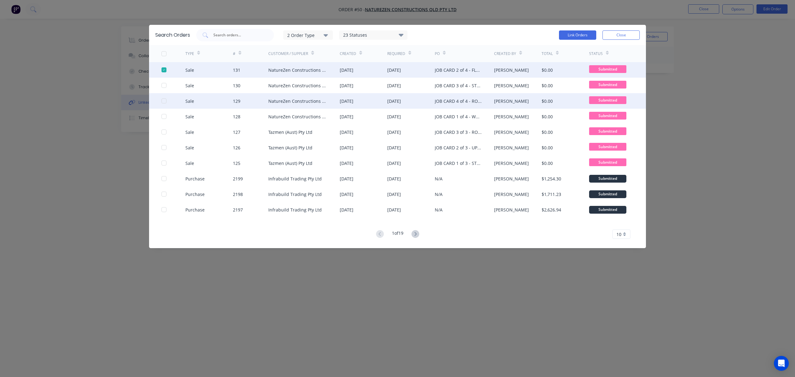
click at [164, 102] on div at bounding box center [164, 101] width 12 height 12
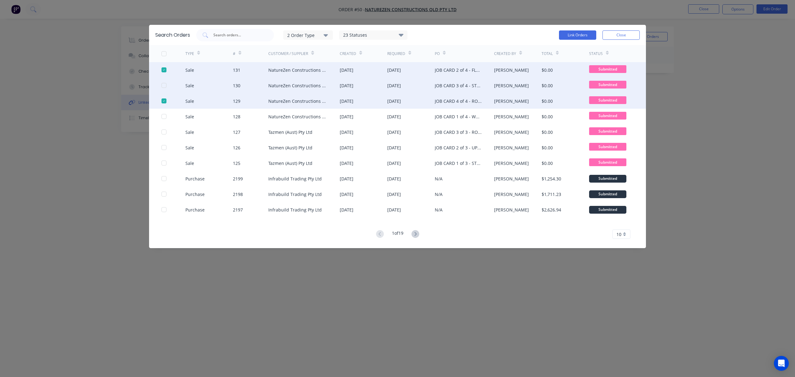
click at [165, 88] on div at bounding box center [173, 86] width 24 height 16
click at [164, 84] on div at bounding box center [164, 85] width 12 height 12
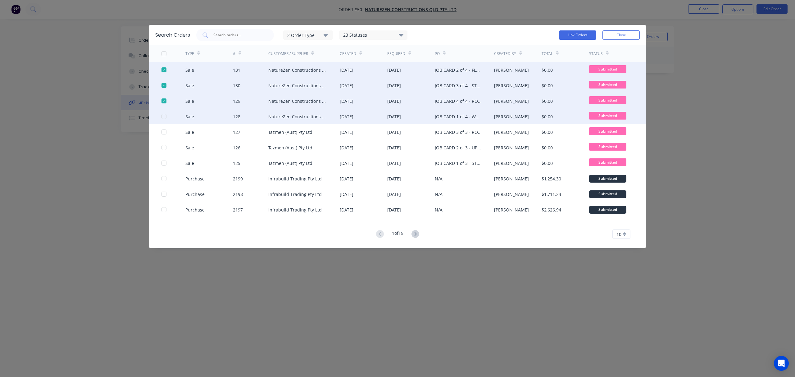
click at [164, 117] on div at bounding box center [164, 116] width 12 height 12
click at [574, 36] on button "Link Orders" at bounding box center [577, 34] width 37 height 9
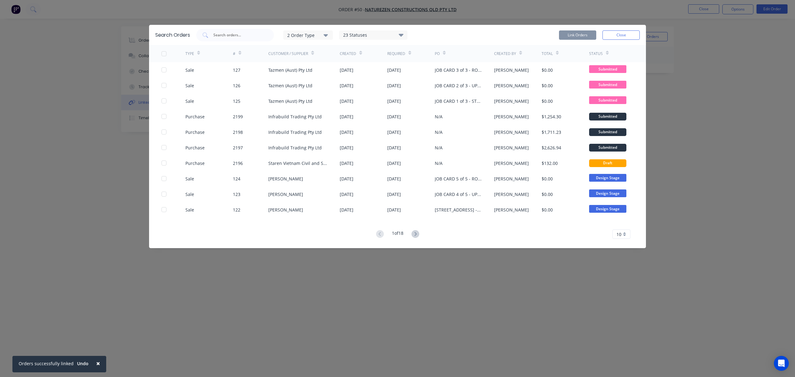
click at [491, 282] on div "Search Orders 2 Order Type 23 Statuses Sales Order Status All Archived Draft Qu…" at bounding box center [397, 188] width 795 height 377
click at [610, 34] on button "Close" at bounding box center [620, 34] width 37 height 9
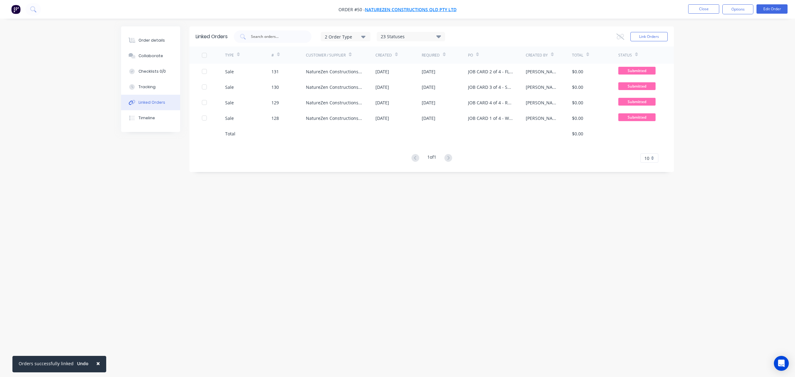
click at [389, 8] on span "NatureZen Constructions QLD Pty Ltd" at bounding box center [411, 10] width 92 height 6
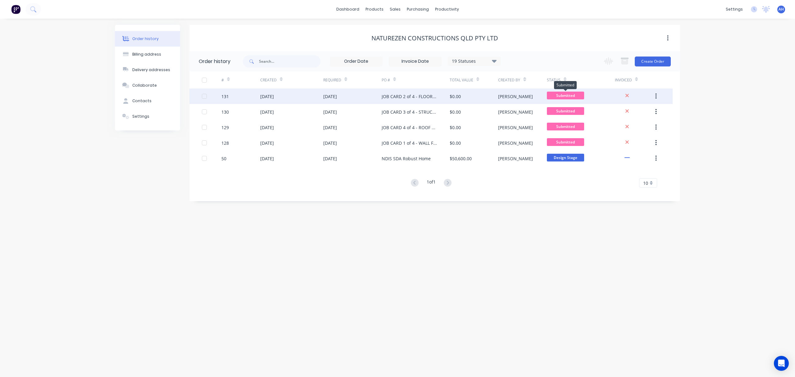
click at [566, 95] on span "Submitted" at bounding box center [565, 96] width 37 height 8
drag, startPoint x: 566, startPoint y: 96, endPoint x: 553, endPoint y: 94, distance: 13.8
click at [553, 94] on span "Submitted" at bounding box center [565, 96] width 37 height 8
click at [654, 94] on button "button" at bounding box center [656, 96] width 15 height 11
click at [577, 95] on span "Submitted" at bounding box center [565, 96] width 37 height 8
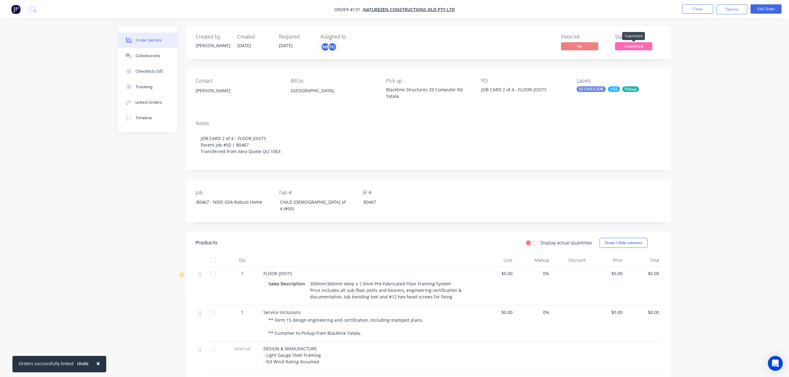
click at [630, 46] on span "Submitted" at bounding box center [633, 46] width 37 height 8
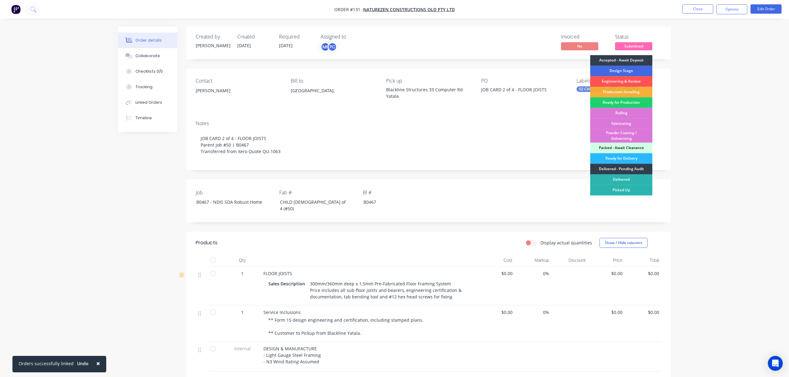
click at [635, 69] on div "Design Stage" at bounding box center [621, 71] width 62 height 11
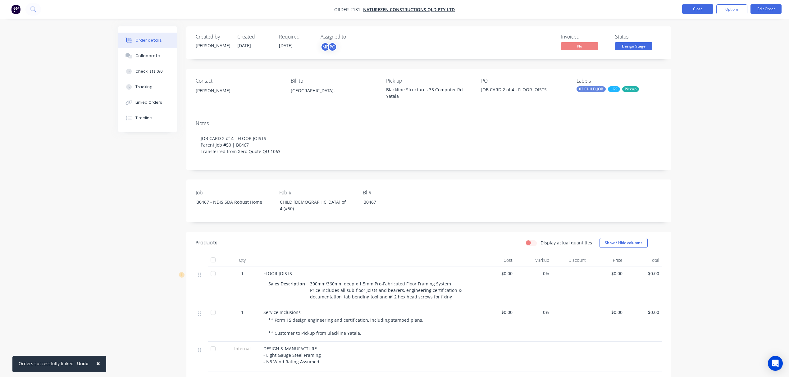
click at [698, 11] on button "Close" at bounding box center [697, 8] width 31 height 9
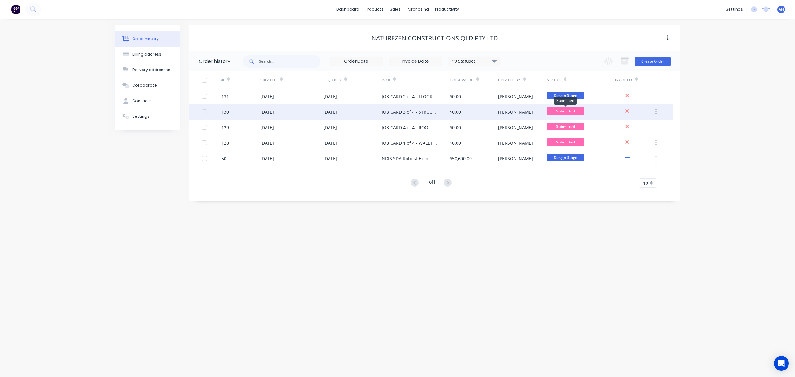
click at [578, 111] on span "Submitted" at bounding box center [565, 111] width 37 height 8
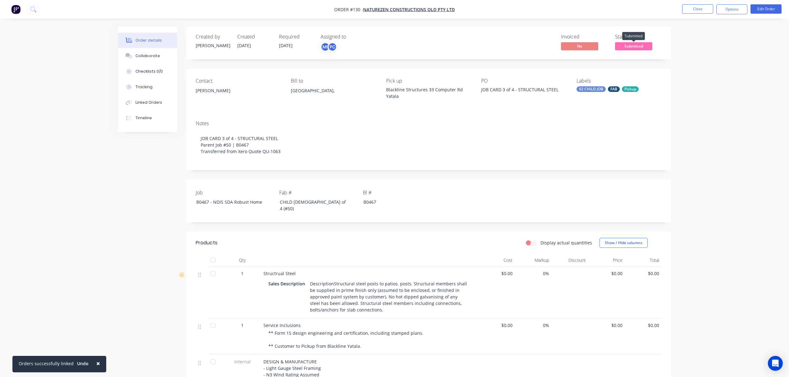
click at [633, 48] on span "Submitted" at bounding box center [633, 46] width 37 height 8
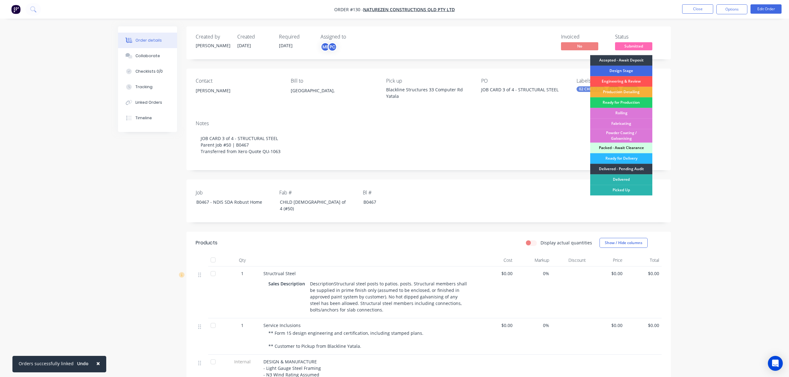
click at [622, 72] on div "Design Stage" at bounding box center [621, 71] width 62 height 11
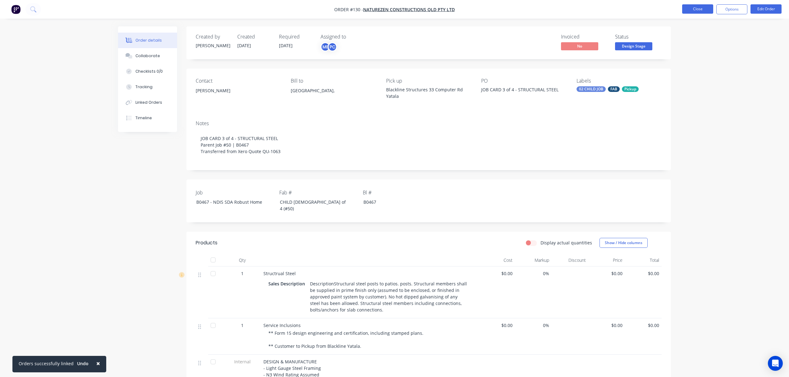
click at [700, 8] on button "Close" at bounding box center [697, 8] width 31 height 9
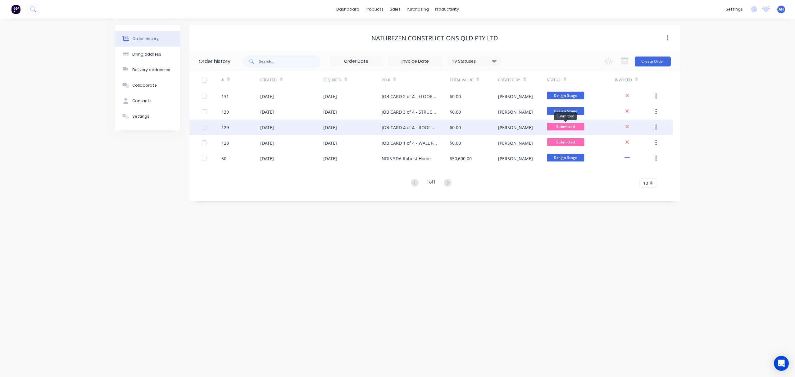
click at [566, 129] on span "Submitted" at bounding box center [565, 127] width 37 height 8
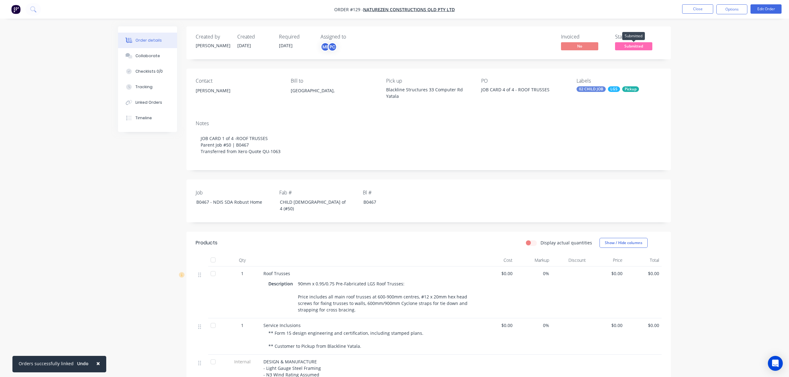
click at [628, 44] on span "Submitted" at bounding box center [633, 46] width 37 height 8
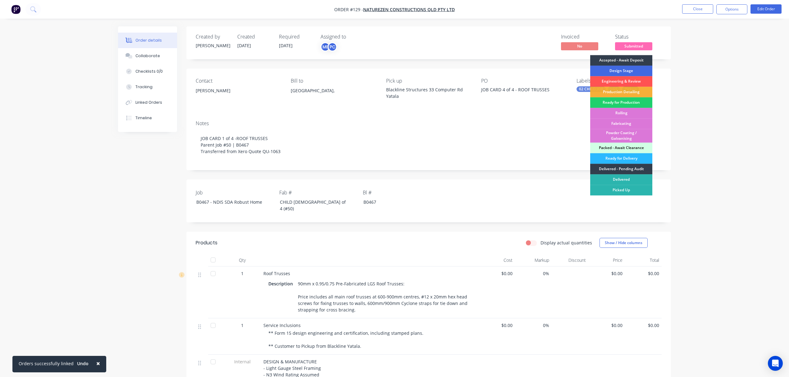
click at [624, 68] on div "Design Stage" at bounding box center [621, 71] width 62 height 11
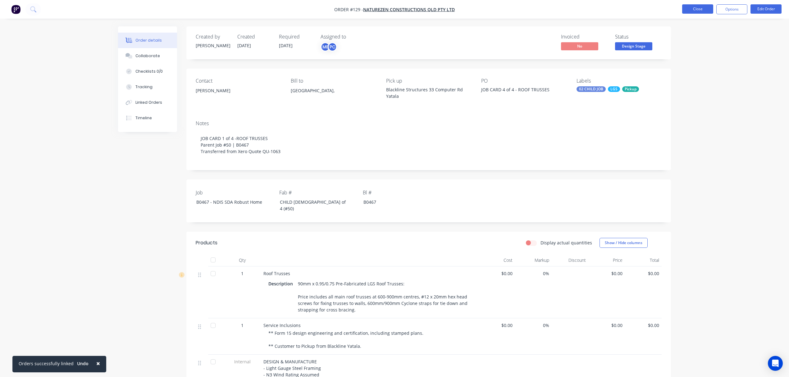
click at [698, 8] on button "Close" at bounding box center [697, 8] width 31 height 9
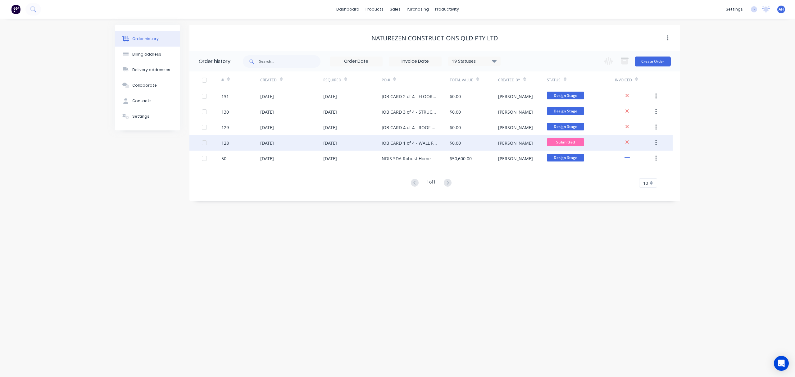
click at [576, 143] on span "Submitted" at bounding box center [565, 142] width 37 height 8
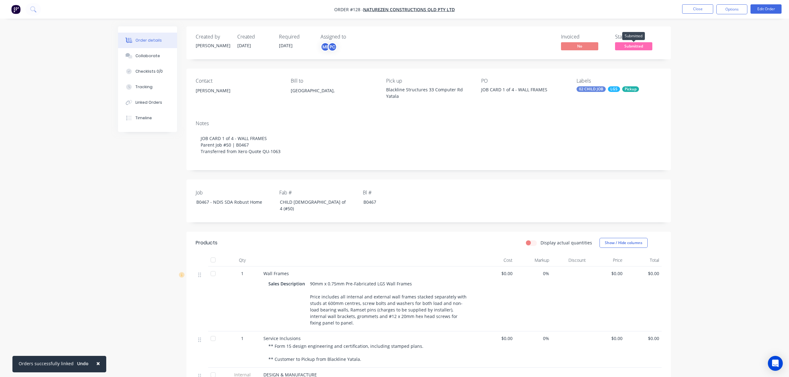
click at [638, 45] on span "Submitted" at bounding box center [633, 46] width 37 height 8
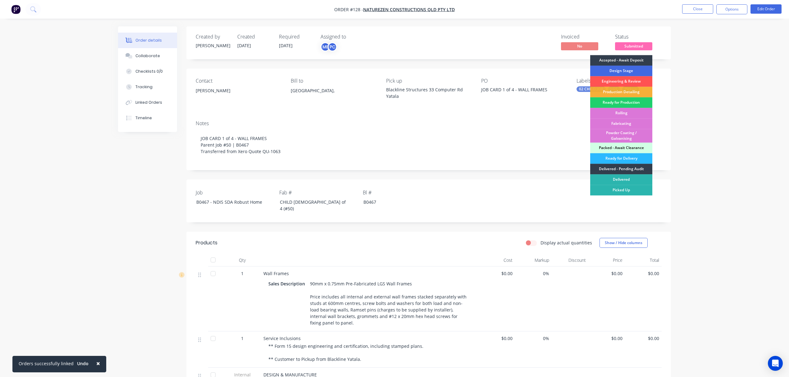
click at [635, 69] on div "Design Stage" at bounding box center [621, 71] width 62 height 11
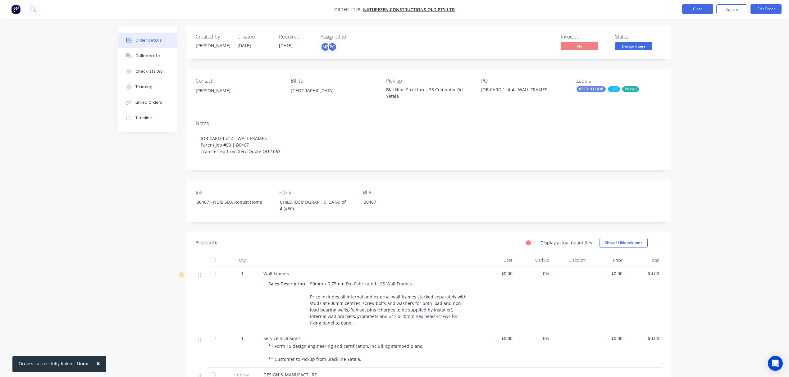
click at [699, 9] on button "Close" at bounding box center [697, 8] width 31 height 9
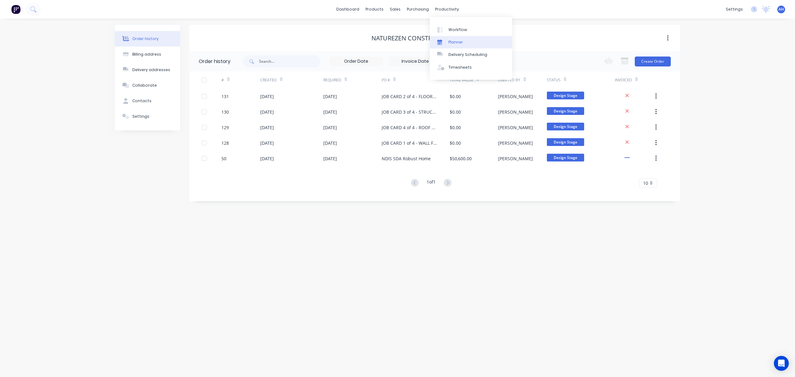
click at [465, 40] on link "Planner" at bounding box center [471, 42] width 82 height 12
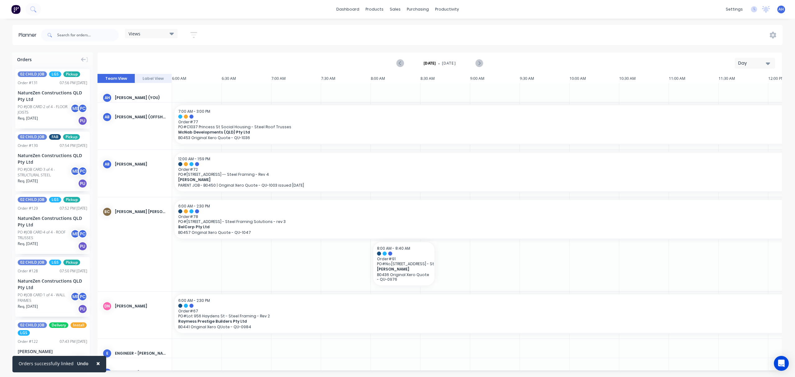
scroll to position [0, 237]
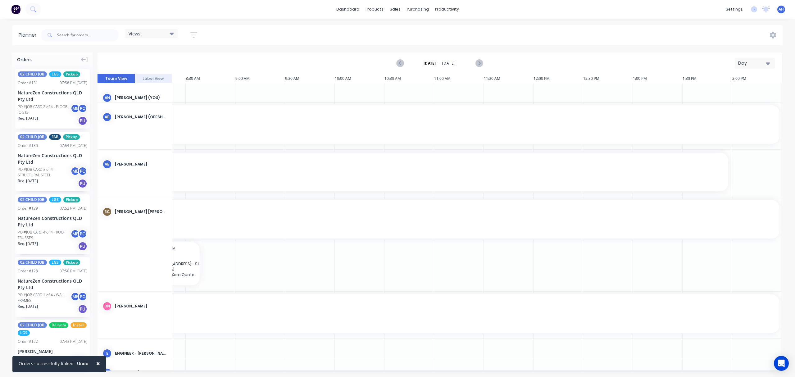
click at [156, 32] on div "Views" at bounding box center [151, 34] width 45 height 6
click at [158, 115] on button "FACTORY PRODUCTION" at bounding box center [162, 116] width 66 height 7
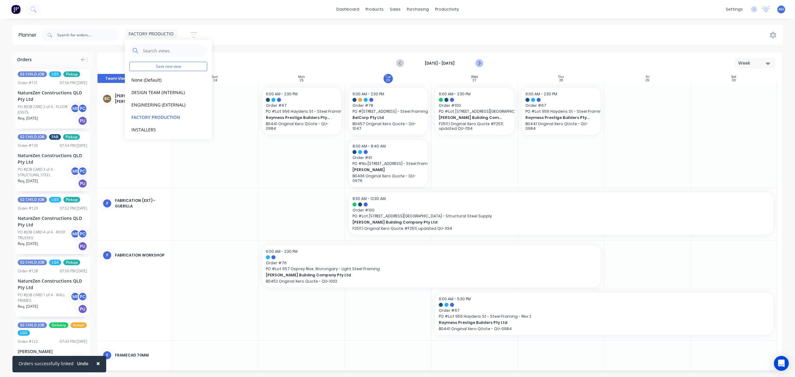
click at [478, 61] on icon "Next page" at bounding box center [478, 63] width 3 height 5
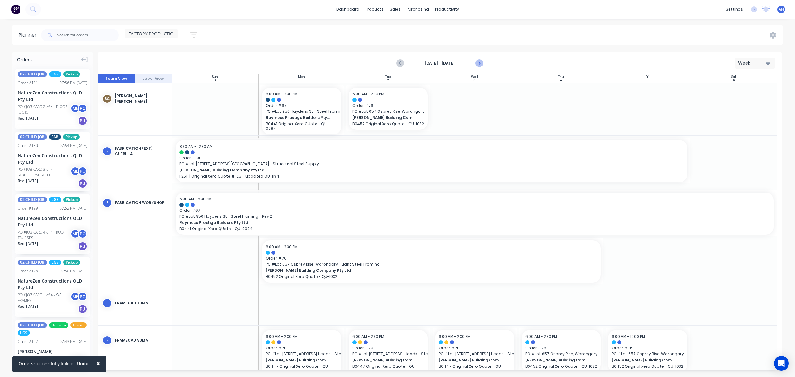
click at [478, 61] on icon "Next page" at bounding box center [478, 63] width 3 height 5
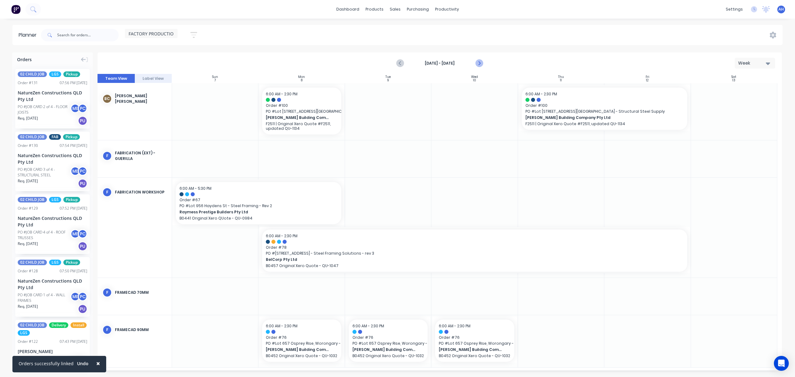
click at [478, 61] on icon "Next page" at bounding box center [478, 63] width 3 height 5
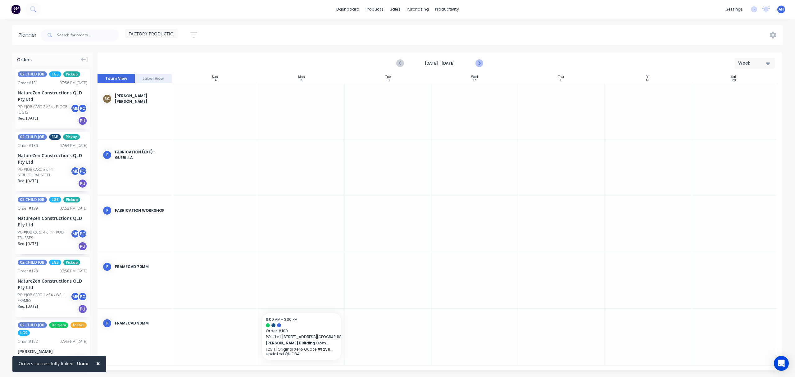
click at [478, 61] on icon "Next page" at bounding box center [478, 63] width 3 height 5
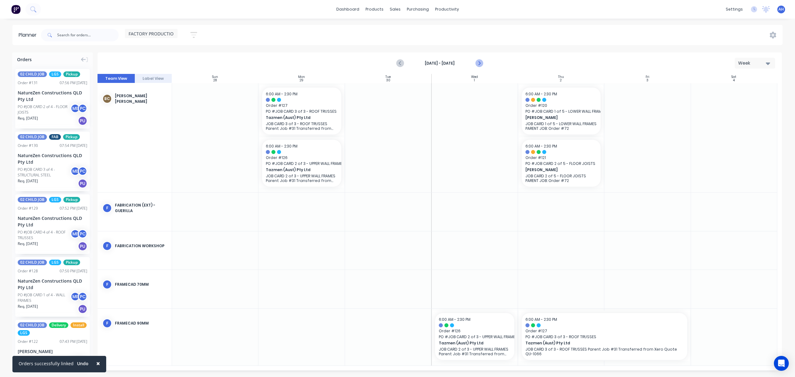
click at [478, 61] on icon "Next page" at bounding box center [478, 63] width 3 height 5
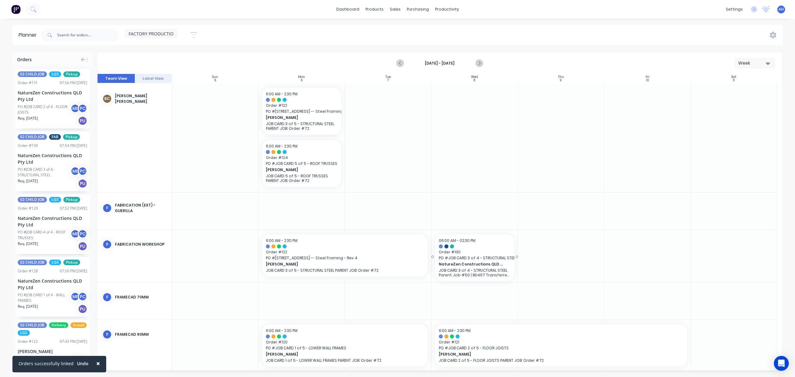
drag, startPoint x: 42, startPoint y: 161, endPoint x: 461, endPoint y: 256, distance: 429.8
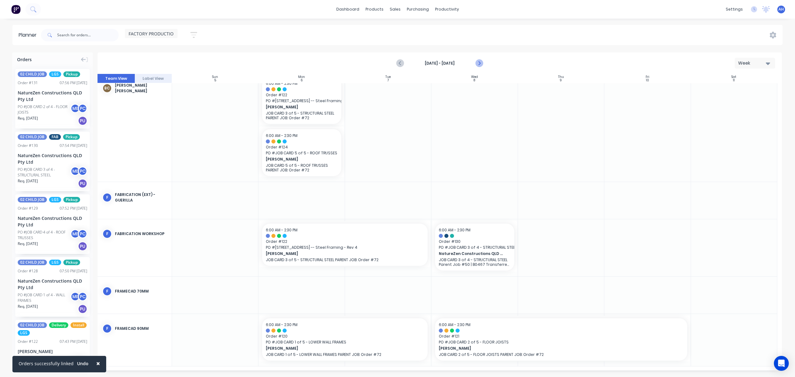
click at [480, 61] on icon "Next page" at bounding box center [478, 63] width 7 height 7
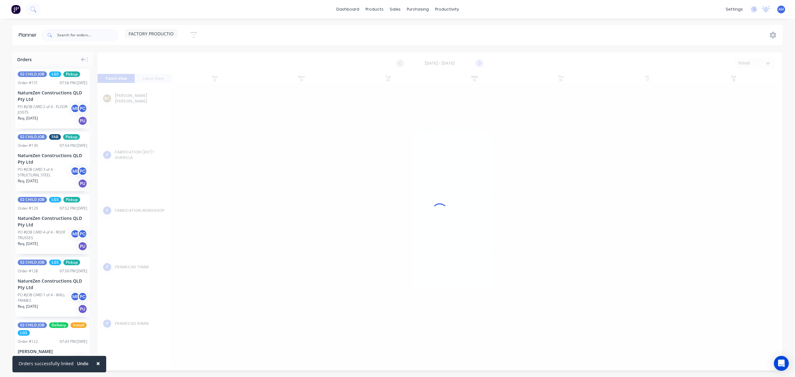
scroll to position [0, 0]
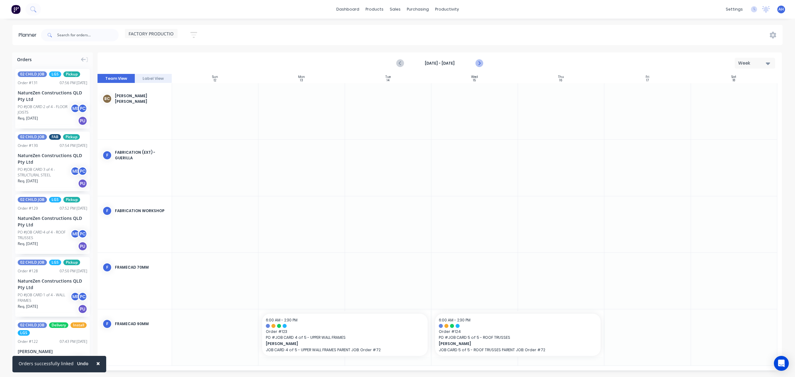
click at [480, 61] on icon "Next page" at bounding box center [478, 63] width 7 height 7
click at [400, 61] on icon "Previous page" at bounding box center [400, 63] width 3 height 5
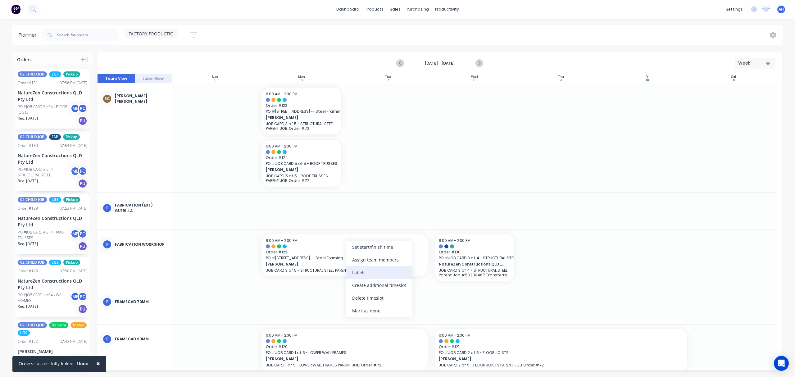
click at [368, 270] on div "Labels" at bounding box center [379, 272] width 66 height 13
click at [536, 280] on div at bounding box center [561, 258] width 86 height 57
click at [398, 62] on icon "Previous page" at bounding box center [400, 63] width 7 height 7
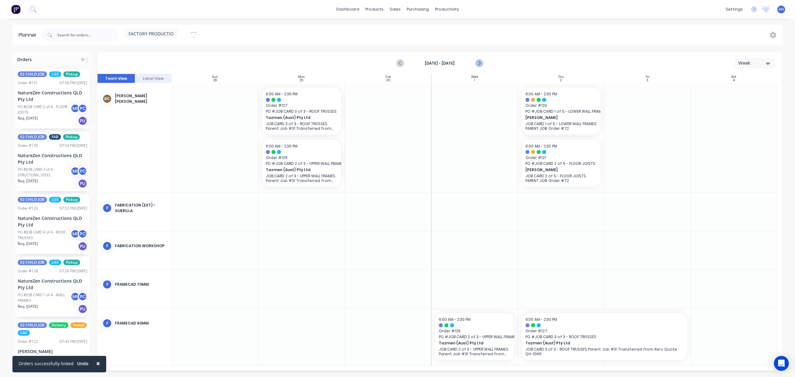
click at [481, 61] on icon "Next page" at bounding box center [478, 63] width 7 height 7
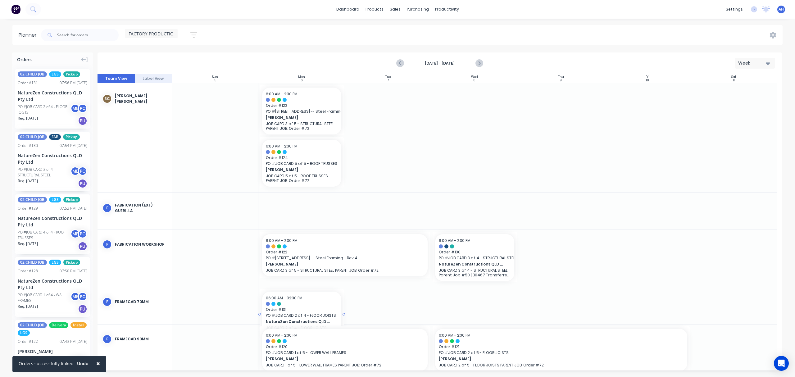
drag, startPoint x: 46, startPoint y: 99, endPoint x: 300, endPoint y: 312, distance: 330.8
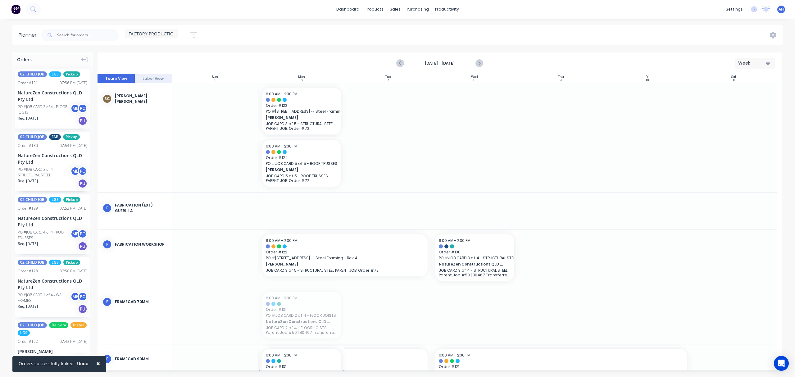
drag, startPoint x: 307, startPoint y: 320, endPoint x: 302, endPoint y: 359, distance: 38.9
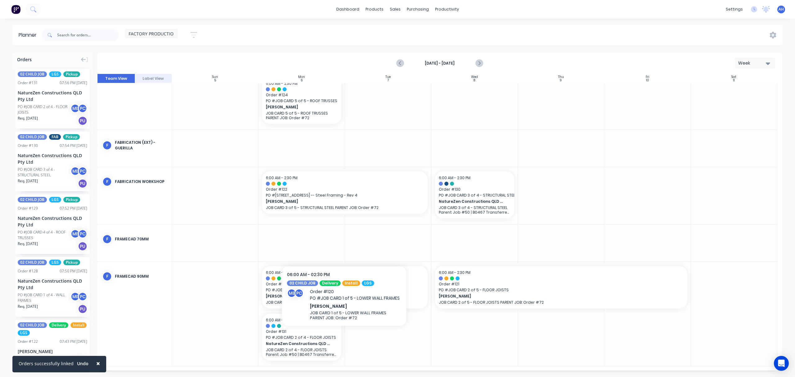
scroll to position [62, 0]
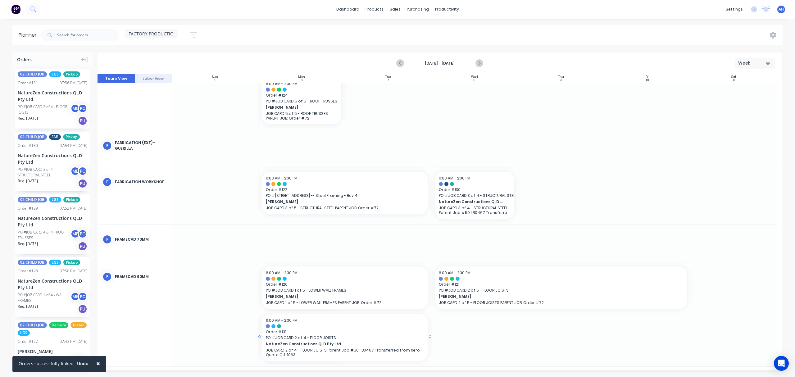
drag, startPoint x: 342, startPoint y: 337, endPoint x: 373, endPoint y: 333, distance: 31.3
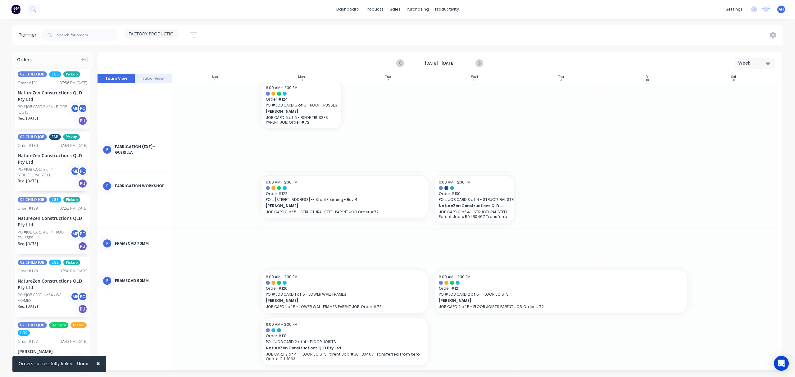
scroll to position [63, 0]
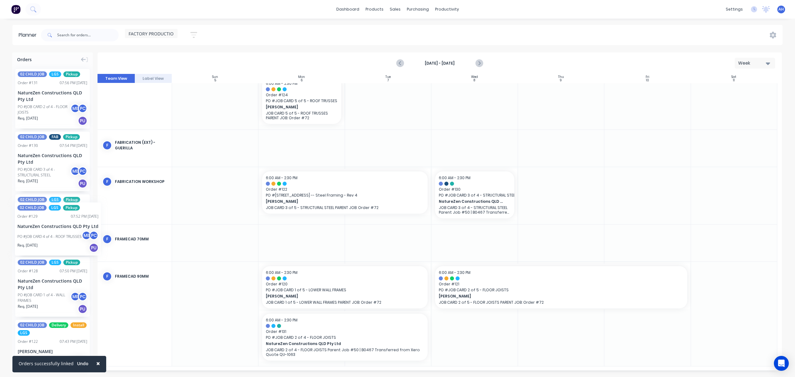
drag, startPoint x: 39, startPoint y: 215, endPoint x: 16, endPoint y: 198, distance: 28.9
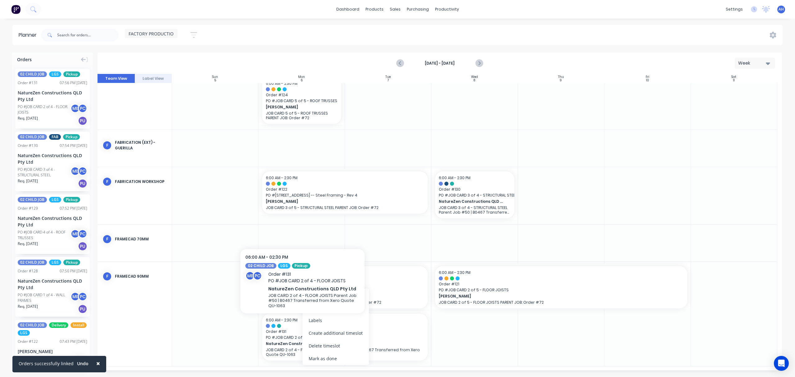
scroll to position [58, 0]
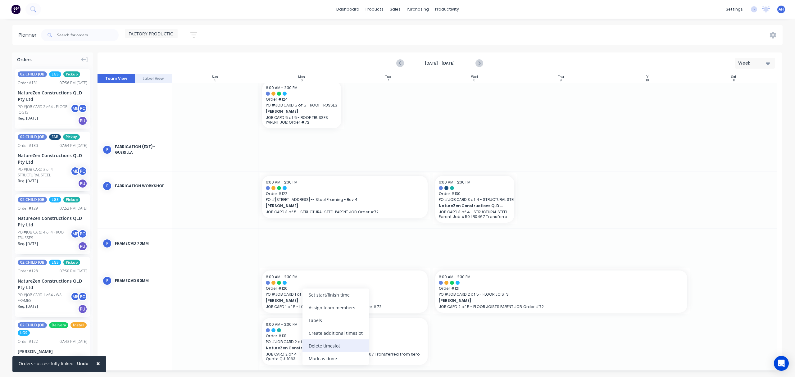
click at [328, 348] on div "Delete timeslot" at bounding box center [335, 345] width 66 height 13
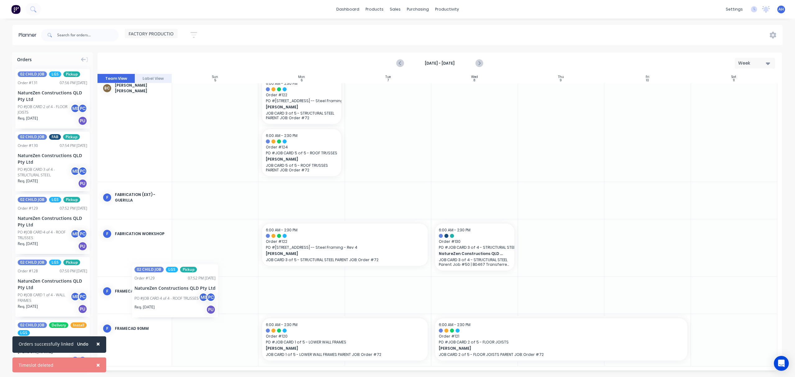
scroll to position [6, 0]
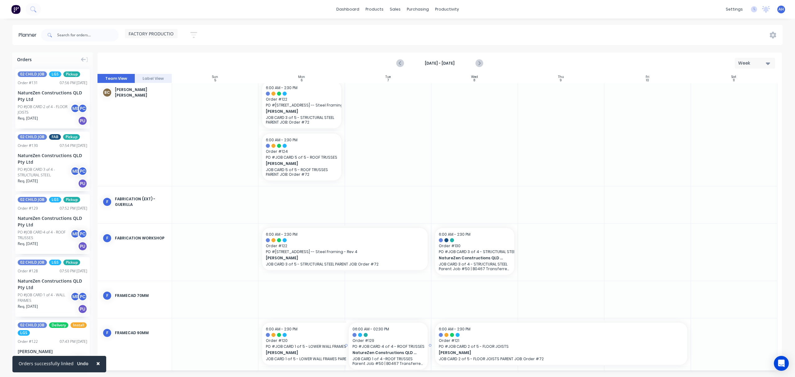
drag, startPoint x: 39, startPoint y: 224, endPoint x: 401, endPoint y: 330, distance: 377.8
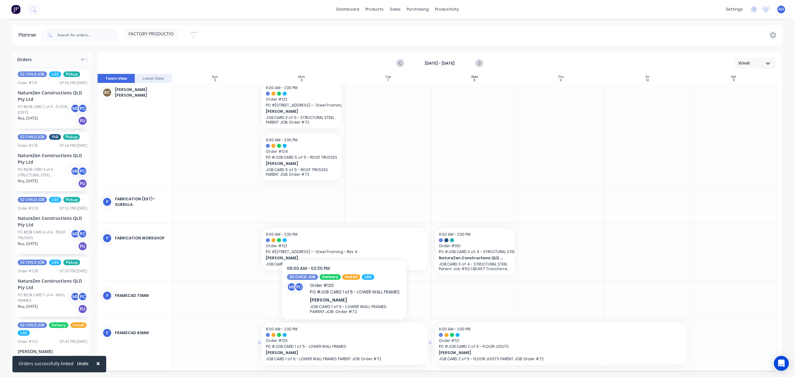
scroll to position [63, 0]
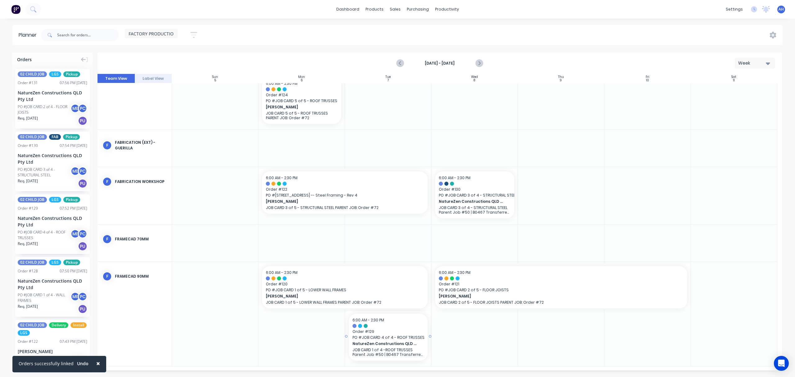
drag, startPoint x: 429, startPoint y: 337, endPoint x: 420, endPoint y: 333, distance: 9.8
drag, startPoint x: 394, startPoint y: 334, endPoint x: 543, endPoint y: 334, distance: 149.6
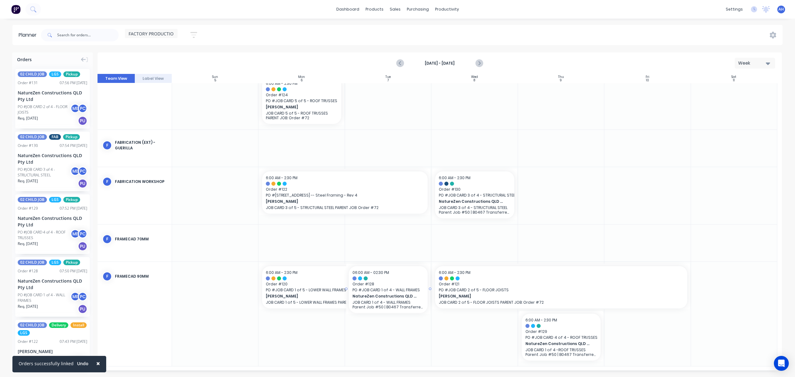
drag, startPoint x: 47, startPoint y: 289, endPoint x: 382, endPoint y: 328, distance: 337.6
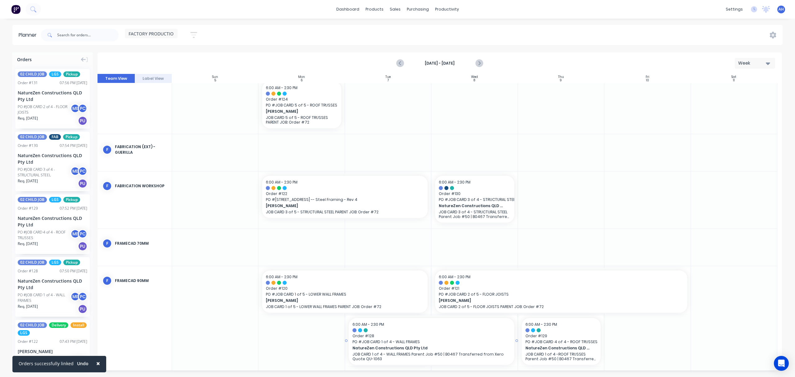
drag, startPoint x: 428, startPoint y: 341, endPoint x: 461, endPoint y: 334, distance: 32.9
drag, startPoint x: 48, startPoint y: 107, endPoint x: 266, endPoint y: 338, distance: 317.1
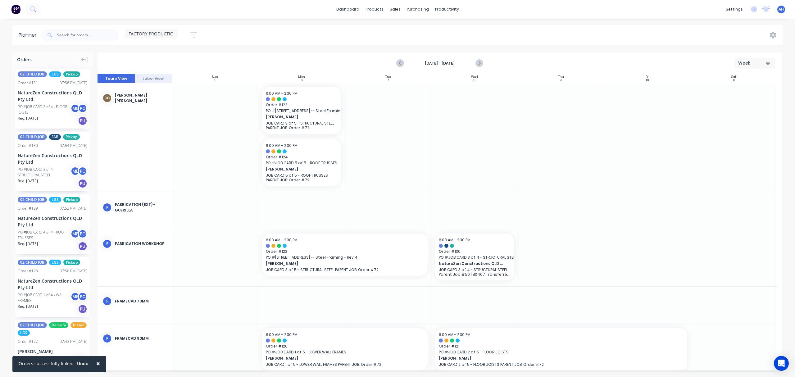
scroll to position [63, 0]
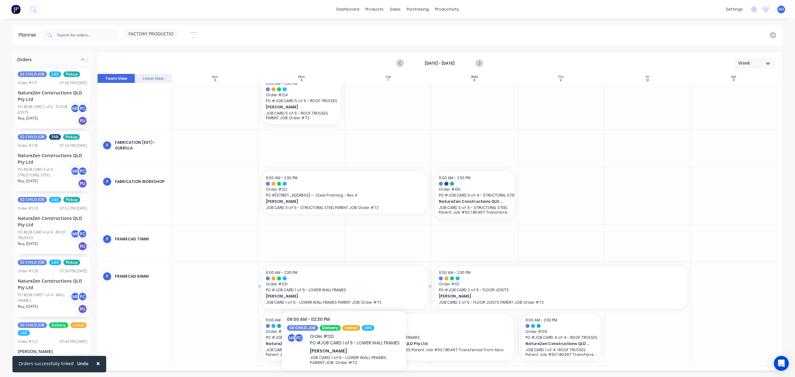
drag, startPoint x: 307, startPoint y: 296, endPoint x: 274, endPoint y: 342, distance: 56.6
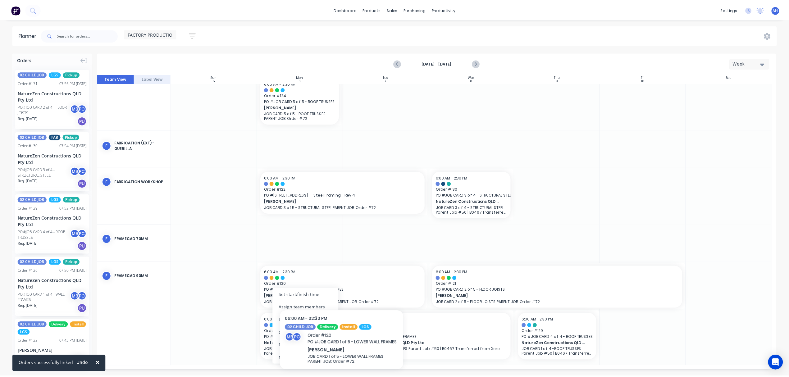
scroll to position [58, 0]
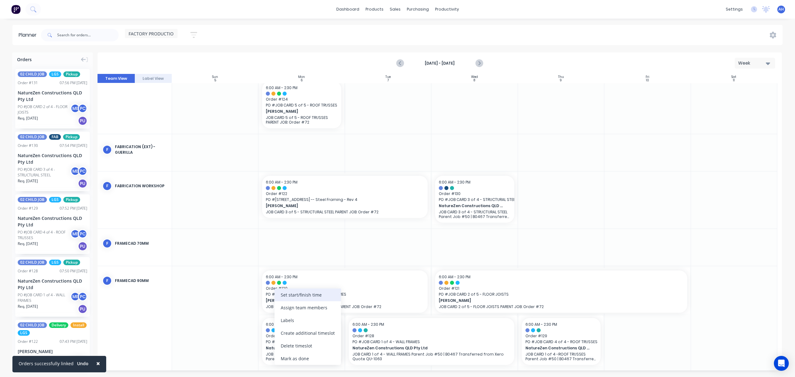
click at [297, 292] on div "Set start/finish time" at bounding box center [307, 294] width 66 height 13
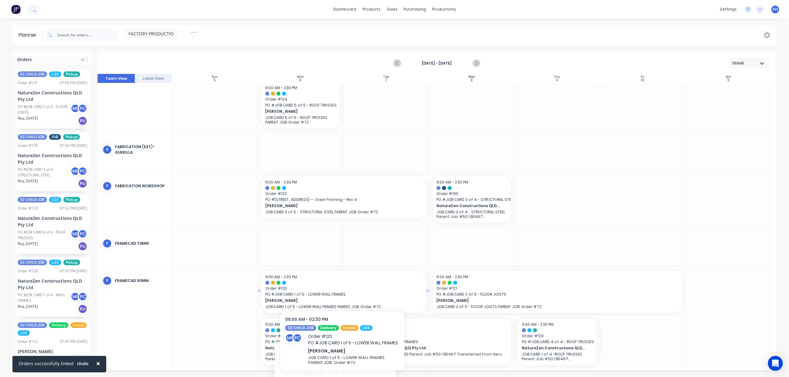
scroll to position [63, 0]
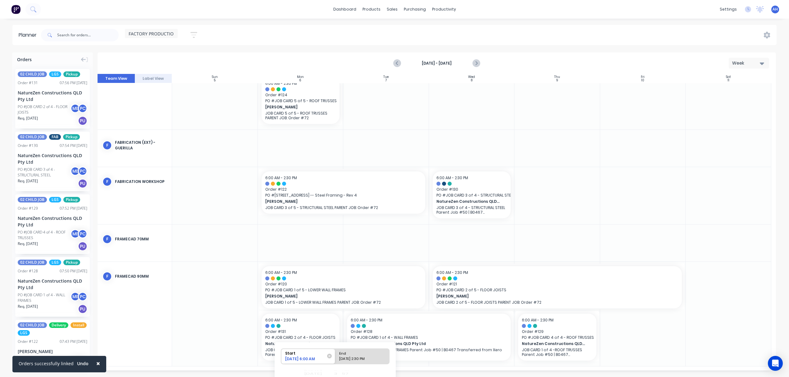
click at [299, 357] on div "[DATE] 6:00 AM" at bounding box center [305, 359] width 45 height 7
click at [281, 357] on input "Start [DATE] 6:00 AM" at bounding box center [281, 356] width 0 height 15
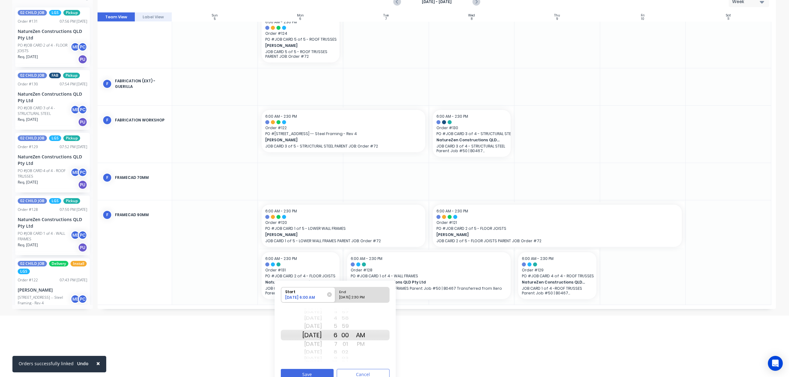
scroll to position [71, 0]
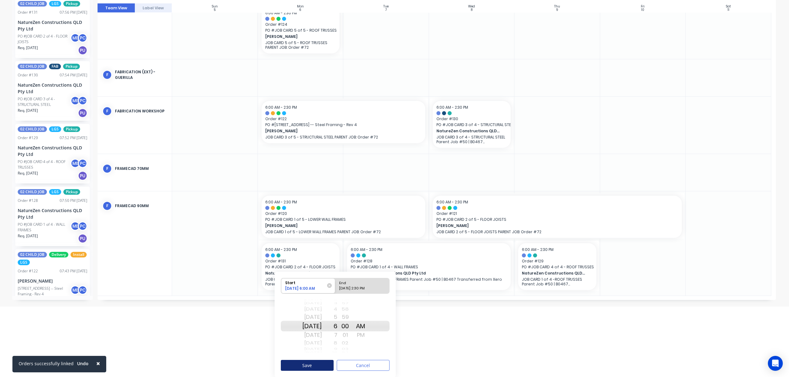
click at [309, 363] on button "Save" at bounding box center [307, 365] width 53 height 11
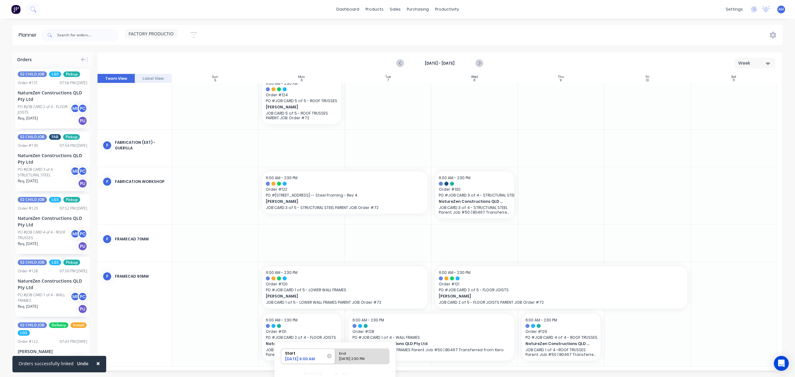
scroll to position [58, 0]
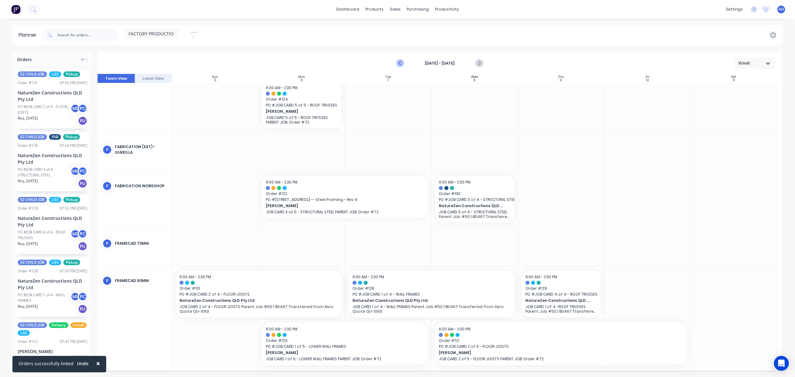
click at [400, 64] on icon "Previous page" at bounding box center [400, 63] width 7 height 7
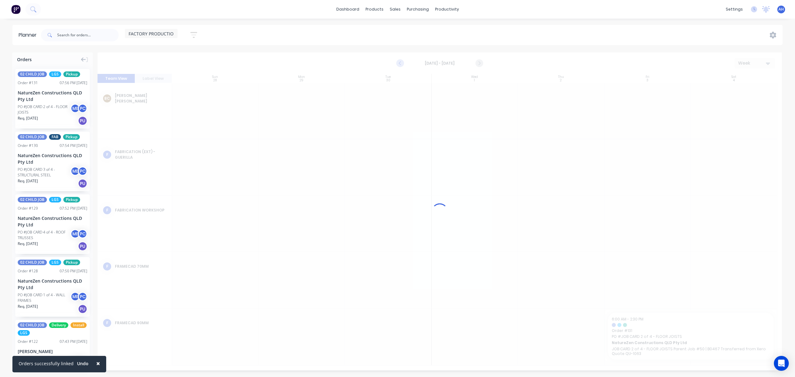
scroll to position [0, 0]
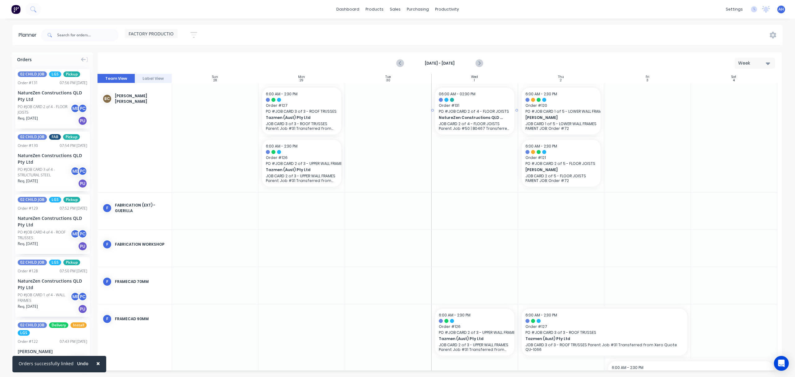
drag, startPoint x: 43, startPoint y: 97, endPoint x: 503, endPoint y: 97, distance: 460.4
drag, startPoint x: 41, startPoint y: 161, endPoint x: 37, endPoint y: 151, distance: 11.3
drag, startPoint x: 43, startPoint y: 232, endPoint x: 468, endPoint y: 167, distance: 430.3
drag, startPoint x: 50, startPoint y: 288, endPoint x: 477, endPoint y: 144, distance: 451.2
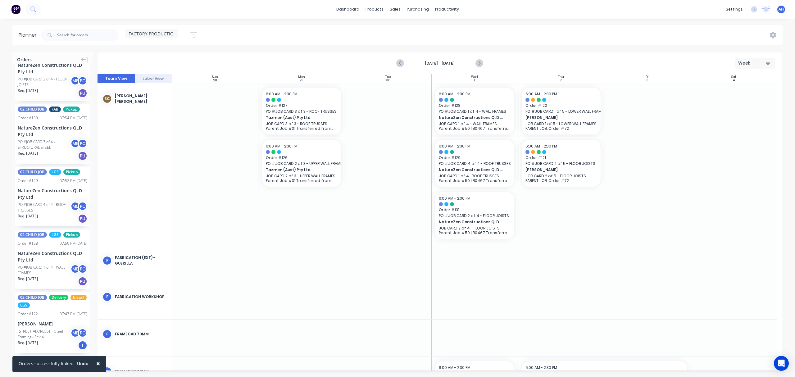
scroll to position [27, 0]
click at [478, 63] on icon "Next page" at bounding box center [478, 63] width 7 height 7
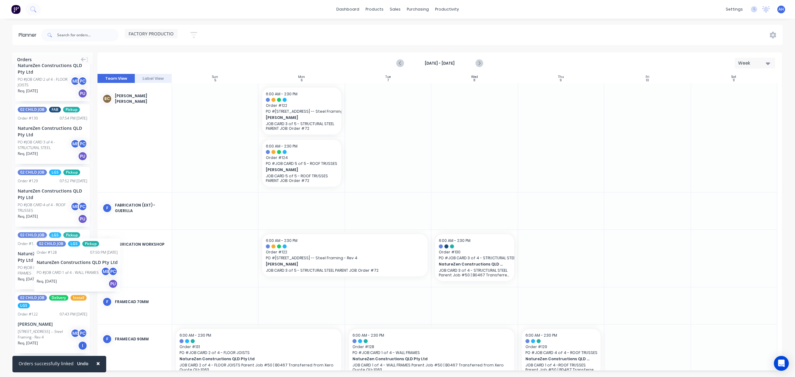
drag, startPoint x: 45, startPoint y: 256, endPoint x: 34, endPoint y: 235, distance: 23.6
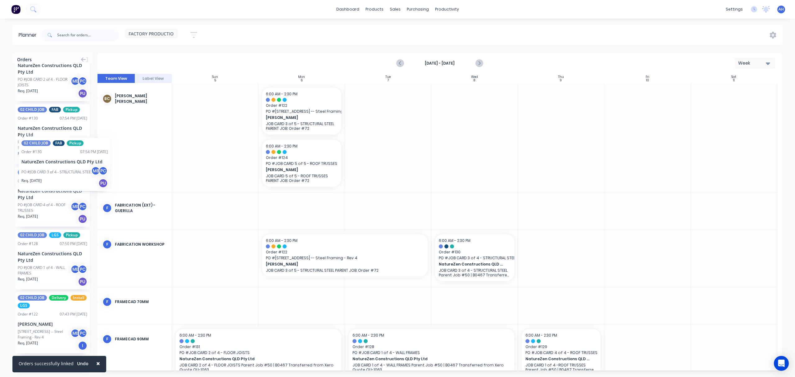
drag, startPoint x: 41, startPoint y: 129, endPoint x: 14, endPoint y: 129, distance: 27.0
click at [399, 65] on icon "Previous page" at bounding box center [400, 63] width 7 height 7
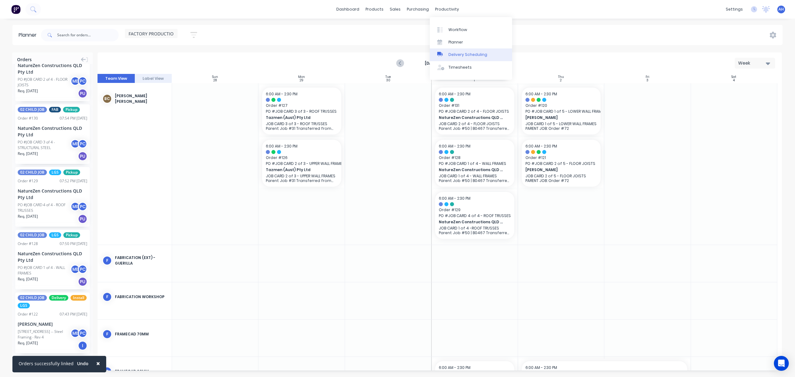
click at [456, 53] on div "Delivery Scheduling" at bounding box center [467, 55] width 39 height 6
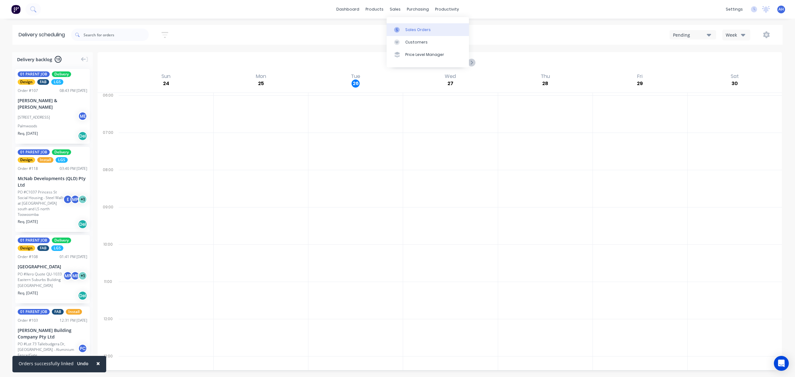
click at [405, 27] on div "Sales Orders" at bounding box center [417, 30] width 25 height 6
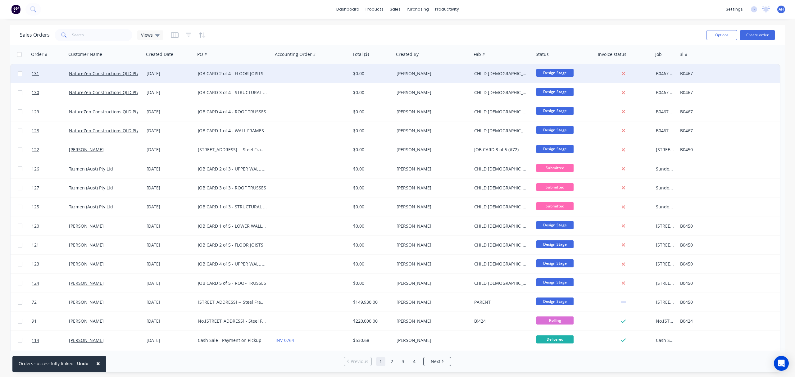
click at [215, 72] on div "JOB CARD 2 of 4 - FLOOR JOISTS" at bounding box center [232, 73] width 69 height 6
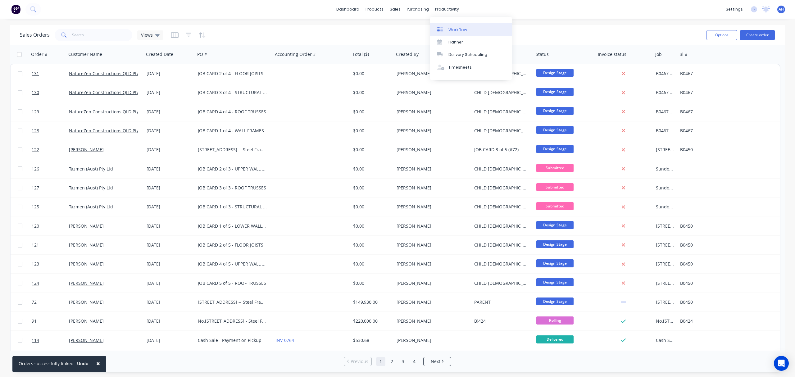
click at [455, 28] on div "Workflow" at bounding box center [457, 30] width 19 height 6
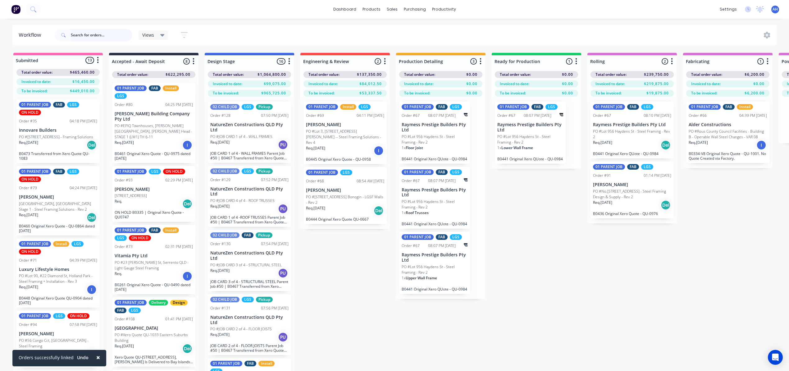
click at [106, 38] on input "text" at bounding box center [101, 35] width 61 height 12
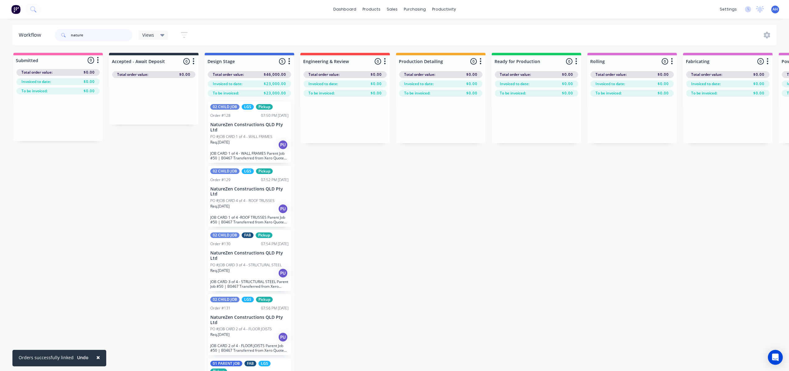
drag, startPoint x: 108, startPoint y: 34, endPoint x: 40, endPoint y: 26, distance: 68.7
click at [40, 26] on header "Workflow nature Views Save new view None (Default) edit [PERSON_NAME]'s View ed…" at bounding box center [394, 35] width 764 height 20
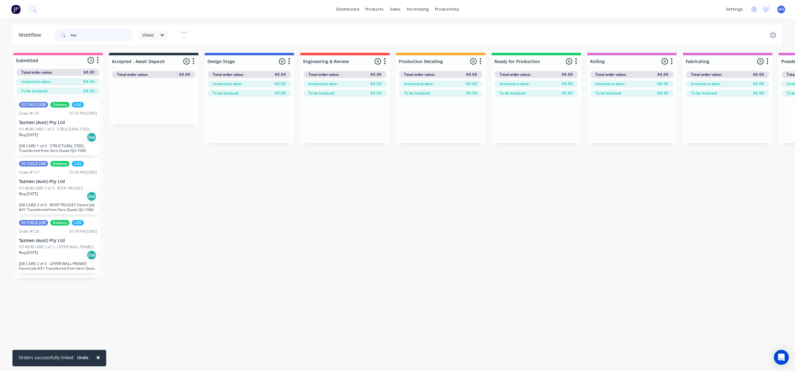
drag, startPoint x: 86, startPoint y: 35, endPoint x: 58, endPoint y: 34, distance: 28.0
click at [58, 34] on div "taz" at bounding box center [94, 35] width 78 height 12
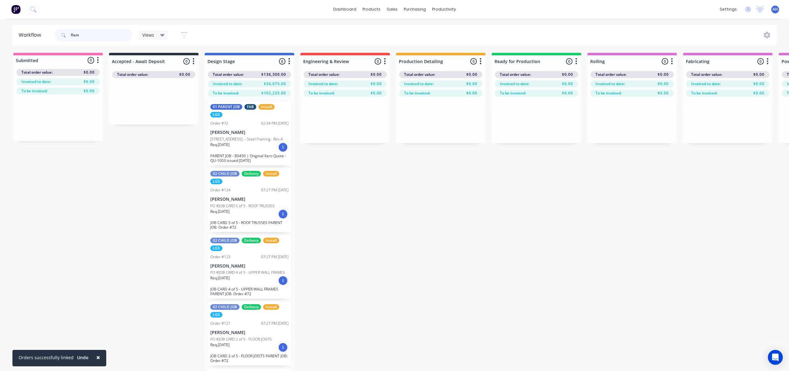
scroll to position [29, 0]
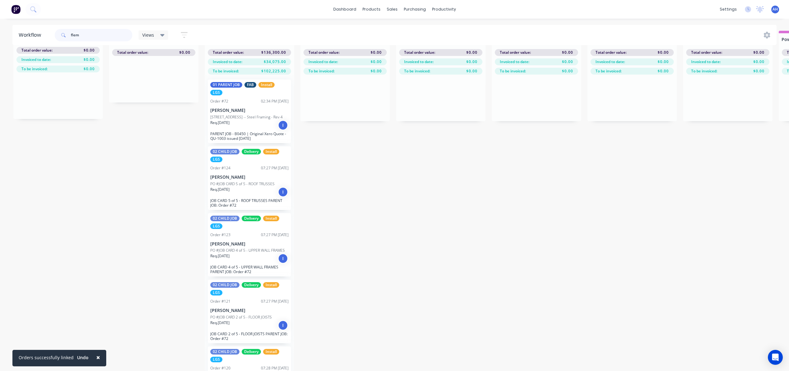
type input "flem"
click at [280, 126] on div "I" at bounding box center [283, 125] width 10 height 10
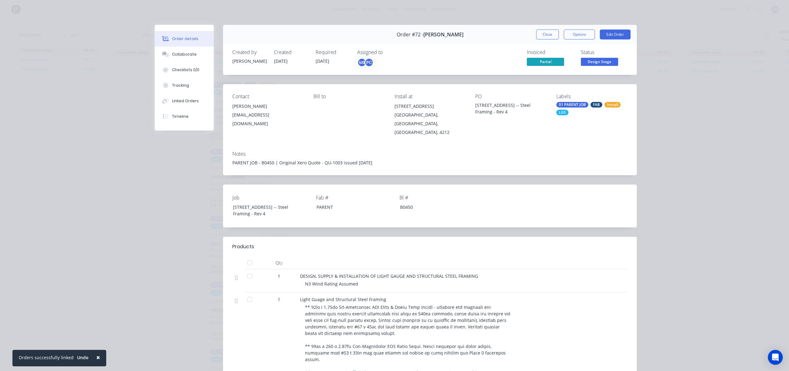
scroll to position [0, 0]
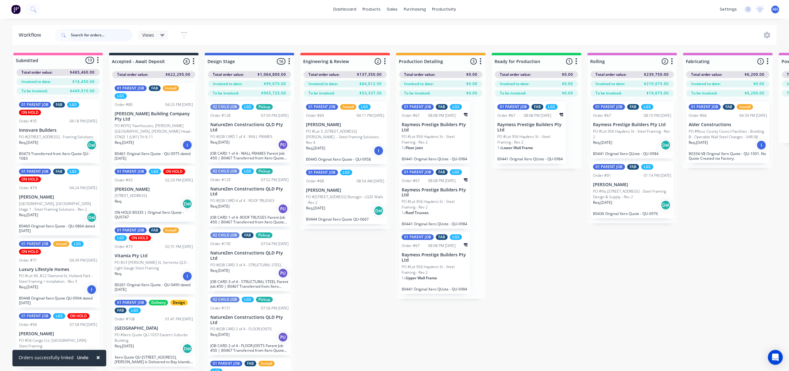
click at [90, 40] on input "text" at bounding box center [101, 35] width 61 height 12
type input "flem"
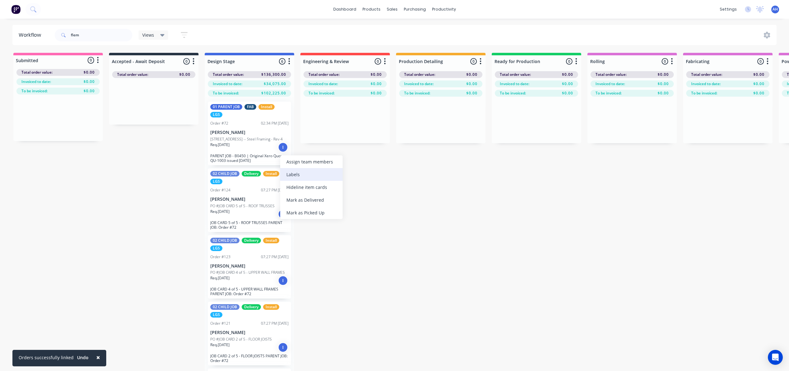
click at [316, 173] on div "Labels" at bounding box center [311, 174] width 62 height 13
click at [292, 166] on div at bounding box center [292, 167] width 12 height 12
click at [420, 215] on div "Submitted 0 Status colour #FF69B4 hex #FF69B4 Save Cancel Summaries Total order…" at bounding box center [647, 223] width 1305 height 340
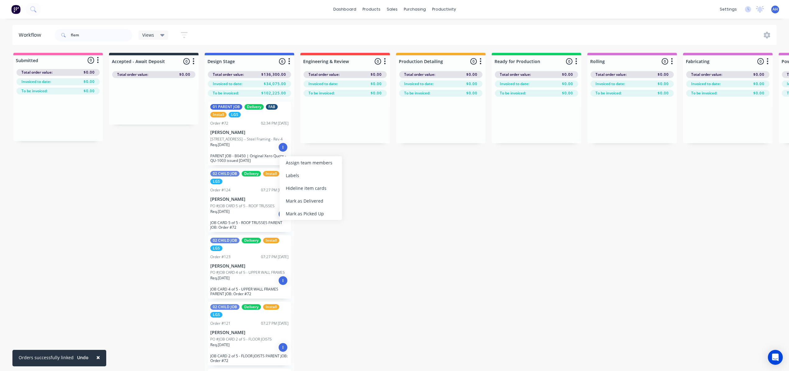
click at [266, 152] on div "Req. 15/09/25 I" at bounding box center [249, 147] width 78 height 11
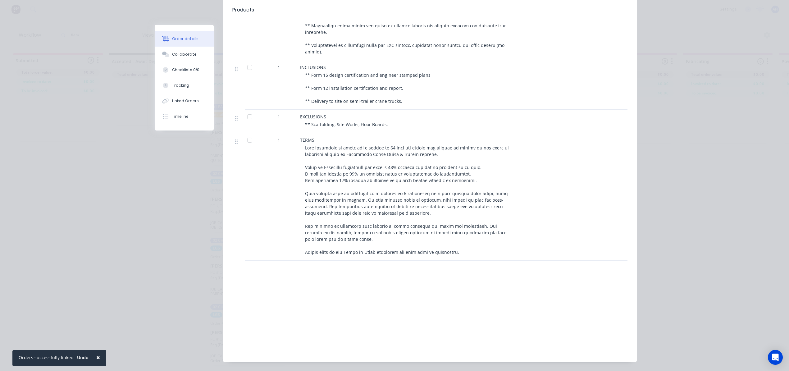
scroll to position [0, 0]
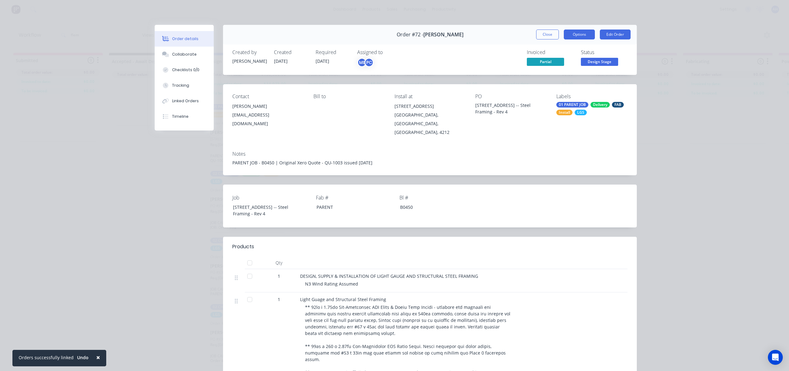
click at [570, 34] on button "Options" at bounding box center [578, 34] width 31 height 10
click at [549, 36] on button "Close" at bounding box center [547, 34] width 23 height 10
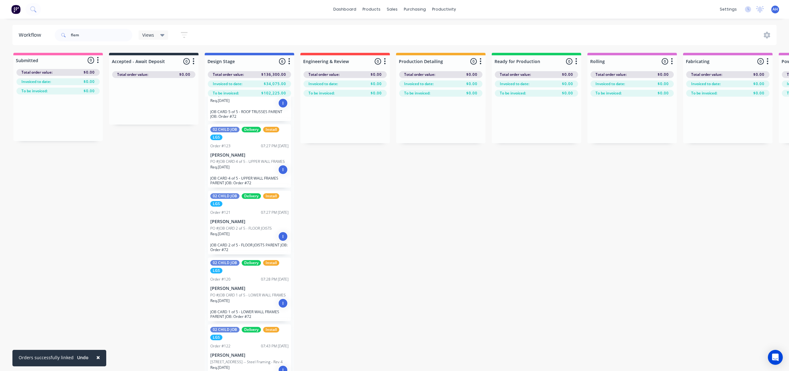
scroll to position [115, 0]
click at [279, 238] on div "I" at bounding box center [283, 236] width 10 height 10
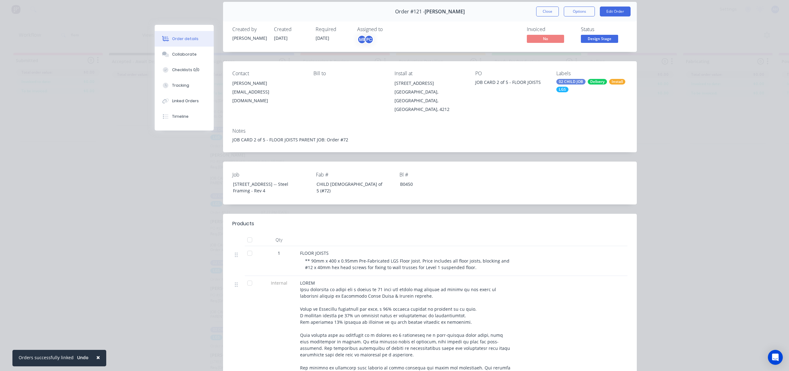
scroll to position [0, 0]
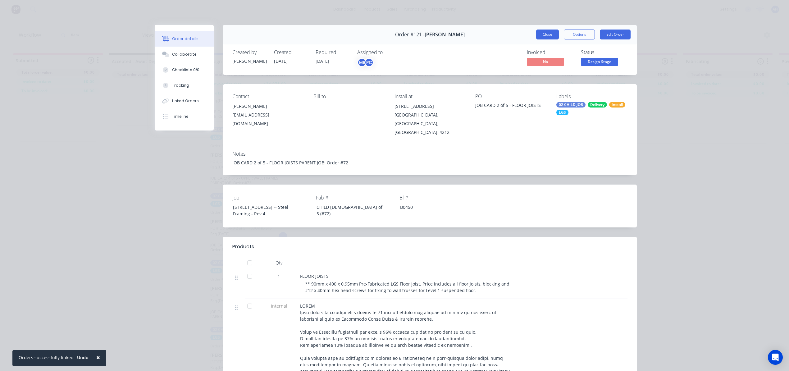
click at [541, 34] on button "Close" at bounding box center [547, 34] width 23 height 10
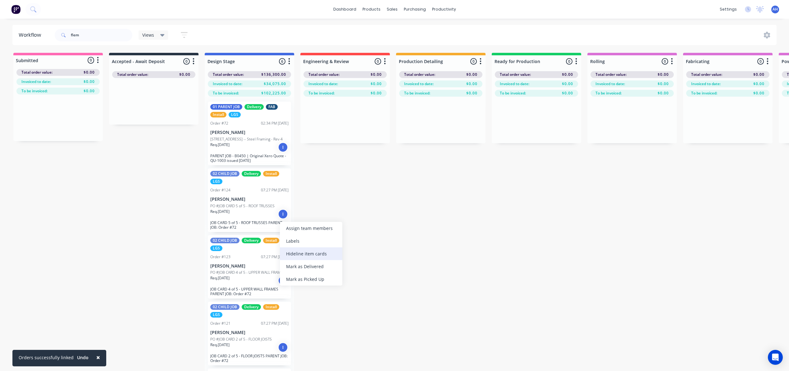
click at [309, 250] on div "Hide line item cards" at bounding box center [311, 253] width 62 height 13
click at [283, 247] on div "Show line item cards" at bounding box center [296, 244] width 62 height 13
click at [281, 152] on div "I" at bounding box center [283, 147] width 10 height 10
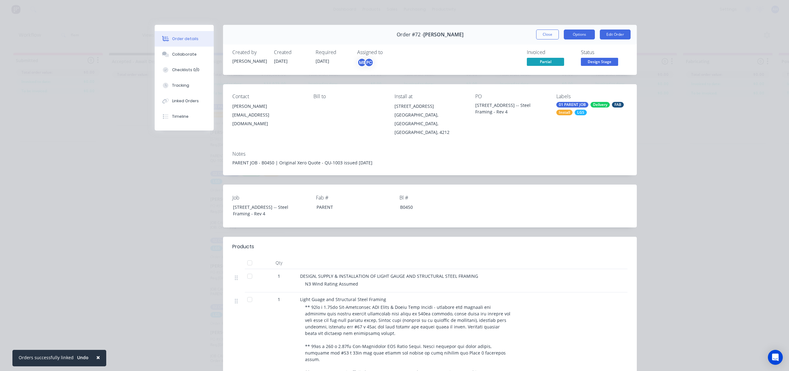
click at [576, 34] on button "Options" at bounding box center [578, 34] width 31 height 10
click at [615, 32] on button "Edit Order" at bounding box center [615, 34] width 31 height 10
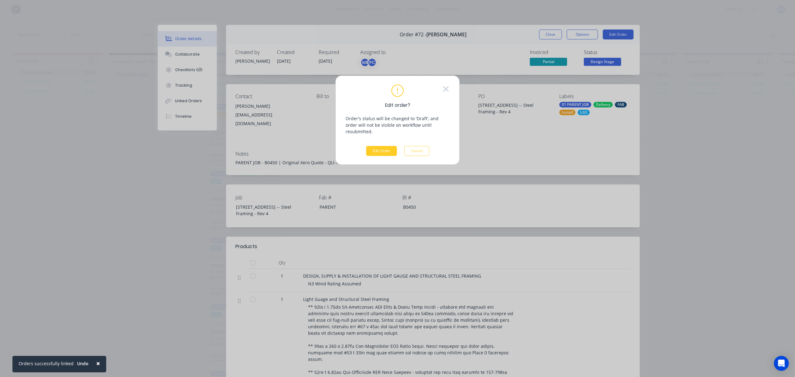
click at [382, 146] on button "Edit Order" at bounding box center [381, 151] width 31 height 10
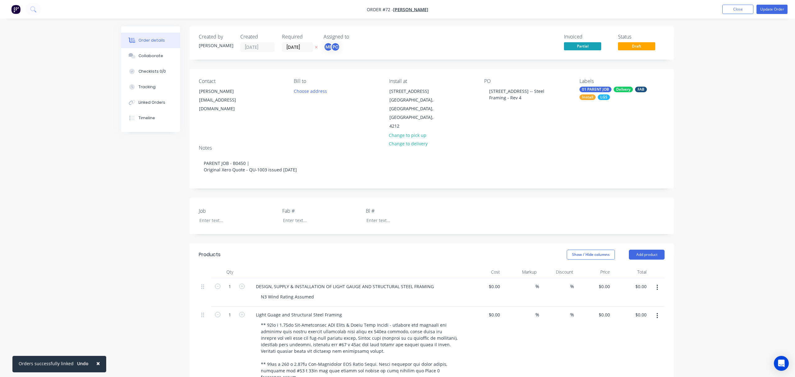
type input "$104,846.15"
type input "30"
type input "$136,299.995"
type input "$136,300.00"
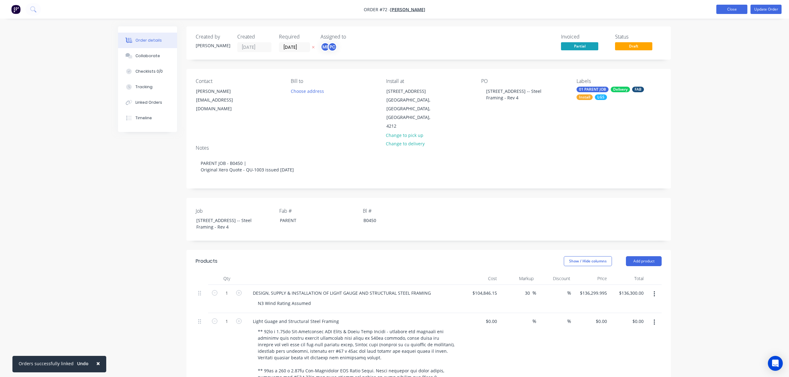
click at [738, 12] on button "Close" at bounding box center [731, 9] width 31 height 9
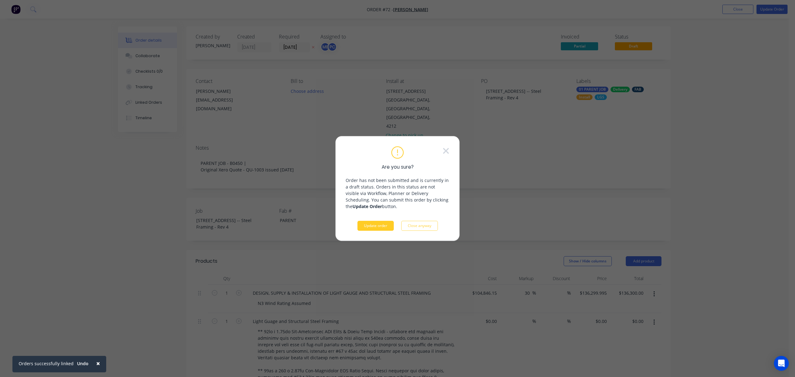
click at [388, 223] on button "Update order" at bounding box center [375, 226] width 36 height 10
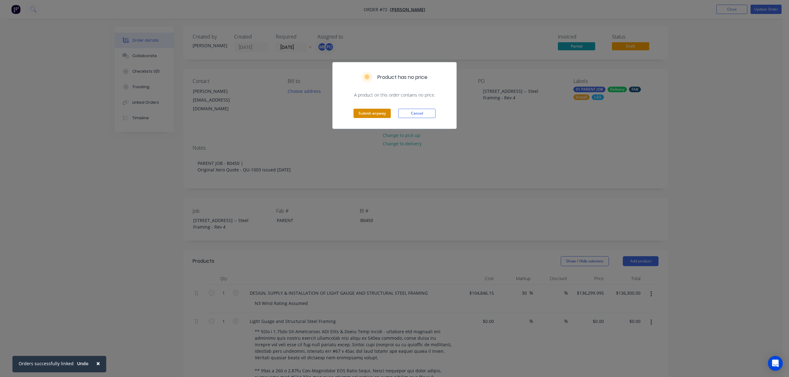
click at [375, 116] on button "Submit anyway" at bounding box center [371, 113] width 37 height 9
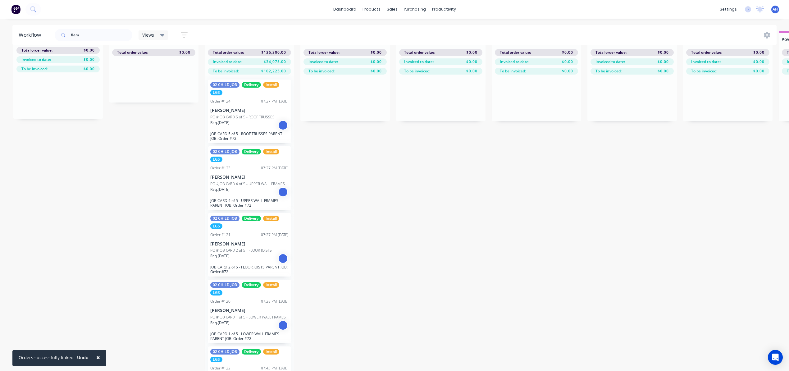
click at [240, 114] on p "PO #JOB CARD 5 of 5 - ROOF TRUSSES" at bounding box center [242, 117] width 64 height 6
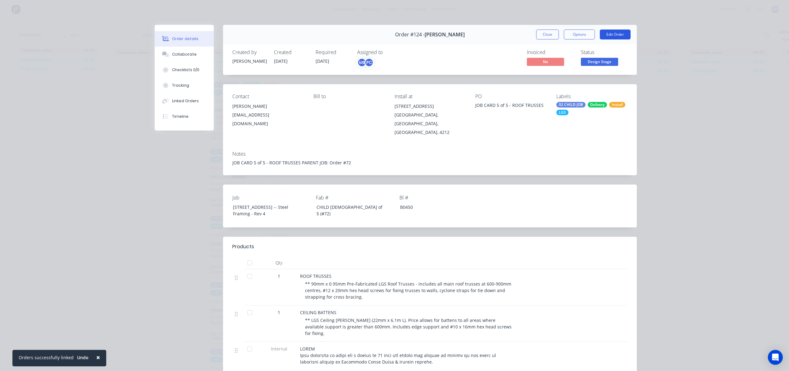
click at [609, 35] on button "Edit Order" at bounding box center [615, 34] width 31 height 10
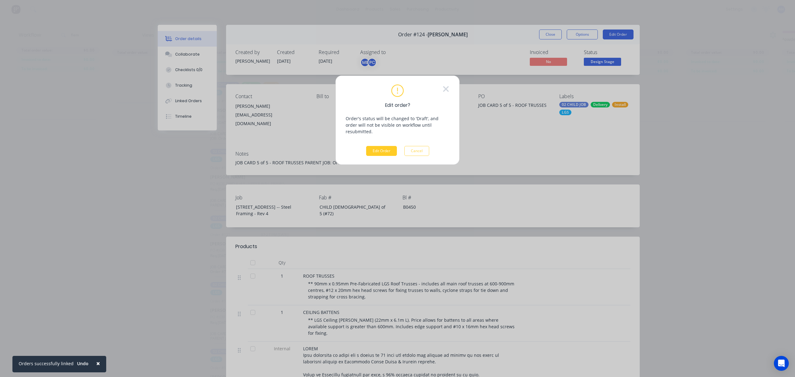
click at [374, 146] on button "Edit Order" at bounding box center [381, 151] width 31 height 10
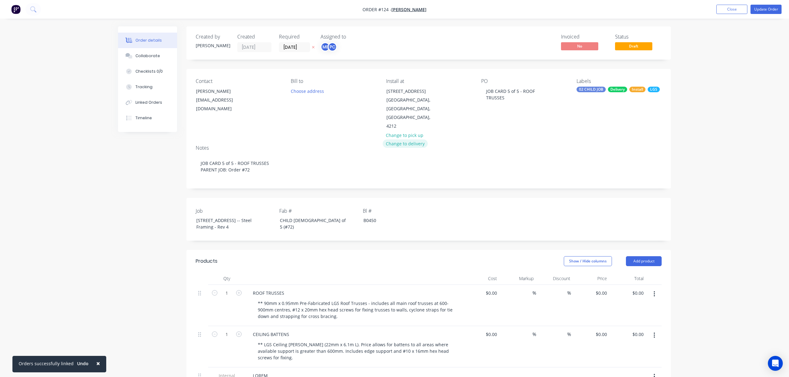
click at [399, 143] on button "Change to delivery" at bounding box center [404, 143] width 45 height 8
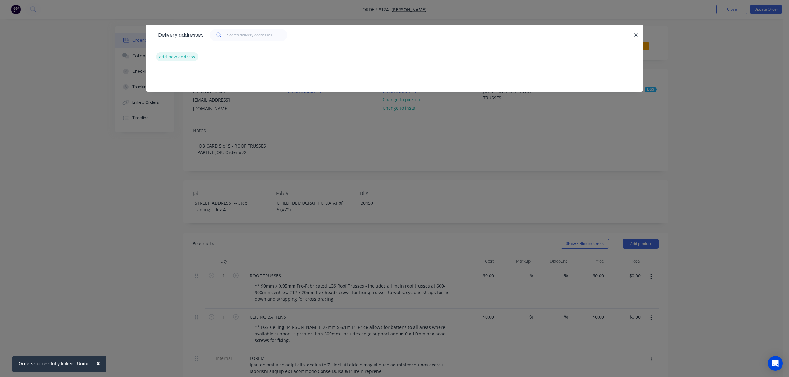
click at [178, 55] on button "add new address" at bounding box center [177, 56] width 43 height 8
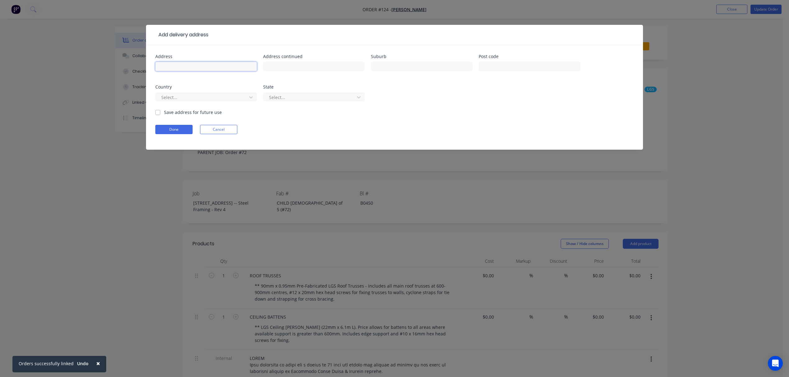
click at [178, 62] on input "text" at bounding box center [206, 66] width 102 height 9
type input "LOt 10, No 5010 Harbourview Drive"
type input "Hope Island"
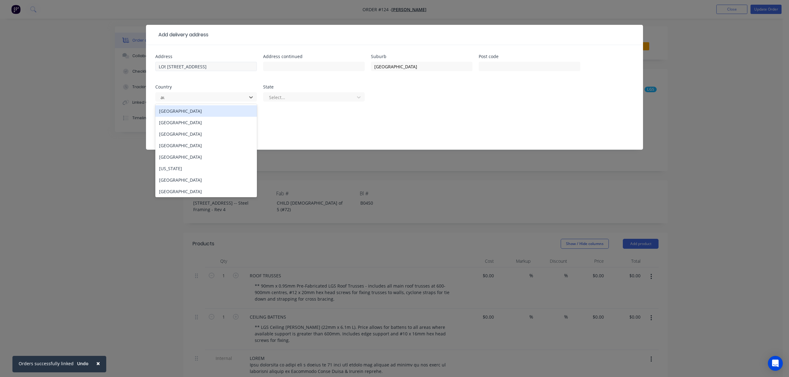
type input "aus"
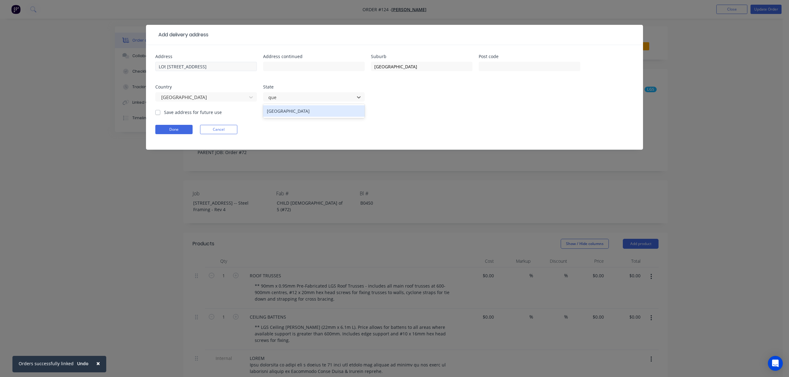
type input "quee"
click at [164, 111] on label "Save address for future use" at bounding box center [193, 112] width 58 height 7
click at [158, 111] on input "Save address for future use" at bounding box center [157, 112] width 5 height 6
checkbox input "true"
click at [172, 133] on button "Done" at bounding box center [173, 129] width 37 height 9
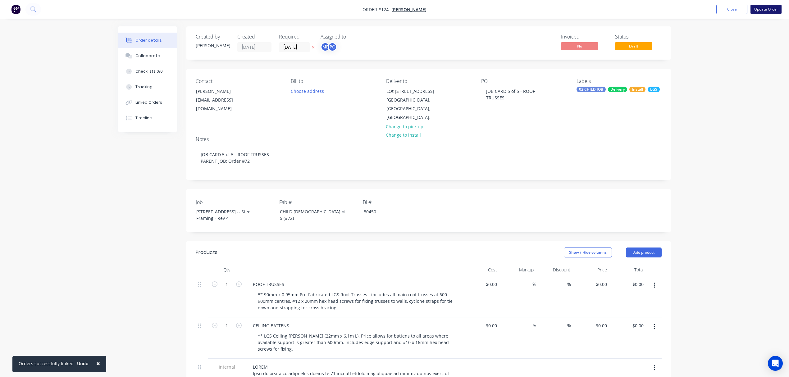
click at [770, 9] on button "Update Order" at bounding box center [765, 9] width 31 height 9
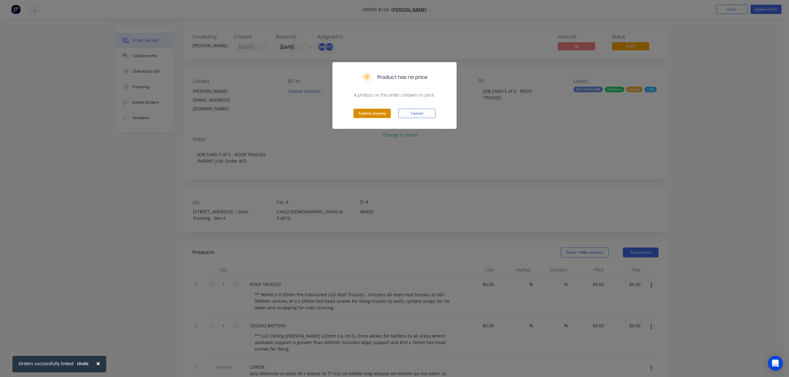
click at [366, 111] on button "Submit anyway" at bounding box center [371, 113] width 37 height 9
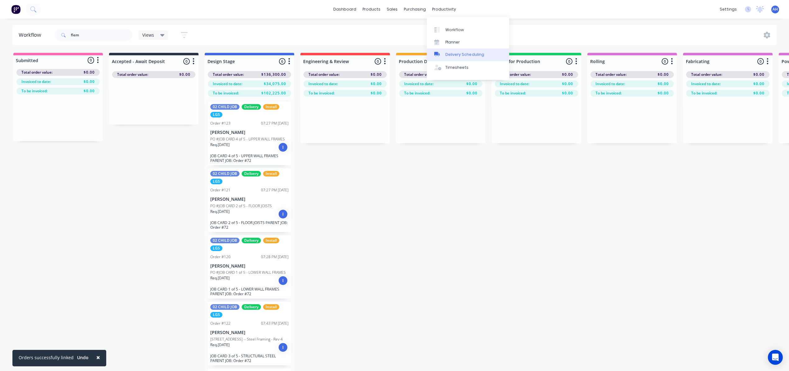
click at [456, 54] on div "Delivery Scheduling" at bounding box center [464, 55] width 39 height 6
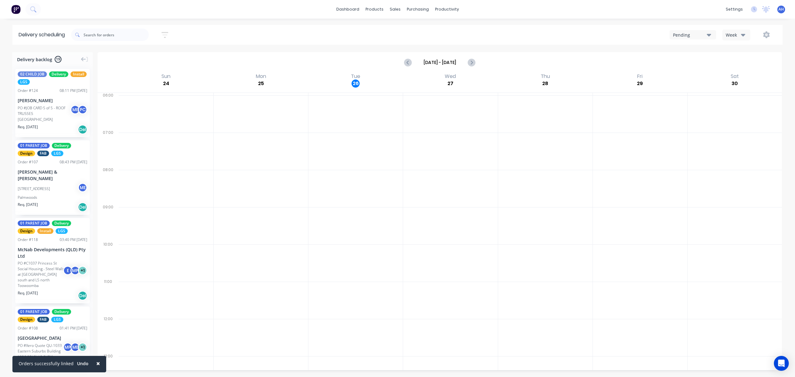
click at [40, 105] on div "PO #JOB CARD 5 of 5 - ROOF TRUSSES M E P C" at bounding box center [53, 111] width 70 height 12
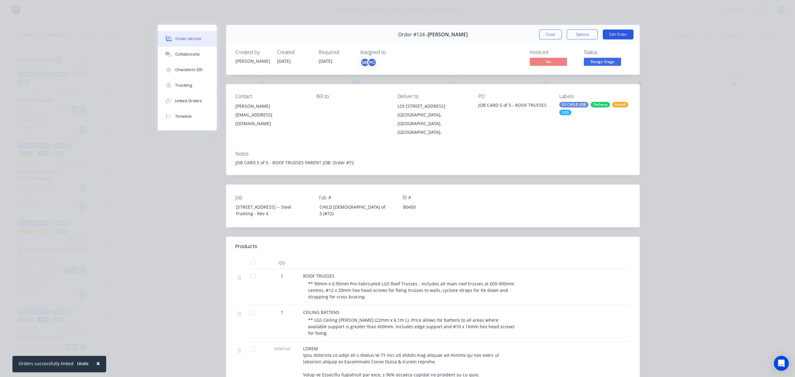
click at [613, 34] on button "Edit Order" at bounding box center [618, 34] width 31 height 10
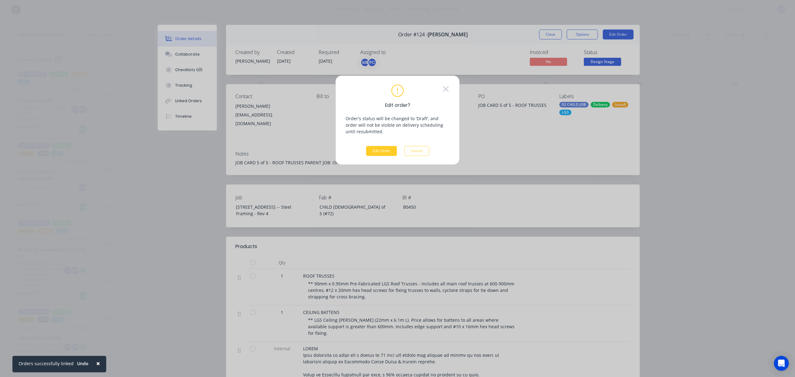
click at [377, 151] on button "Edit Order" at bounding box center [381, 151] width 31 height 10
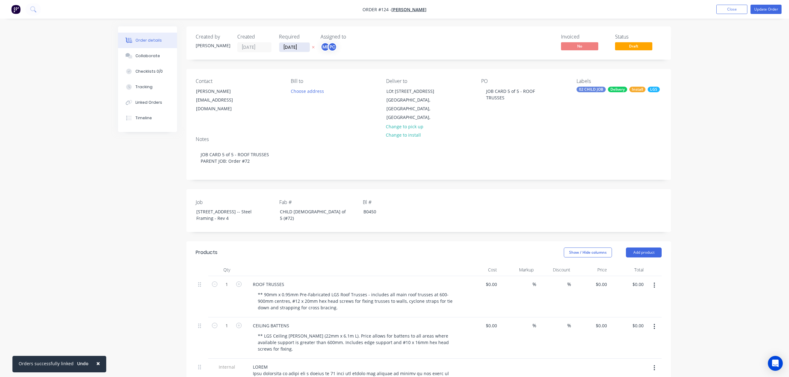
click at [305, 48] on input "[DATE]" at bounding box center [294, 47] width 30 height 9
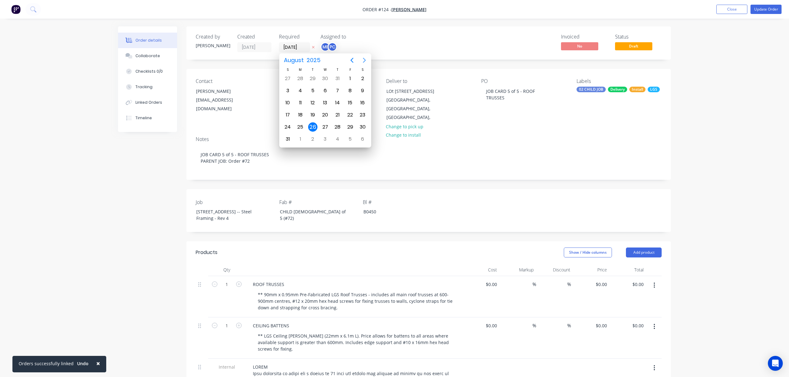
click at [365, 61] on icon "Next page" at bounding box center [363, 60] width 7 height 7
click at [352, 102] on div "17" at bounding box center [349, 102] width 9 height 9
type input "17/10/25"
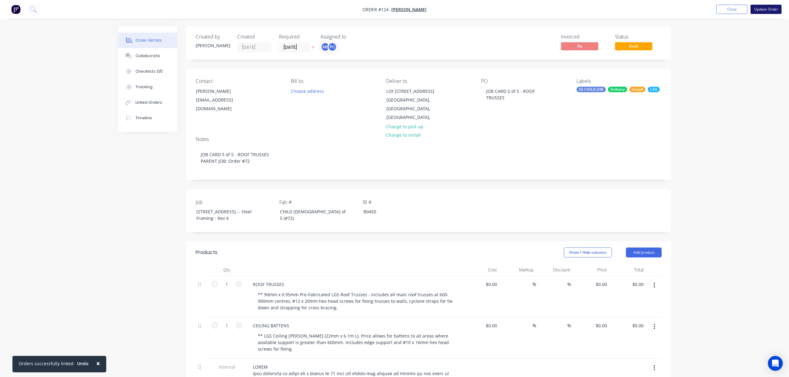
click at [763, 7] on button "Update Order" at bounding box center [765, 9] width 31 height 9
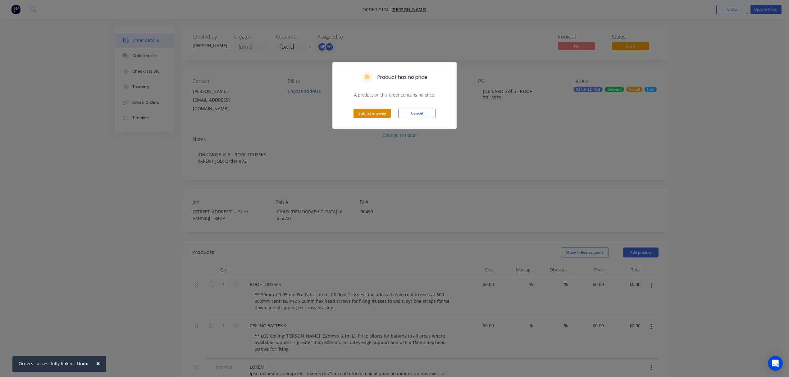
click at [367, 114] on button "Submit anyway" at bounding box center [371, 113] width 37 height 9
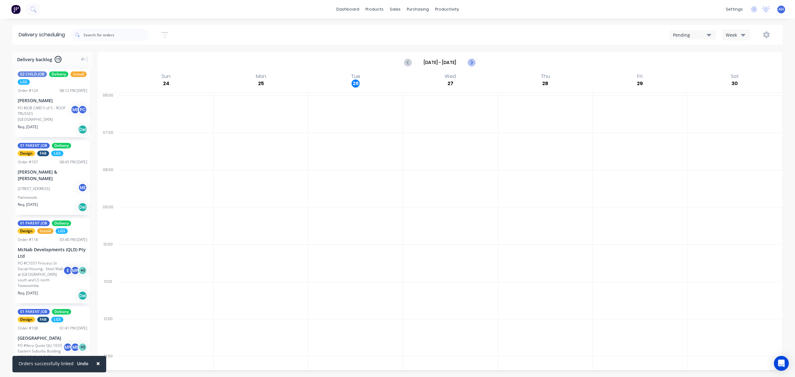
click at [471, 62] on icon "Next page" at bounding box center [471, 62] width 7 height 7
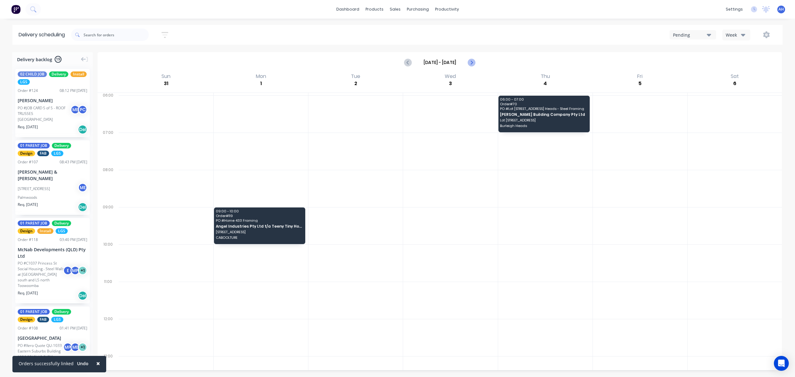
click at [471, 62] on icon "Next page" at bounding box center [471, 62] width 7 height 7
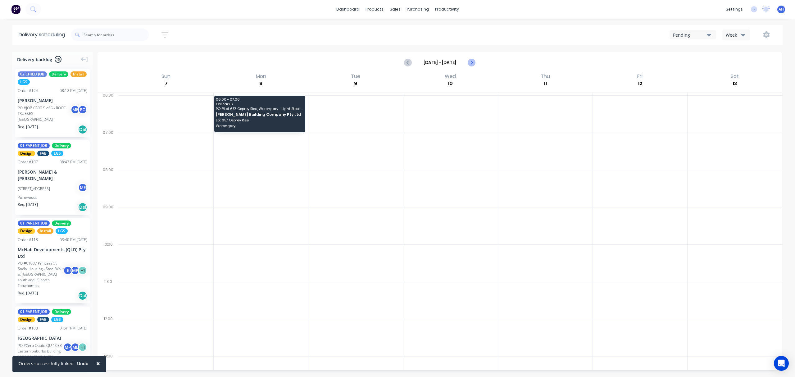
click at [471, 62] on icon "Next page" at bounding box center [471, 62] width 7 height 7
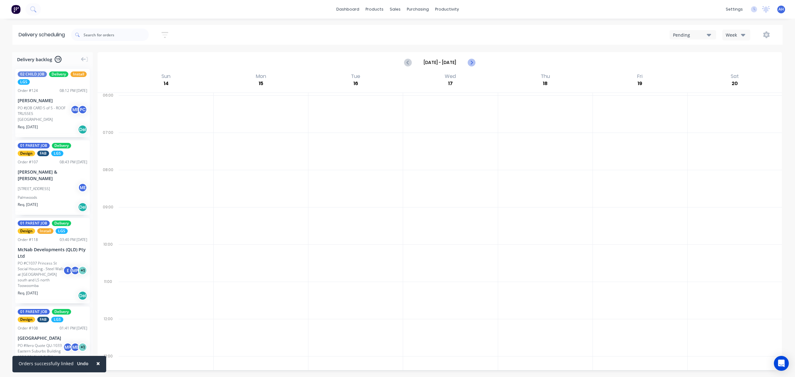
click at [471, 65] on icon "Next page" at bounding box center [471, 62] width 7 height 7
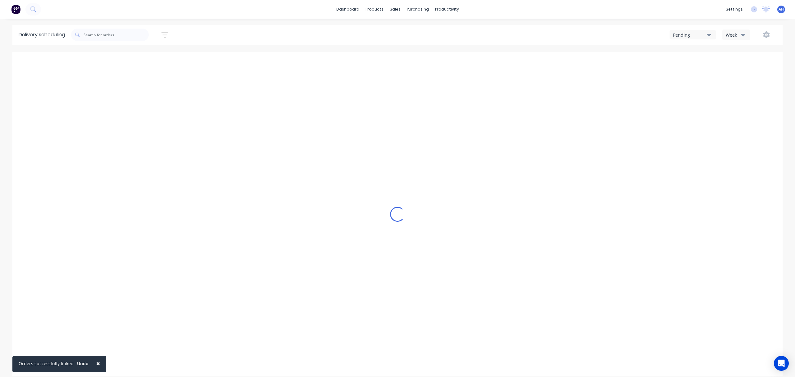
type input "Oct 5 - Oct 11"
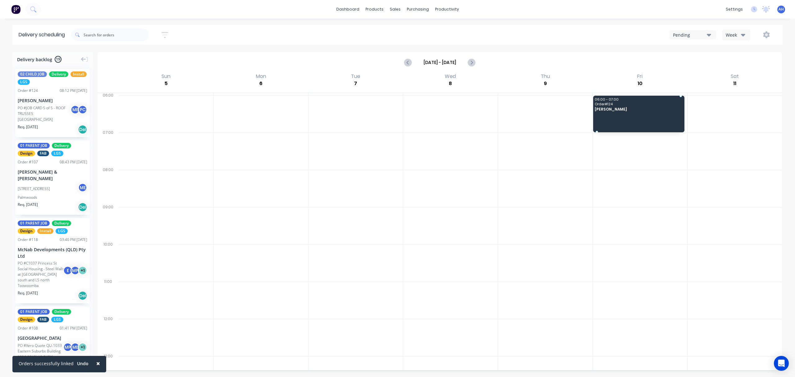
drag, startPoint x: 44, startPoint y: 104, endPoint x: 625, endPoint y: 114, distance: 581.0
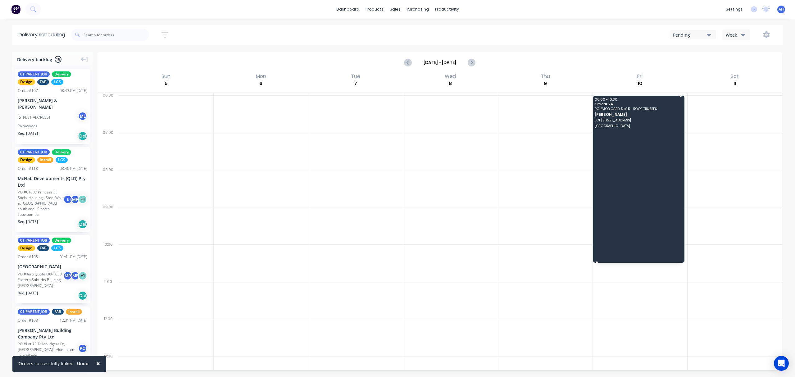
drag, startPoint x: 632, startPoint y: 131, endPoint x: 625, endPoint y: 259, distance: 128.1
click at [409, 28] on div "Sales Orders" at bounding box center [417, 30] width 25 height 6
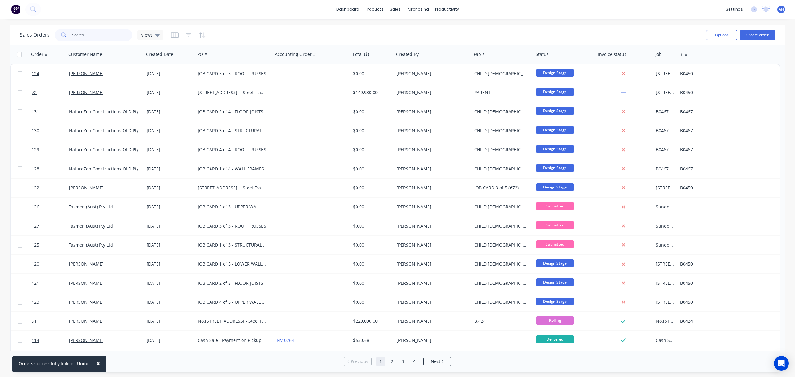
click at [109, 37] on input "text" at bounding box center [102, 35] width 61 height 12
type input "flem"
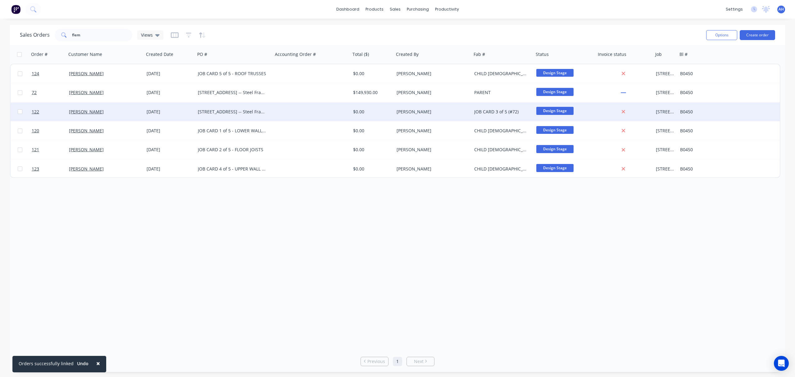
click at [225, 111] on div "[STREET_ADDRESS] -- Steel Framing - Rev 4" at bounding box center [232, 112] width 69 height 6
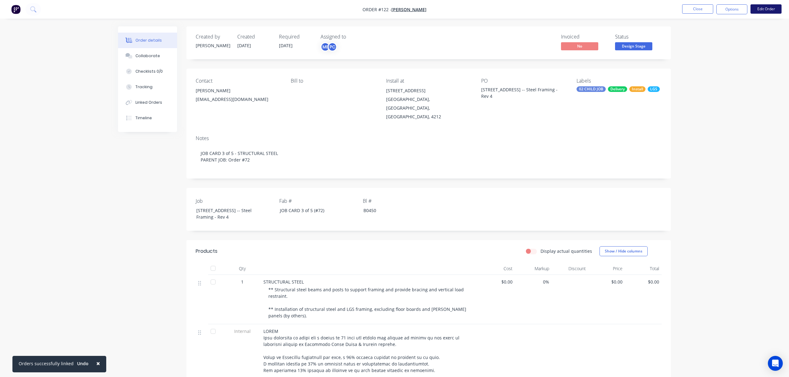
click at [764, 6] on button "Edit Order" at bounding box center [765, 8] width 31 height 9
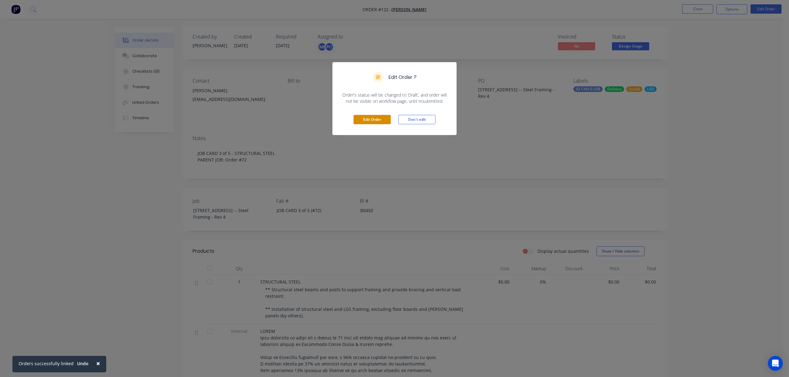
click at [373, 120] on button "Edit Order" at bounding box center [371, 119] width 37 height 9
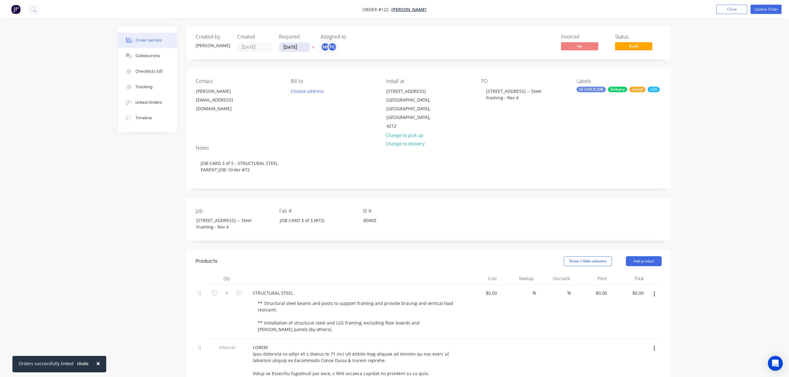
click at [304, 46] on input "[DATE]" at bounding box center [294, 47] width 30 height 9
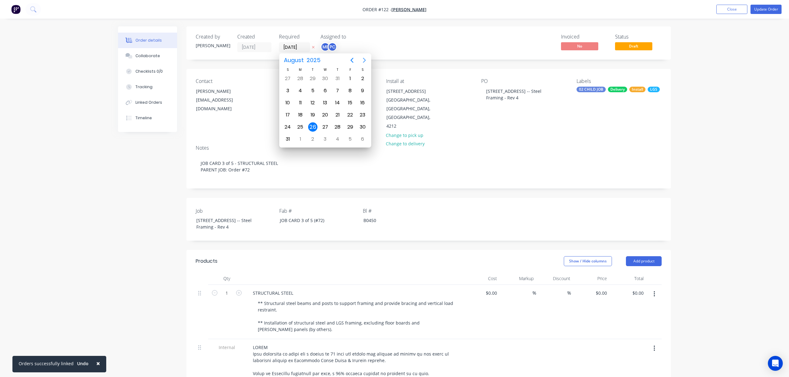
click at [366, 60] on icon "Next page" at bounding box center [363, 60] width 7 height 7
click at [300, 102] on div "13" at bounding box center [300, 102] width 9 height 9
type input "13/10/25"
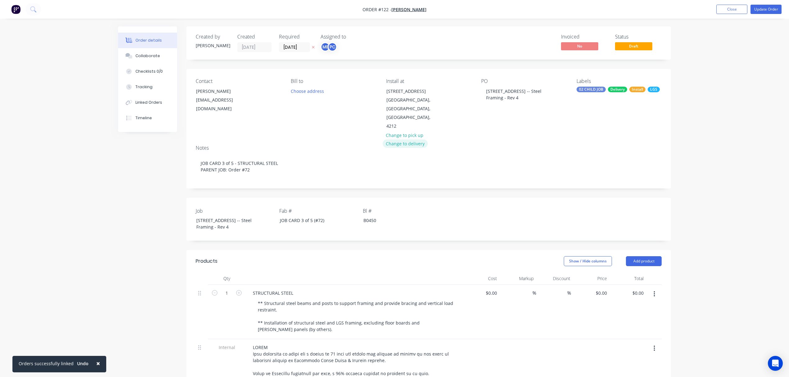
click at [403, 142] on button "Change to delivery" at bounding box center [404, 143] width 45 height 8
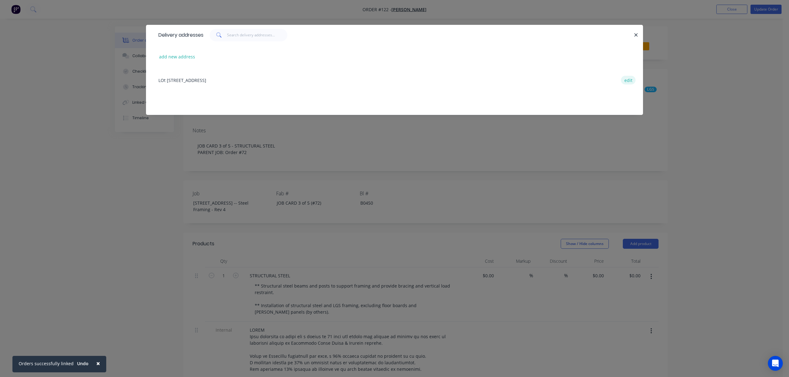
click at [629, 79] on button "edit" at bounding box center [628, 80] width 15 height 8
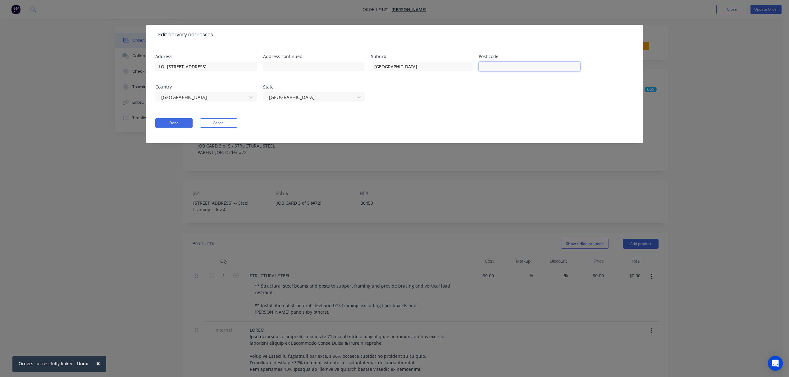
click at [491, 66] on input "text" at bounding box center [529, 66] width 102 height 9
type input "4212"
click at [162, 67] on input "LOt 10, No 5010 Harbourview Drive" at bounding box center [206, 66] width 102 height 9
type input "L0t 10, No 5010 Harbourview Drive"
click at [174, 120] on button "Done" at bounding box center [173, 122] width 37 height 9
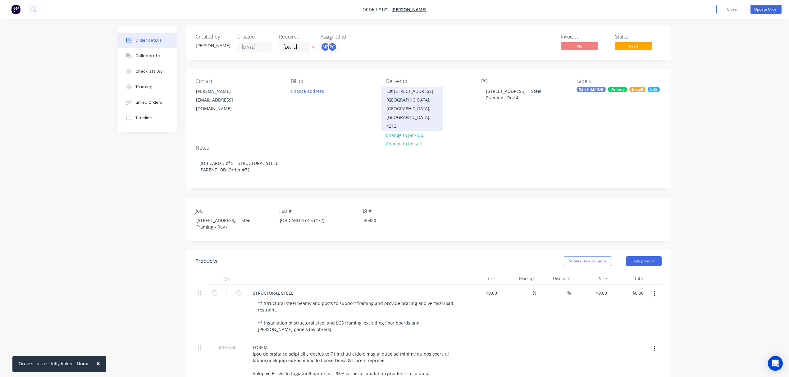
click at [397, 96] on div "L0t 10, No 5010 Harbourview Drive" at bounding box center [412, 91] width 52 height 9
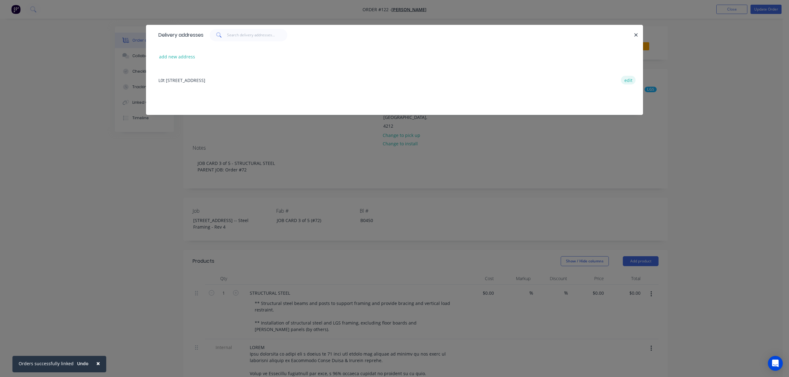
click at [621, 80] on button "edit" at bounding box center [628, 80] width 15 height 8
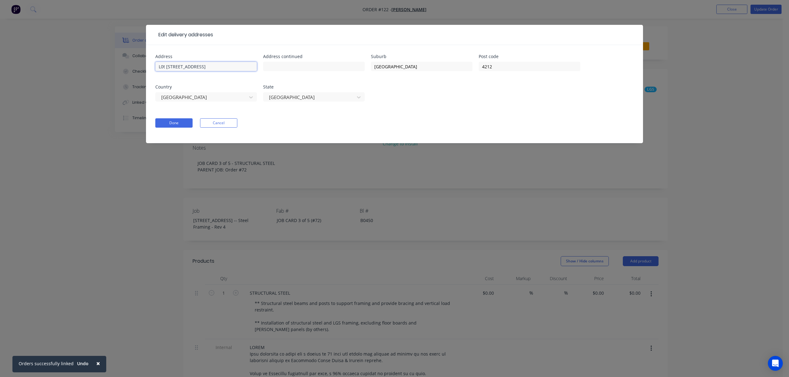
click at [162, 66] on input "L0t 10, No 5010 Harbourview Drive" at bounding box center [206, 66] width 102 height 9
type input "Lot 10, No 5010 Harbourview Drive"
click at [172, 124] on button "Done" at bounding box center [173, 122] width 37 height 9
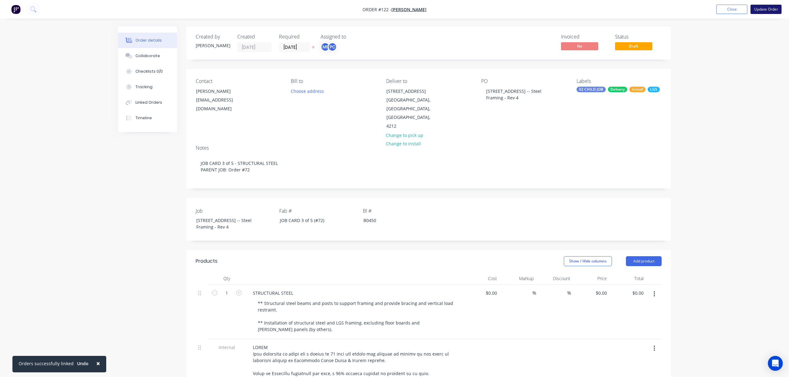
click at [764, 9] on button "Update Order" at bounding box center [765, 9] width 31 height 9
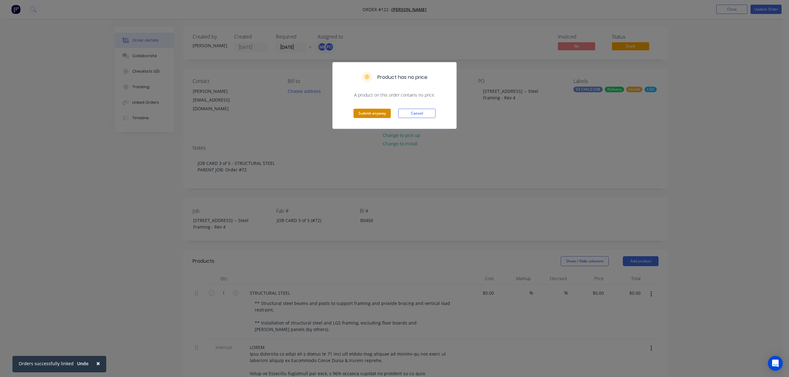
click at [381, 111] on button "Submit anyway" at bounding box center [371, 113] width 37 height 9
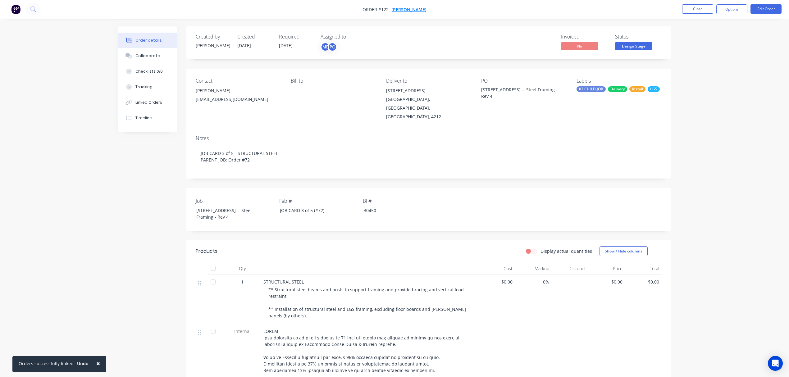
click at [404, 7] on span "[PERSON_NAME]" at bounding box center [408, 10] width 35 height 6
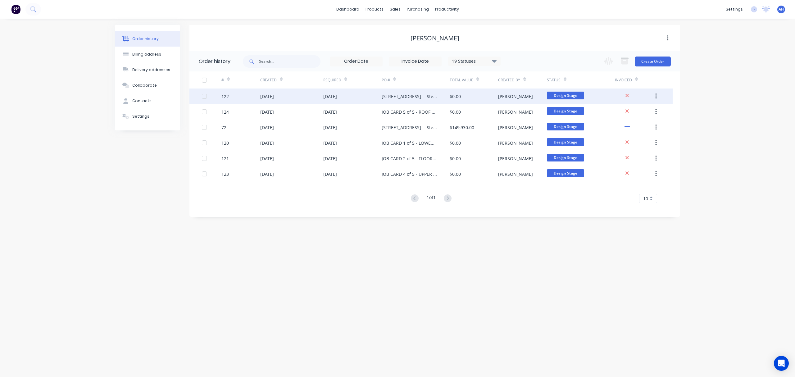
click at [271, 98] on div "26 Aug 2025" at bounding box center [267, 96] width 14 height 7
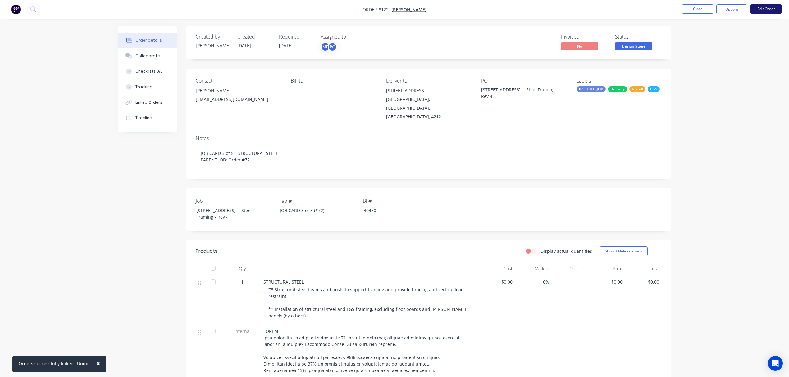
click at [767, 11] on button "Edit Order" at bounding box center [765, 8] width 31 height 9
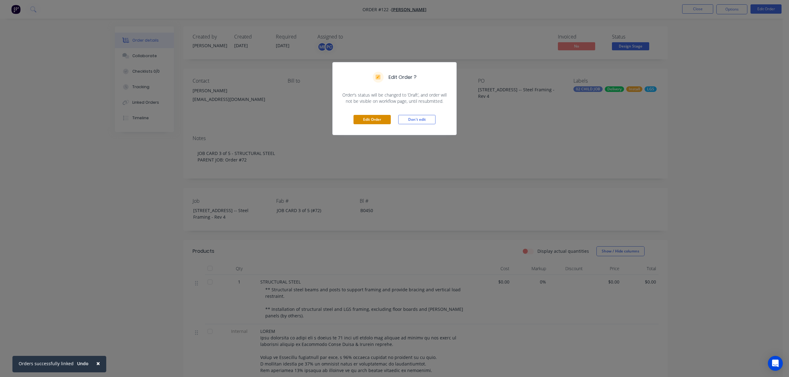
click at [375, 120] on button "Edit Order" at bounding box center [371, 119] width 37 height 9
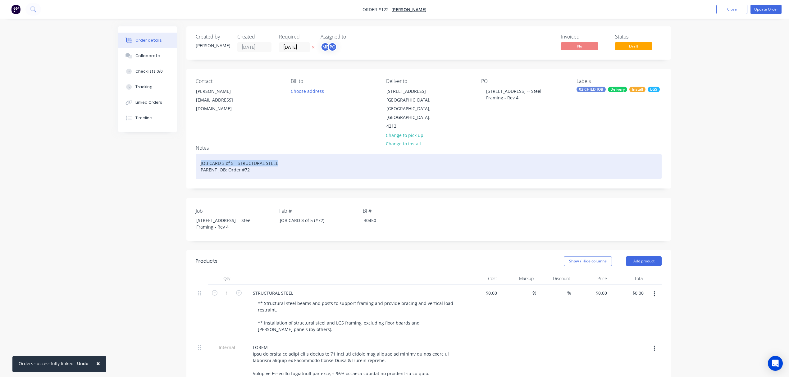
drag, startPoint x: 278, startPoint y: 161, endPoint x: 196, endPoint y: 163, distance: 82.3
click at [196, 163] on div "JOB CARD 3 of 5 - STRUCTURAL STEEL PARENT JOB: Order #72" at bounding box center [429, 166] width 466 height 25
copy div "JOB CARD 3 of 5 - STRUCTURAL STEEL"
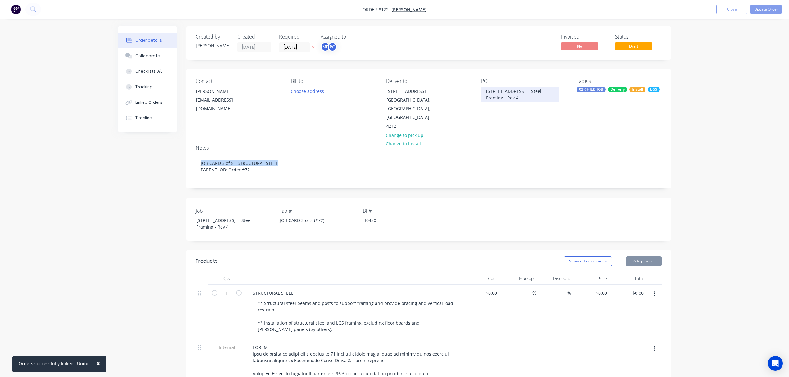
click at [485, 92] on div "[STREET_ADDRESS] -- Steel Framing - Rev 4" at bounding box center [520, 95] width 78 height 16
paste div
click at [499, 97] on div "JOB CARD 3 of 5 - STRUCTURAL STEELLot 10, No 5010 Harbourview Drive, Hope Islan…" at bounding box center [520, 98] width 78 height 22
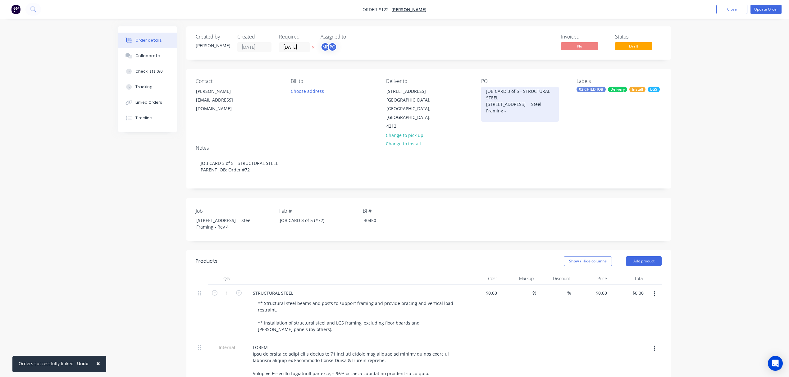
drag, startPoint x: 505, startPoint y: 117, endPoint x: 483, endPoint y: 104, distance: 24.7
click at [483, 104] on div "JOB CARD 3 of 5 - STRUCTURAL STEEL Lot 10, No 5010 Harbourview Drive, Hope Isla…" at bounding box center [520, 104] width 78 height 35
click at [759, 7] on button "Update Order" at bounding box center [765, 9] width 31 height 9
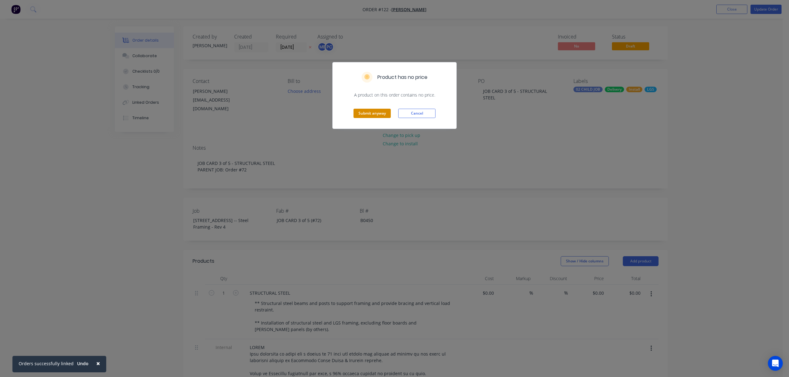
click at [379, 112] on button "Submit anyway" at bounding box center [371, 113] width 37 height 9
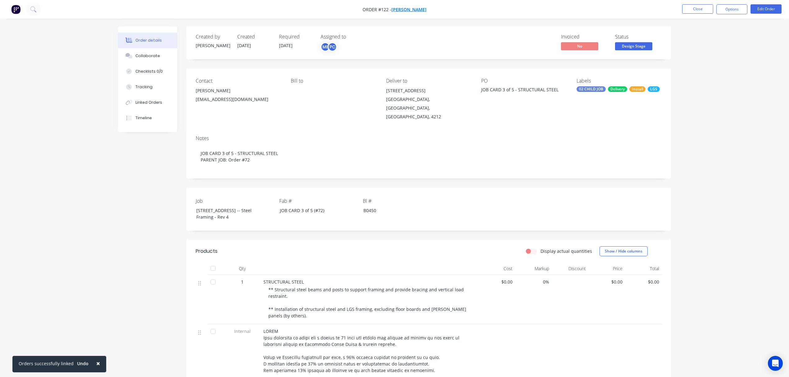
click at [408, 9] on span "[PERSON_NAME]" at bounding box center [408, 10] width 35 height 6
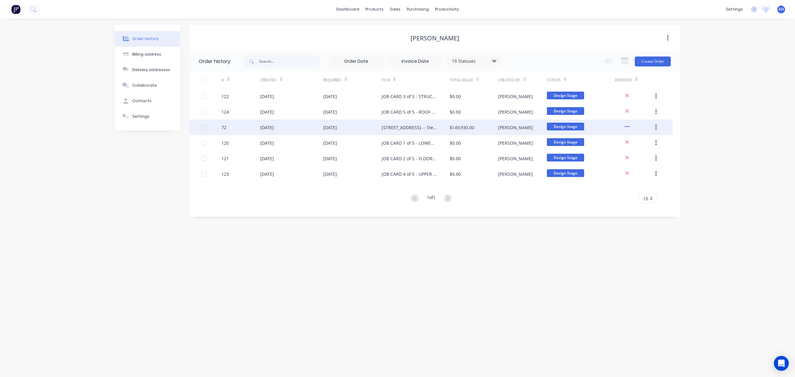
click at [337, 125] on div "15 Sep 2025" at bounding box center [330, 127] width 14 height 7
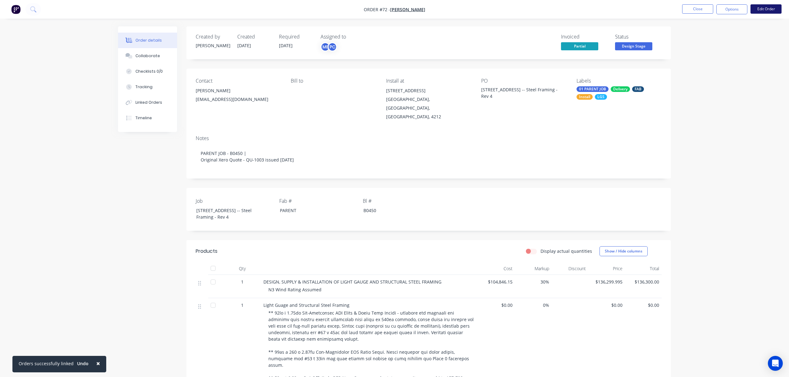
click at [764, 5] on button "Edit Order" at bounding box center [765, 8] width 31 height 9
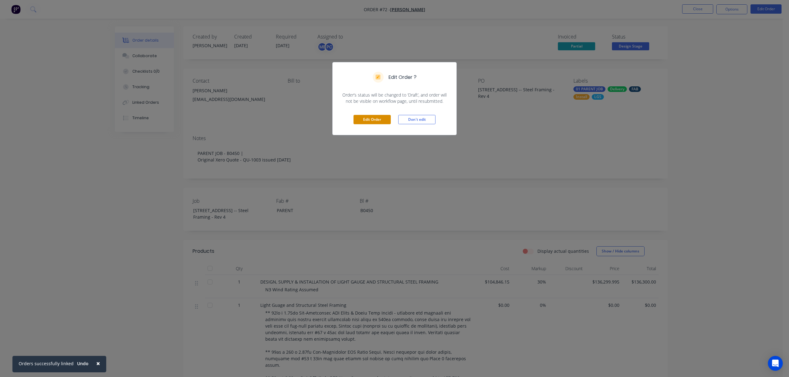
click at [380, 117] on button "Edit Order" at bounding box center [371, 119] width 37 height 9
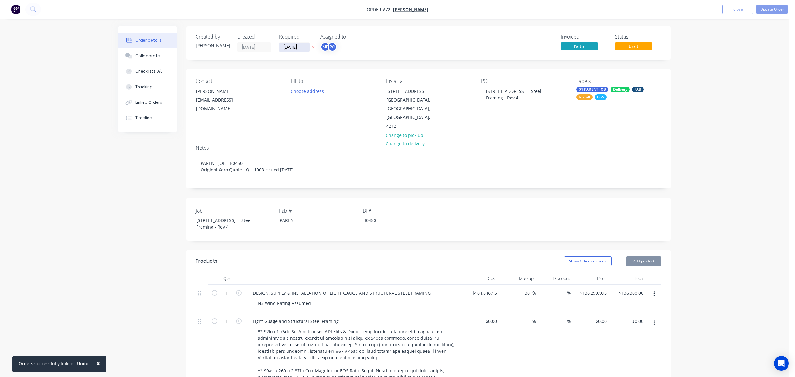
type input "$104,846.15"
type input "30"
type input "$136,299.995"
type input "$136,300.00"
click at [301, 48] on input "15/09/25" at bounding box center [294, 47] width 30 height 9
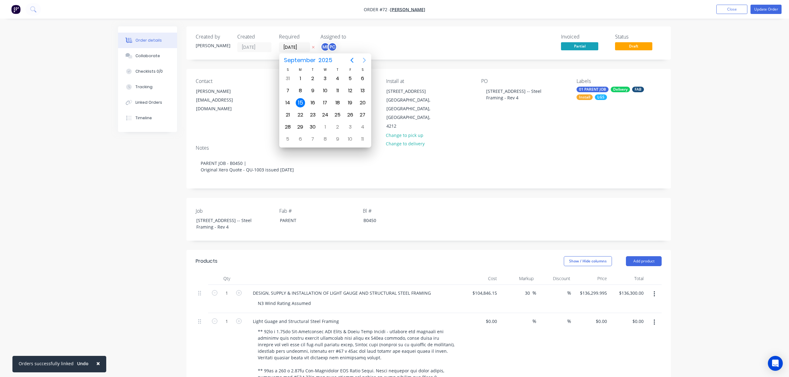
click at [361, 60] on icon "Next page" at bounding box center [363, 60] width 7 height 7
click at [353, 60] on icon "Previous page" at bounding box center [351, 60] width 7 height 7
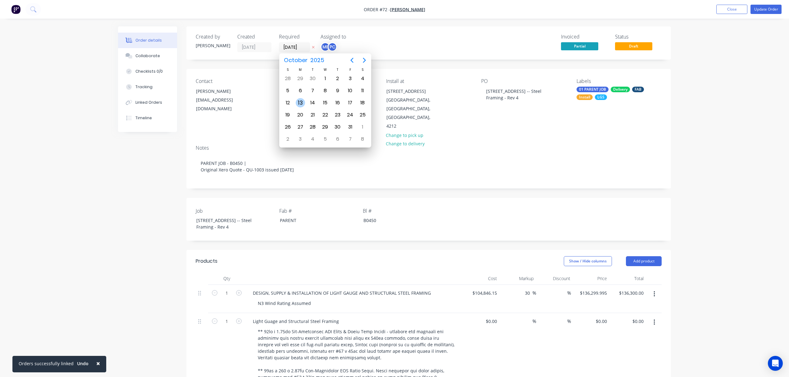
click at [297, 102] on div "13" at bounding box center [300, 102] width 9 height 9
type input "13/10/25"
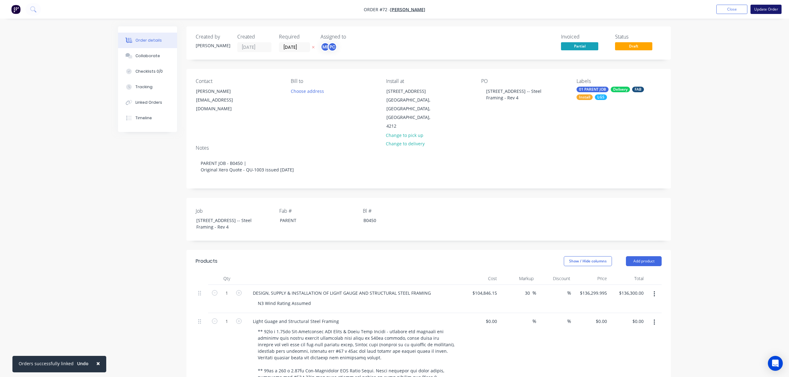
click at [757, 9] on button "Update Order" at bounding box center [765, 9] width 31 height 9
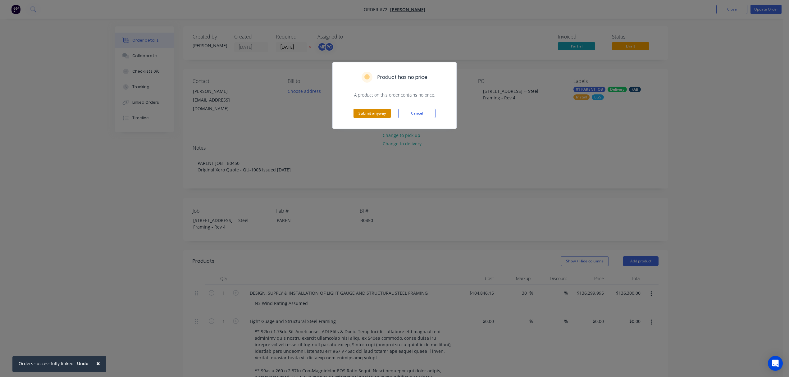
click at [378, 116] on button "Submit anyway" at bounding box center [371, 113] width 37 height 9
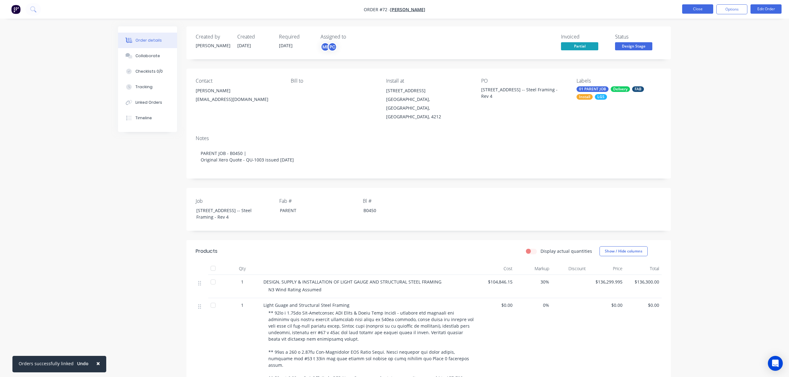
click at [699, 6] on button "Close" at bounding box center [697, 8] width 31 height 9
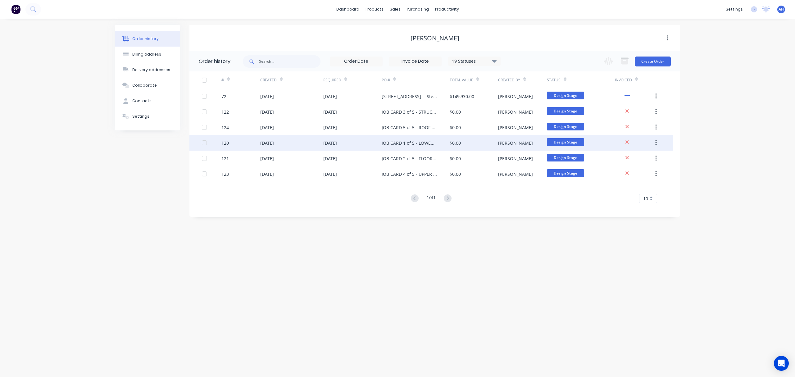
click at [364, 144] on div "26 Aug 2025" at bounding box center [352, 143] width 58 height 16
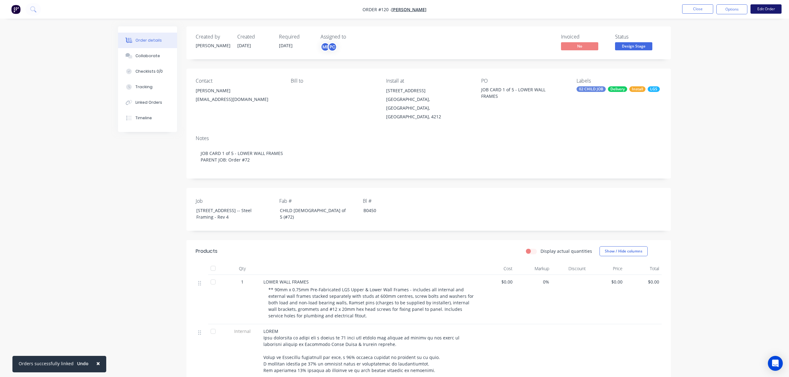
click at [764, 9] on button "Edit Order" at bounding box center [765, 8] width 31 height 9
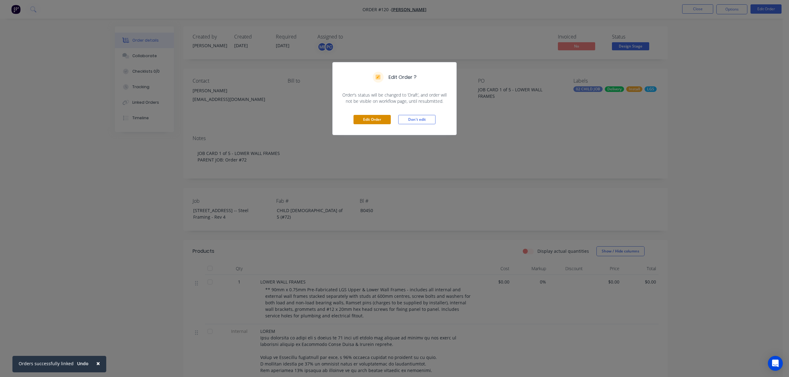
click at [376, 120] on button "Edit Order" at bounding box center [371, 119] width 37 height 9
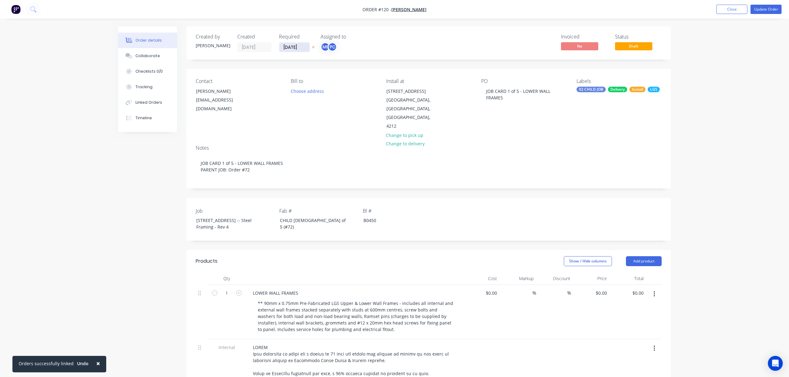
click at [302, 47] on input "[DATE]" at bounding box center [294, 47] width 30 height 9
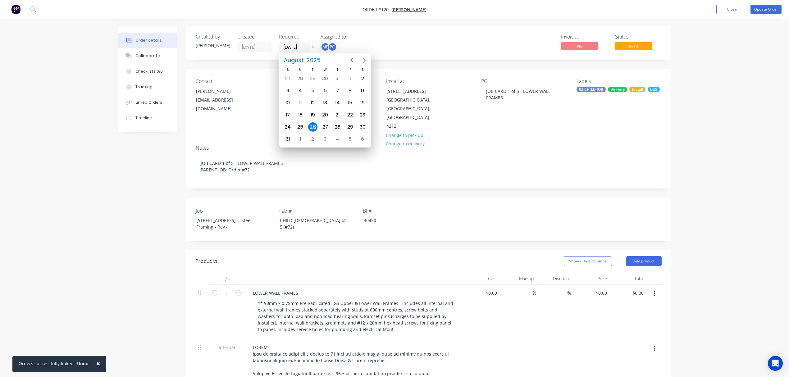
click at [365, 62] on icon "Next page" at bounding box center [363, 60] width 7 height 7
click at [300, 102] on div "13" at bounding box center [300, 102] width 9 height 9
type input "13/10/25"
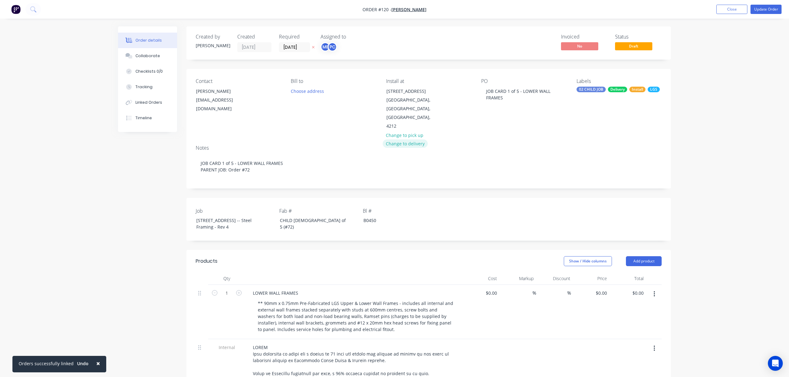
click at [408, 145] on button "Change to delivery" at bounding box center [404, 143] width 45 height 8
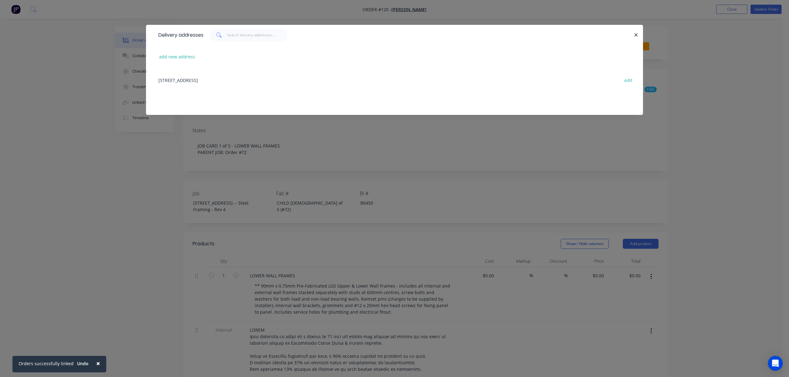
click at [310, 83] on div "Lot 10, No 5010 Harbourview Drive, Hope Island, Queensland, Australia, 4212 edit" at bounding box center [394, 79] width 478 height 23
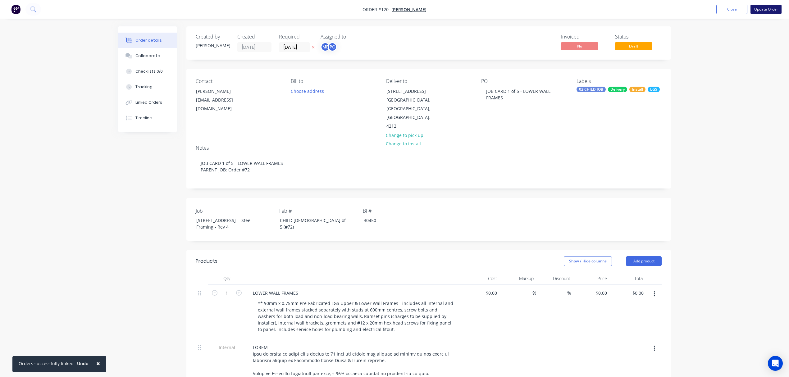
click at [760, 11] on button "Update Order" at bounding box center [765, 9] width 31 height 9
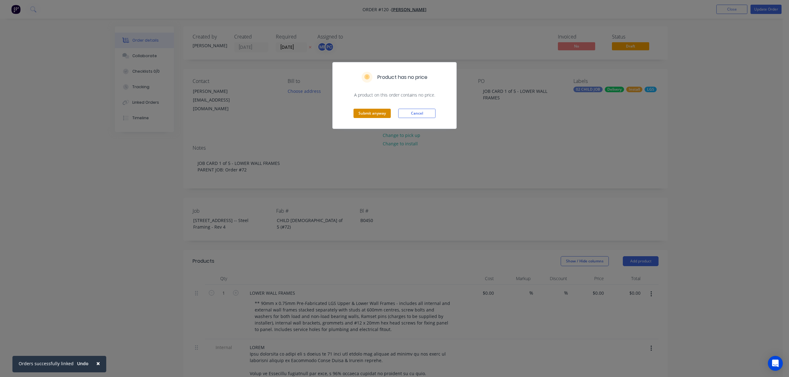
click at [356, 112] on button "Submit anyway" at bounding box center [371, 113] width 37 height 9
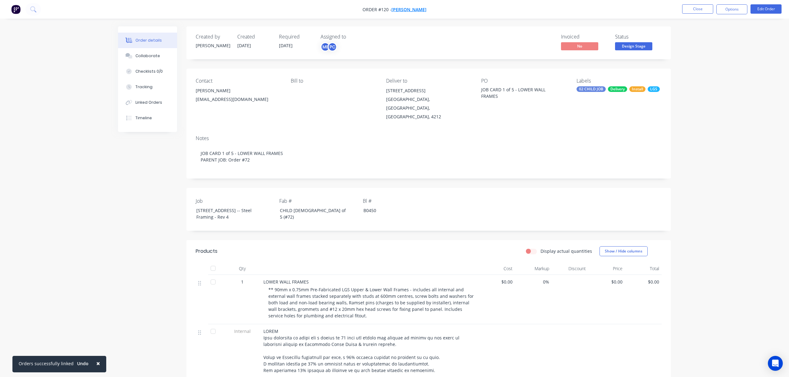
click at [417, 7] on span "[PERSON_NAME]" at bounding box center [408, 10] width 35 height 6
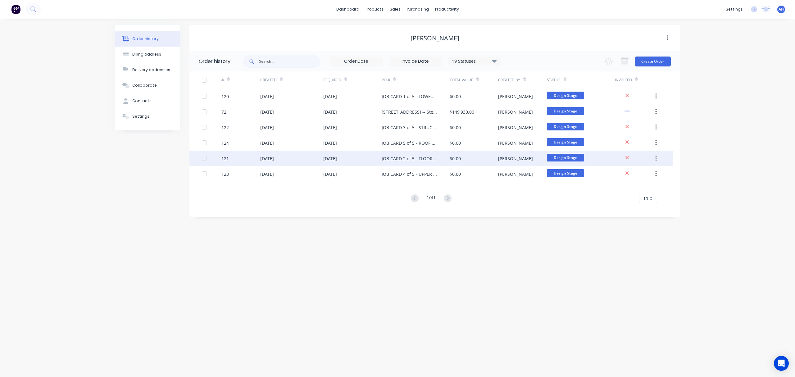
click at [354, 160] on div "26 Aug 2025" at bounding box center [352, 159] width 58 height 16
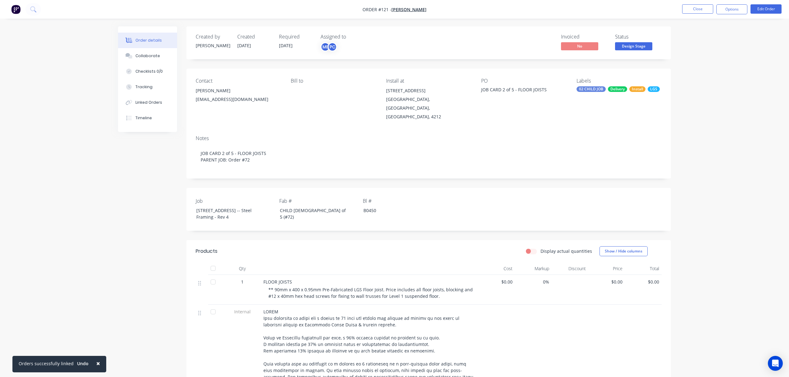
click at [291, 44] on span "[DATE]" at bounding box center [286, 46] width 14 height 6
click at [760, 7] on button "Edit Order" at bounding box center [765, 8] width 31 height 9
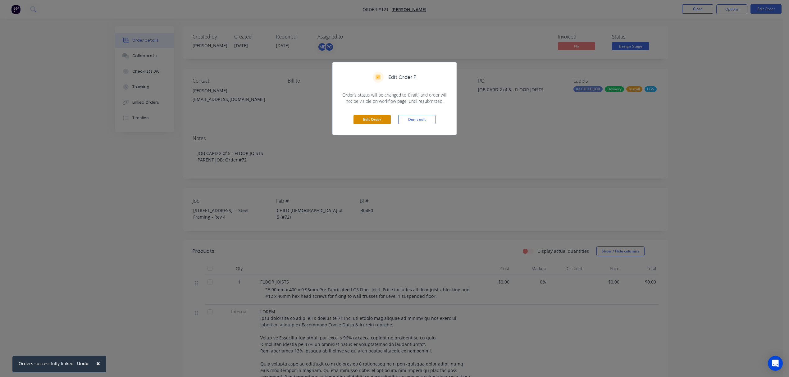
click at [367, 120] on button "Edit Order" at bounding box center [371, 119] width 37 height 9
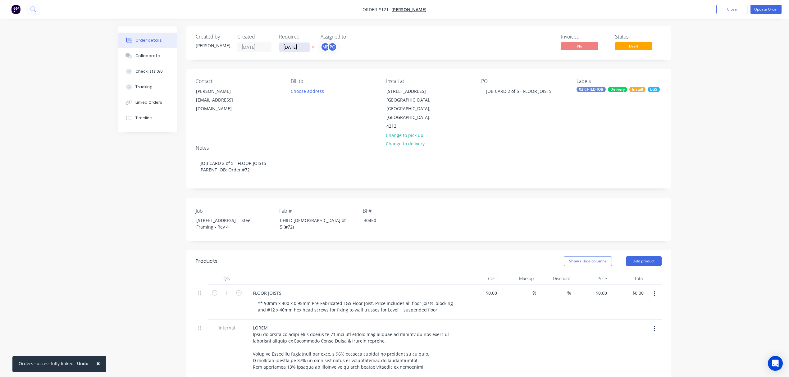
click at [302, 47] on input "[DATE]" at bounding box center [294, 47] width 30 height 9
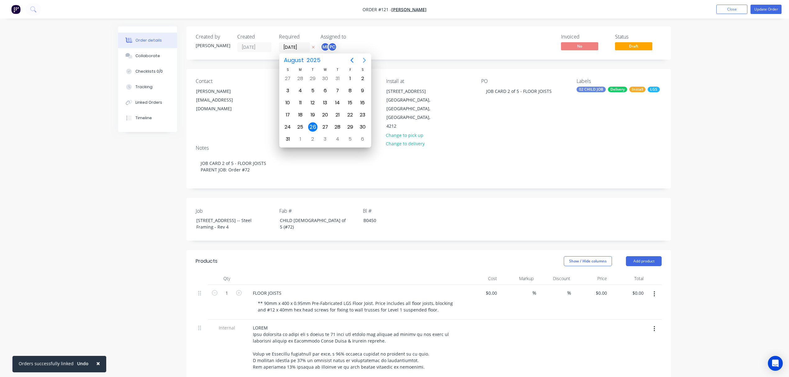
click at [364, 61] on icon "Next page" at bounding box center [363, 60] width 7 height 7
click at [298, 103] on div "13" at bounding box center [300, 102] width 9 height 9
type input "13/10/25"
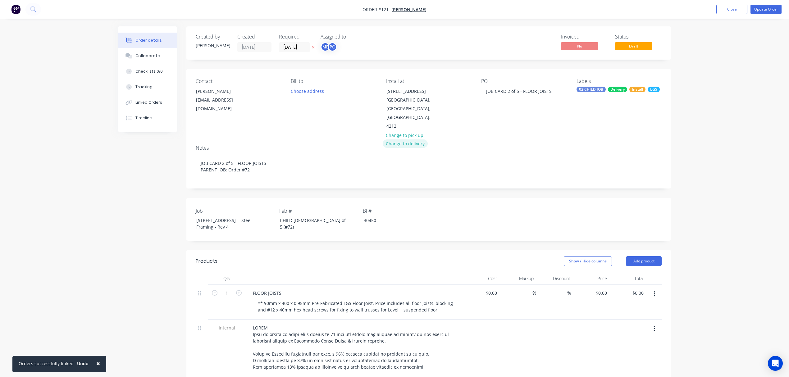
click at [394, 142] on button "Change to delivery" at bounding box center [404, 143] width 45 height 8
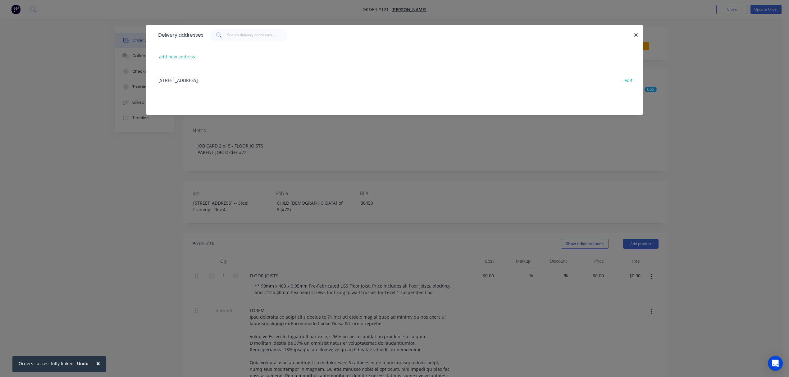
click at [301, 80] on div "Lot 10, No 5010 Harbourview Drive, Hope Island, Queensland, Australia, 4212 edit" at bounding box center [394, 79] width 478 height 23
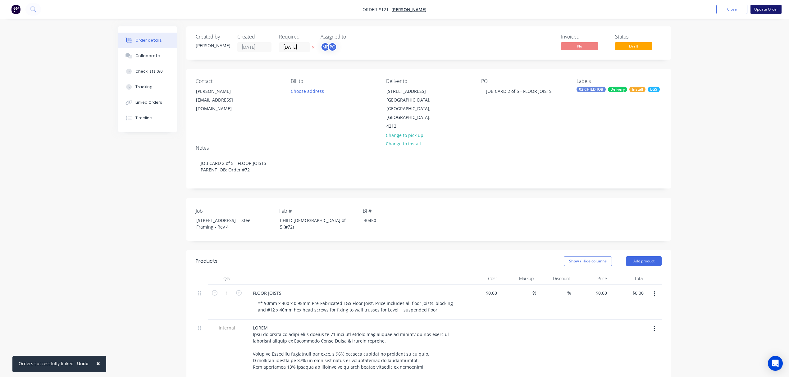
click at [769, 7] on button "Update Order" at bounding box center [765, 9] width 31 height 9
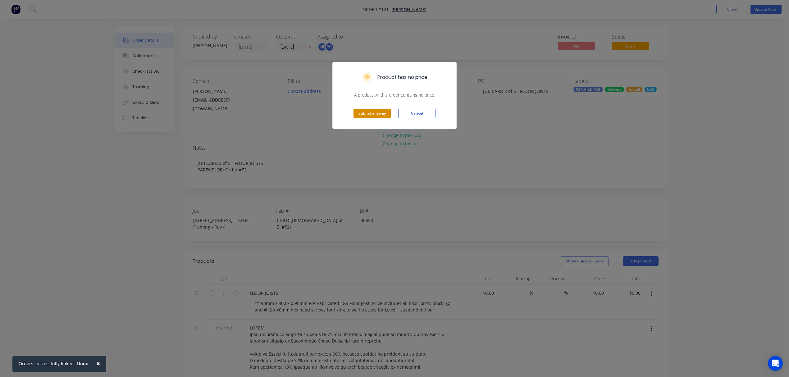
click at [365, 114] on button "Submit anyway" at bounding box center [371, 113] width 37 height 9
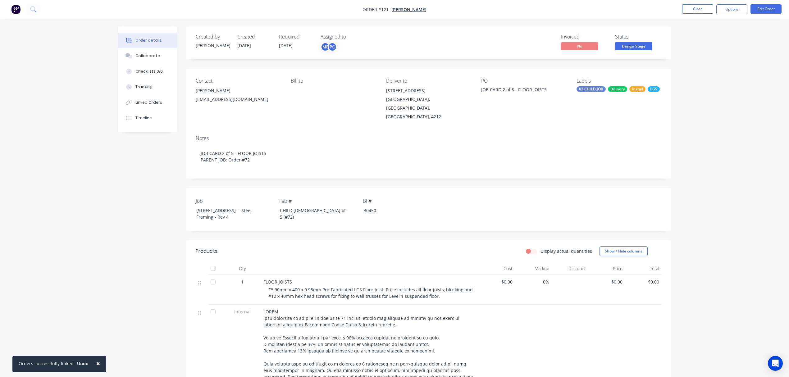
click at [413, 13] on nav "Order #121 - Lee Fleming Close Options Edit Order" at bounding box center [394, 9] width 789 height 19
click at [403, 9] on span "[PERSON_NAME]" at bounding box center [408, 10] width 35 height 6
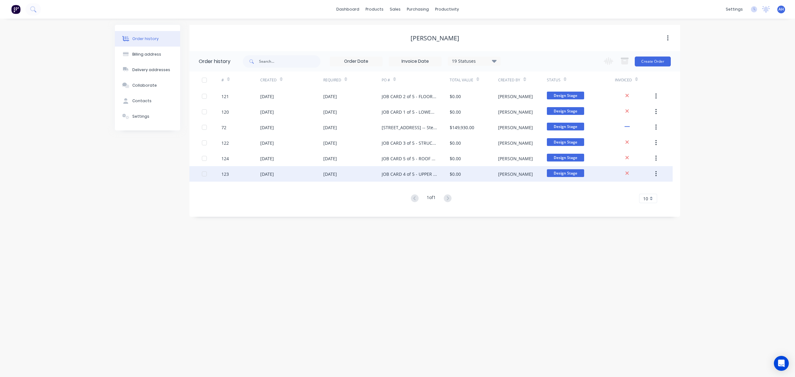
click at [274, 174] on div "26 Aug 2025" at bounding box center [267, 174] width 14 height 7
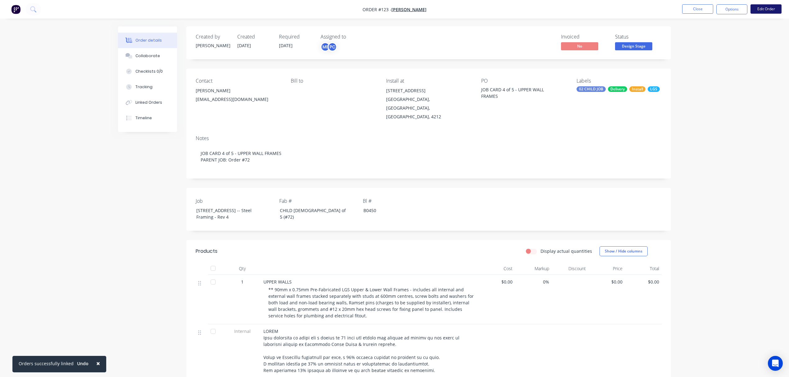
click at [765, 11] on button "Edit Order" at bounding box center [765, 8] width 31 height 9
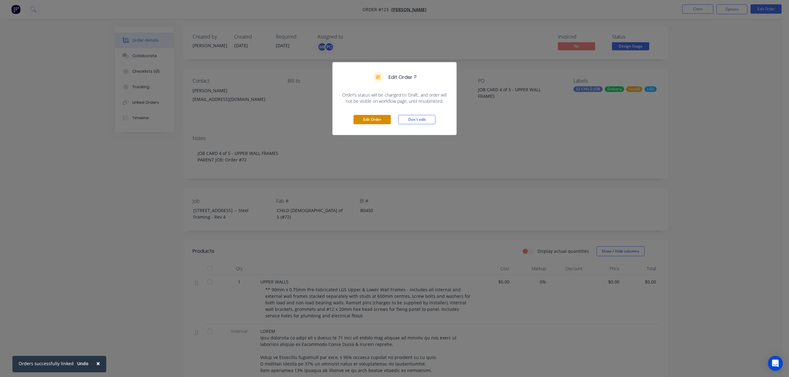
click at [367, 122] on button "Edit Order" at bounding box center [371, 119] width 37 height 9
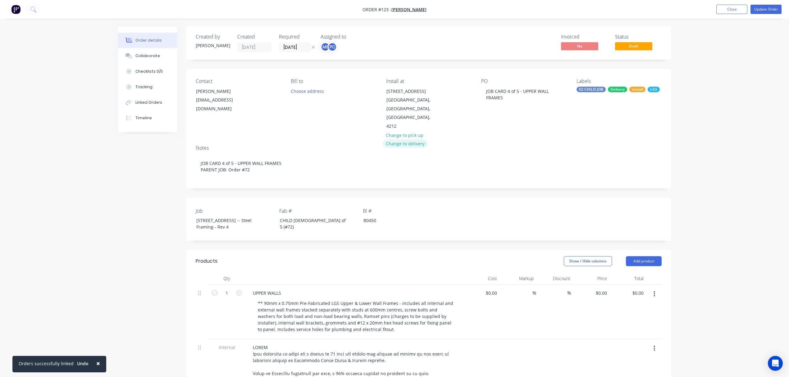
click at [393, 148] on button "Change to delivery" at bounding box center [404, 143] width 45 height 8
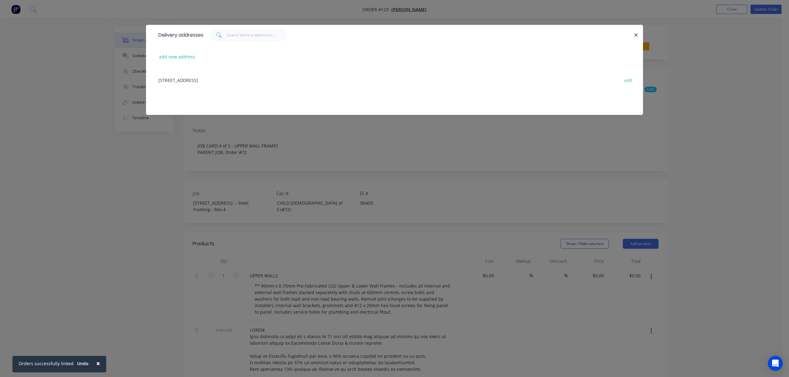
click at [285, 81] on div "Lot 10, No 5010 Harbourview Drive, Hope Island, Queensland, Australia, 4212 edit" at bounding box center [394, 79] width 478 height 23
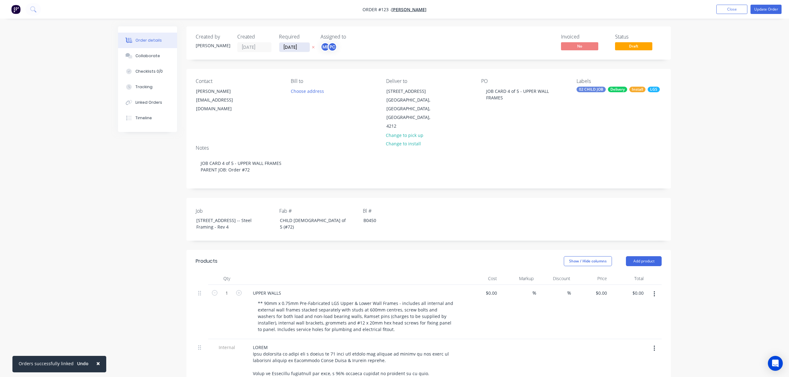
click at [299, 46] on input "[DATE]" at bounding box center [294, 47] width 30 height 9
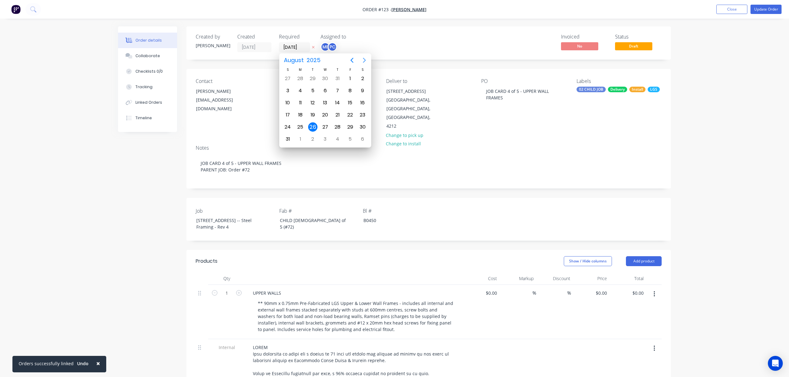
click at [366, 61] on icon "Next page" at bounding box center [363, 60] width 7 height 7
click at [350, 101] on div "17" at bounding box center [349, 102] width 9 height 9
type input "17/10/25"
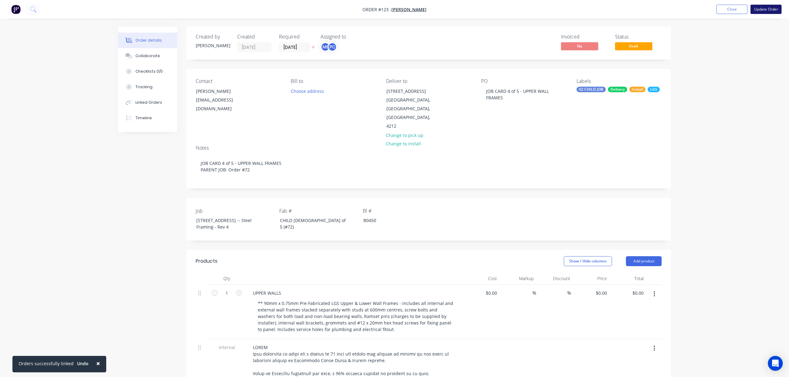
click at [762, 10] on button "Update Order" at bounding box center [765, 9] width 31 height 9
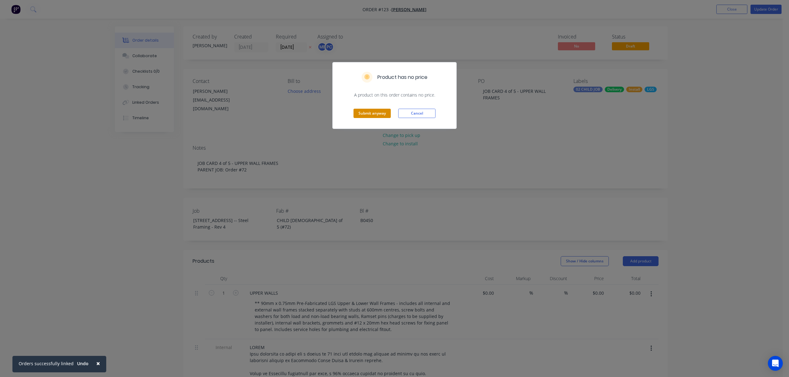
click at [364, 113] on button "Submit anyway" at bounding box center [371, 113] width 37 height 9
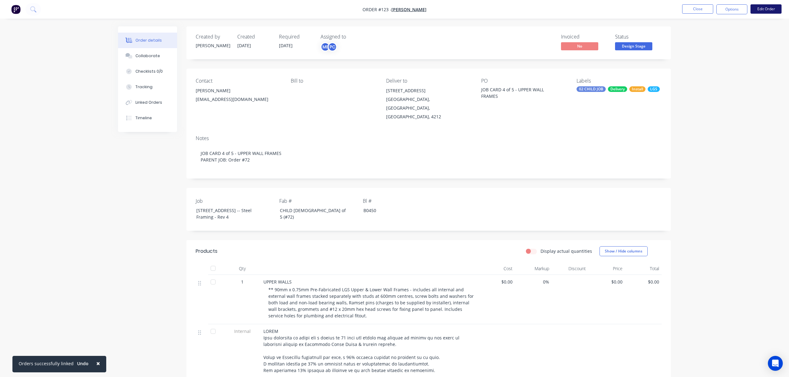
click at [758, 11] on button "Edit Order" at bounding box center [765, 8] width 31 height 9
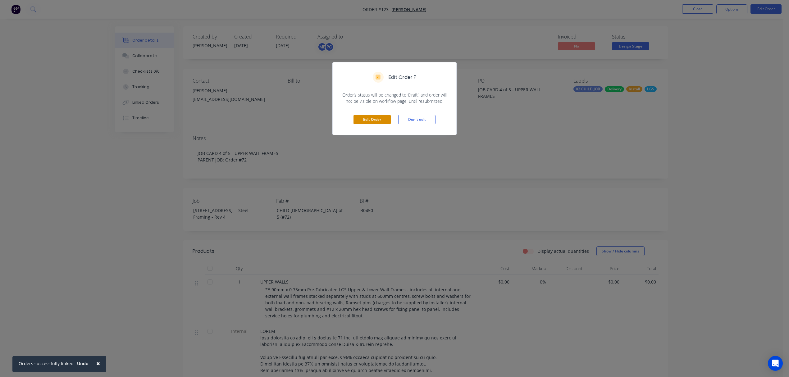
click at [374, 119] on button "Edit Order" at bounding box center [371, 119] width 37 height 9
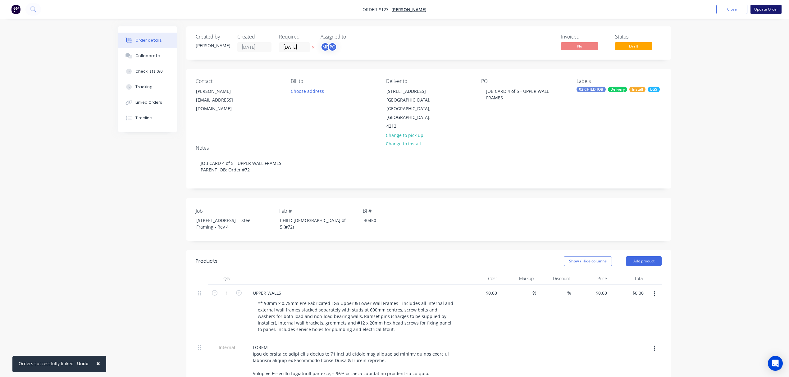
click at [763, 8] on button "Update Order" at bounding box center [765, 9] width 31 height 9
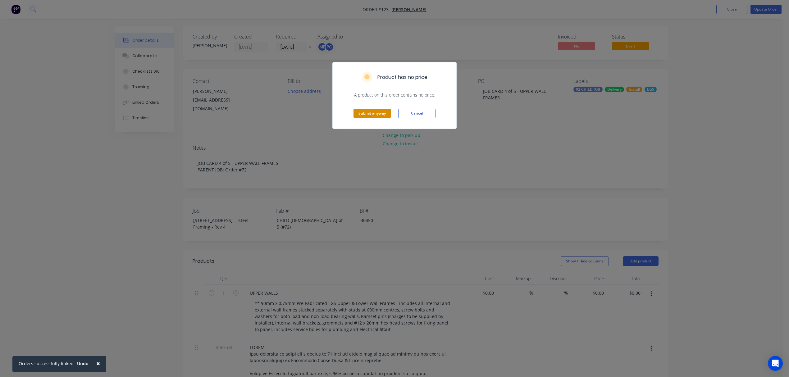
click at [369, 111] on button "Submit anyway" at bounding box center [371, 113] width 37 height 9
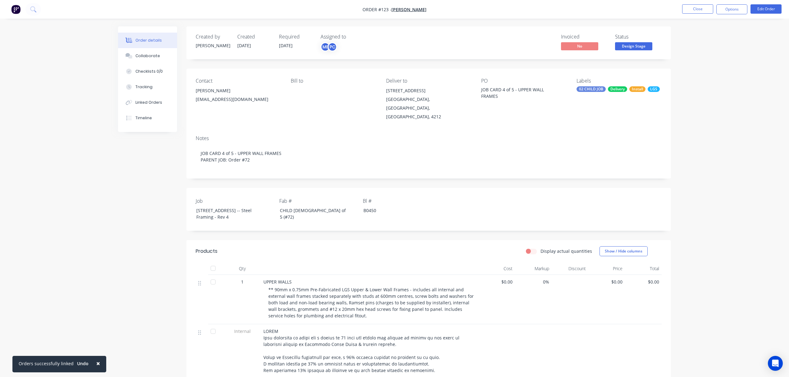
click at [431, 93] on div "Lot 10, No 5010 Harbourview Drive" at bounding box center [428, 90] width 85 height 9
click at [771, 7] on button "Edit Order" at bounding box center [765, 8] width 31 height 9
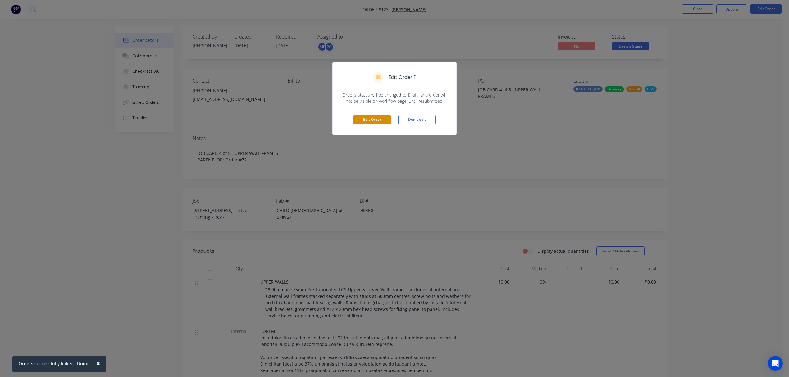
click at [371, 121] on button "Edit Order" at bounding box center [371, 119] width 37 height 9
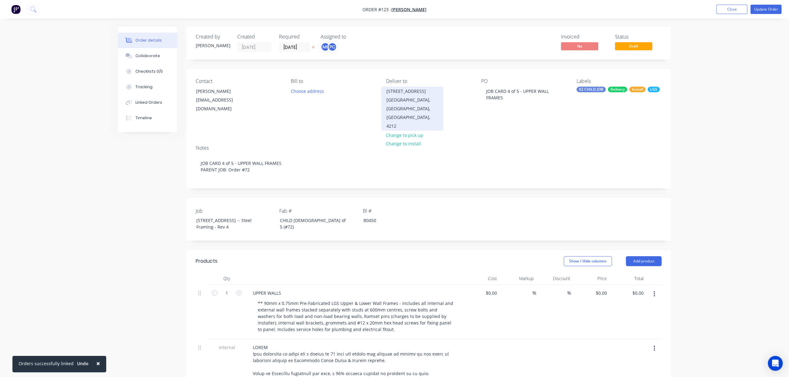
click at [400, 96] on div "Lot 10, No 5010 Harbourview Drive" at bounding box center [412, 91] width 52 height 9
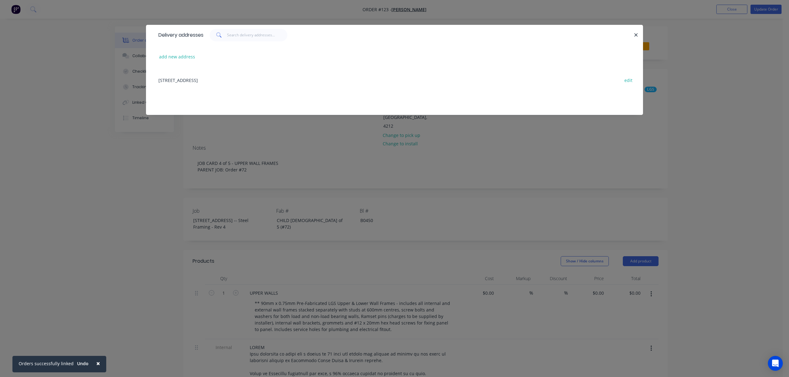
click at [316, 80] on div "Lot 10, No 5010 Harbourview Drive, Hope Island, Queensland, Australia, 4212 edit" at bounding box center [394, 79] width 478 height 23
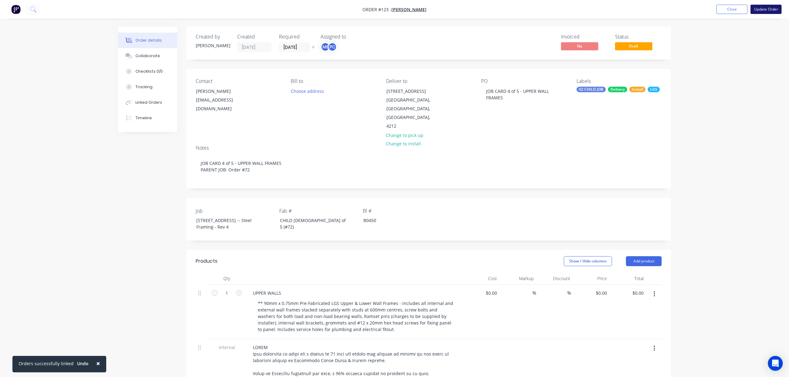
click at [764, 8] on button "Update Order" at bounding box center [765, 9] width 31 height 9
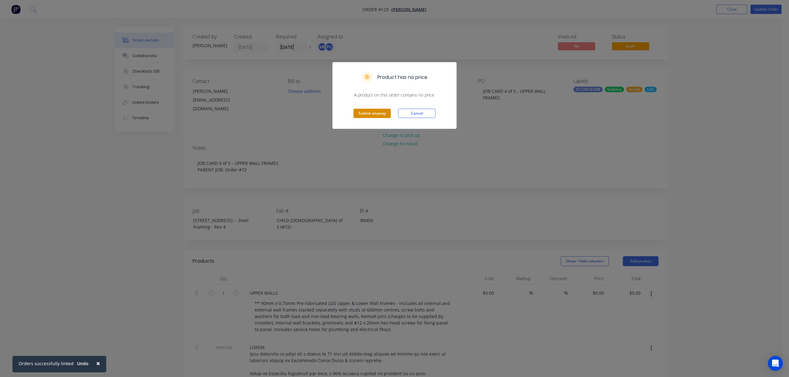
click at [375, 114] on button "Submit anyway" at bounding box center [371, 113] width 37 height 9
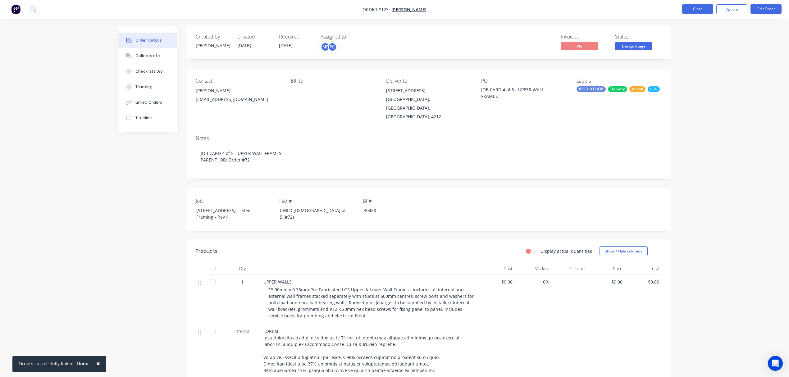
click at [704, 10] on button "Close" at bounding box center [697, 8] width 31 height 9
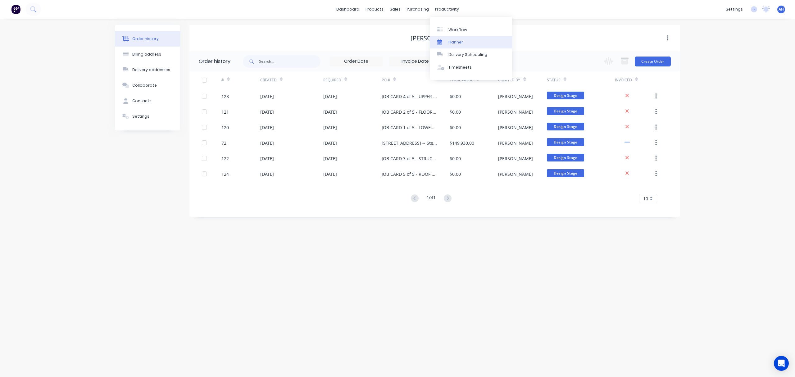
click at [454, 44] on div "Planner" at bounding box center [455, 42] width 15 height 6
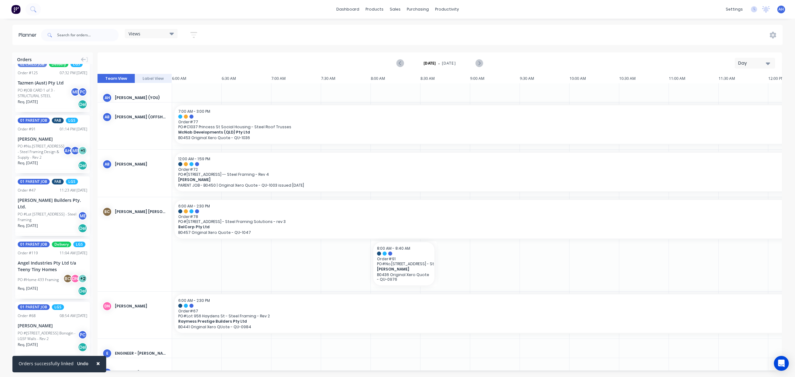
click at [170, 34] on icon at bounding box center [172, 33] width 4 height 7
click at [158, 116] on button "FACTORY PRODUCTION" at bounding box center [162, 116] width 66 height 7
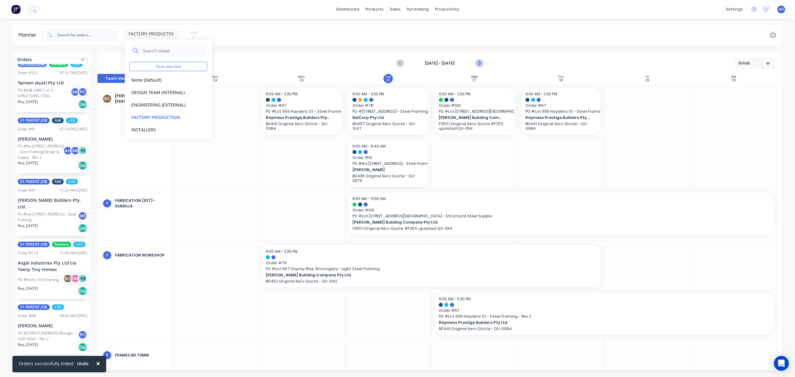
click at [477, 64] on icon "Next page" at bounding box center [478, 63] width 7 height 7
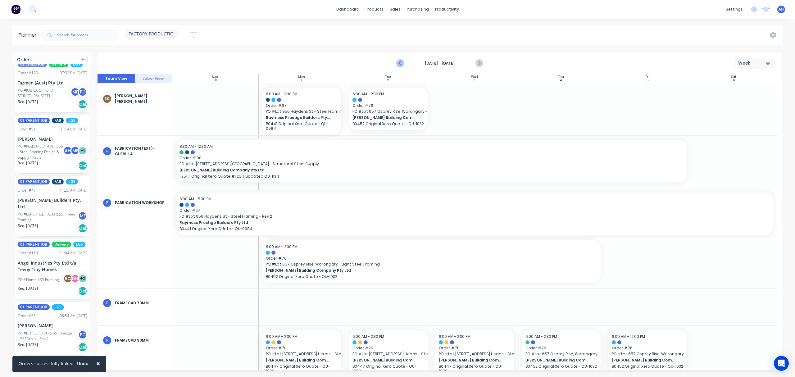
click at [401, 61] on icon "Previous page" at bounding box center [400, 63] width 3 height 5
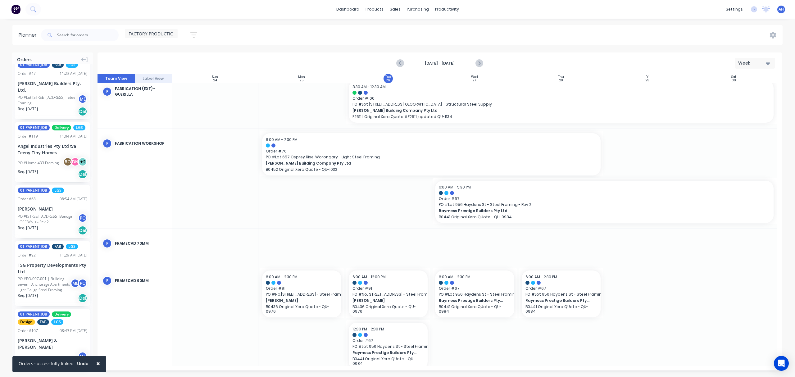
scroll to position [874, 0]
drag, startPoint x: 41, startPoint y: 170, endPoint x: 642, endPoint y: 301, distance: 615.0
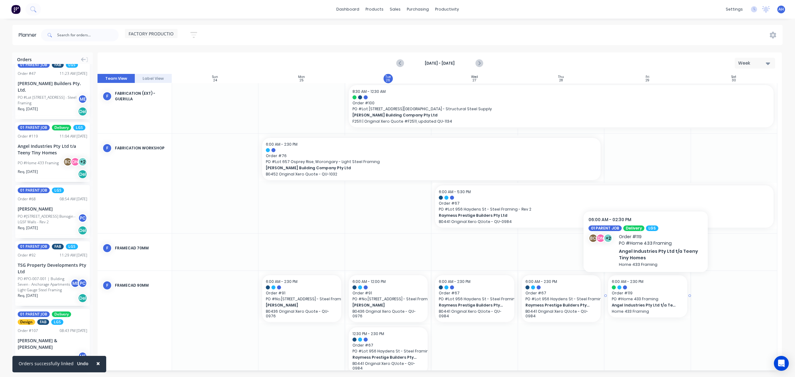
click at [630, 296] on span "Order # 119" at bounding box center [647, 293] width 71 height 6
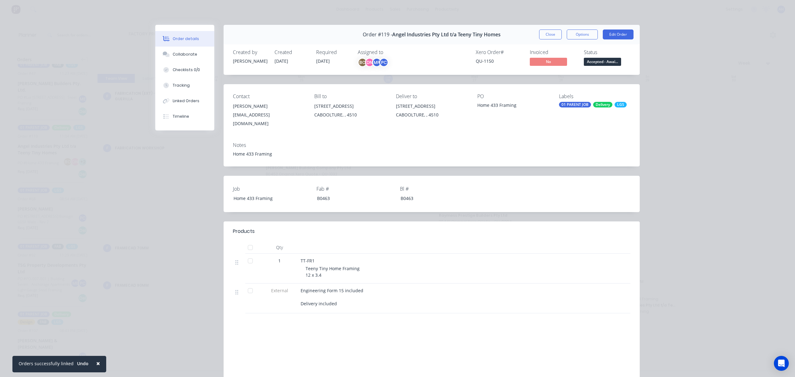
click at [324, 61] on span "22/08/25" at bounding box center [323, 61] width 14 height 6
click at [613, 33] on button "Edit Order" at bounding box center [618, 34] width 31 height 10
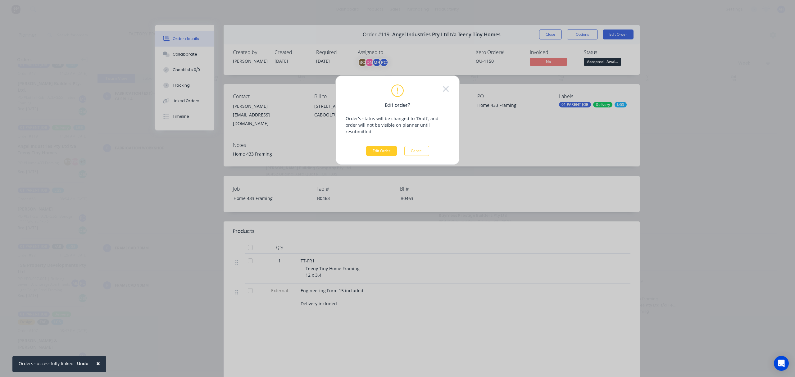
click at [388, 146] on button "Edit Order" at bounding box center [381, 151] width 31 height 10
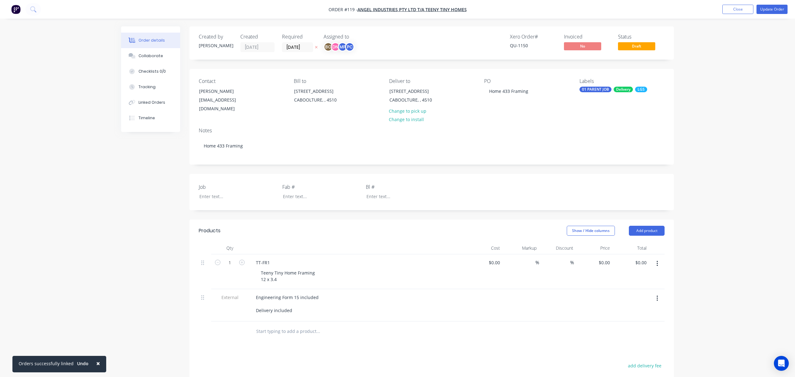
type input "$3,500.00"
type input "40"
type input "$4,900.00"
click at [292, 48] on input "22/08/25" at bounding box center [294, 47] width 30 height 9
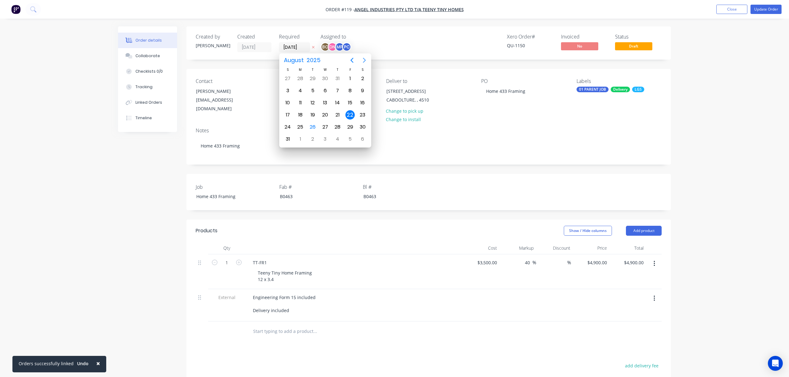
click at [361, 59] on icon "Next page" at bounding box center [363, 60] width 7 height 7
click at [301, 77] on div "1" at bounding box center [300, 78] width 9 height 9
type input "01/09/25"
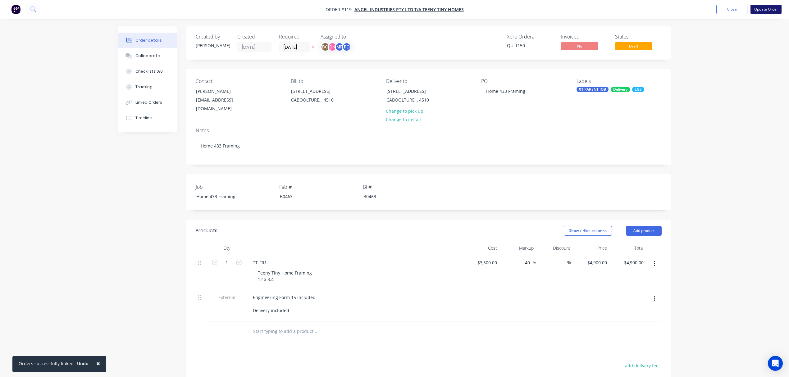
click at [766, 8] on button "Update Order" at bounding box center [765, 9] width 31 height 9
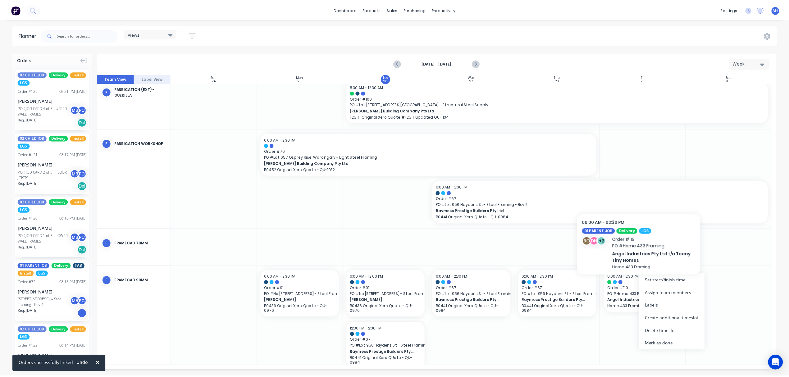
scroll to position [107, 0]
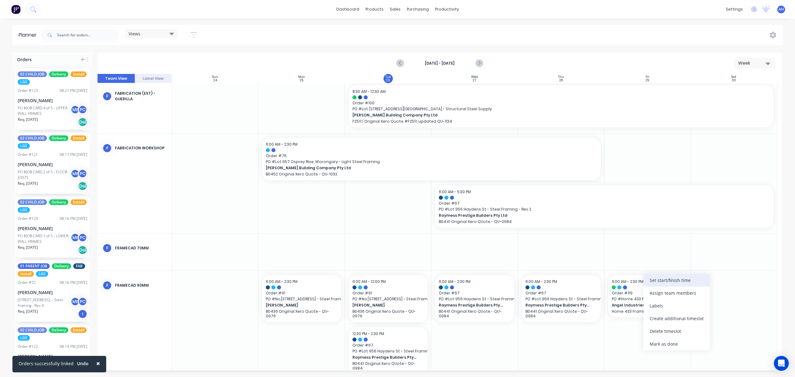
click at [659, 279] on div "Set start/finish time" at bounding box center [676, 280] width 66 height 13
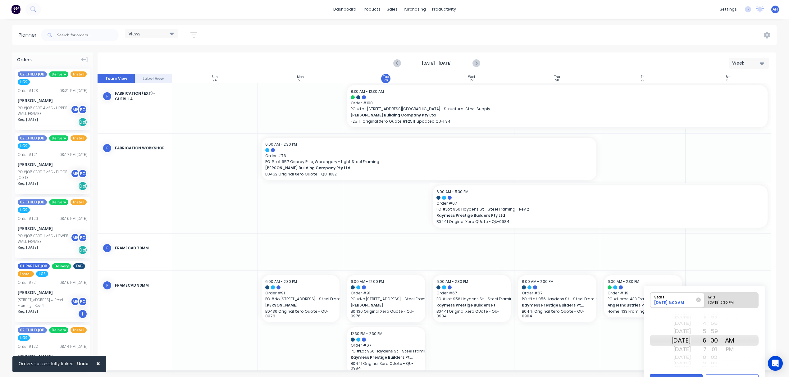
click at [722, 301] on div "08/29/2025 2:30 PM" at bounding box center [728, 304] width 45 height 8
click at [704, 301] on input "End 08/29/2025 2:30 PM" at bounding box center [704, 299] width 0 height 15
radio input "true"
click at [667, 374] on div "Start 08/29/2025 6:00 AM End 08/29/2025 10:30 PM Fri Aug 29 Sat Aug 30 Sun Aug …" at bounding box center [703, 338] width 121 height 105
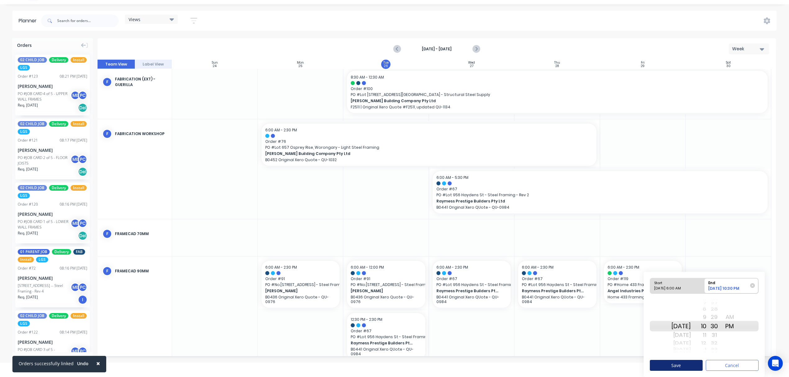
click at [665, 363] on button "Save" at bounding box center [675, 365] width 53 height 11
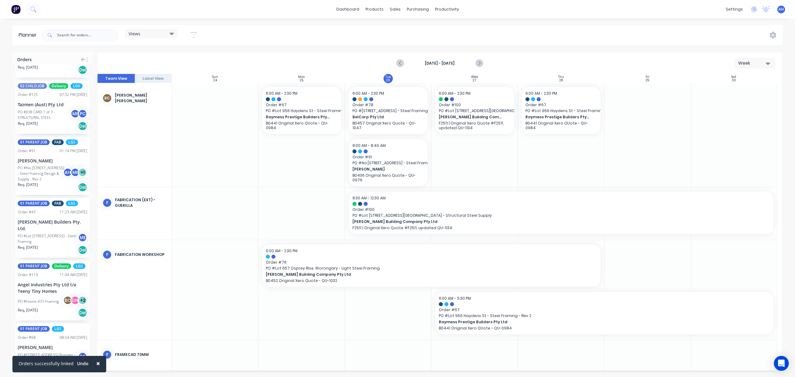
scroll to position [742, 0]
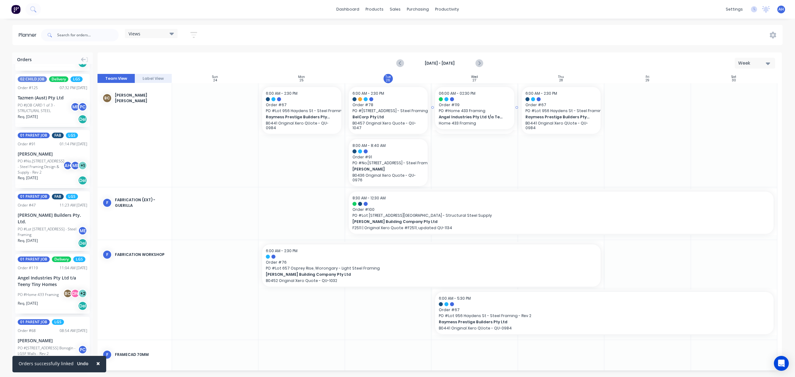
drag, startPoint x: 57, startPoint y: 287, endPoint x: 467, endPoint y: 175, distance: 425.5
drag, startPoint x: 475, startPoint y: 160, endPoint x: 557, endPoint y: 146, distance: 83.2
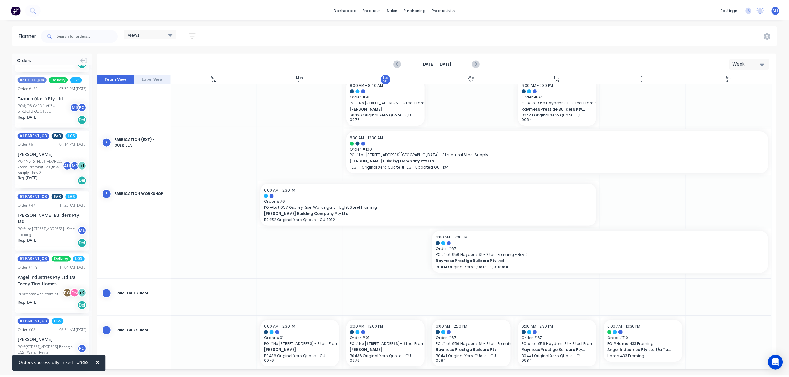
scroll to position [112, 0]
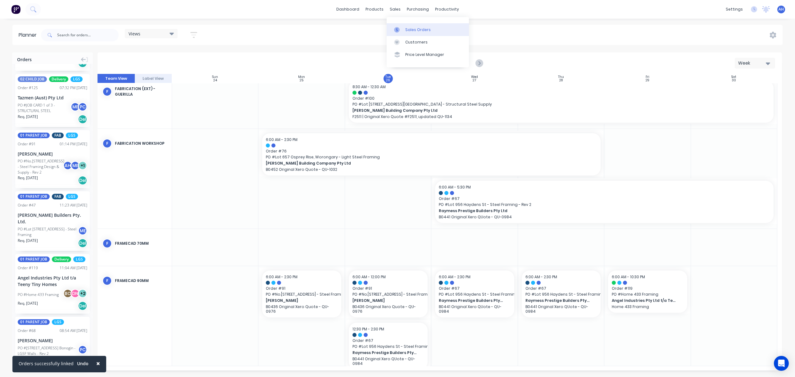
click at [405, 29] on div "Sales Orders" at bounding box center [417, 30] width 25 height 6
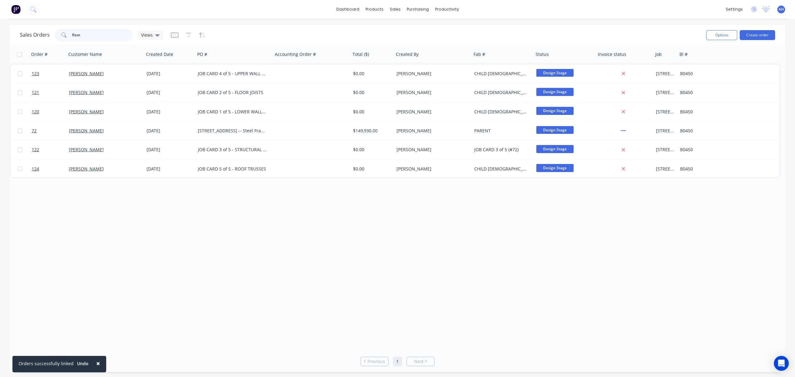
drag, startPoint x: 87, startPoint y: 34, endPoint x: 57, endPoint y: 36, distance: 29.9
click at [57, 36] on div "flem" at bounding box center [94, 35] width 78 height 12
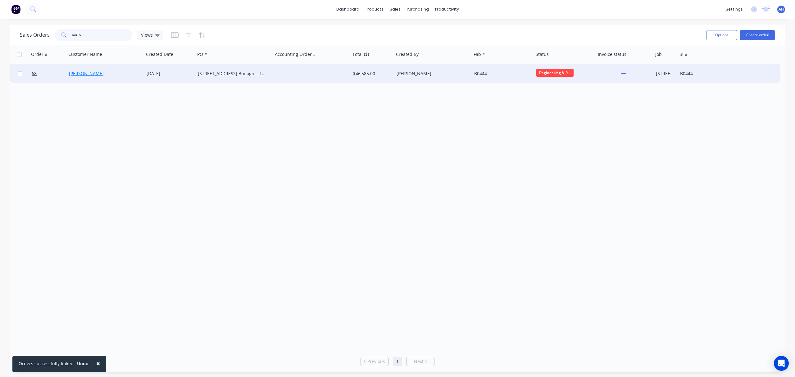
type input "youh"
click at [90, 71] on link "Andrew Youhanna" at bounding box center [86, 73] width 35 height 6
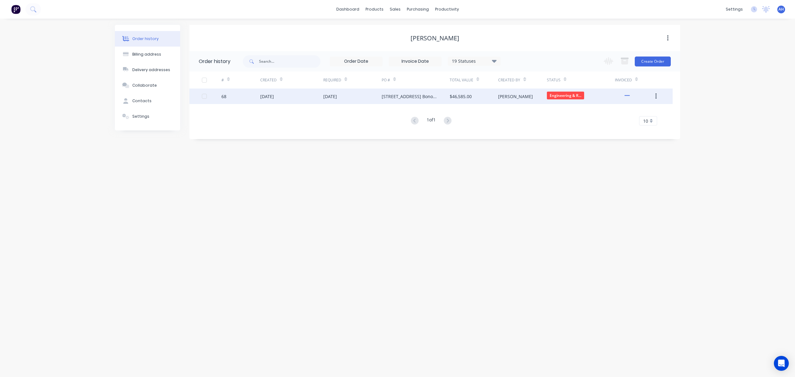
click at [274, 97] on div "04 Aug 2025" at bounding box center [267, 96] width 14 height 7
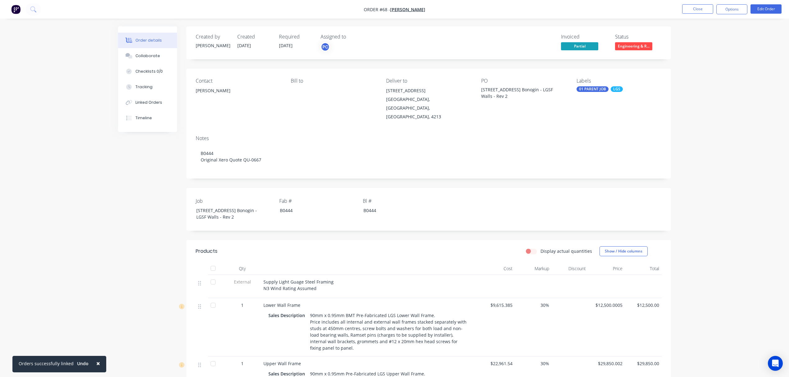
click at [286, 45] on span "19/09/25" at bounding box center [286, 46] width 14 height 6
click at [762, 8] on button "Edit Order" at bounding box center [765, 8] width 31 height 9
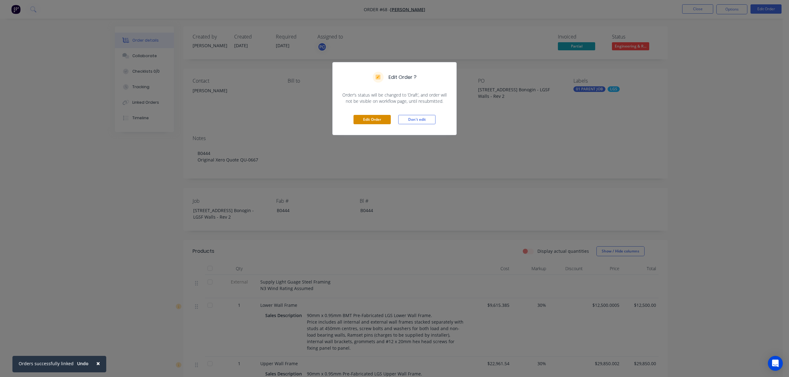
click at [378, 118] on button "Edit Order" at bounding box center [371, 119] width 37 height 9
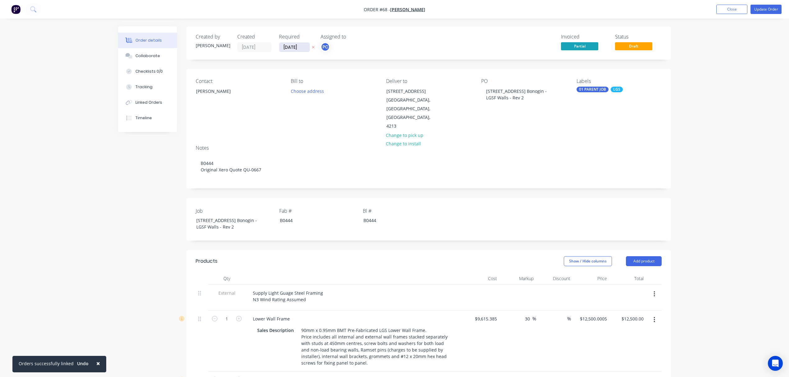
click at [296, 47] on input "19/09/25" at bounding box center [294, 47] width 30 height 9
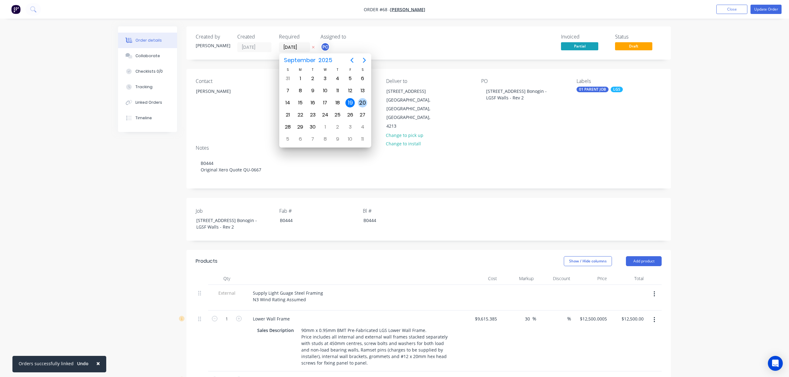
click at [363, 102] on div "20" at bounding box center [362, 102] width 9 height 9
type input "20/09/25"
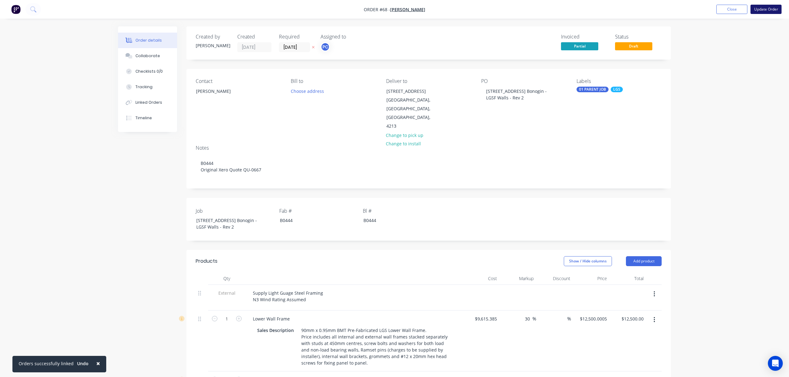
click at [768, 10] on button "Update Order" at bounding box center [765, 9] width 31 height 9
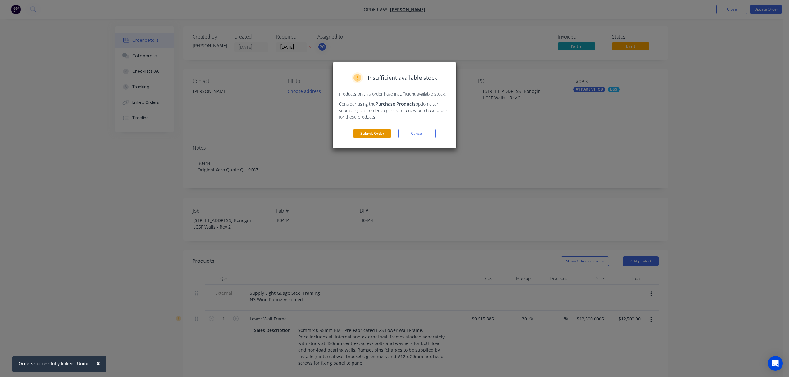
click at [374, 134] on button "Submit Order" at bounding box center [371, 133] width 37 height 9
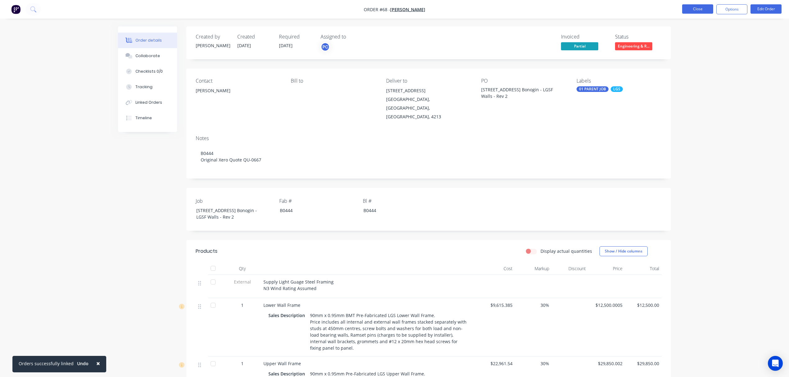
click at [700, 11] on button "Close" at bounding box center [697, 8] width 31 height 9
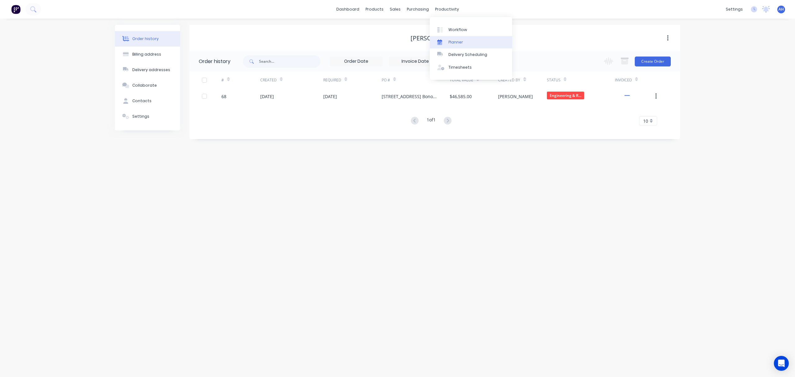
click at [451, 42] on div "Planner" at bounding box center [455, 42] width 15 height 6
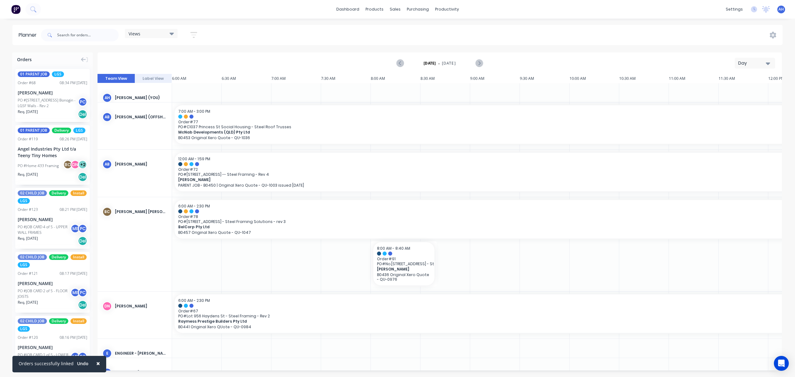
scroll to position [0, 237]
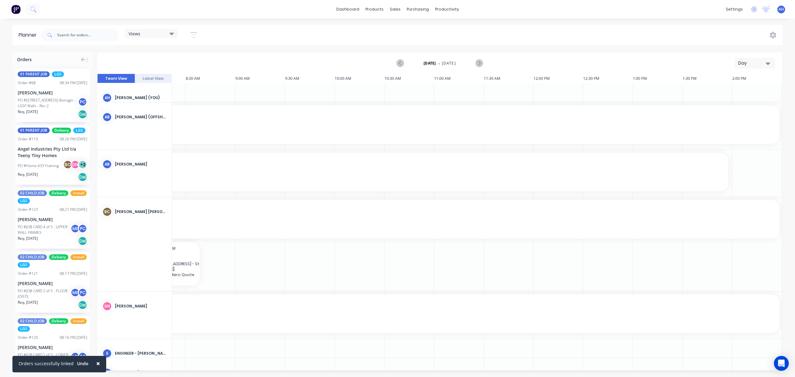
click at [170, 34] on icon at bounding box center [172, 33] width 4 height 7
click at [170, 114] on button "FACTORY PRODUCTION" at bounding box center [162, 116] width 66 height 7
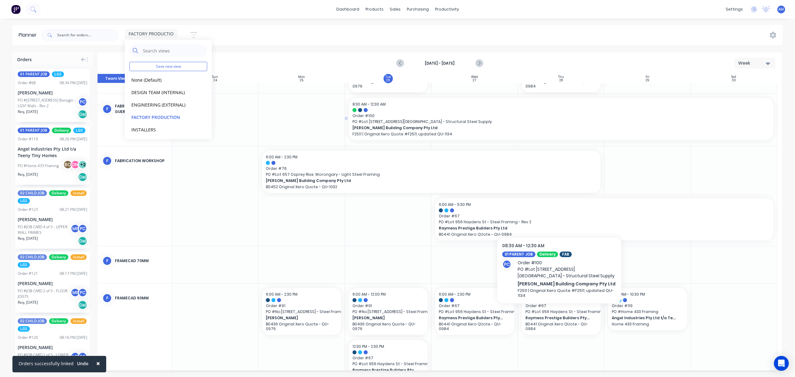
scroll to position [112, 0]
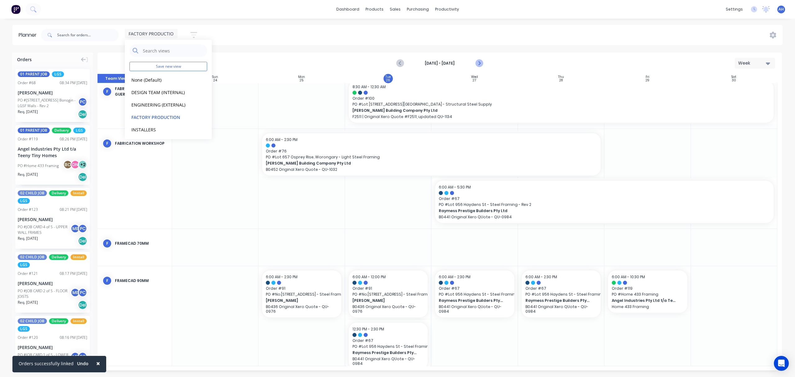
click at [478, 63] on icon "Next page" at bounding box center [478, 63] width 7 height 7
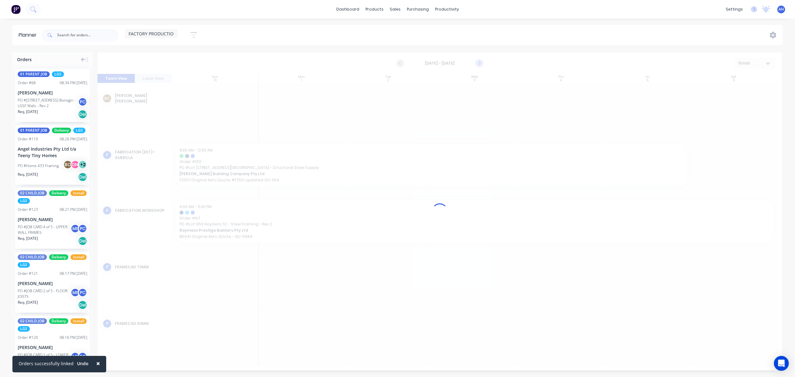
scroll to position [0, 0]
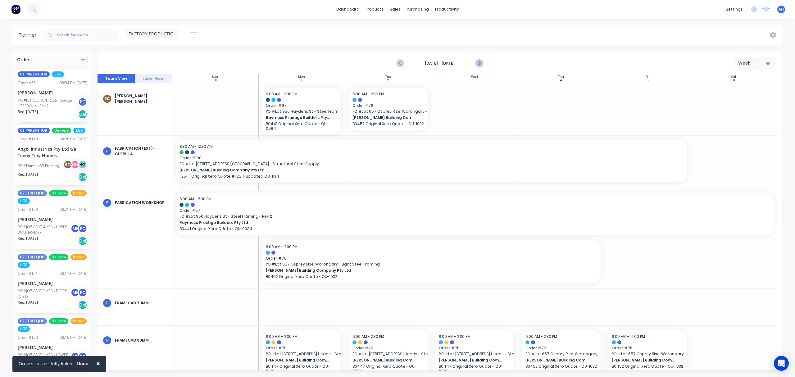
click at [478, 63] on icon "Next page" at bounding box center [478, 63] width 7 height 7
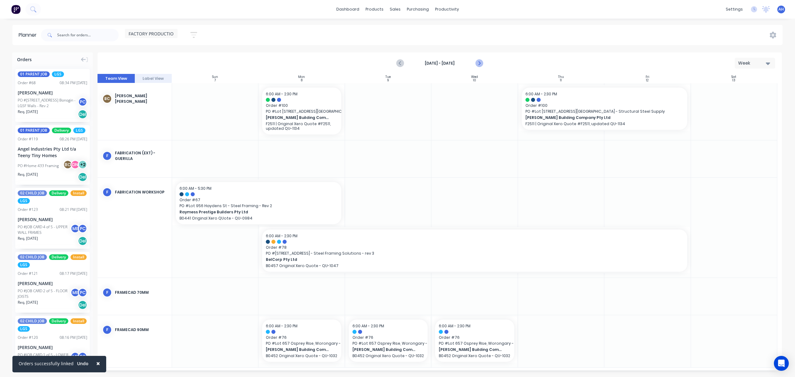
click at [478, 63] on icon "Next page" at bounding box center [478, 63] width 7 height 7
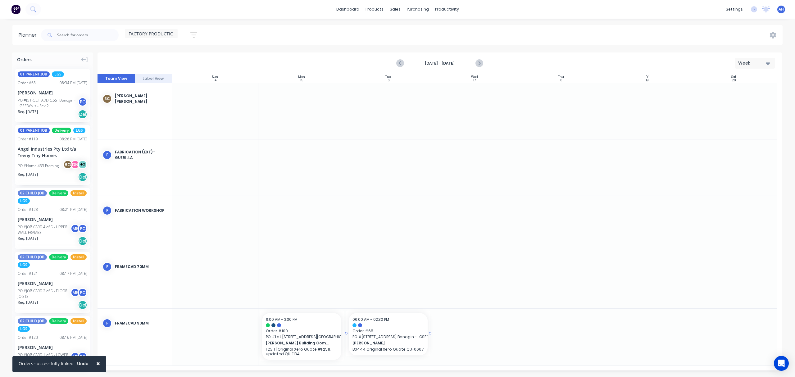
drag, startPoint x: 47, startPoint y: 97, endPoint x: 371, endPoint y: 331, distance: 399.5
drag, startPoint x: 430, startPoint y: 333, endPoint x: 645, endPoint y: 337, distance: 214.9
drag, startPoint x: 55, startPoint y: 93, endPoint x: 291, endPoint y: 89, distance: 236.0
click at [291, 89] on div "Orders 01 PARENT JOB LGS Order # 68 08:34 PM 26/08/25 Andrew Youhanna PO #110 C…" at bounding box center [397, 214] width 795 height 324
click at [399, 61] on icon "Previous page" at bounding box center [400, 63] width 7 height 7
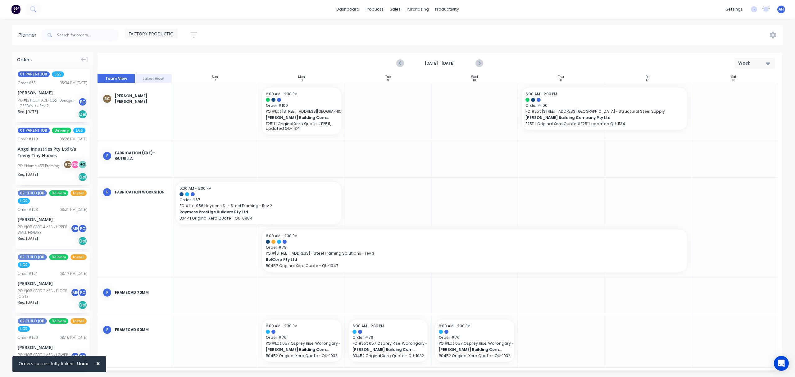
click at [163, 32] on span "FACTORY PRODUCTION" at bounding box center [153, 33] width 48 height 7
click at [155, 93] on button "DESIGN TEAM (INTERNAL)" at bounding box center [162, 91] width 66 height 7
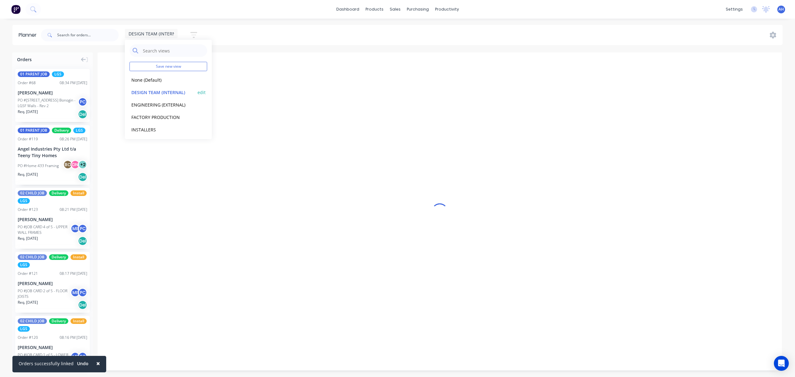
scroll to position [0, 235]
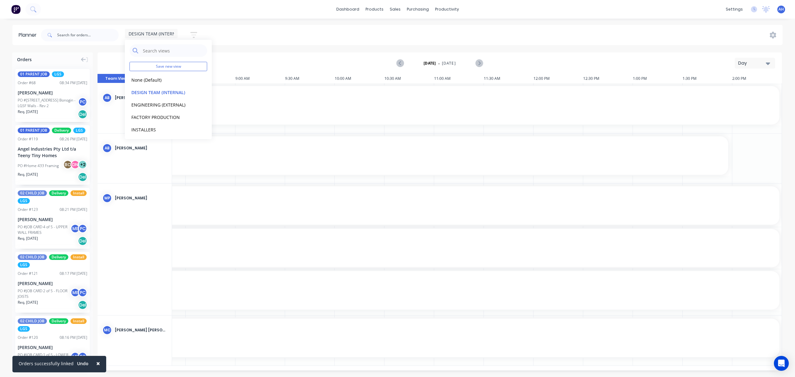
drag, startPoint x: 753, startPoint y: 65, endPoint x: 756, endPoint y: 62, distance: 3.7
click at [756, 62] on div "Day" at bounding box center [752, 63] width 29 height 7
click at [735, 93] on div "Week" at bounding box center [743, 92] width 61 height 12
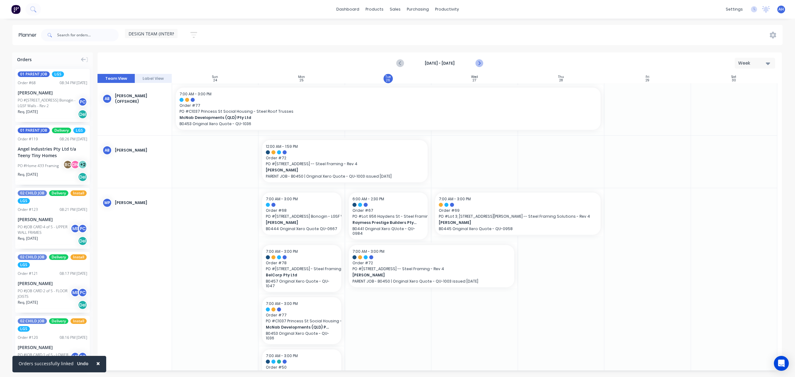
click at [479, 63] on icon "Next page" at bounding box center [478, 63] width 7 height 7
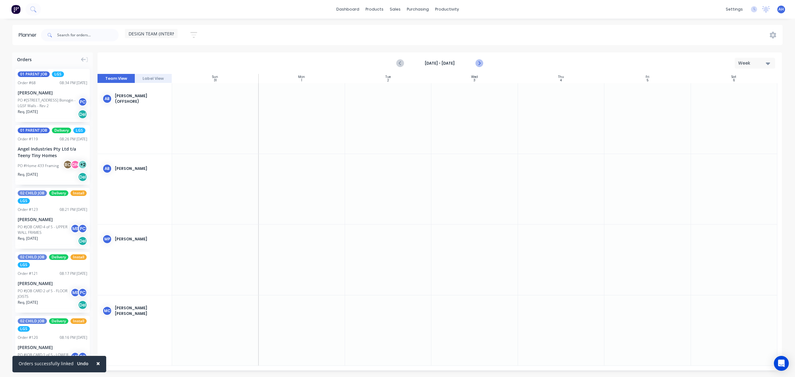
click at [479, 63] on icon "Next page" at bounding box center [478, 63] width 7 height 7
drag, startPoint x: 46, startPoint y: 101, endPoint x: 17, endPoint y: 77, distance: 37.1
click at [401, 60] on icon "Previous page" at bounding box center [400, 63] width 7 height 7
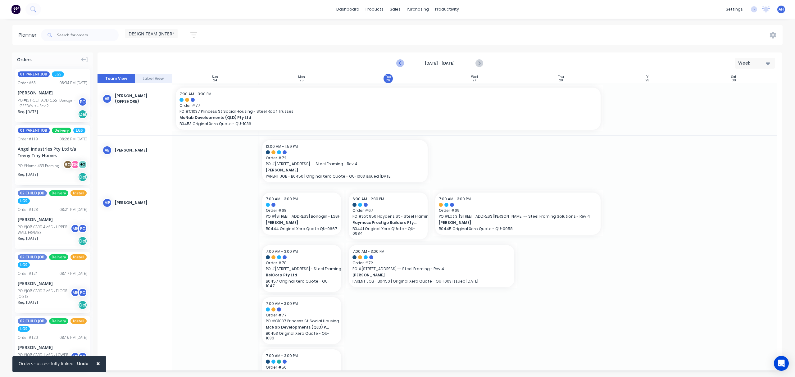
click at [401, 60] on icon "Previous page" at bounding box center [400, 63] width 7 height 7
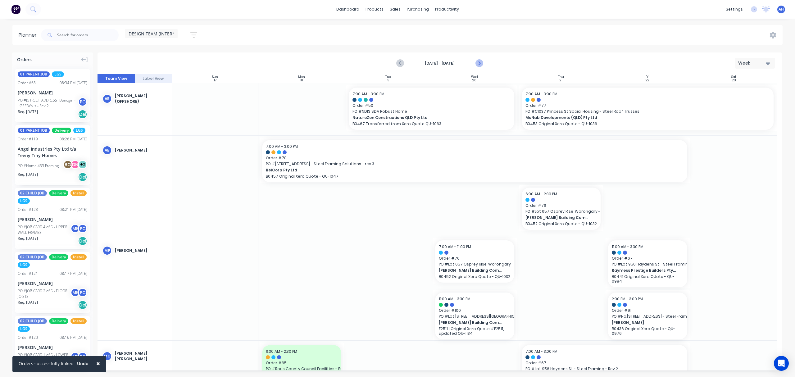
click at [479, 65] on icon "Next page" at bounding box center [478, 63] width 3 height 5
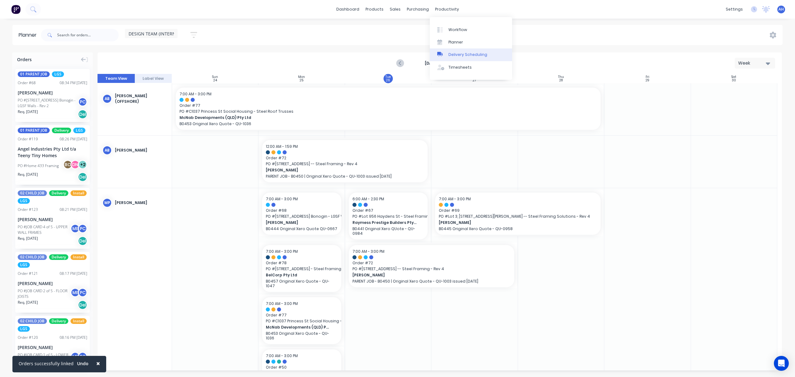
click at [459, 53] on div "Delivery Scheduling" at bounding box center [467, 55] width 39 height 6
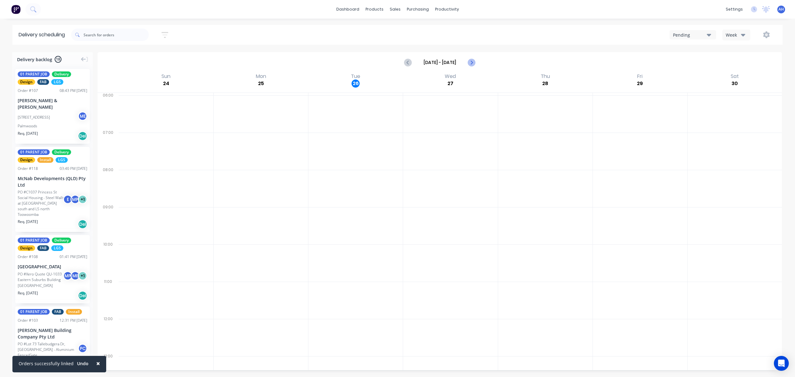
click at [472, 63] on icon "Next page" at bounding box center [471, 62] width 3 height 5
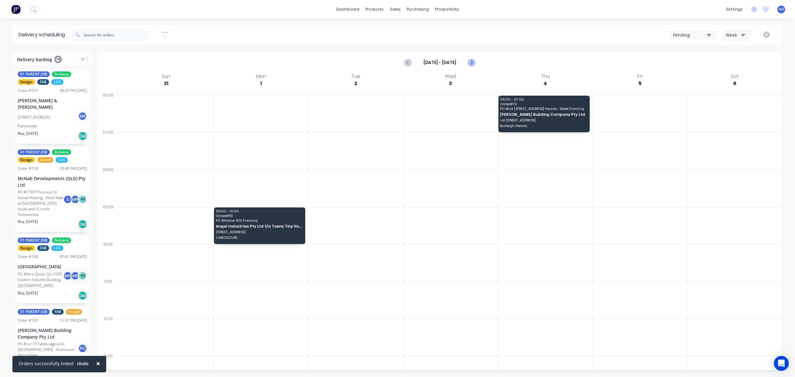
click at [472, 63] on icon "Next page" at bounding box center [471, 62] width 3 height 5
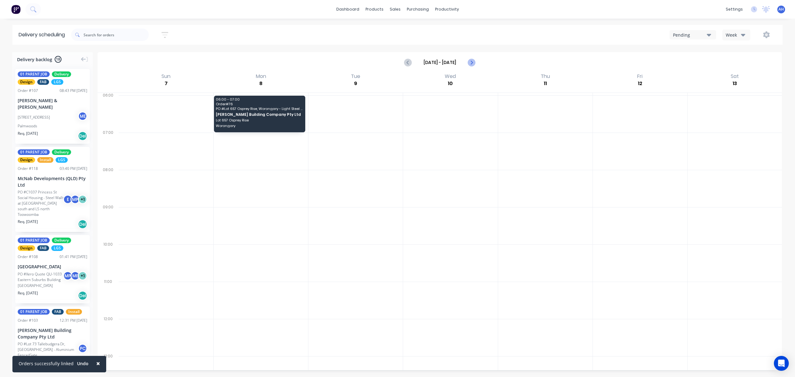
click at [472, 63] on icon "Next page" at bounding box center [471, 62] width 3 height 5
type input "Sep 14 - Sep 20"
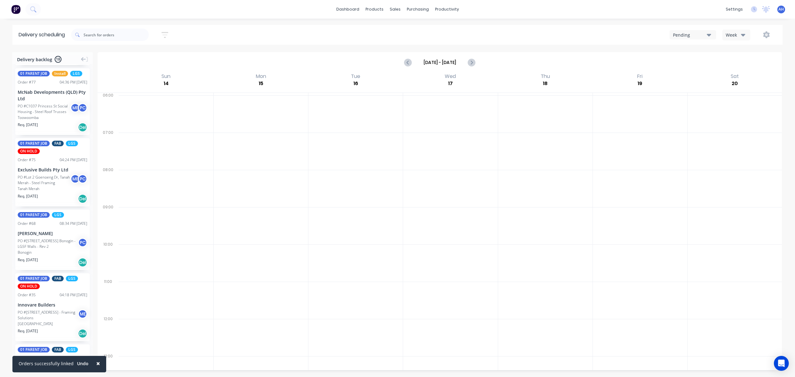
scroll to position [957, 0]
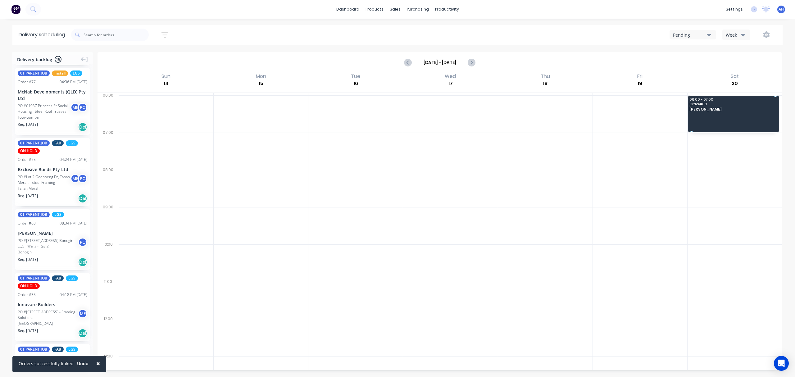
drag, startPoint x: 38, startPoint y: 248, endPoint x: 721, endPoint y: 103, distance: 698.1
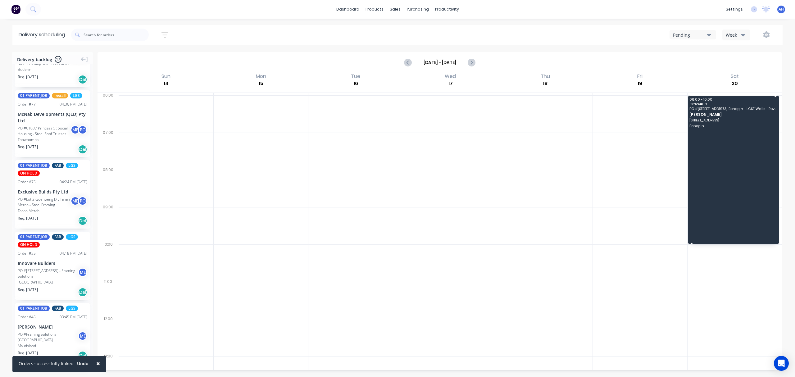
drag, startPoint x: 687, startPoint y: 132, endPoint x: 701, endPoint y: 242, distance: 111.1
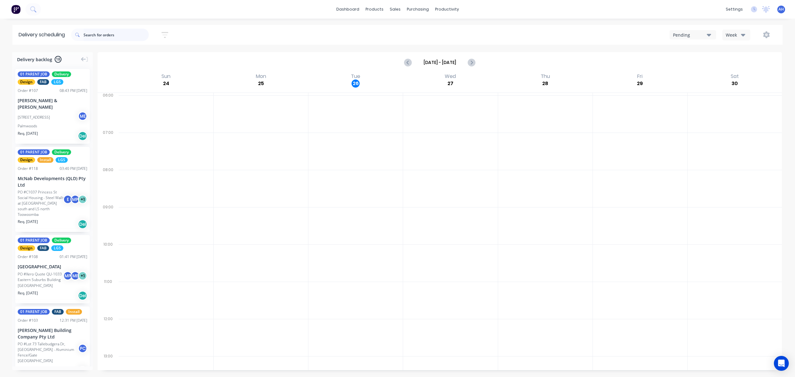
click at [112, 35] on input "text" at bounding box center [116, 35] width 65 height 12
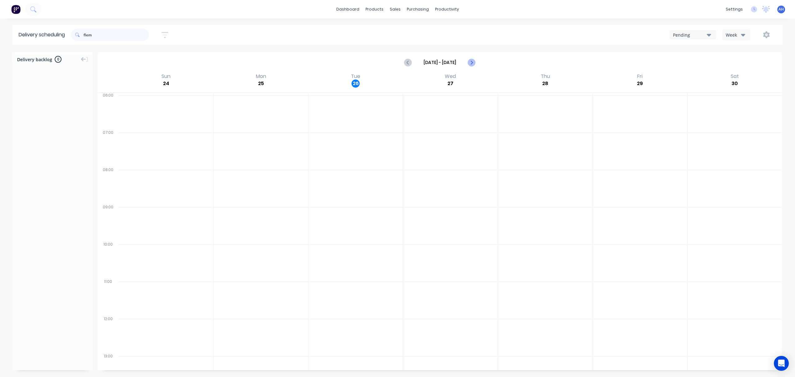
type input "flem"
click at [474, 64] on icon "Next page" at bounding box center [471, 62] width 7 height 7
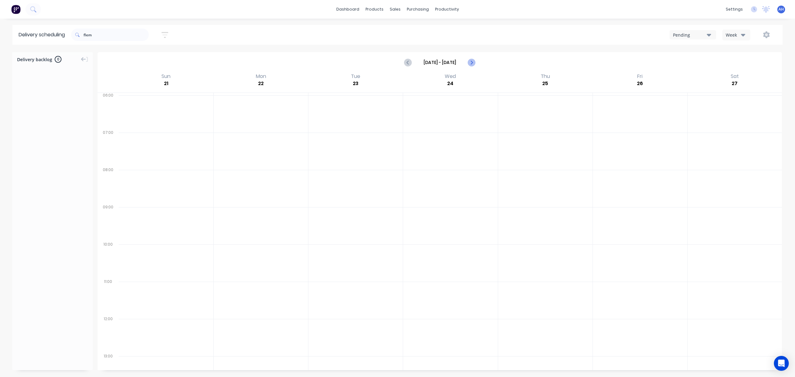
click at [474, 64] on icon "Next page" at bounding box center [471, 62] width 7 height 7
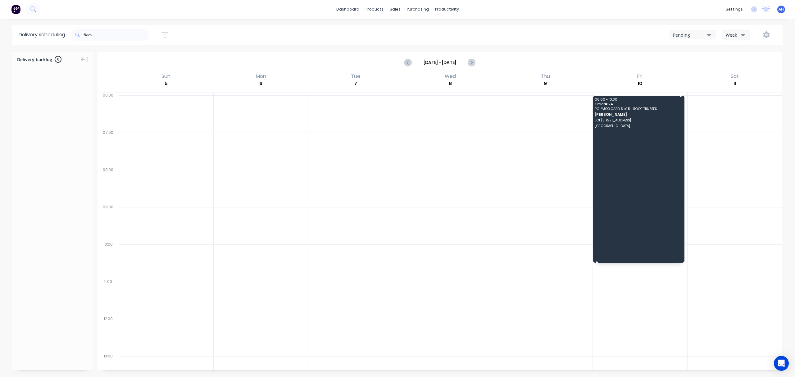
drag, startPoint x: 627, startPoint y: 128, endPoint x: 640, endPoint y: 118, distance: 15.5
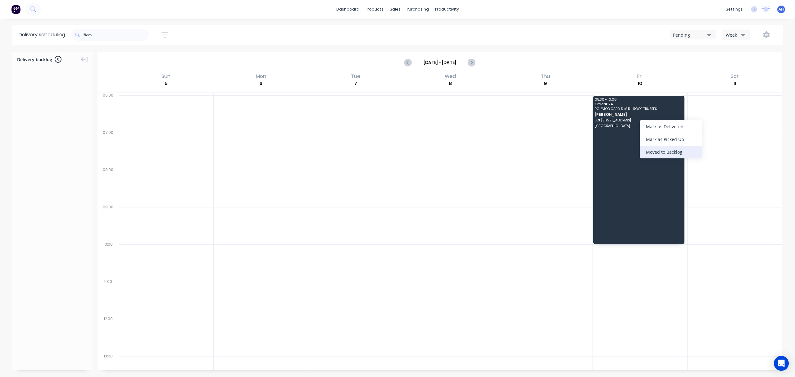
click at [651, 151] on div "Moved to Backlog" at bounding box center [671, 152] width 62 height 13
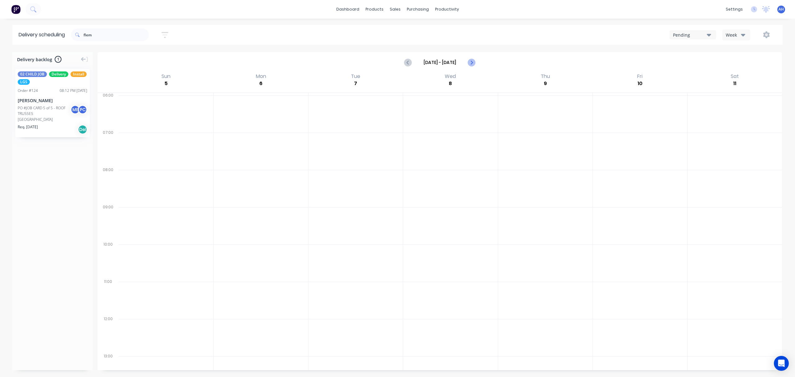
click at [468, 62] on icon "Next page" at bounding box center [471, 62] width 7 height 7
type input "[DATE] - [DATE]"
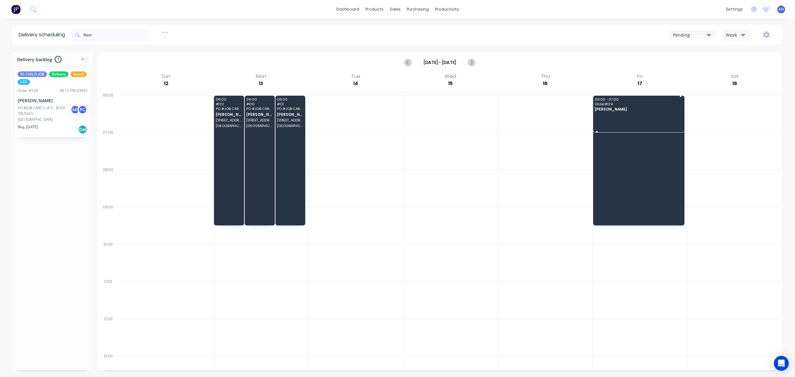
drag, startPoint x: 33, startPoint y: 102, endPoint x: 663, endPoint y: 109, distance: 630.3
drag, startPoint x: 591, startPoint y: 131, endPoint x: 601, endPoint y: 221, distance: 90.9
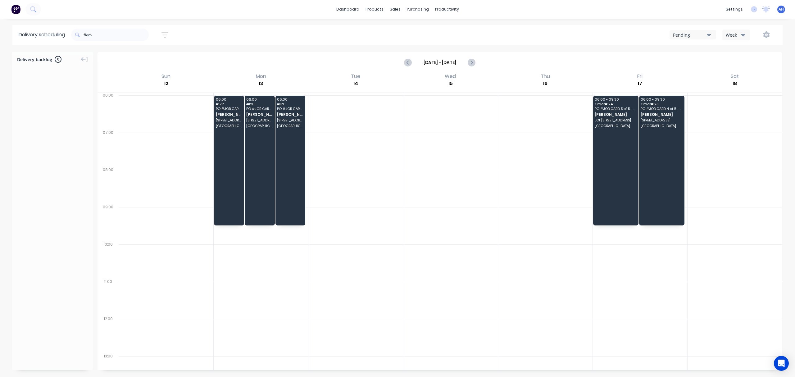
click at [742, 31] on icon "button" at bounding box center [743, 34] width 4 height 7
click at [702, 34] on div "Pending" at bounding box center [690, 35] width 34 height 7
click at [636, 30] on div "Pending Pending Booked CNC Cartage AAA Logistics Blackline Ute - 419-NC8 Blackl…" at bounding box center [599, 34] width 356 height 11
click at [402, 27] on div at bounding box center [398, 30] width 9 height 6
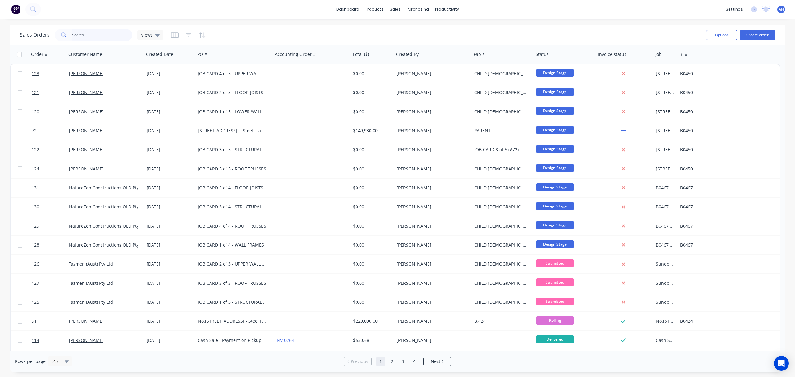
click at [112, 35] on input "text" at bounding box center [102, 35] width 61 height 12
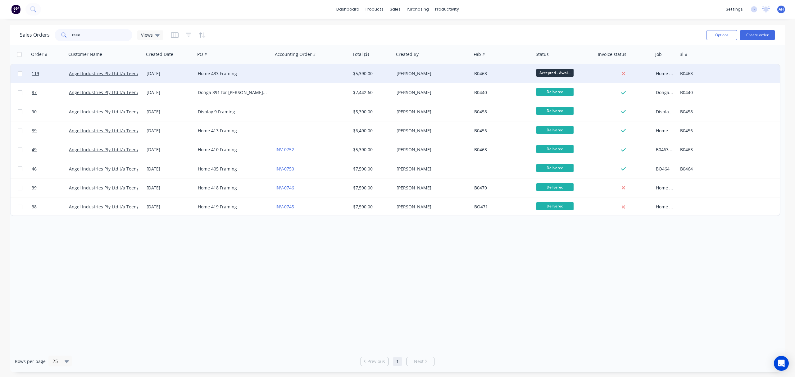
type input "teen"
click at [368, 70] on div "$5,390.00" at bounding box center [371, 73] width 37 height 6
